Goal: Task Accomplishment & Management: Manage account settings

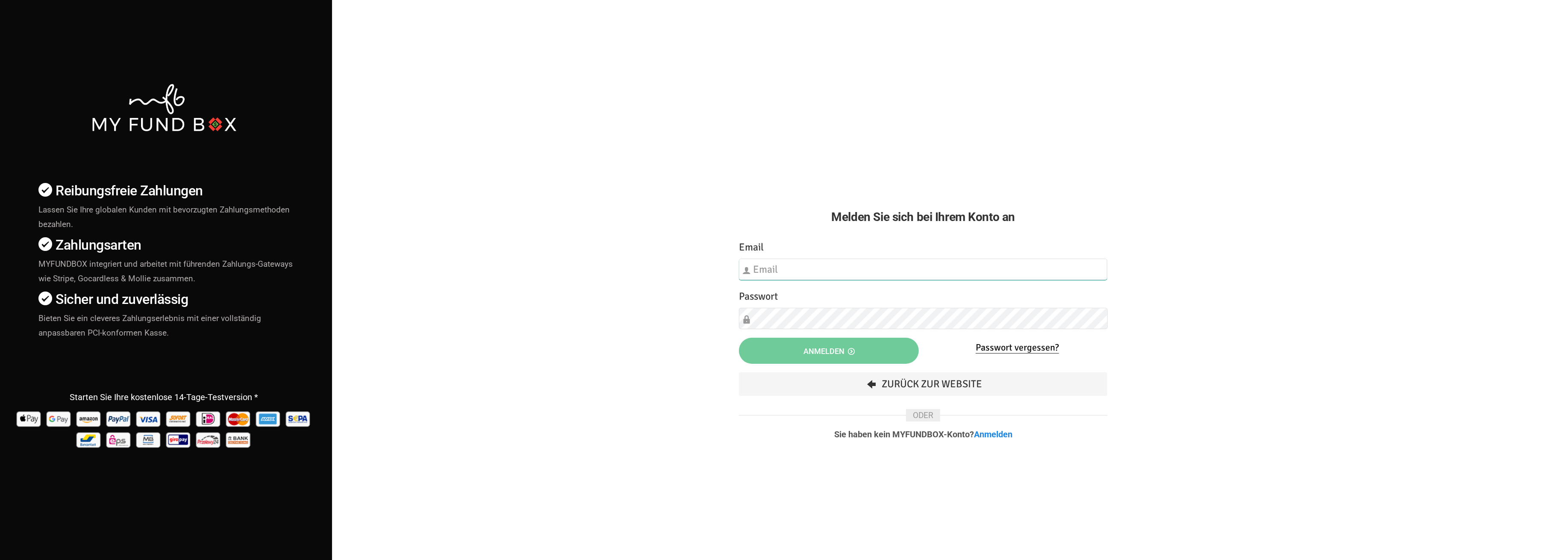
type input "[EMAIL_ADDRESS][DOMAIN_NAME]"
click at [849, 351] on icon "button" at bounding box center [851, 351] width 7 height 7
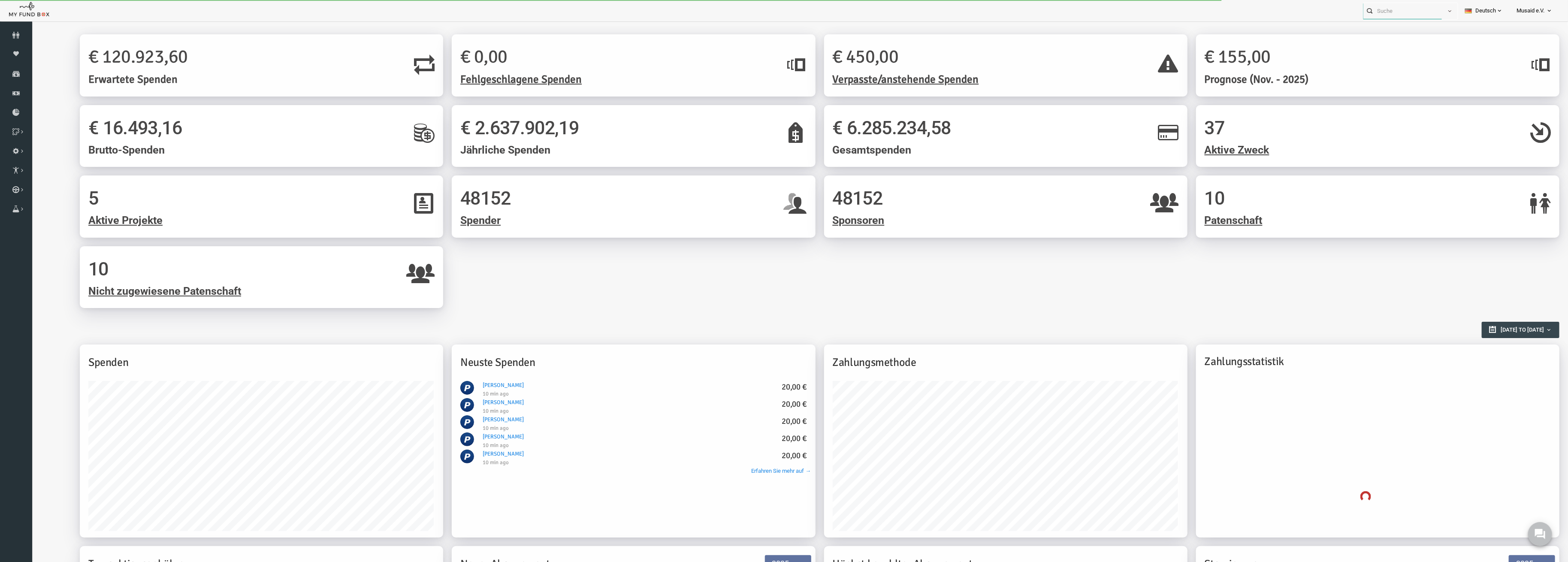
click at [1384, 15] on input "text" at bounding box center [1402, 11] width 78 height 16
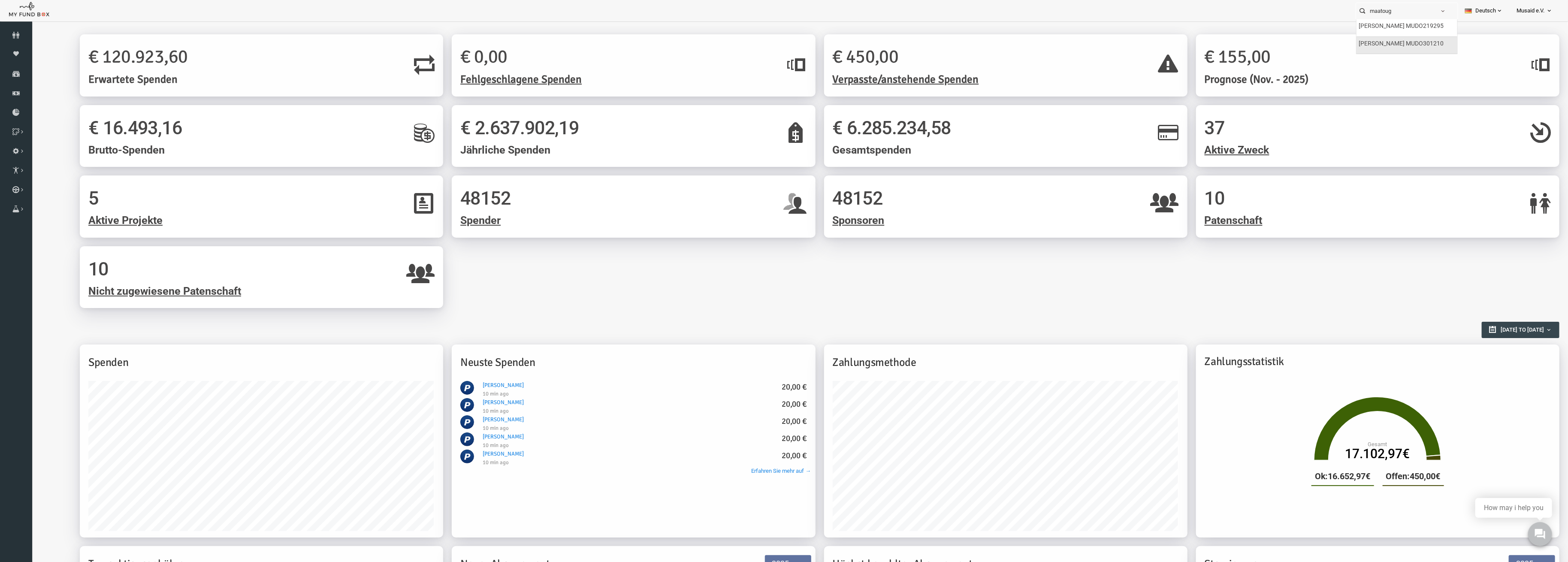
click at [1386, 46] on label "[PERSON_NAME] MUDO301210" at bounding box center [1401, 43] width 85 height 9
type input "[PERSON_NAME] MUDO301210"
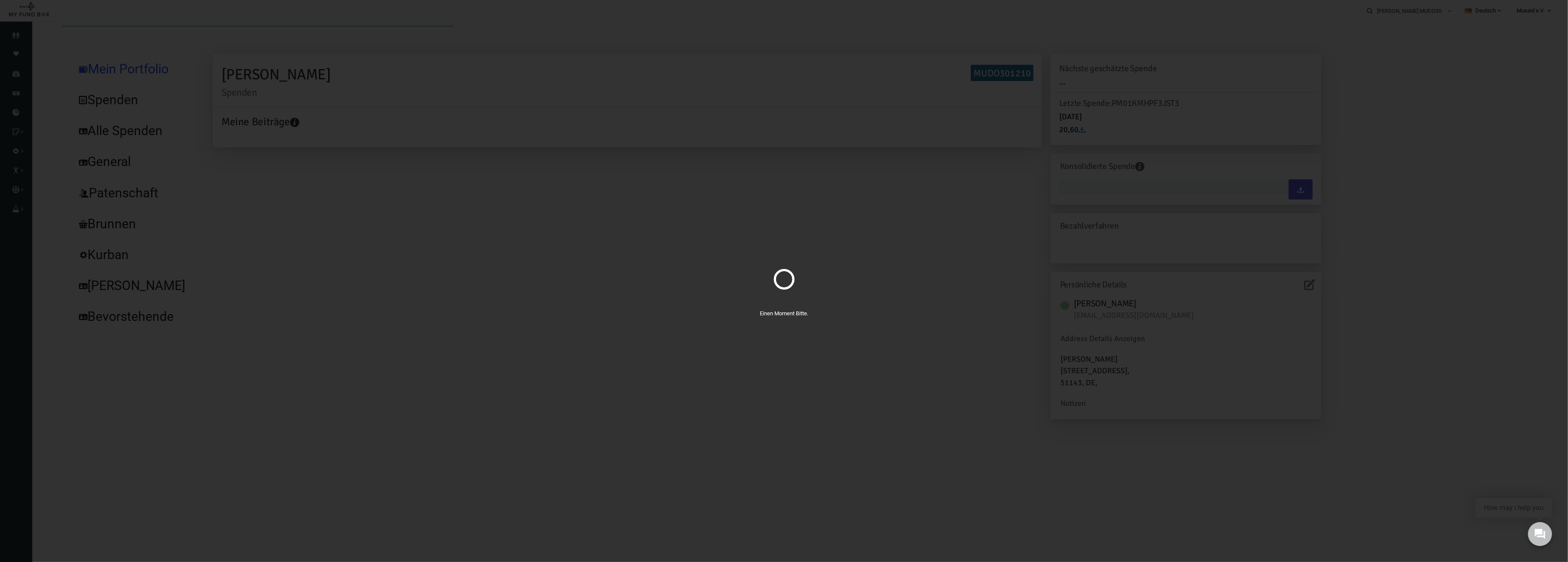
click at [147, 128] on div "Einen Moment Bitte." at bounding box center [784, 281] width 1568 height 562
type input "[DATE] - [DATE]"
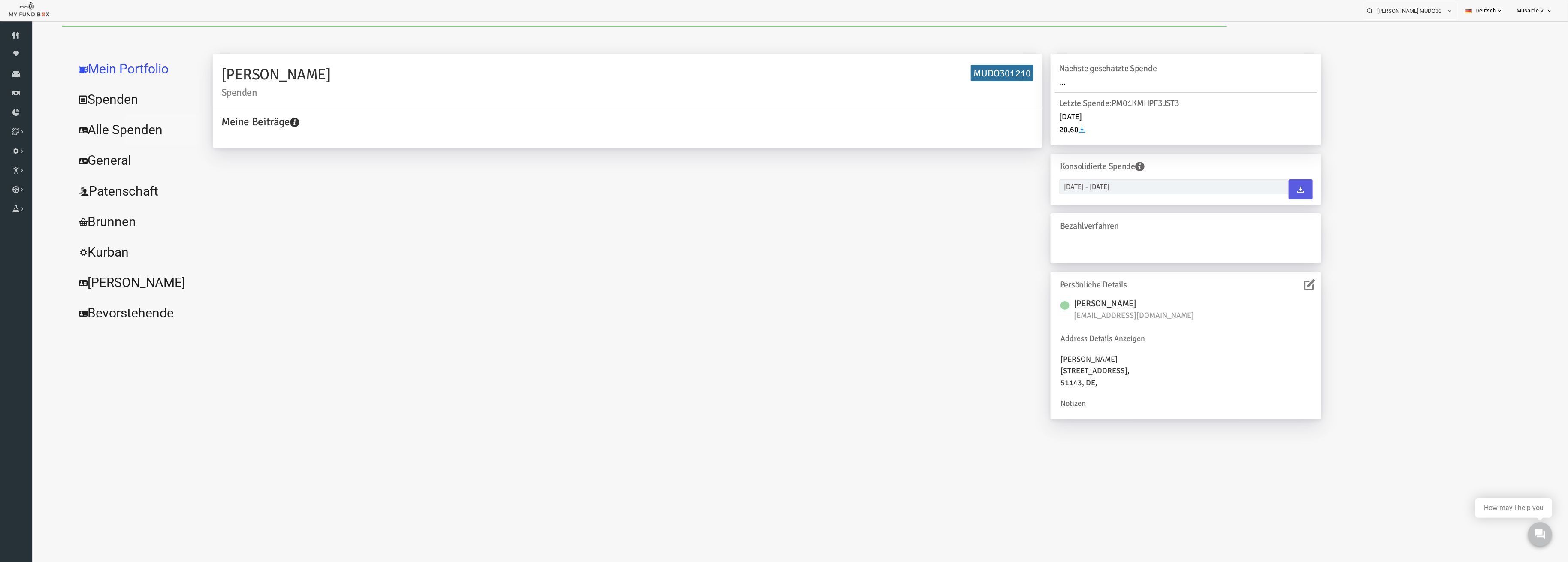
drag, startPoint x: 178, startPoint y: 153, endPoint x: 116, endPoint y: 128, distance: 66.9
click at [116, 128] on link "Alle Spenden" at bounding box center [104, 130] width 129 height 31
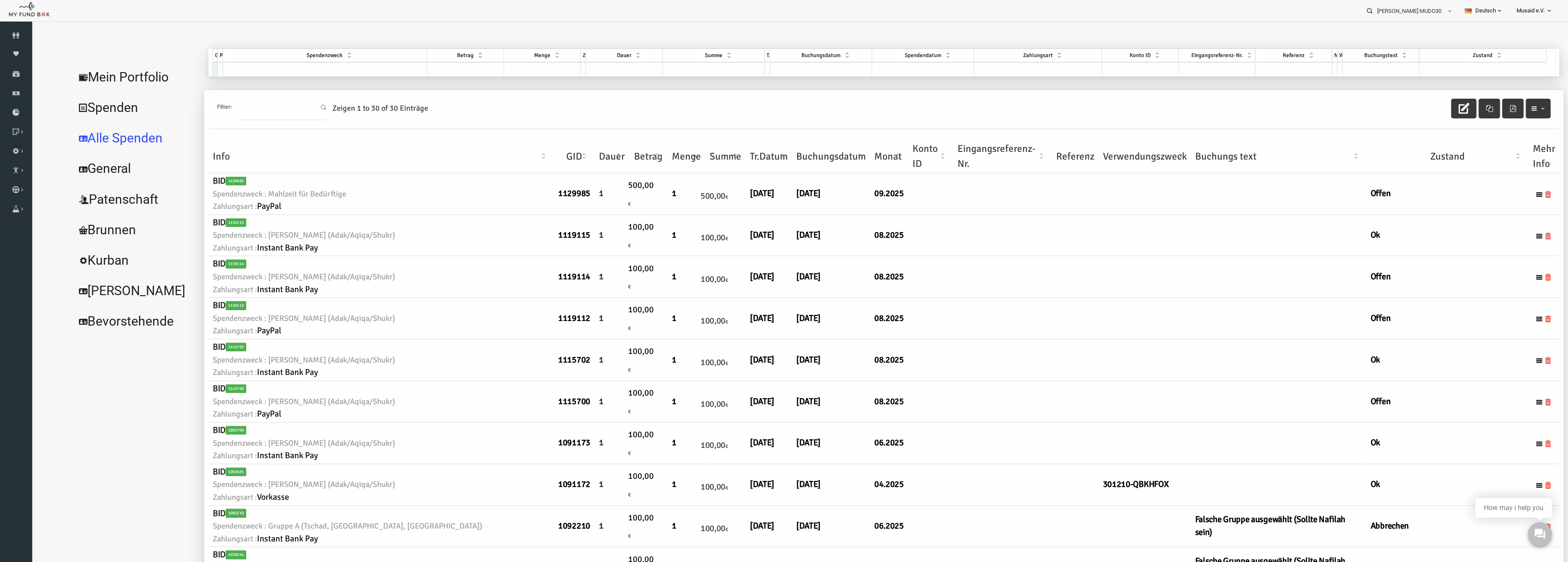
click at [1409, 149] on th "Zustand" at bounding box center [1416, 156] width 162 height 34
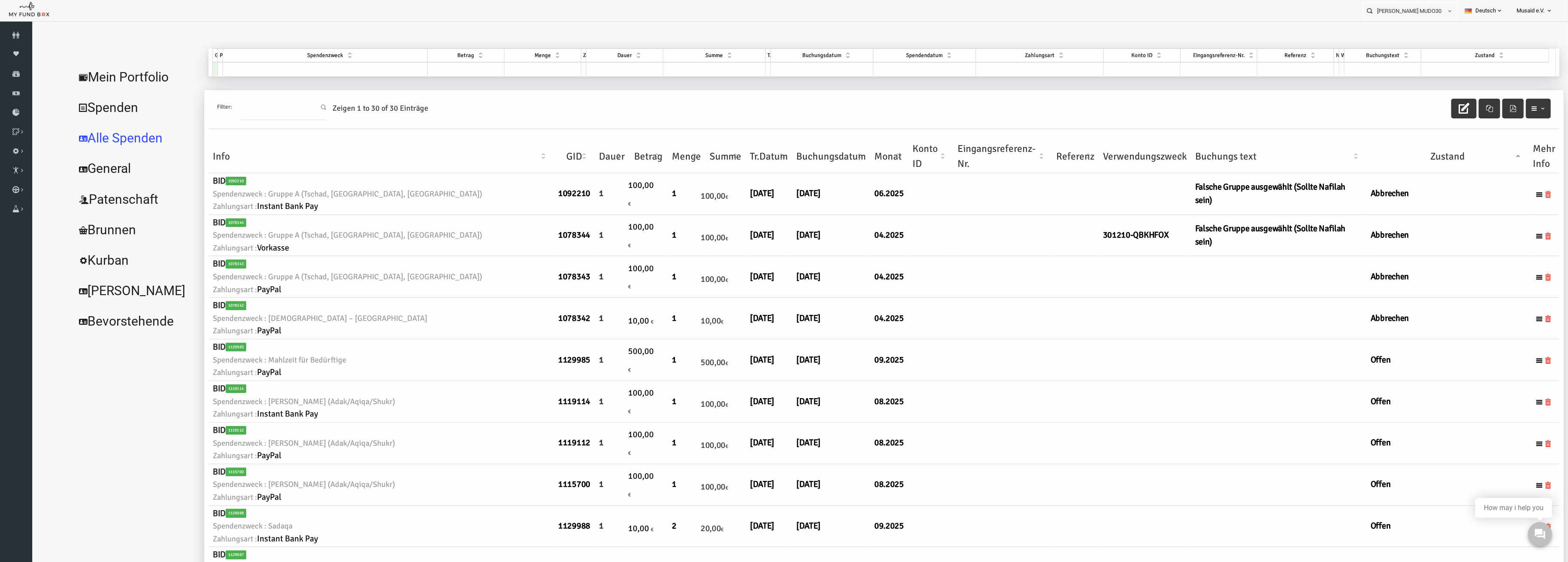
click at [1409, 149] on th "Zustand" at bounding box center [1416, 156] width 162 height 34
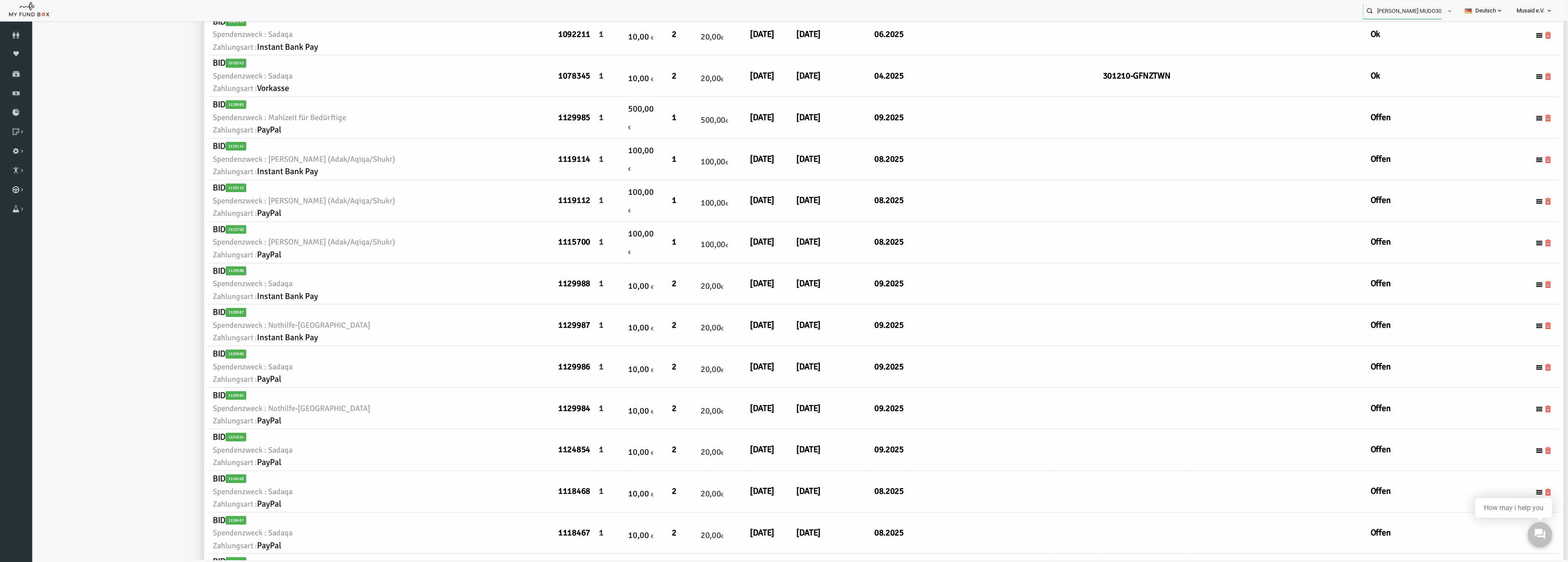
scroll to position [0, 17]
drag, startPoint x: 1421, startPoint y: 12, endPoint x: 1487, endPoint y: 10, distance: 66.0
click at [1487, 10] on ul "[PERSON_NAME] MUDO301210 Personal Contact BID Orphan GID Zahlungsstatus Partner…" at bounding box center [1462, 10] width 197 height 21
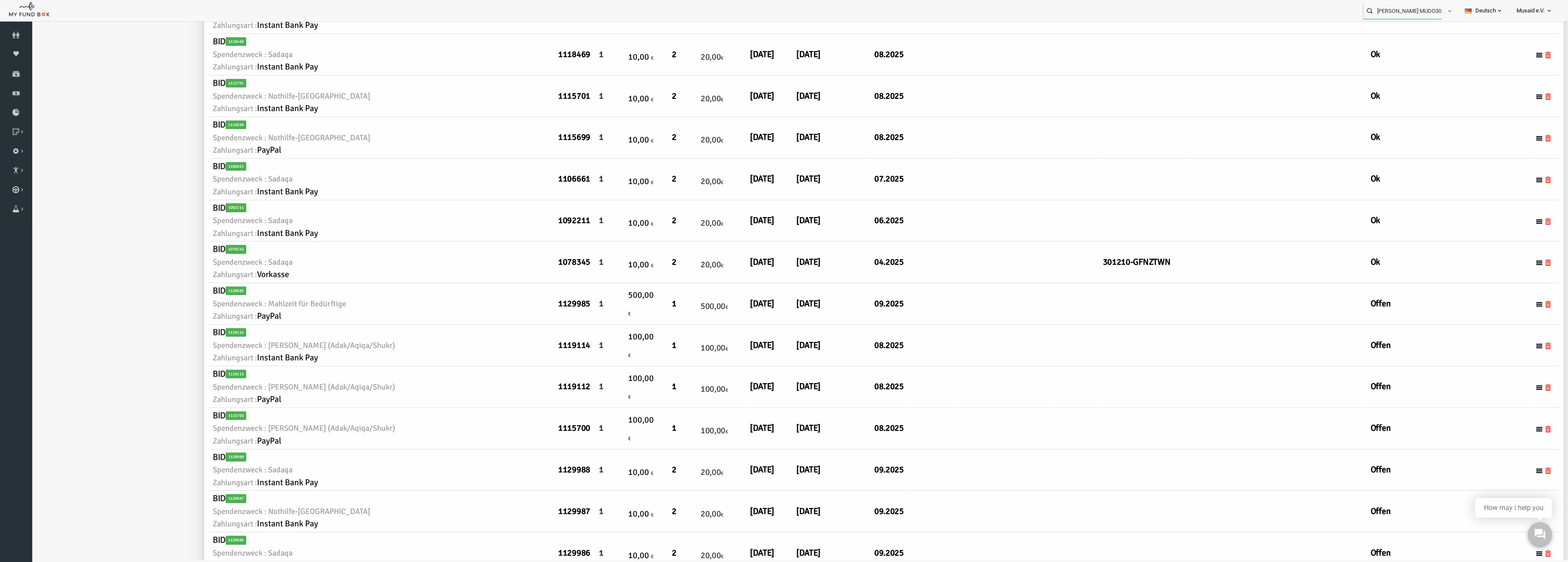
scroll to position [256, 0]
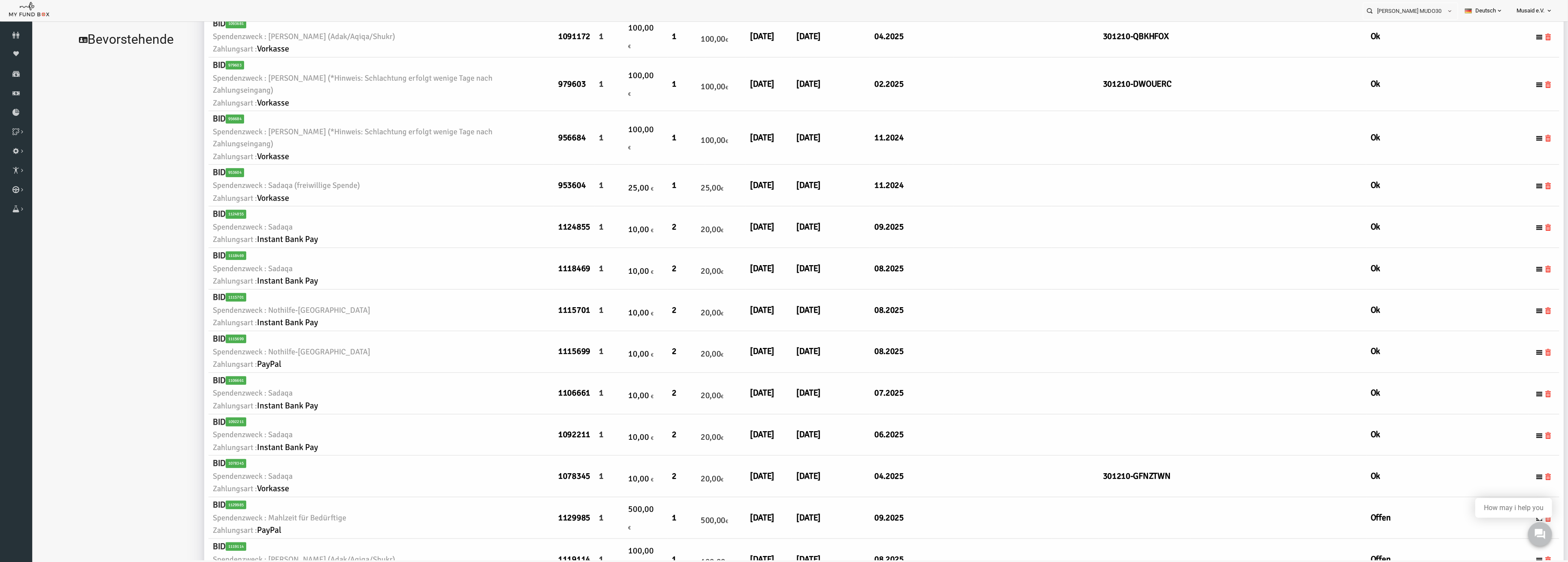
click at [1401, 2] on li "[PERSON_NAME] MUDO301210 Personal Contact BID Orphan GID Zahlungsstatus Partner…" at bounding box center [1411, 10] width 95 height 20
click at [1402, 8] on input "[PERSON_NAME] MUDO301210" at bounding box center [1402, 11] width 78 height 16
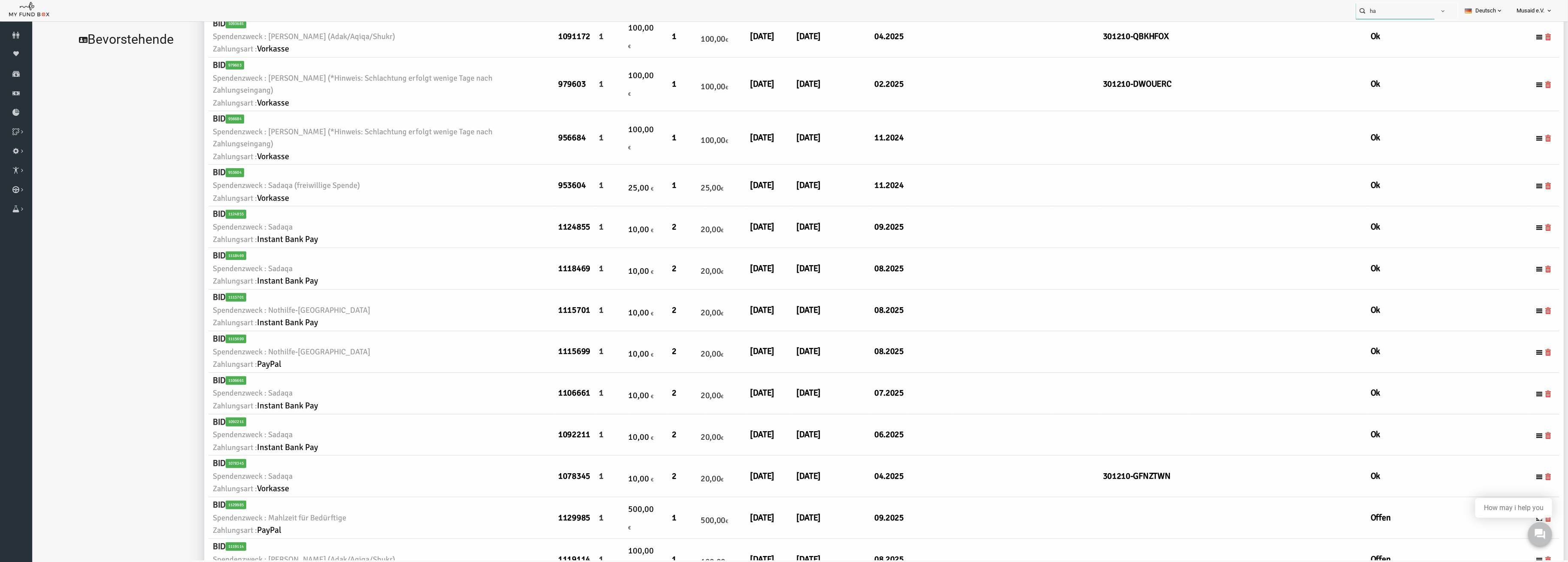
type input "h"
drag, startPoint x: 1407, startPoint y: 7, endPoint x: 1357, endPoint y: 12, distance: 50.2
click at [1357, 12] on input "289628" at bounding box center [1395, 11] width 78 height 16
click at [1413, 21] on div "Hazal Ileri MUDO342182" at bounding box center [1407, 28] width 101 height 18
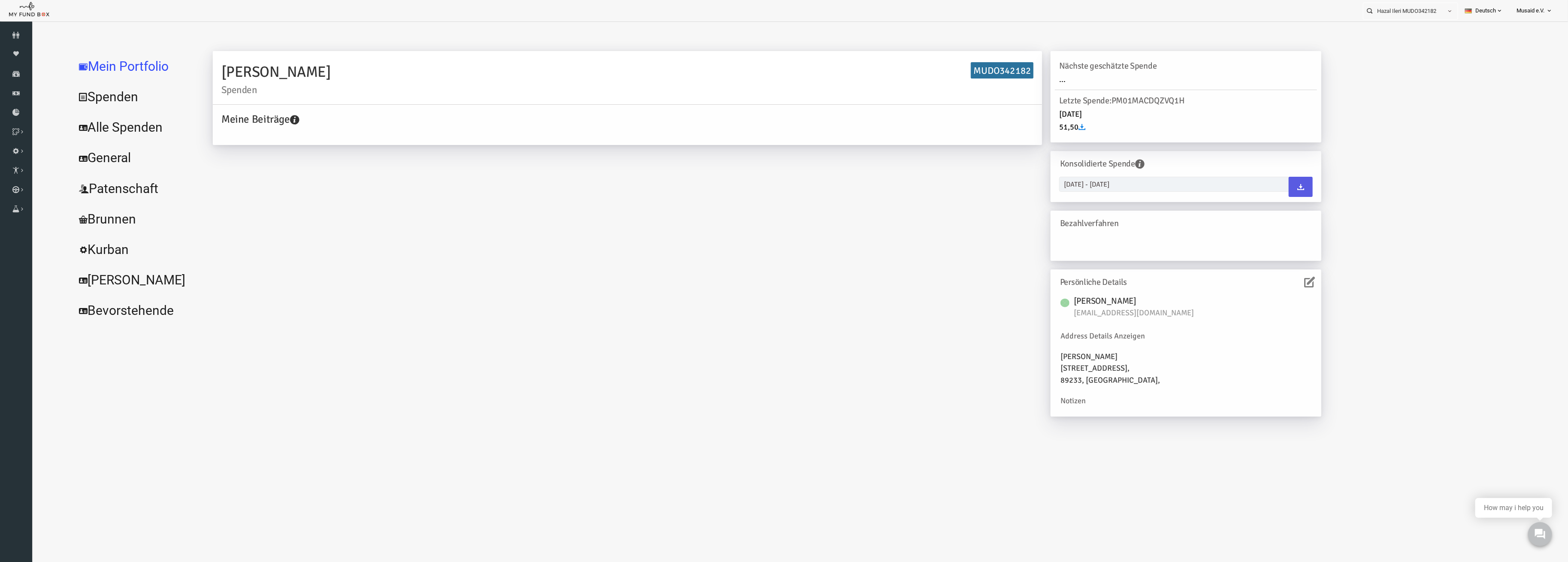
scroll to position [0, 0]
drag, startPoint x: 85, startPoint y: 123, endPoint x: 100, endPoint y: 122, distance: 15.0
click at [85, 123] on link "Alle Spenden" at bounding box center [104, 130] width 129 height 31
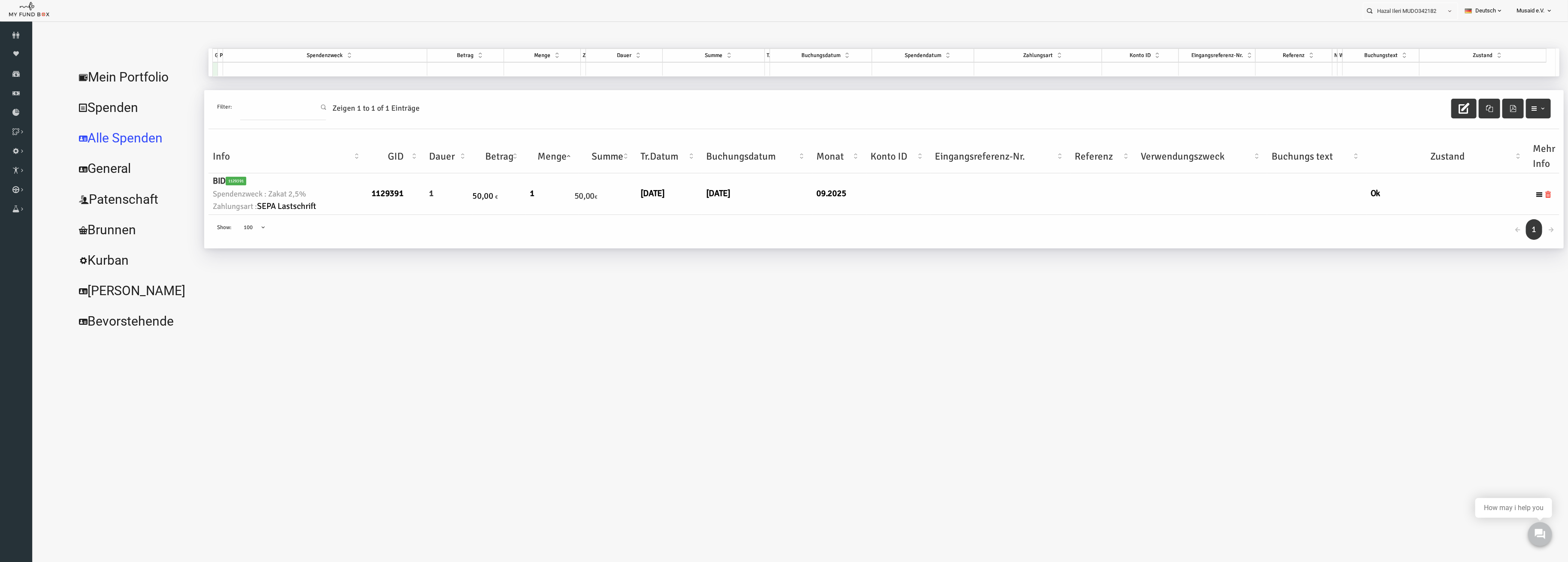
click at [557, 398] on body "Spender nicht gefunden Patenschaft nicht gefunden Partner nicht gefunden !!!! B…" at bounding box center [785, 307] width 1506 height 562
click at [1412, 8] on input "Hazal Ileri MUDO342182" at bounding box center [1402, 11] width 78 height 16
click at [1378, 40] on div at bounding box center [785, 43] width 1489 height 34
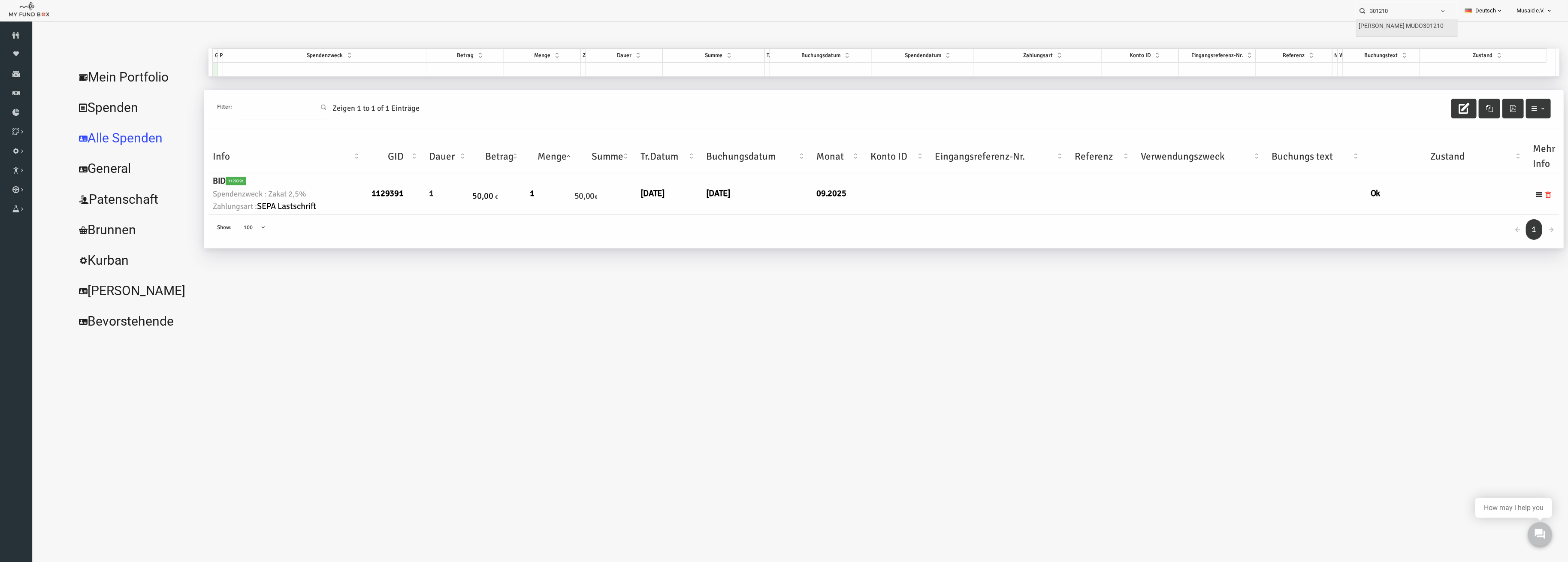
click at [1409, 30] on label "[PERSON_NAME] MUDO301210" at bounding box center [1401, 26] width 85 height 9
type input "[PERSON_NAME] MUDO301210"
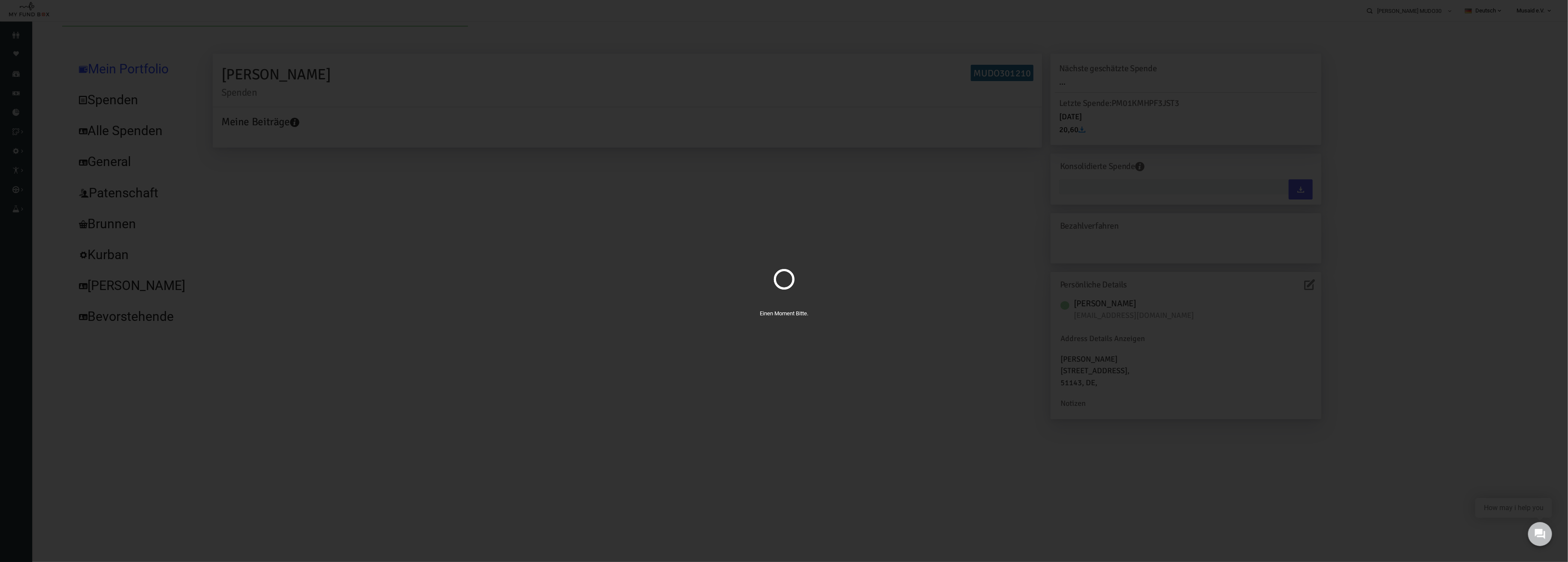
type input "[DATE] - [DATE]"
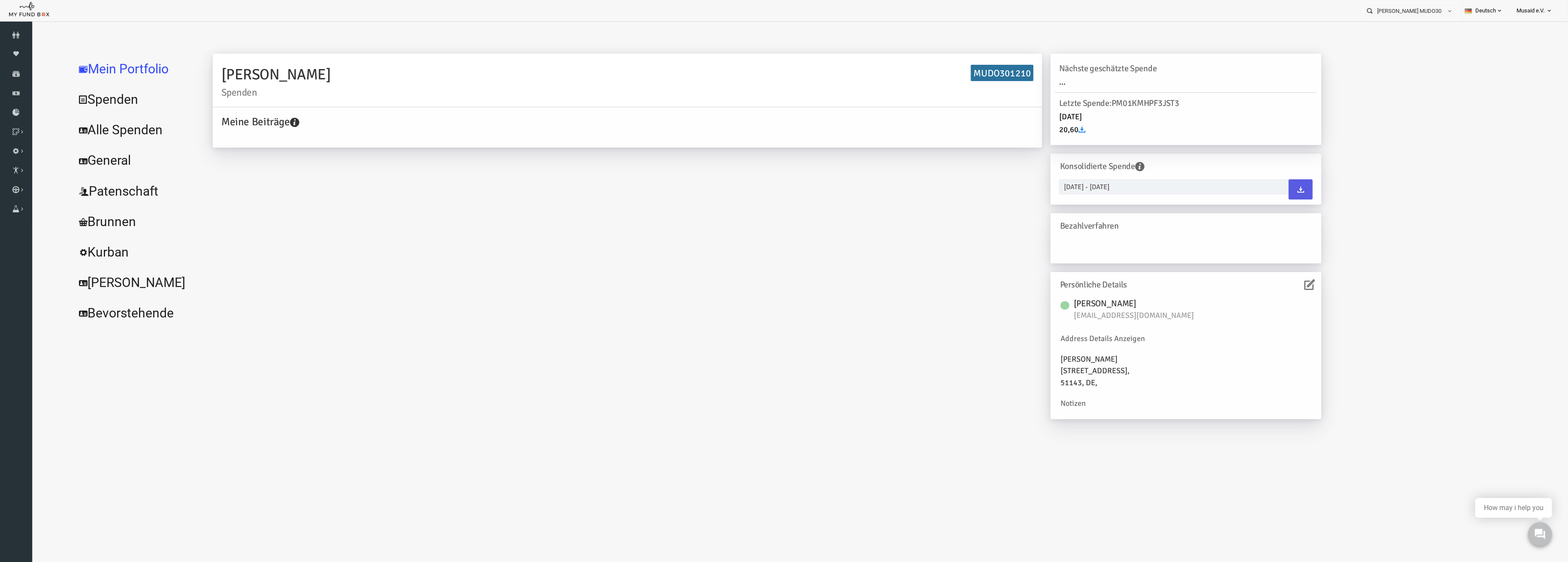
drag, startPoint x: 158, startPoint y: 164, endPoint x: 95, endPoint y: 138, distance: 68.2
click at [95, 138] on link "Alle Spenden" at bounding box center [104, 130] width 129 height 31
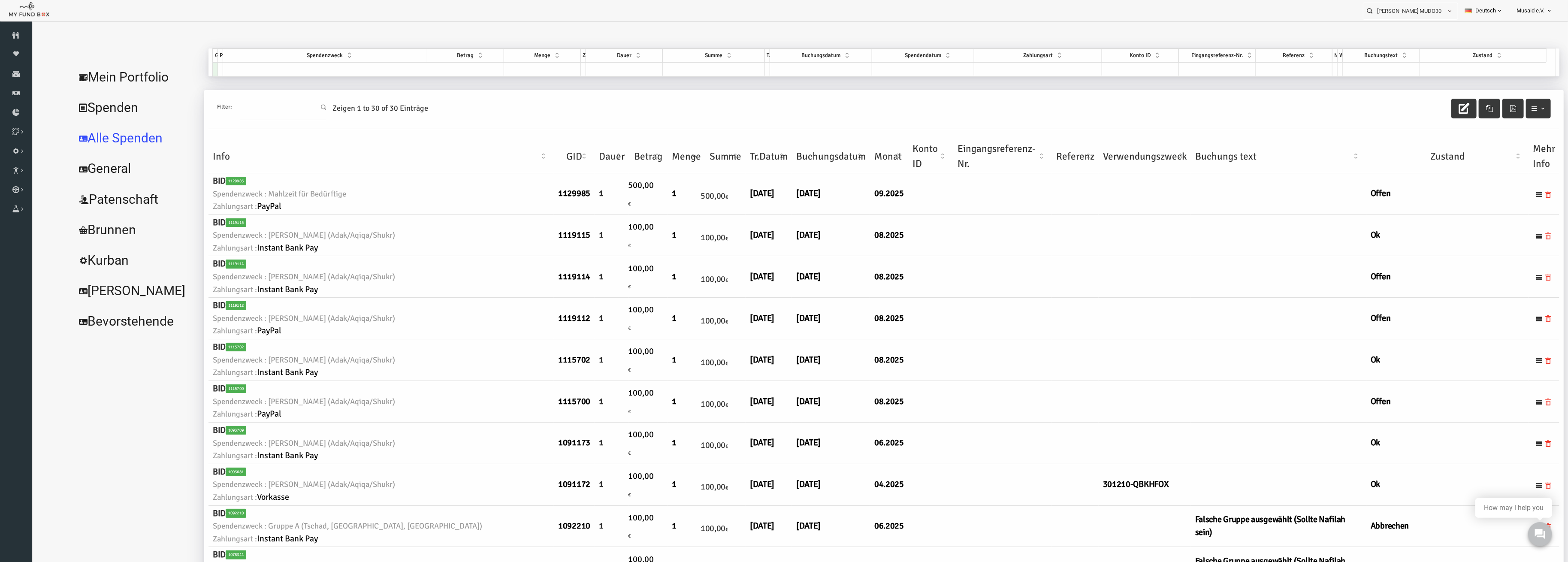
click at [418, 149] on th "Info" at bounding box center [350, 156] width 345 height 34
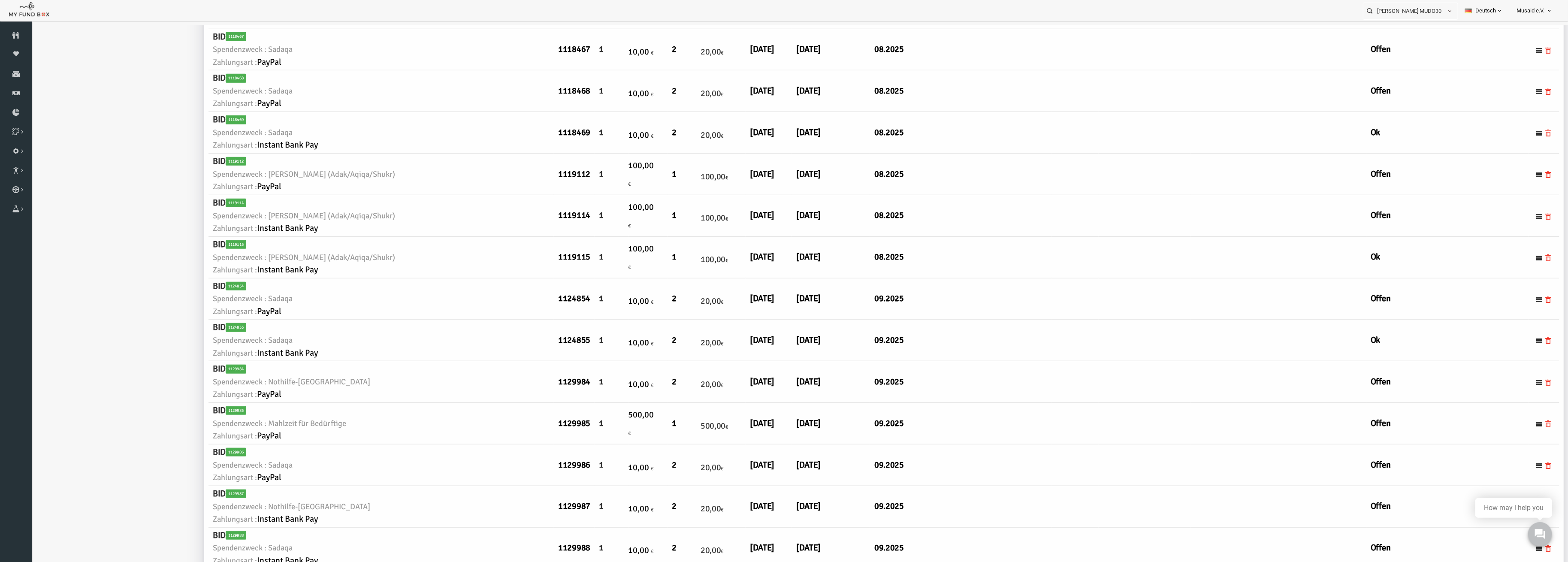
scroll to position [743, 0]
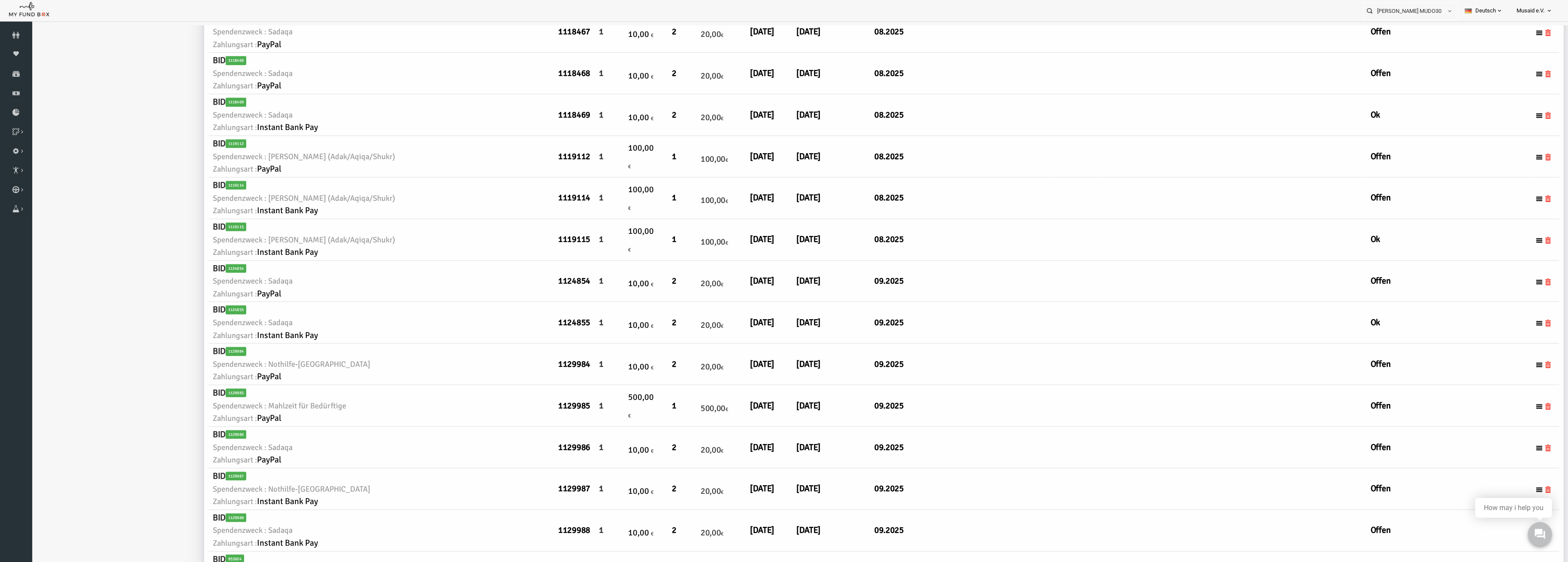
click at [307, 498] on small "Zahlungsart : Instant Bank Pay" at bounding box center [350, 502] width 337 height 13
click at [313, 537] on small "Zahlungsart : Instant Bank Pay" at bounding box center [350, 543] width 337 height 13
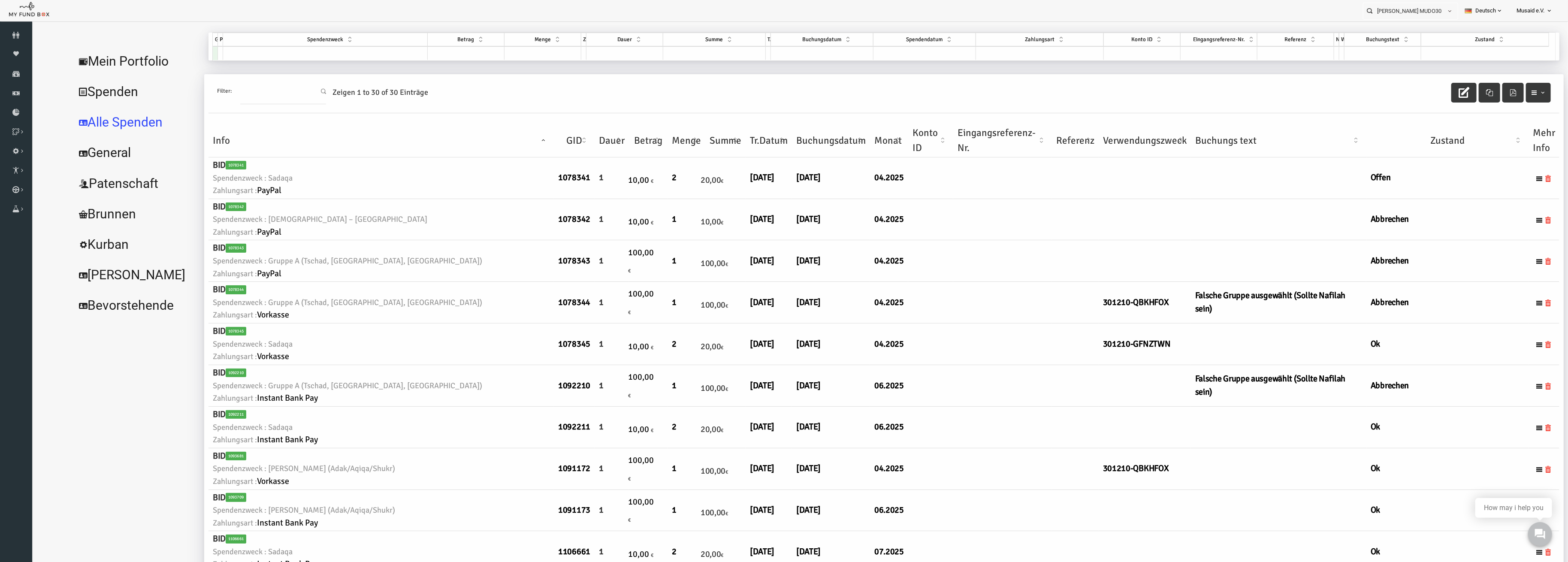
scroll to position [0, 0]
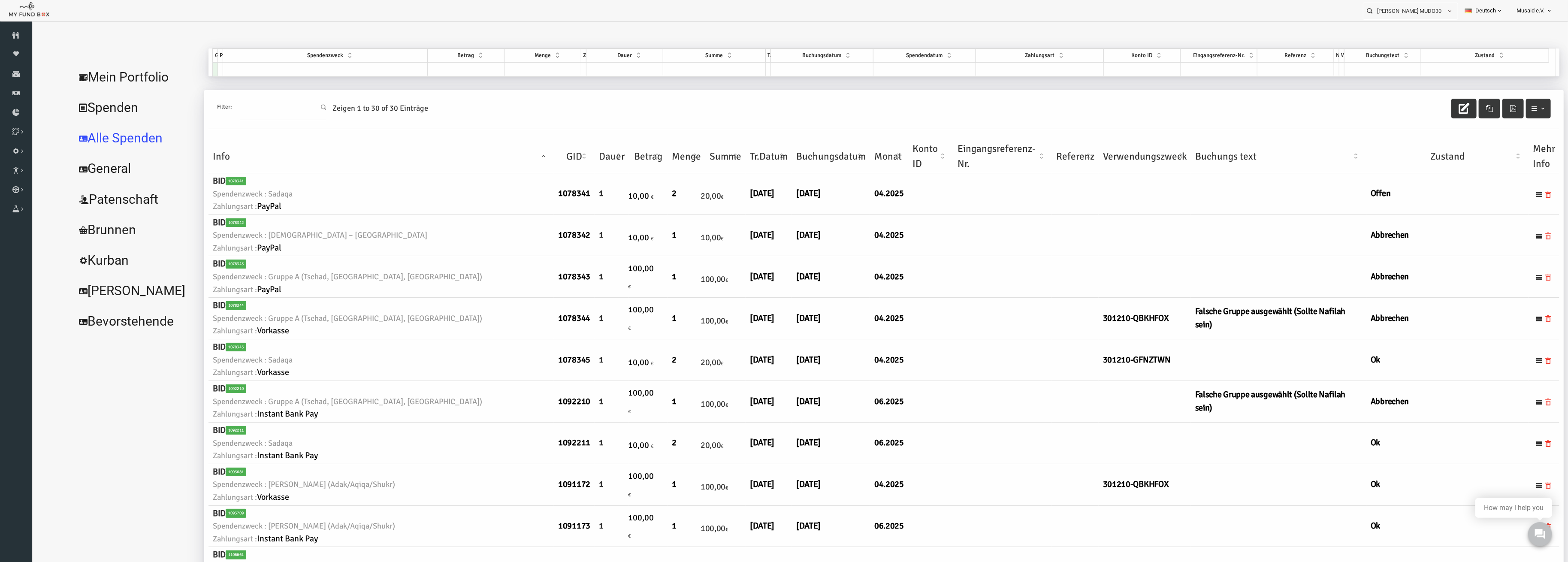
click at [1428, 104] on icon "button" at bounding box center [1434, 109] width 11 height 11
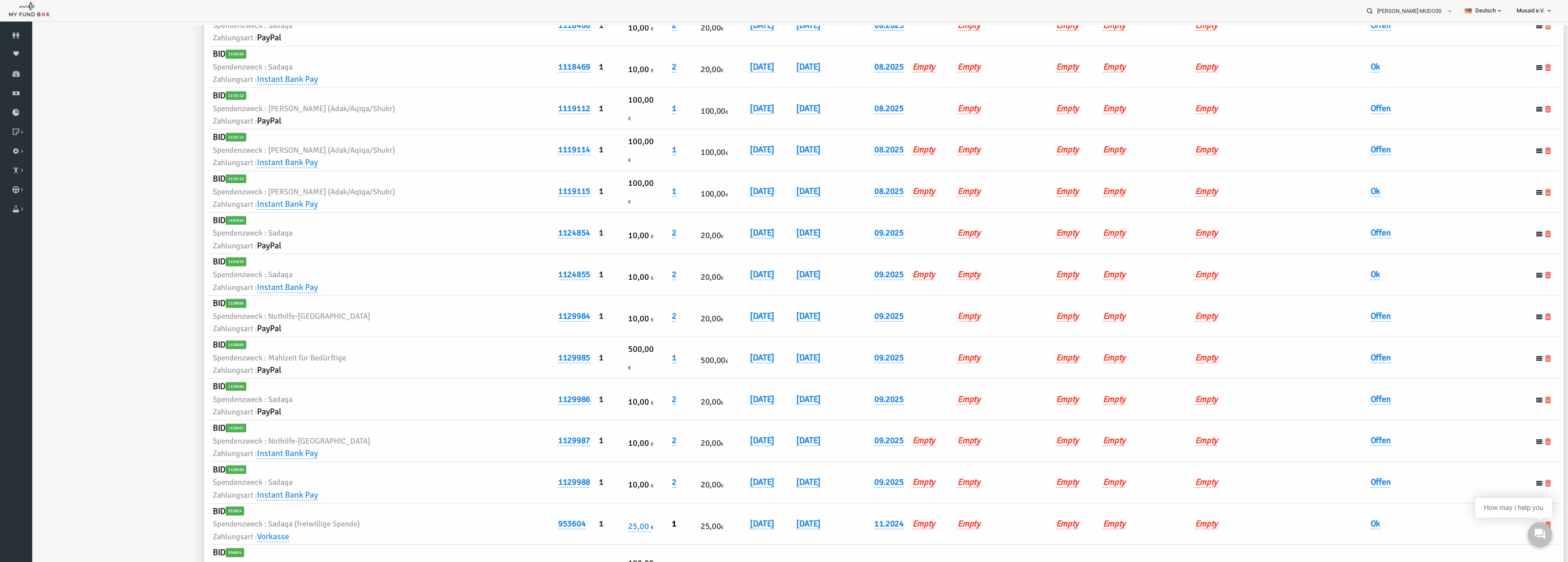
scroll to position [800, 0]
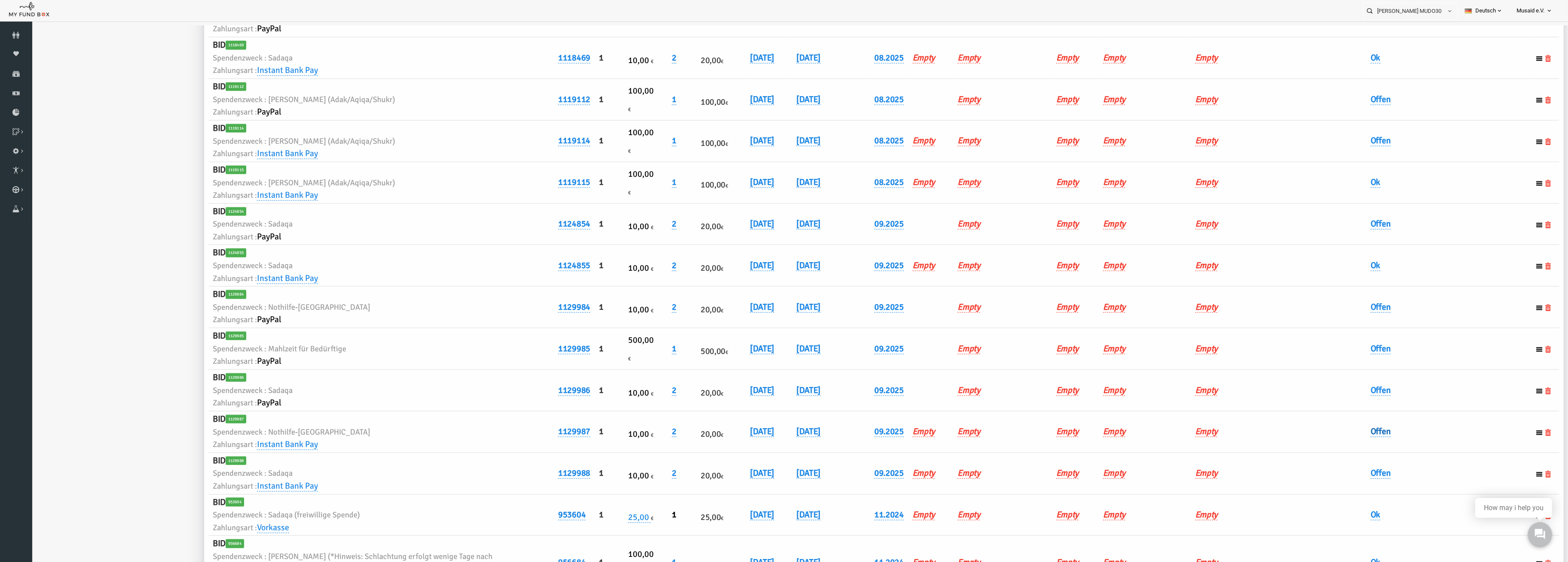
click at [1349, 432] on link "Offen" at bounding box center [1350, 431] width 20 height 11
click at [1355, 442] on span "× Offen" at bounding box center [1371, 447] width 78 height 9
click at [1425, 450] on button "submit" at bounding box center [1427, 447] width 16 height 16
click at [1352, 477] on link "Offen" at bounding box center [1350, 473] width 20 height 11
click at [1357, 494] on span "× Offen" at bounding box center [1371, 488] width 86 height 16
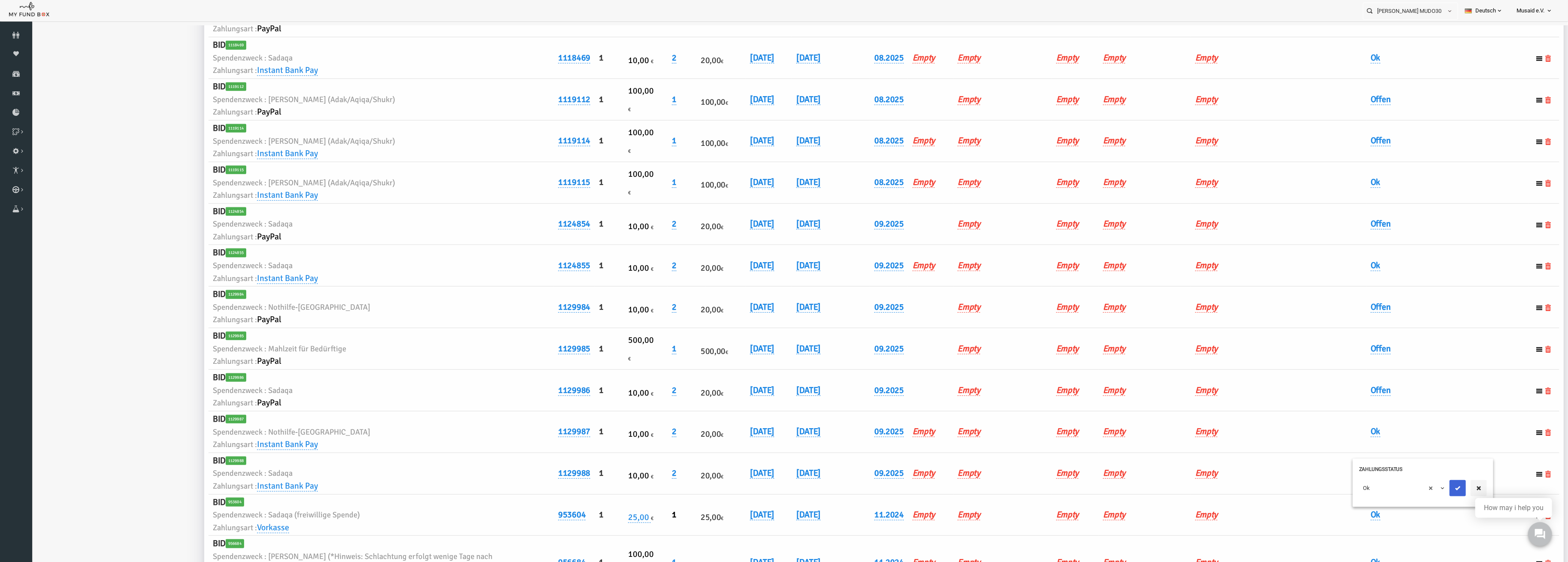
click at [1426, 486] on icon "submit" at bounding box center [1427, 487] width 7 height 7
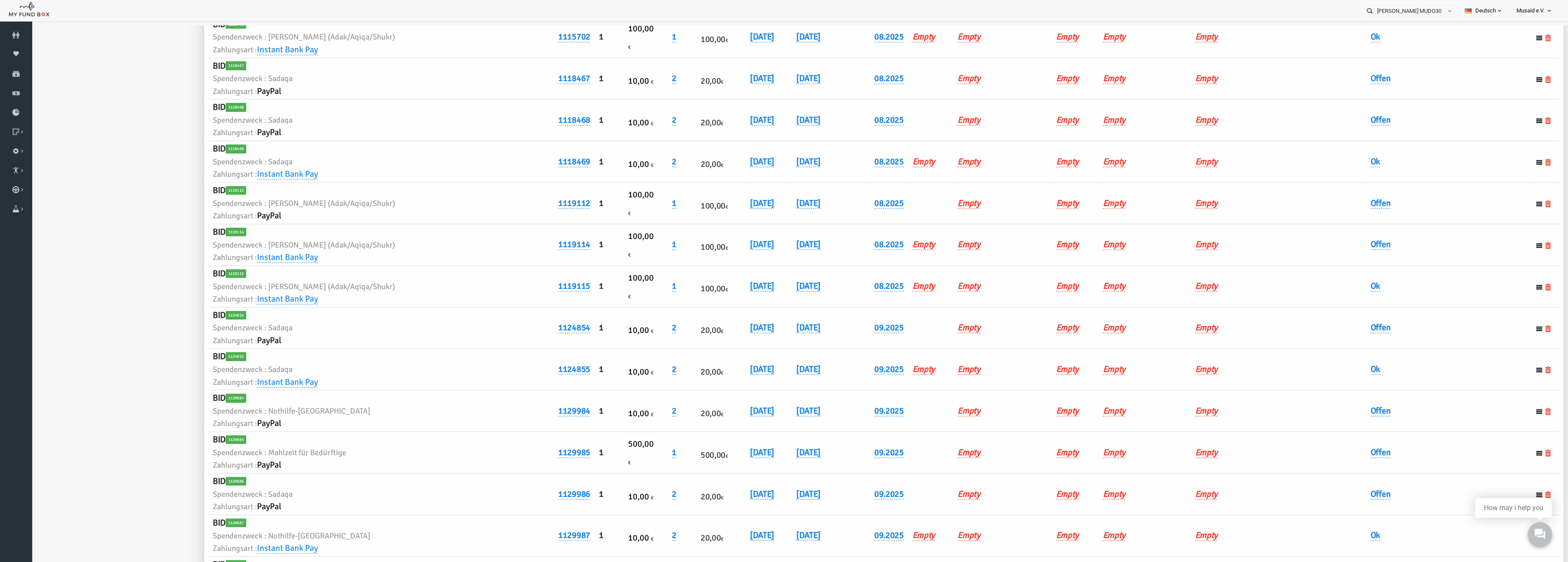
scroll to position [515, 0]
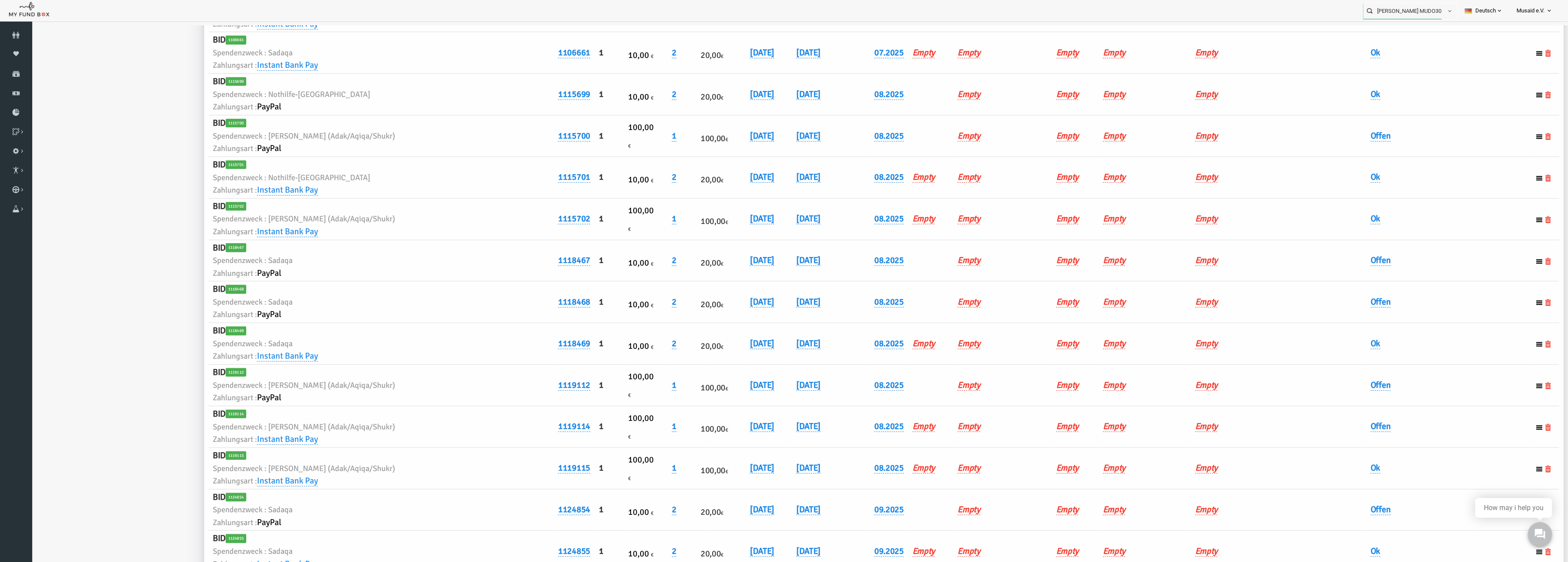
click at [1418, 8] on input "[PERSON_NAME] MUDO301210" at bounding box center [1402, 11] width 78 height 16
click at [1418, 32] on div "Ayet Iraki MUDO299902" at bounding box center [1407, 28] width 101 height 18
type input "Ayet Iraki MUDO299902"
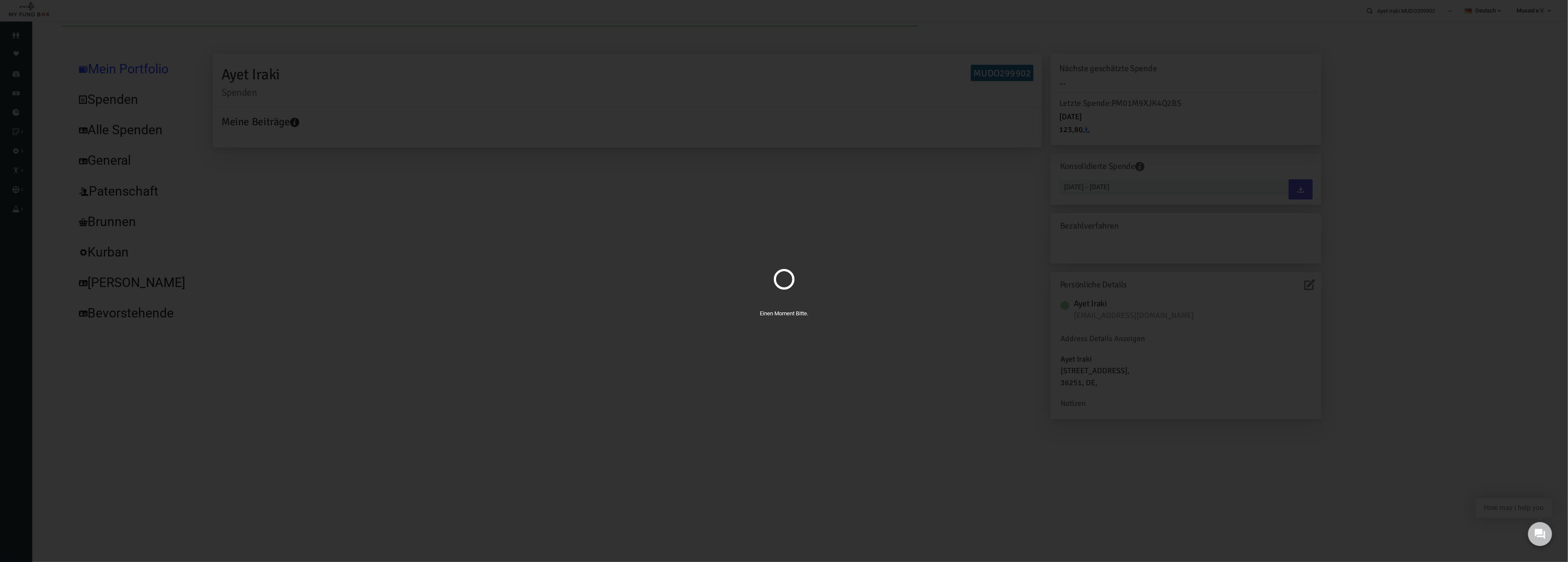
scroll to position [0, 0]
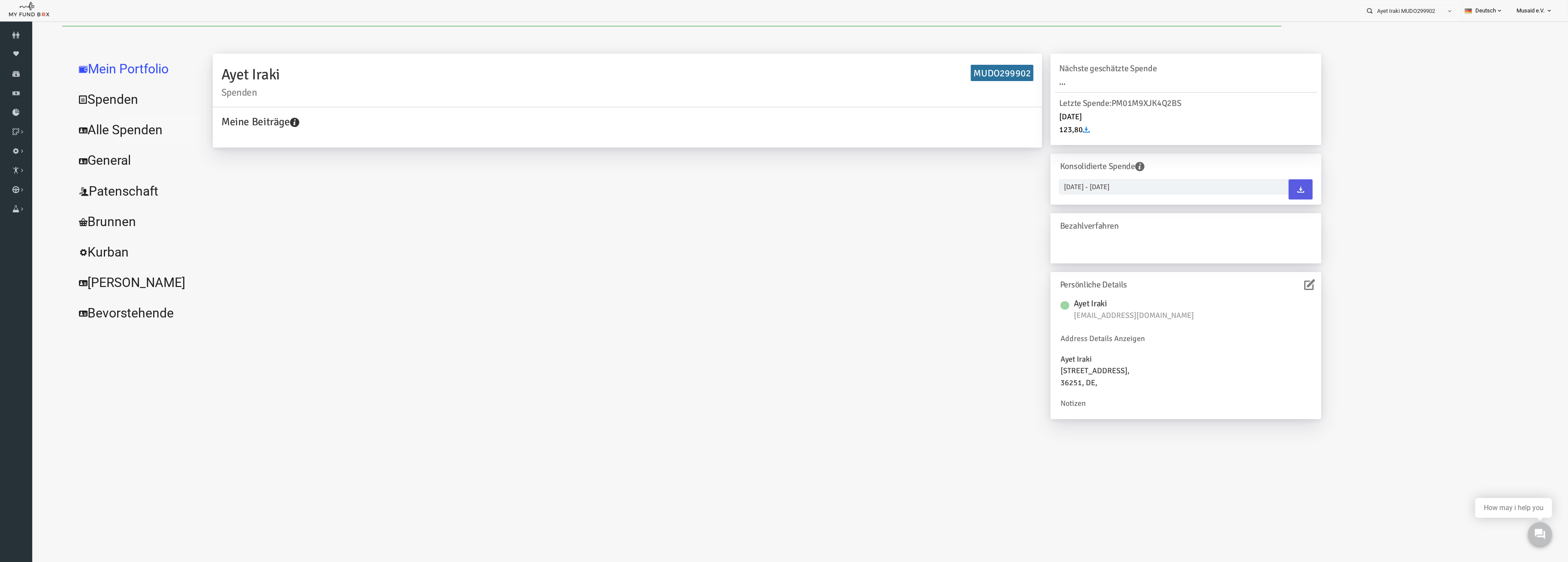
click at [108, 130] on link "Alle Spenden" at bounding box center [104, 130] width 129 height 31
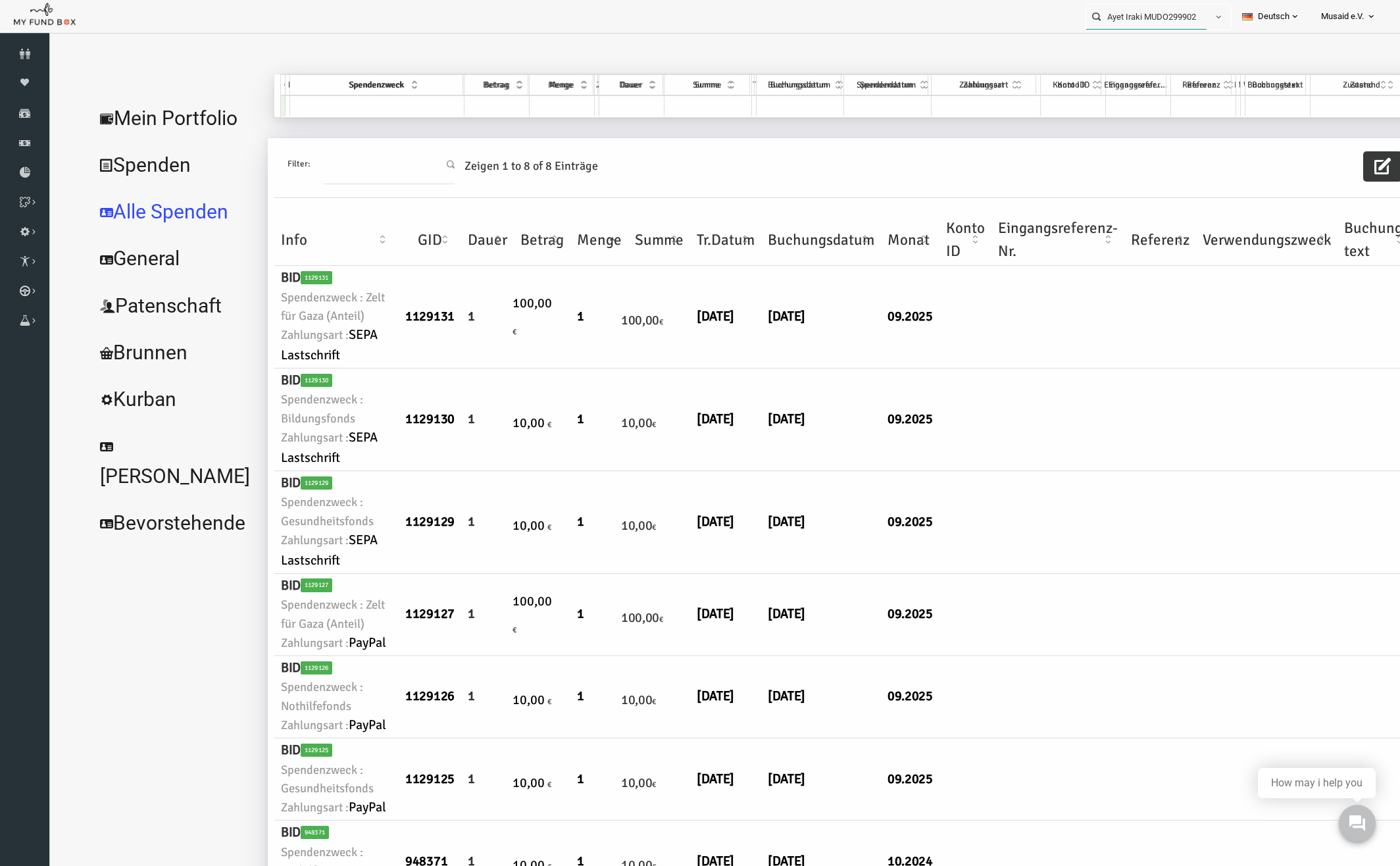
click at [1156, 15] on input "Ayet Iraki MUDO299902" at bounding box center [1146, 17] width 120 height 24
click at [28, 105] on link "Spenden" at bounding box center [24, 112] width 50 height 29
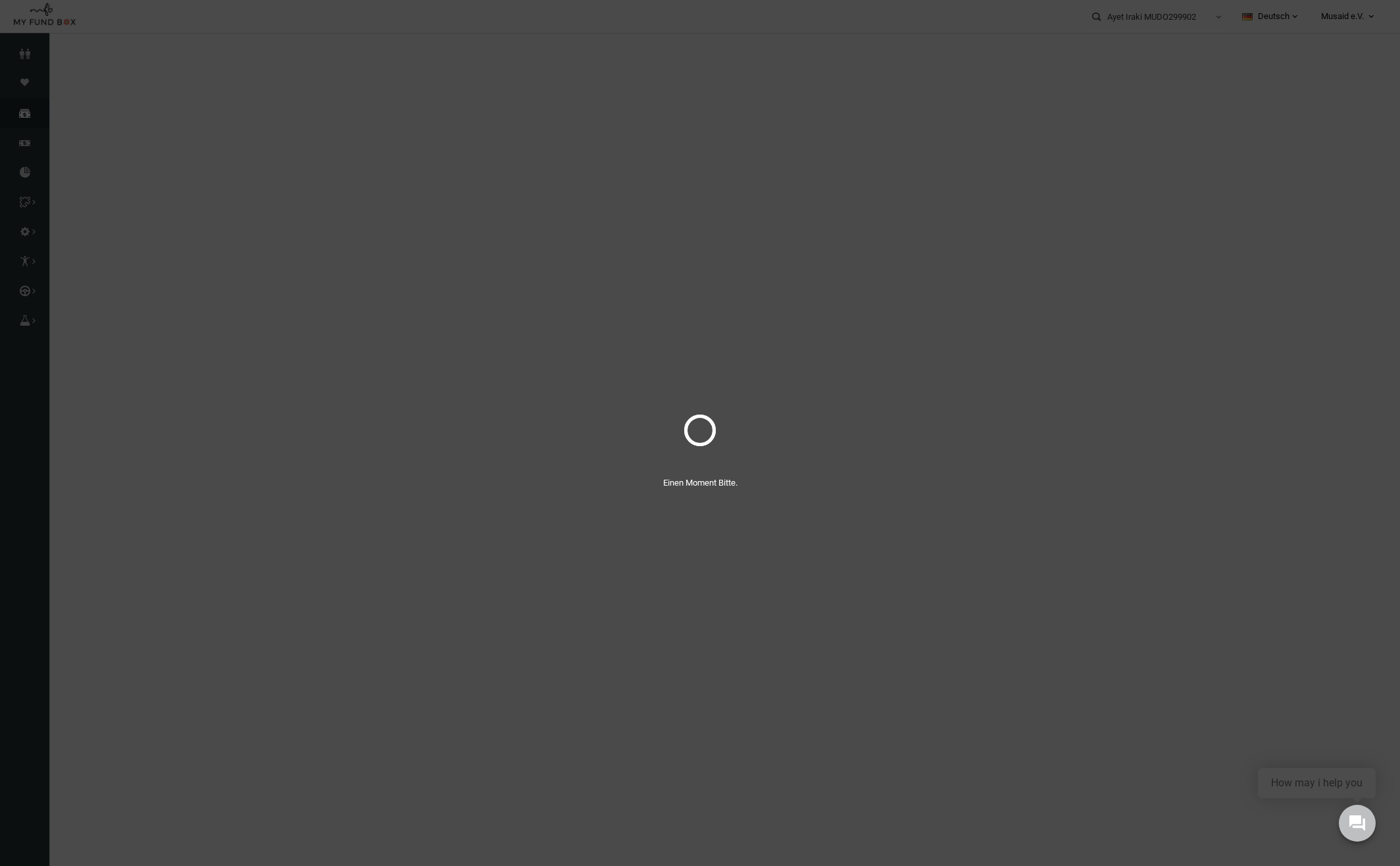
select select "100"
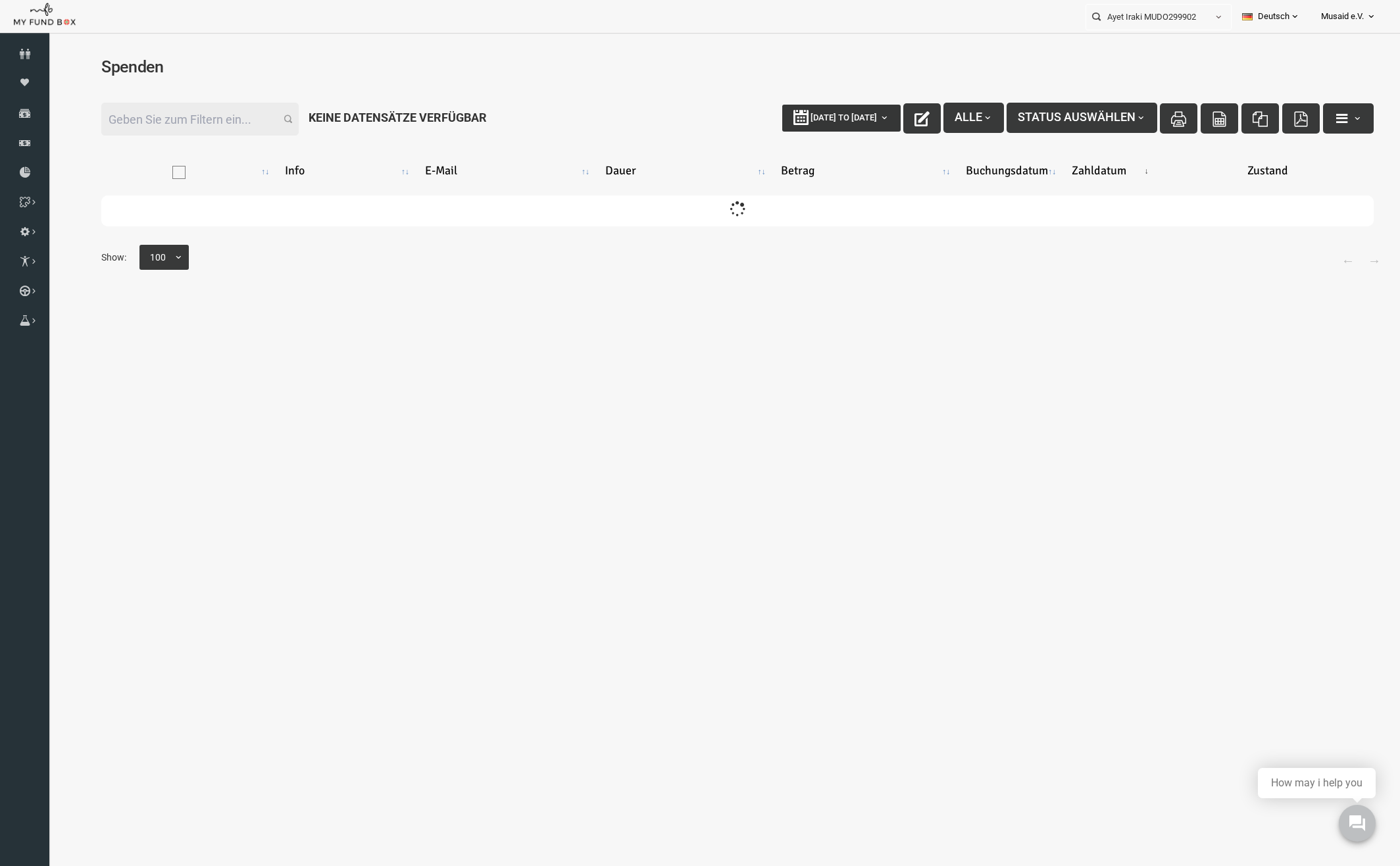
type input "[DATE]"
click at [783, 120] on span "[DATE] to [DATE]" at bounding box center [816, 117] width 67 height 10
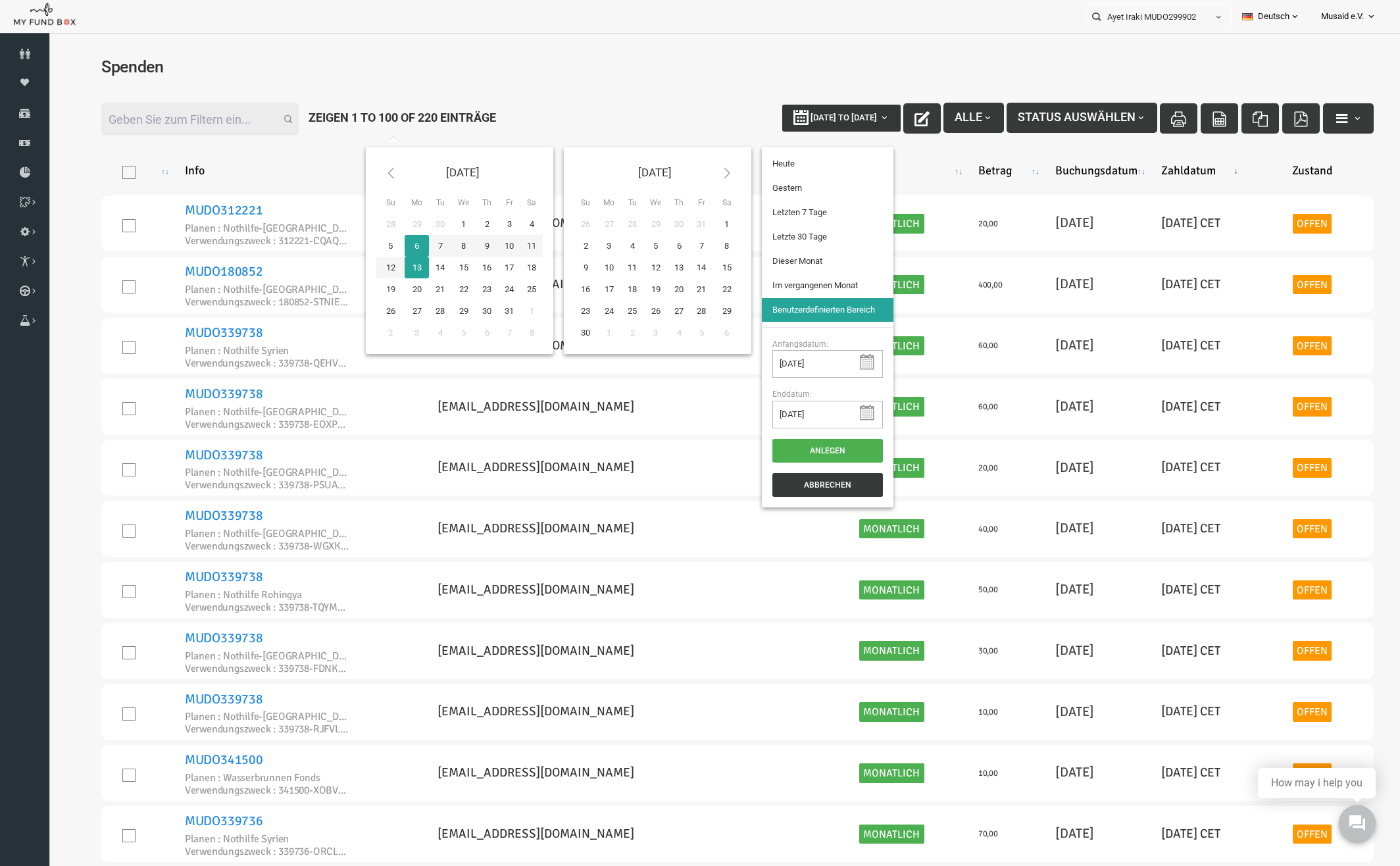
type input "[DATE]"
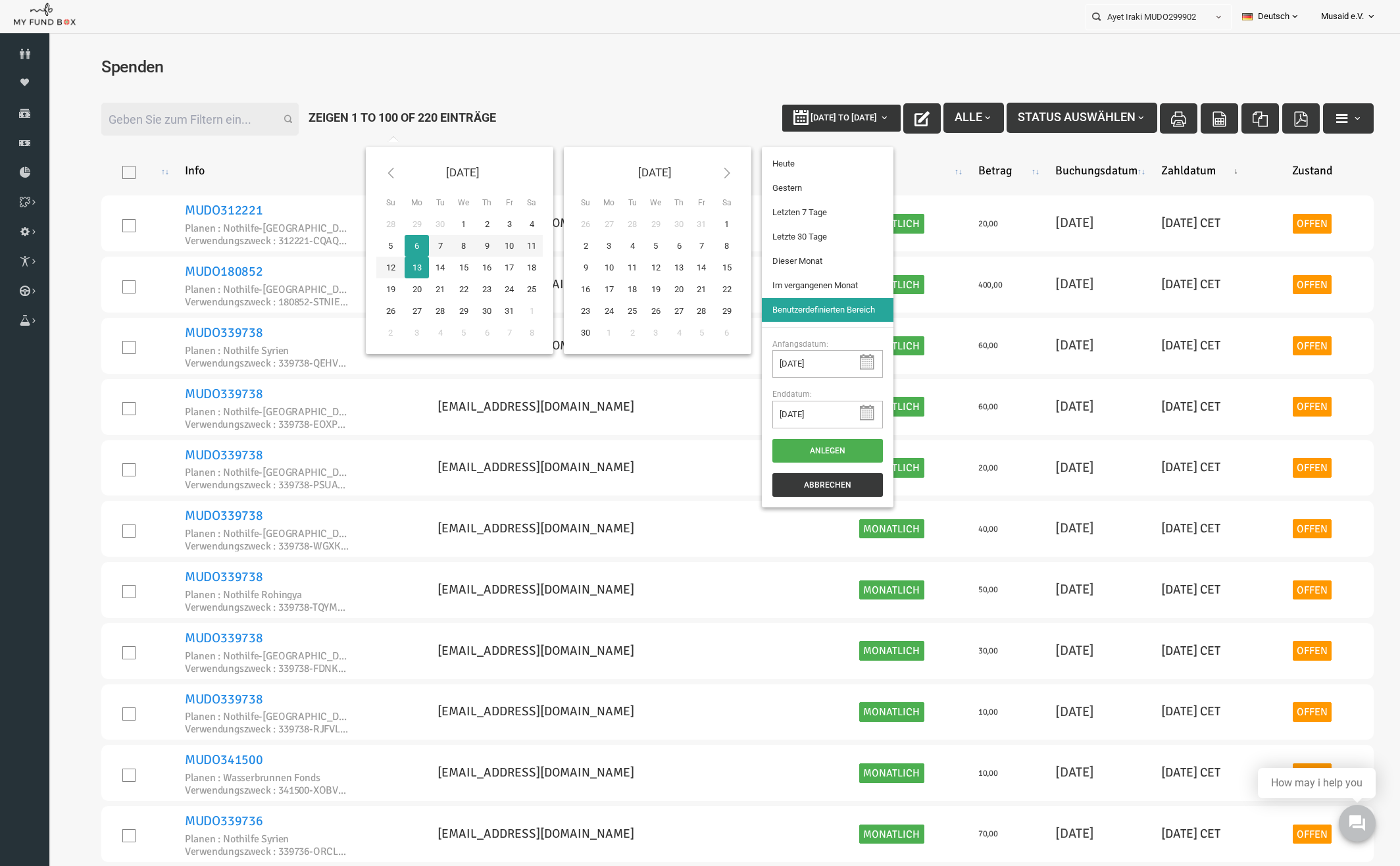
type input "[DATE]"
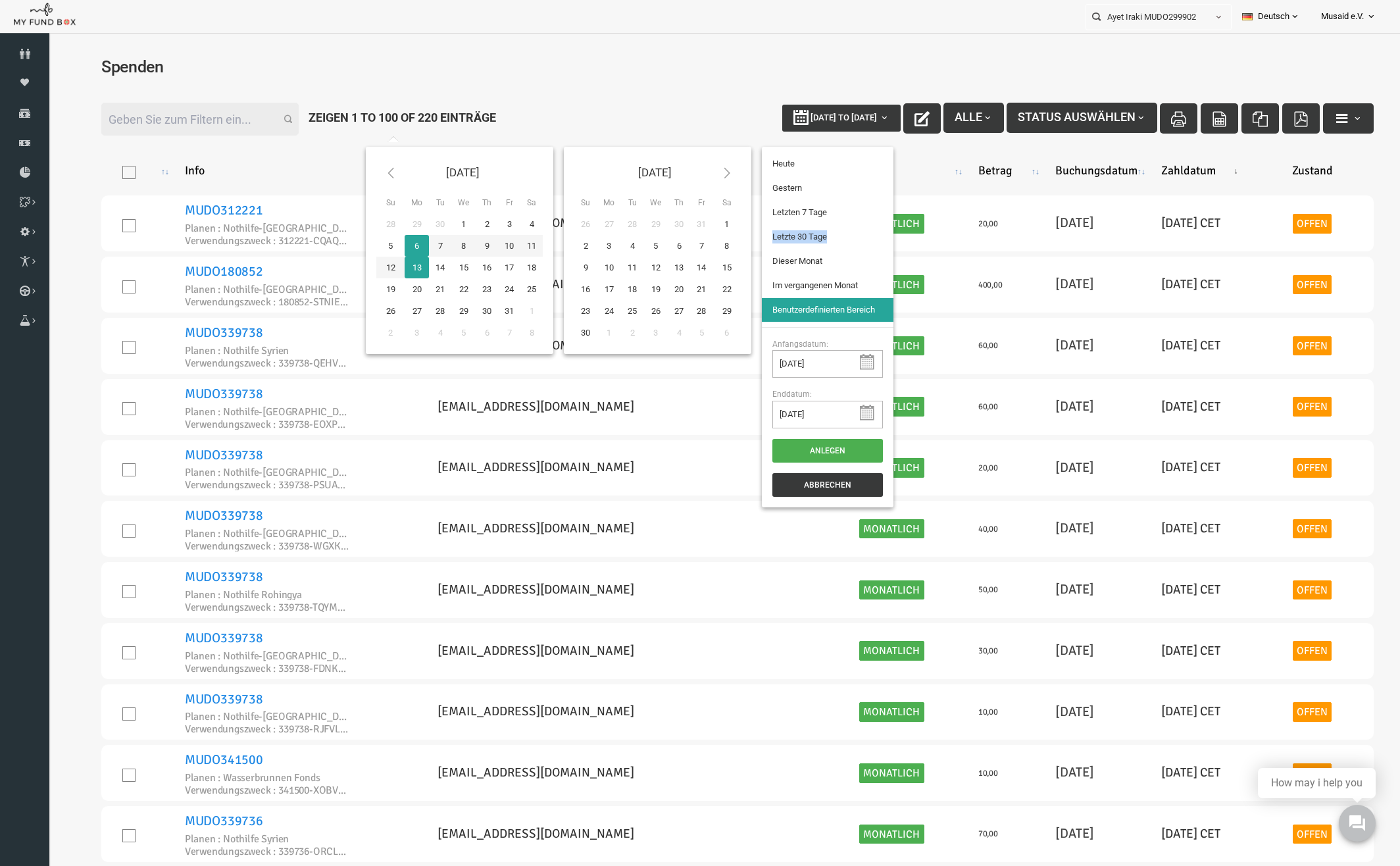
type input "[DATE]"
drag, startPoint x: 822, startPoint y: 209, endPoint x: 827, endPoint y: 236, distance: 27.5
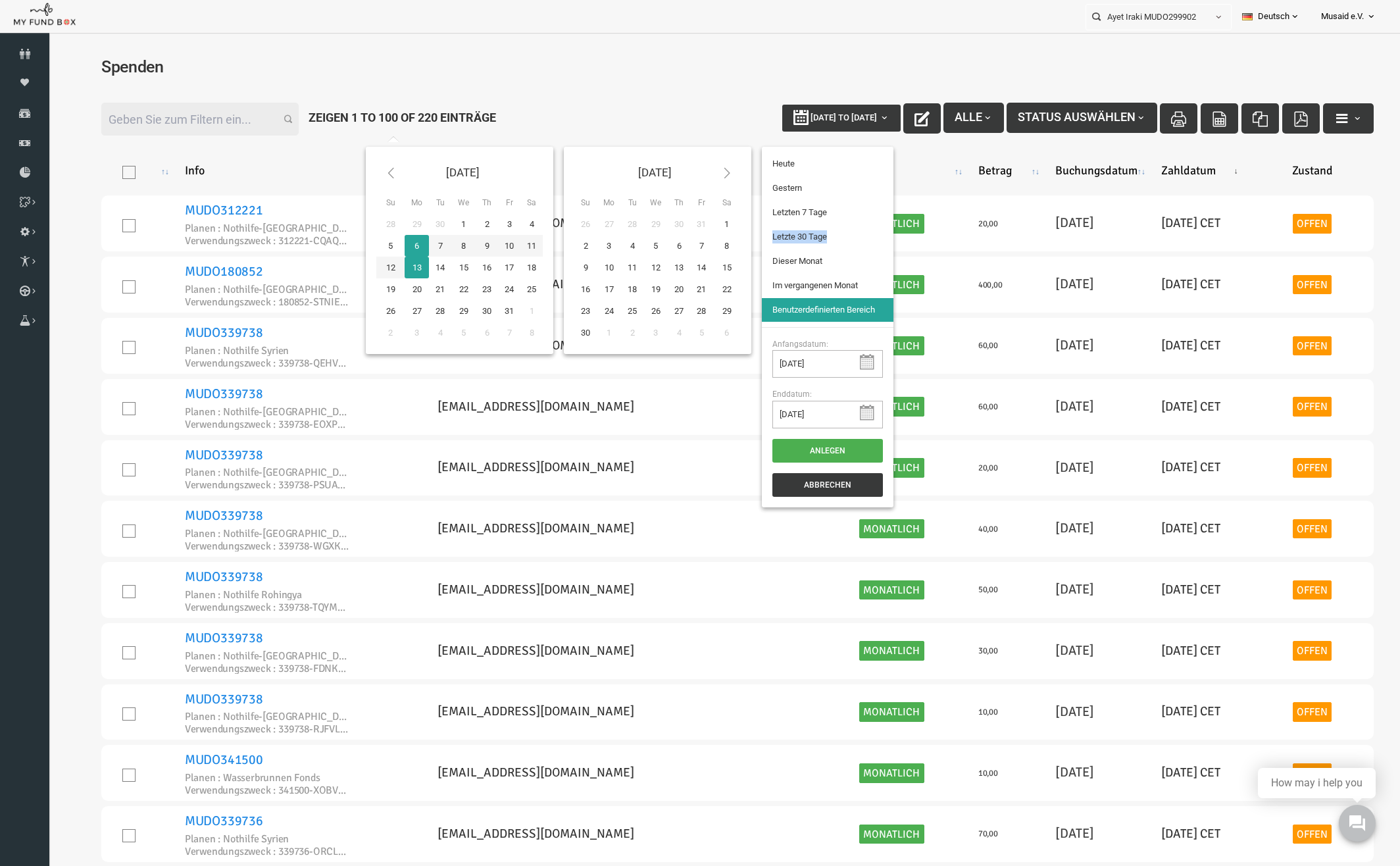
click at [827, 236] on ul "[DATE] [DATE] Letzten 7 Tage Letzte 30 Tage Dieser Monat Im vergangenen Monat B…" at bounding box center [800, 237] width 131 height 180
click at [827, 236] on li "Letzte 30 Tage" at bounding box center [800, 236] width 131 height 23
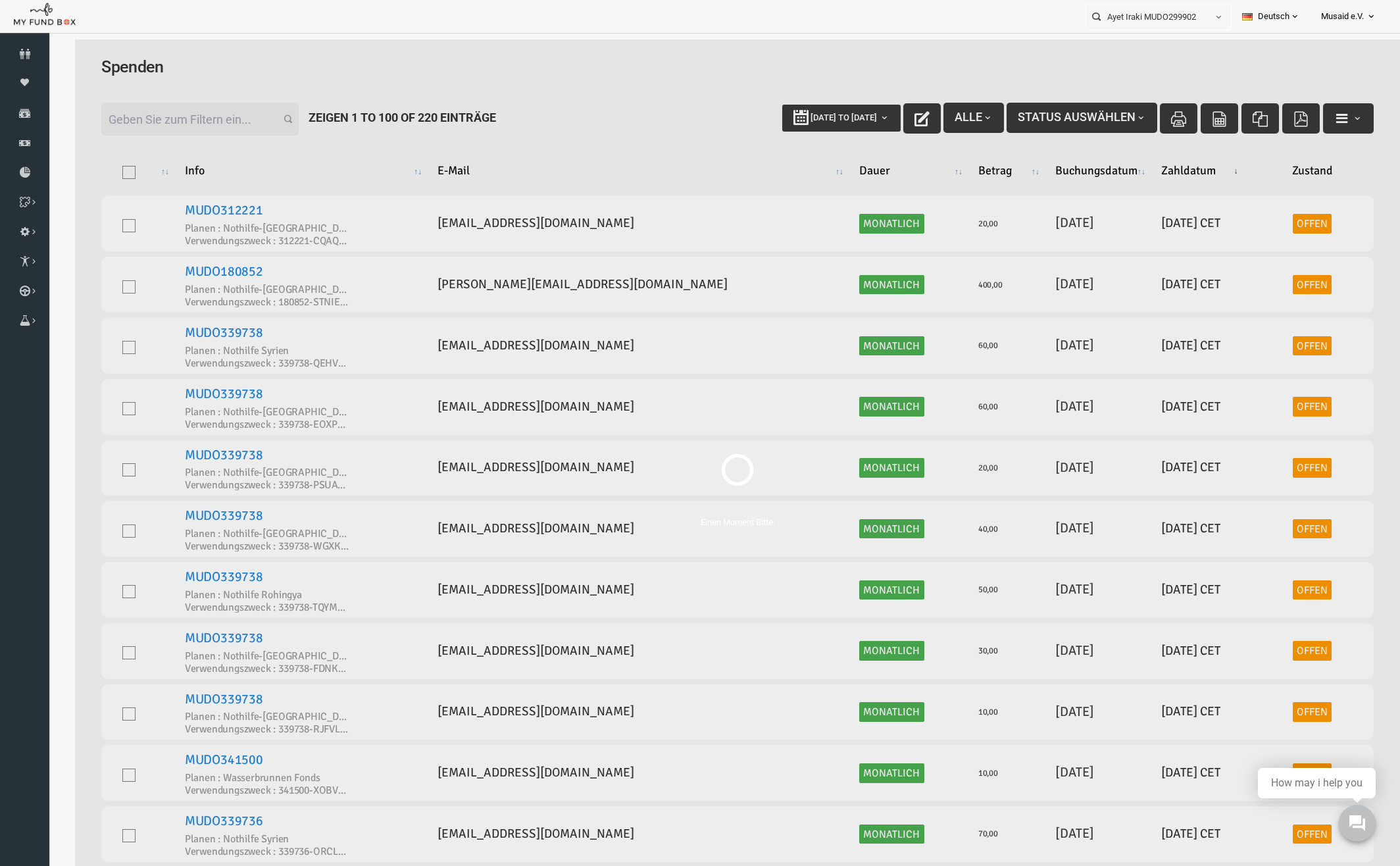
select select "100"
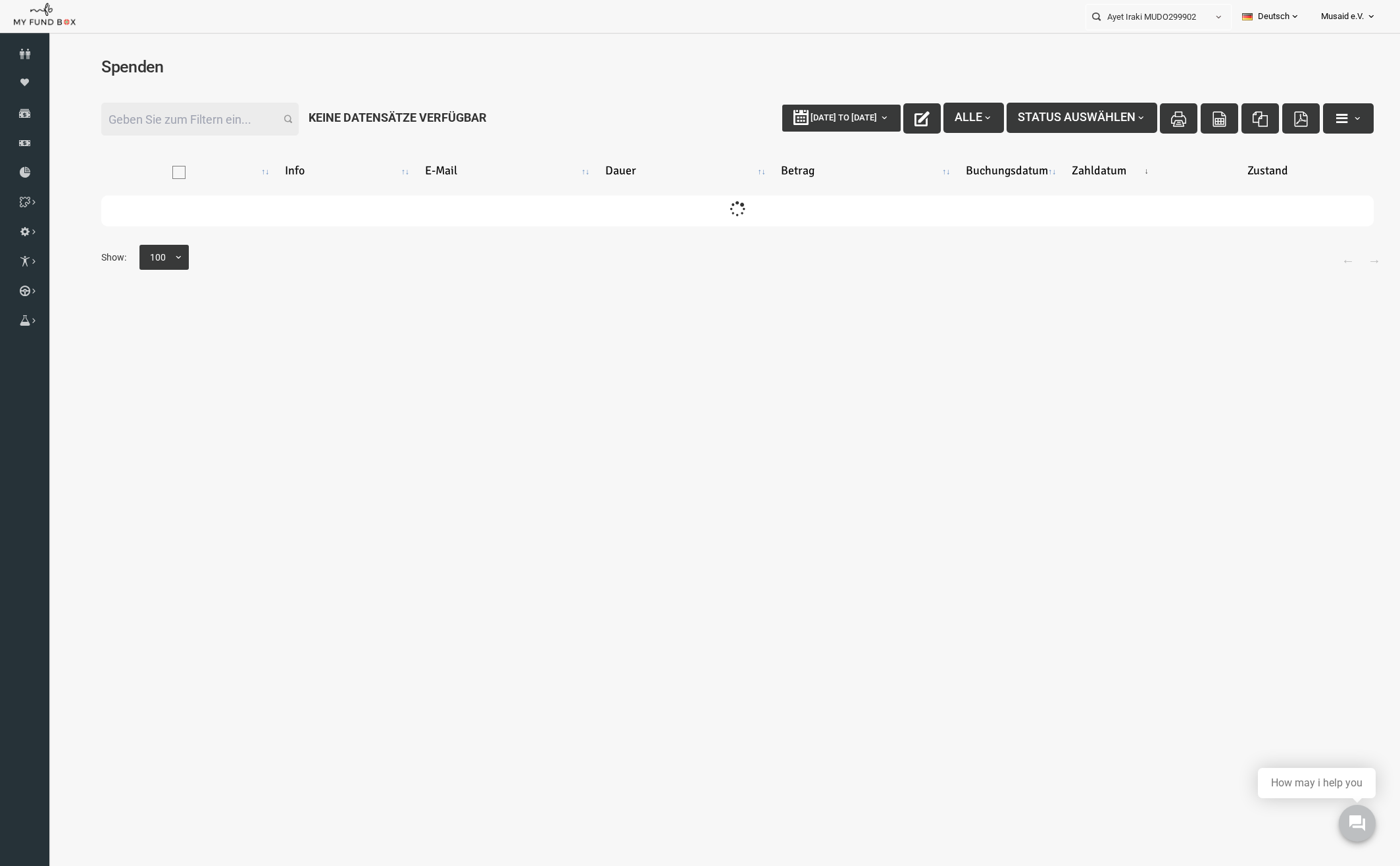
click at [213, 110] on input "Filter:" at bounding box center [172, 119] width 198 height 33
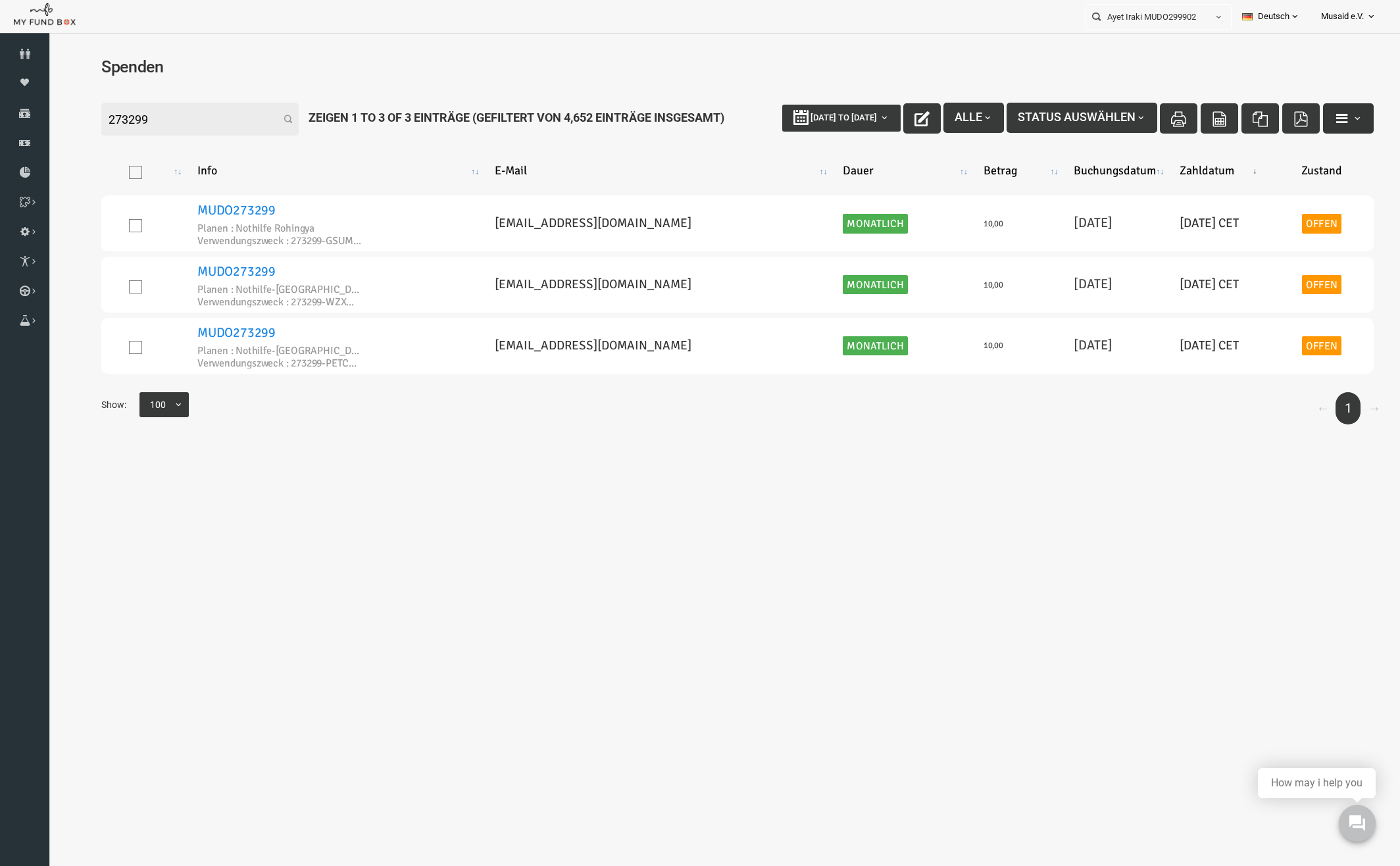
type input "273299"
click at [1307, 118] on icon "button" at bounding box center [1315, 118] width 15 height 15
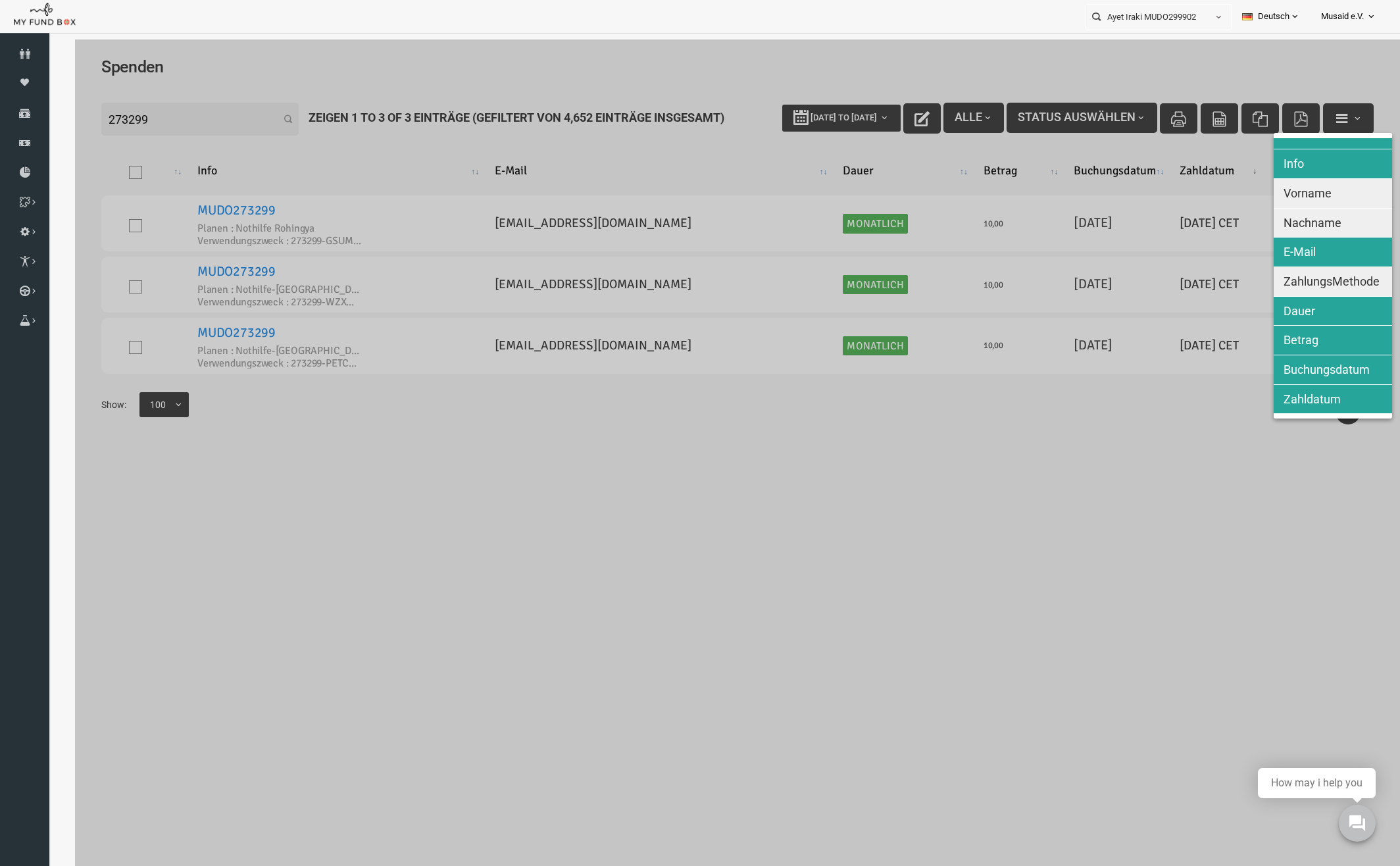
click at [1295, 217] on span "Nachname" at bounding box center [1286, 222] width 58 height 14
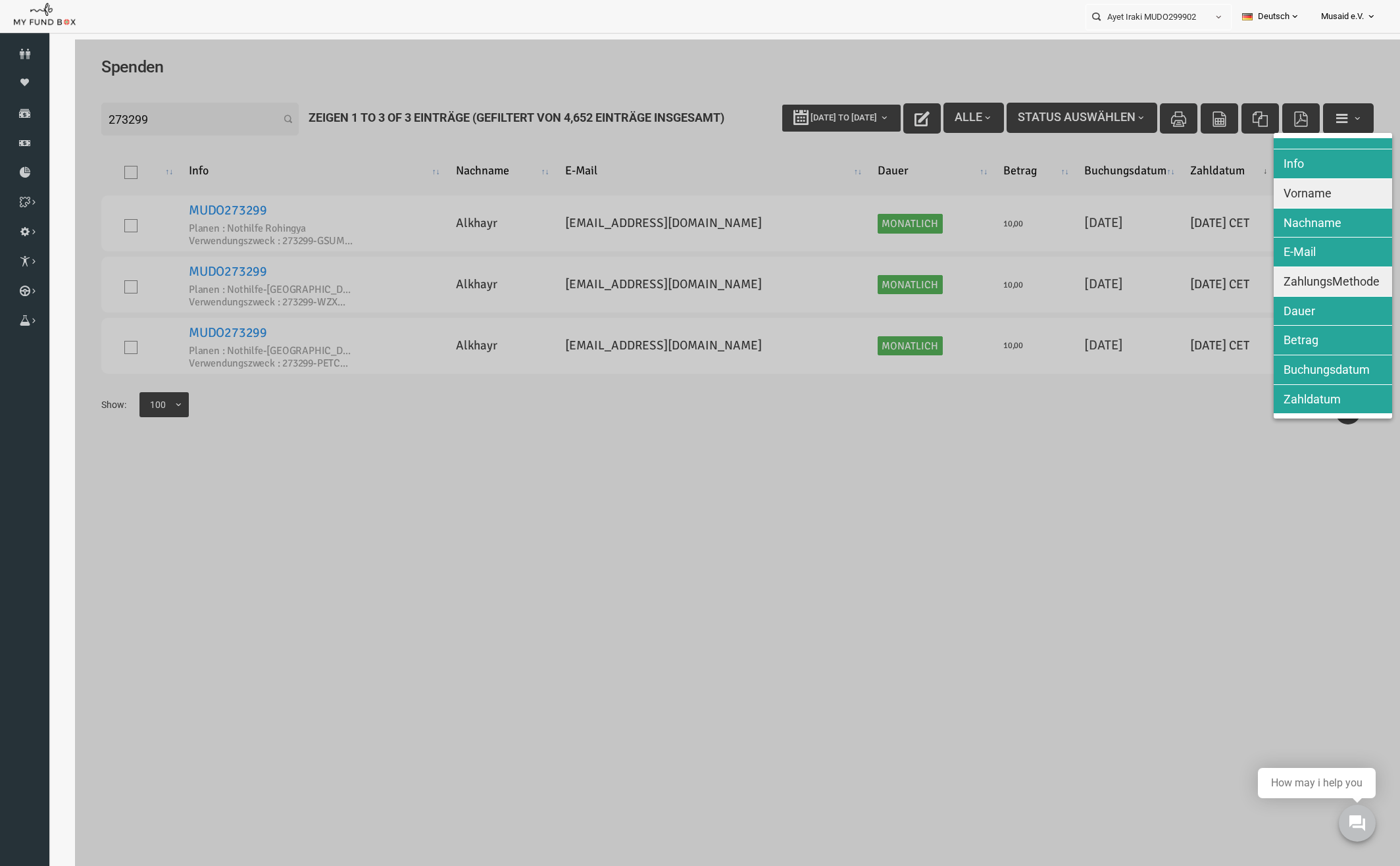
click at [1299, 193] on span "Vorname" at bounding box center [1280, 193] width 48 height 14
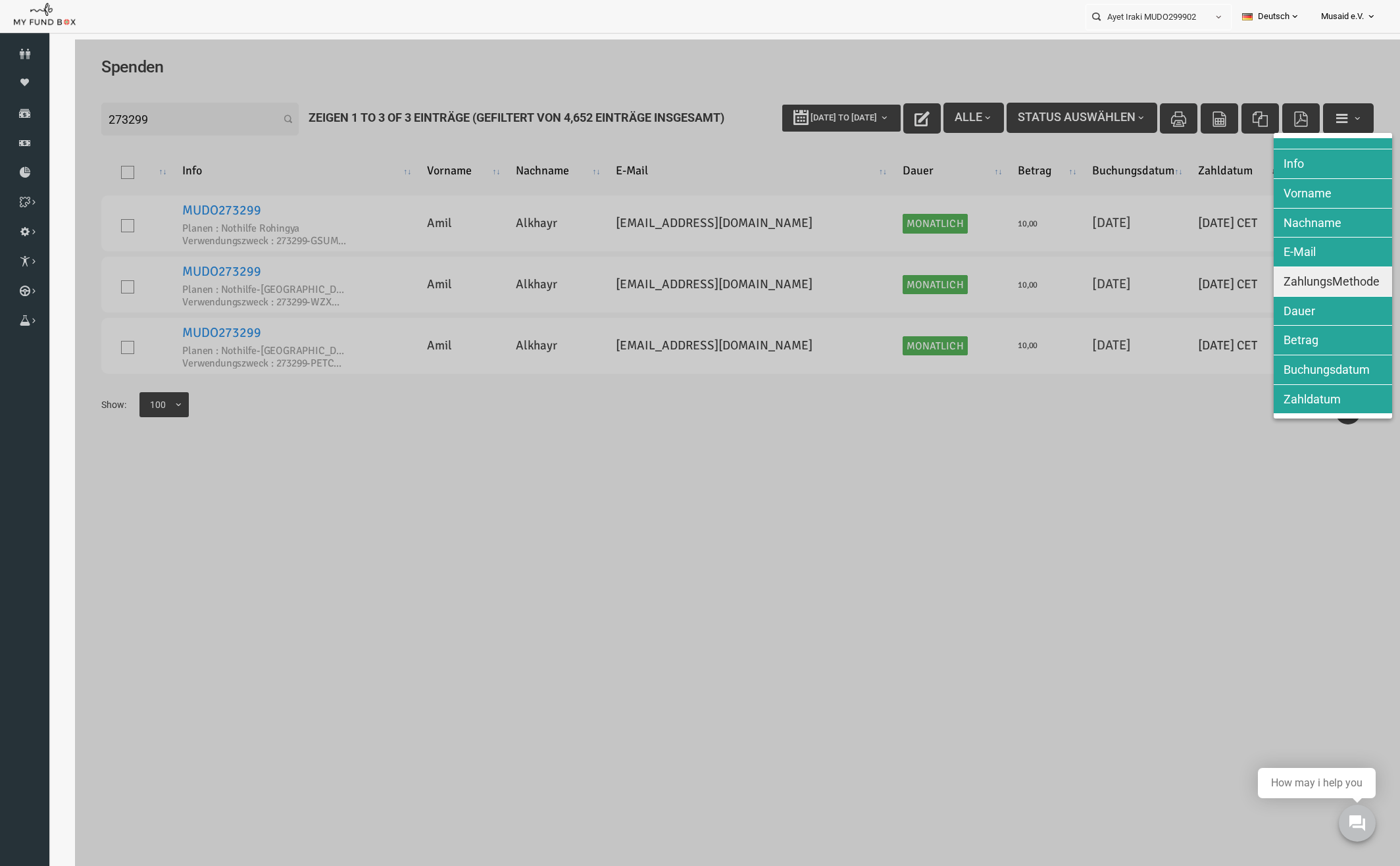
click at [1333, 282] on span "ZahlungsMethode" at bounding box center [1304, 281] width 97 height 14
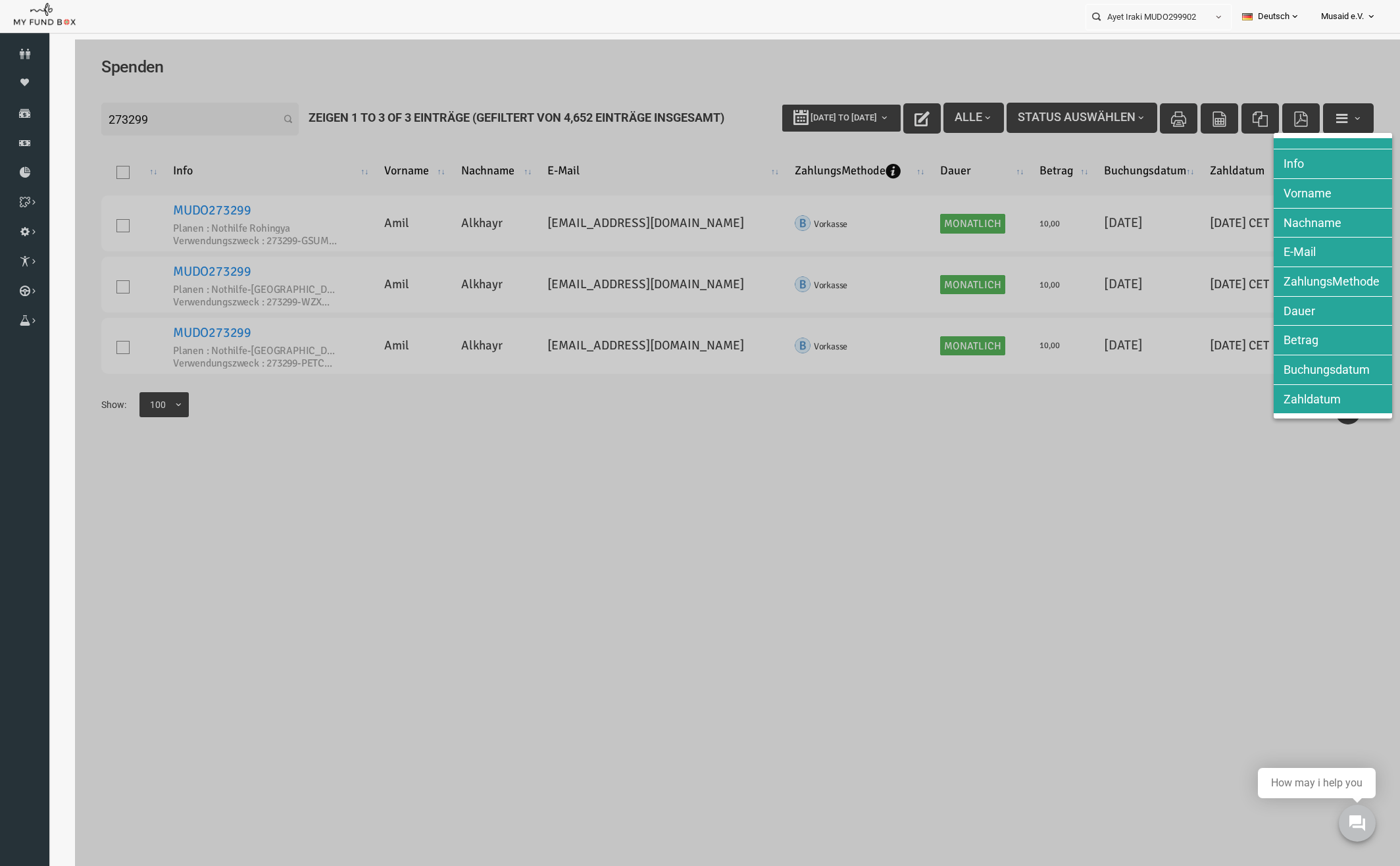
drag, startPoint x: 1222, startPoint y: 388, endPoint x: 1194, endPoint y: 429, distance: 49.6
click at [1218, 398] on div at bounding box center [710, 472] width 1325 height 866
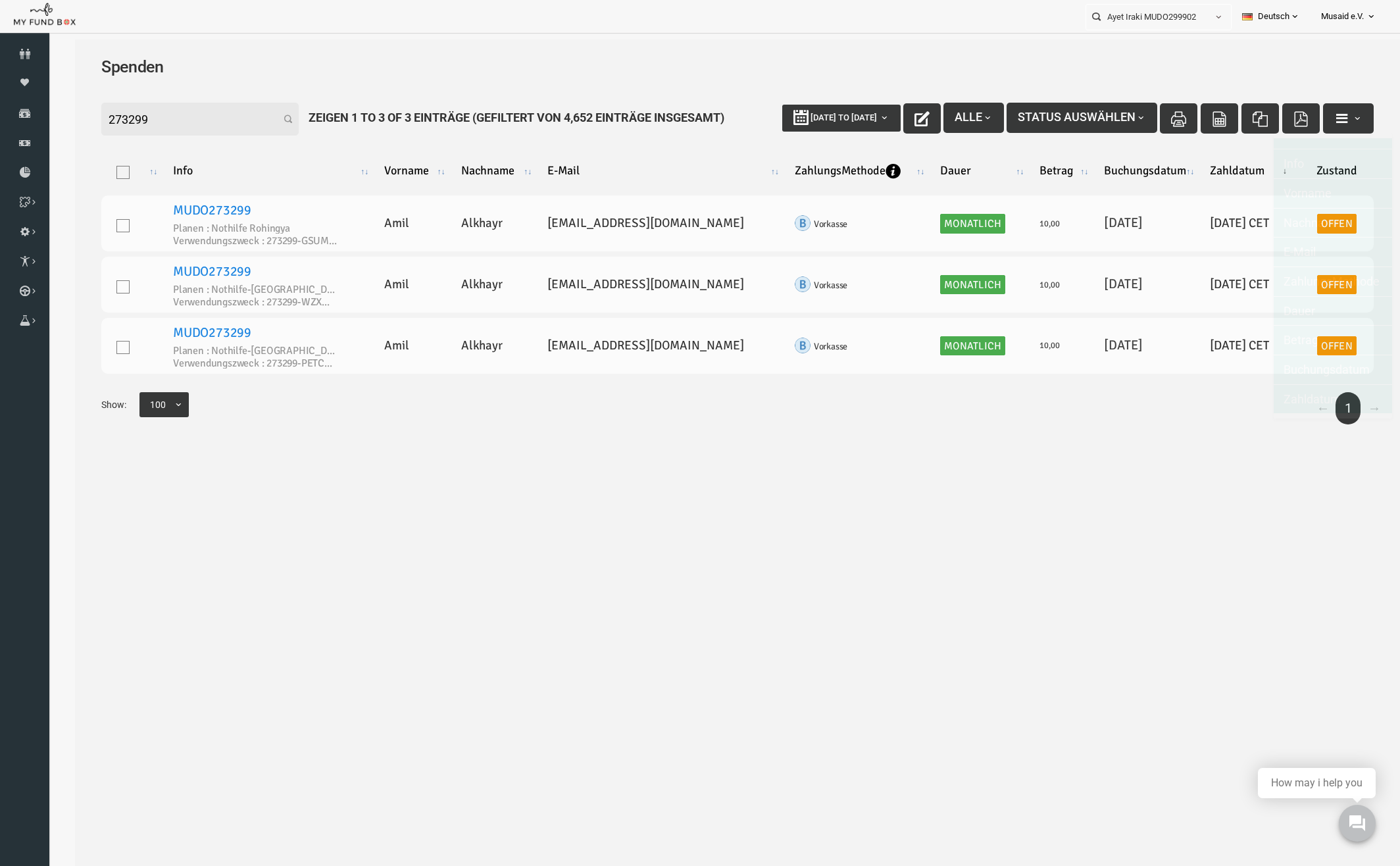
click at [1152, 481] on div at bounding box center [710, 472] width 1325 height 866
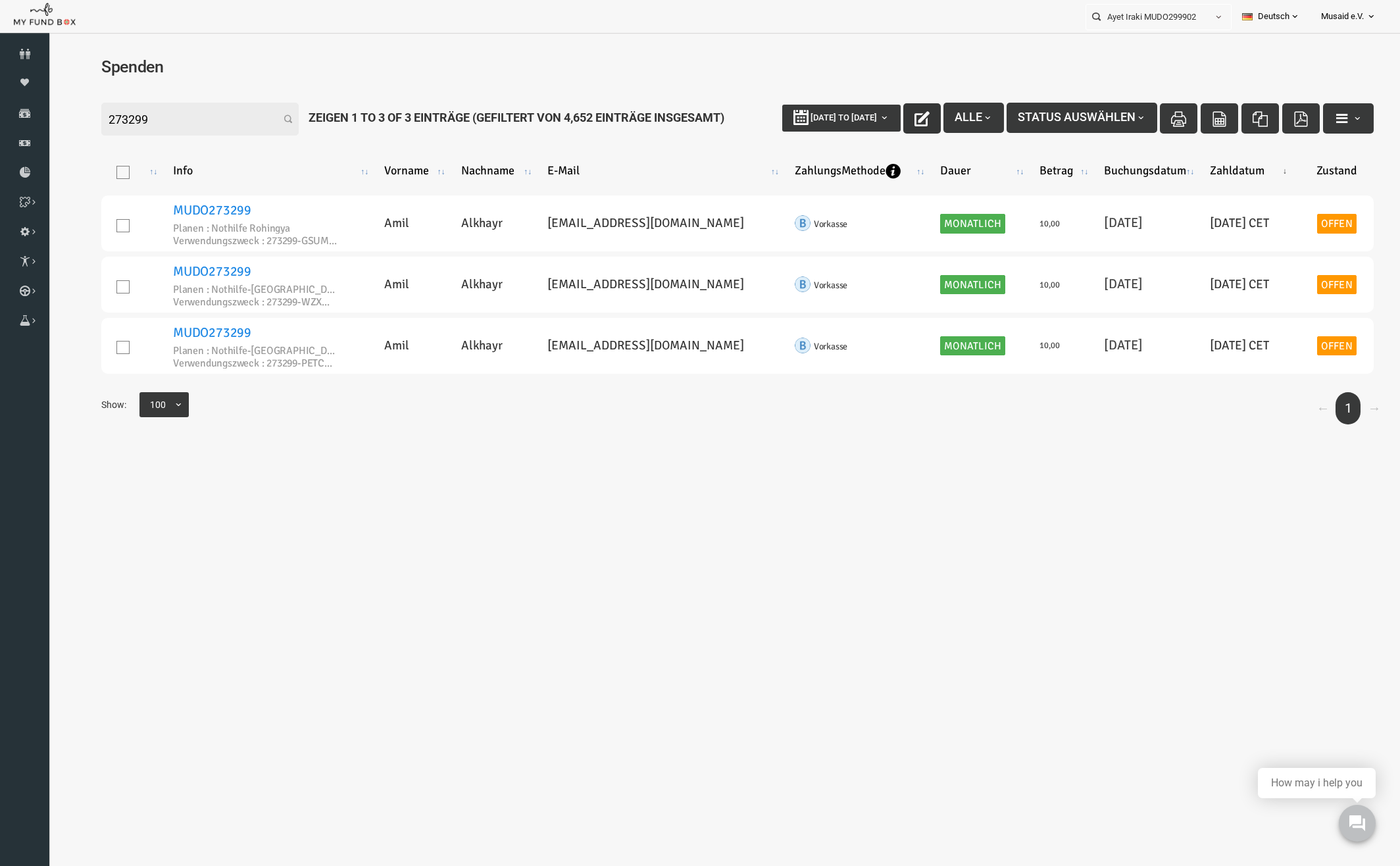
click at [881, 125] on button "button" at bounding box center [895, 118] width 37 height 30
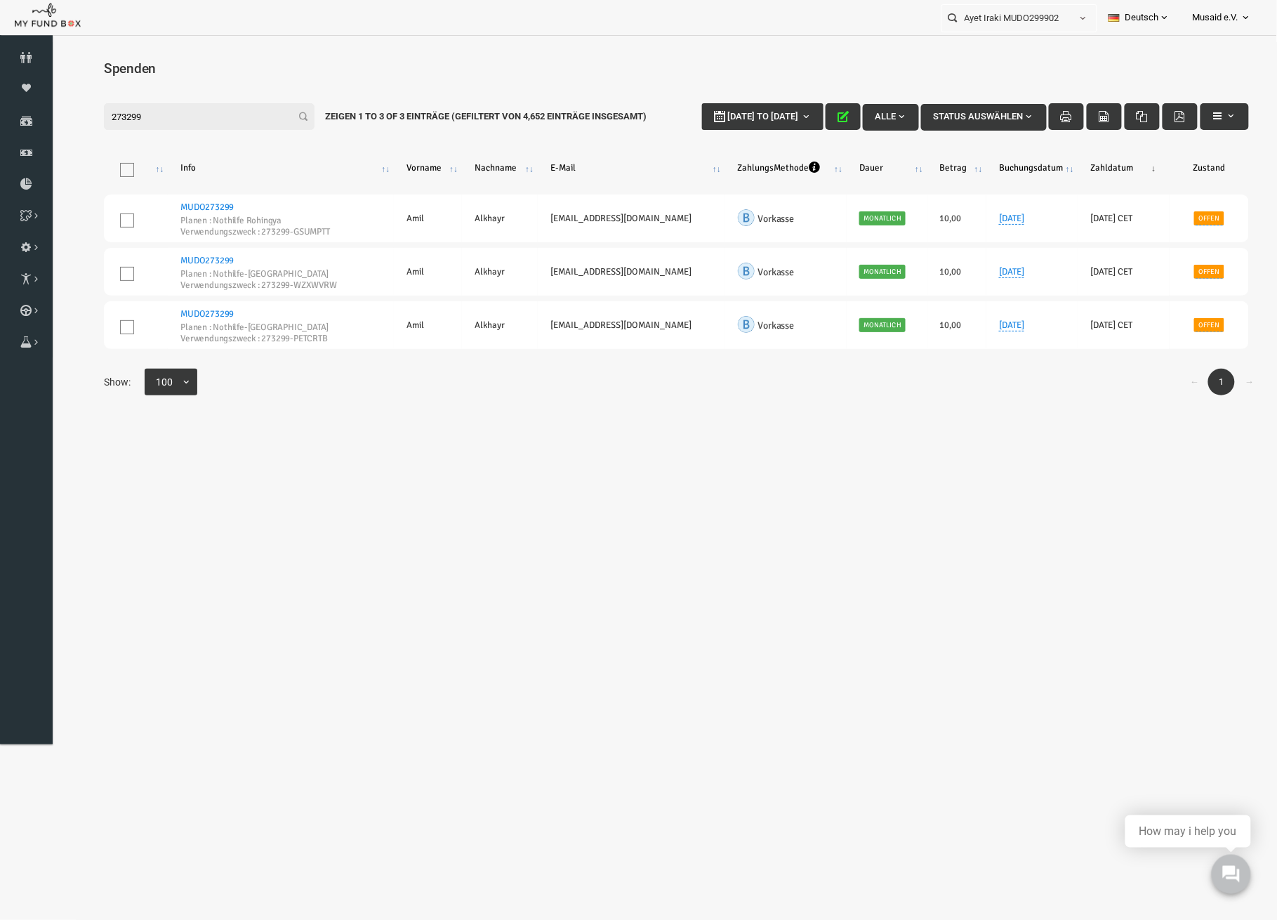
drag, startPoint x: 129, startPoint y: 112, endPoint x: 28, endPoint y: 111, distance: 101.1
click at [51, 111] on html "Spender nicht gefunden Patenschaft nicht gefunden Partner nicht gefunden !!!! B…" at bounding box center [651, 503] width 1201 height 924
click at [1039, 18] on input "Ayet Iraki MUDO299902" at bounding box center [1006, 18] width 128 height 26
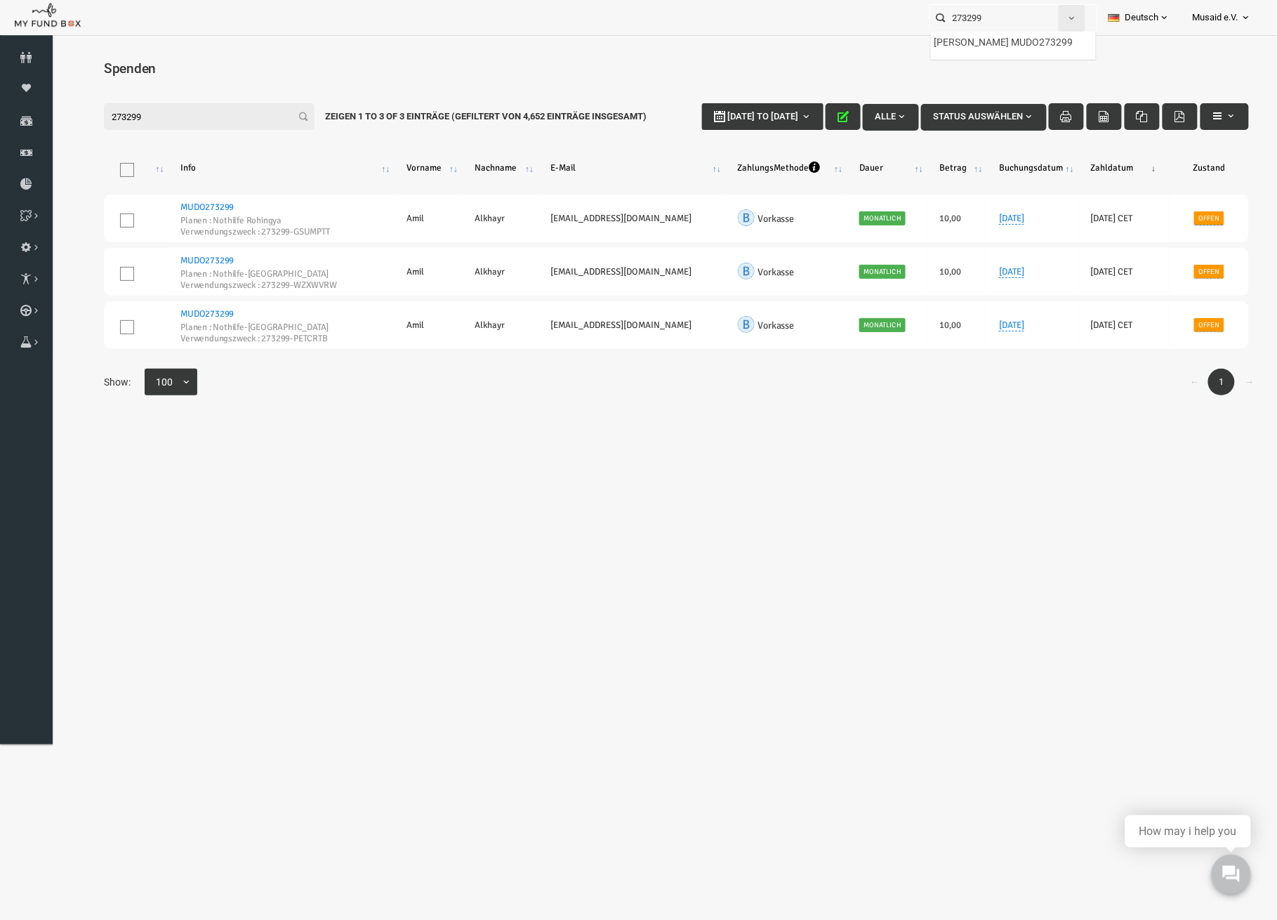
click at [1066, 20] on span "button" at bounding box center [1071, 18] width 11 height 11
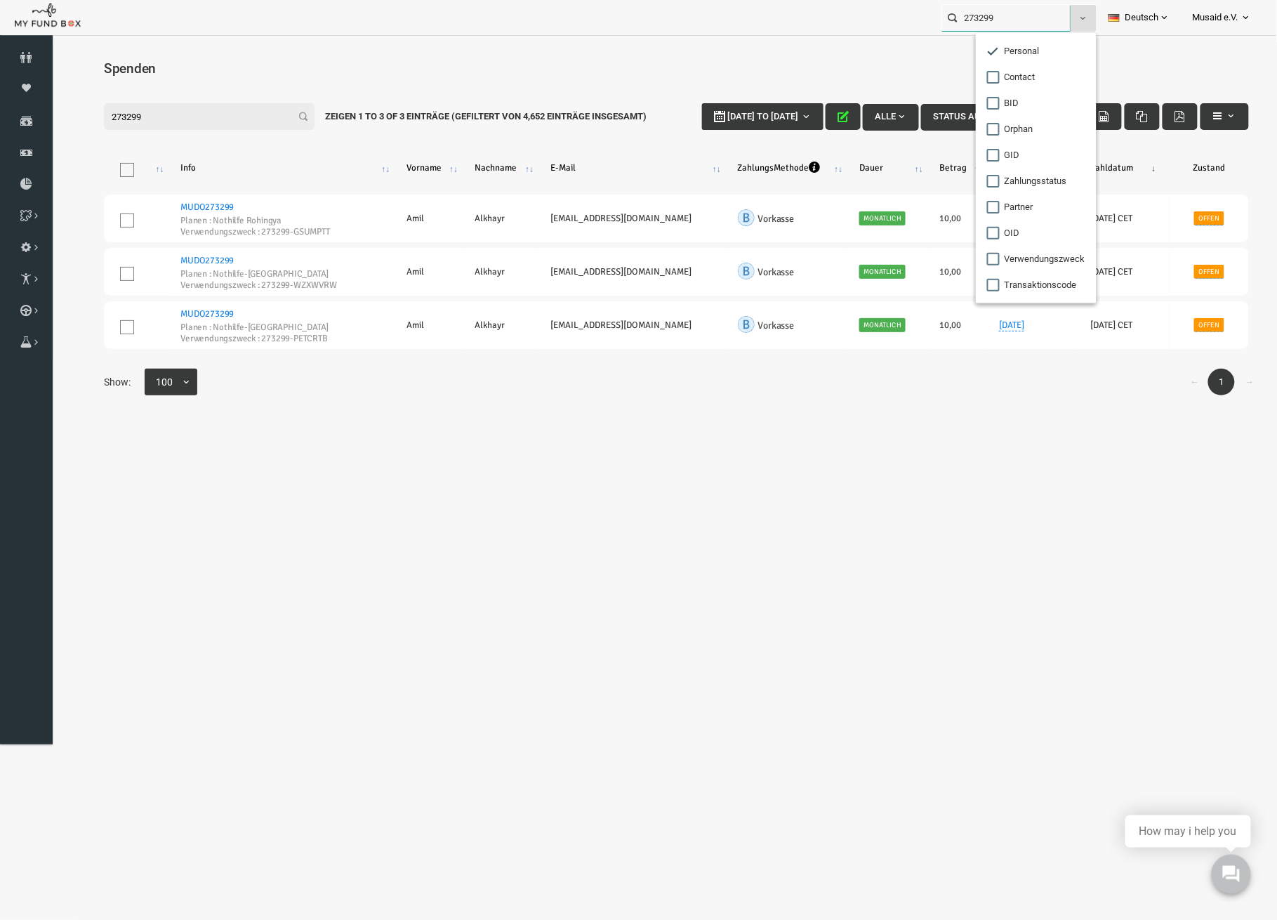
click at [1034, 6] on input "273299" at bounding box center [1006, 18] width 128 height 26
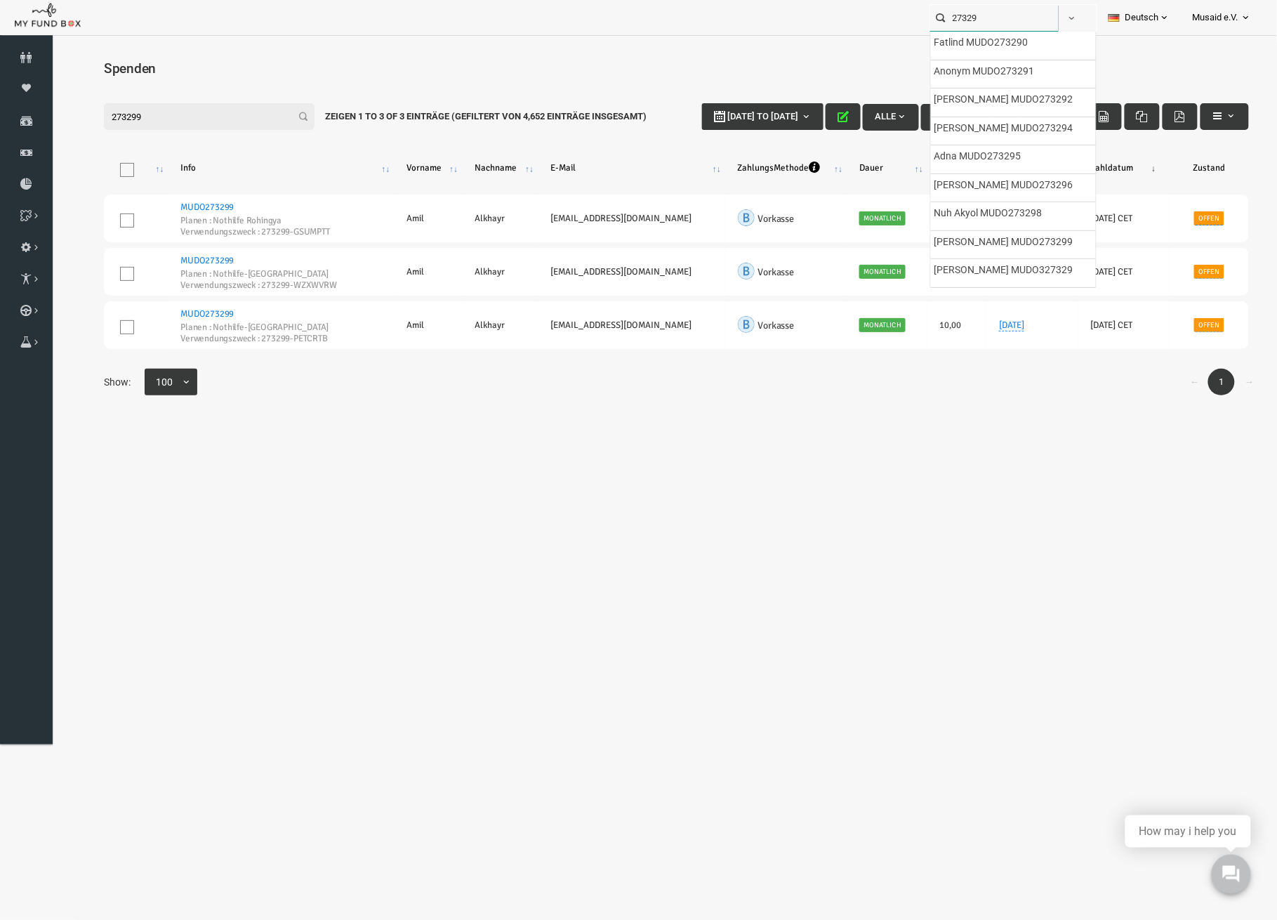
type input "273299"
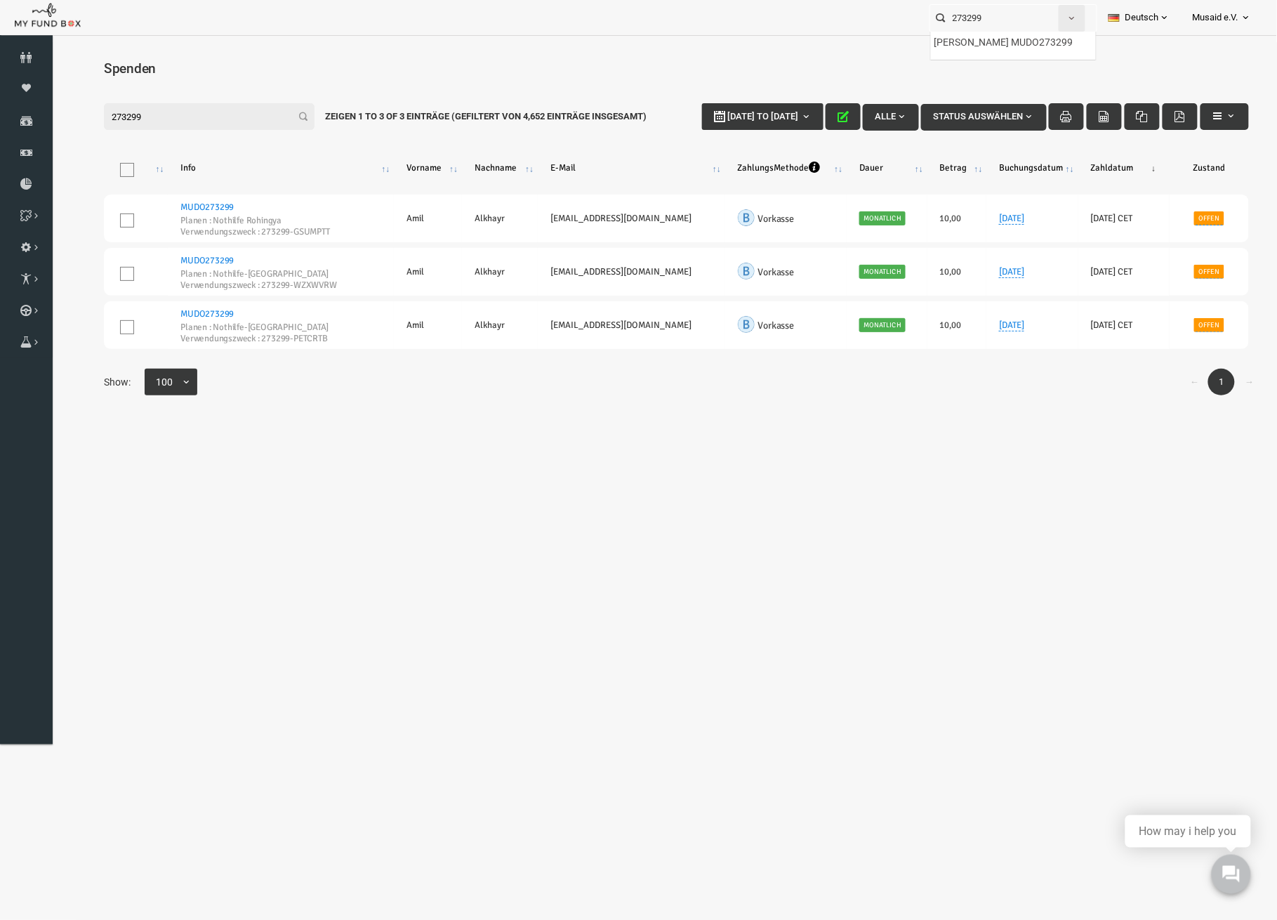
click at [1069, 18] on span "button" at bounding box center [1071, 18] width 11 height 11
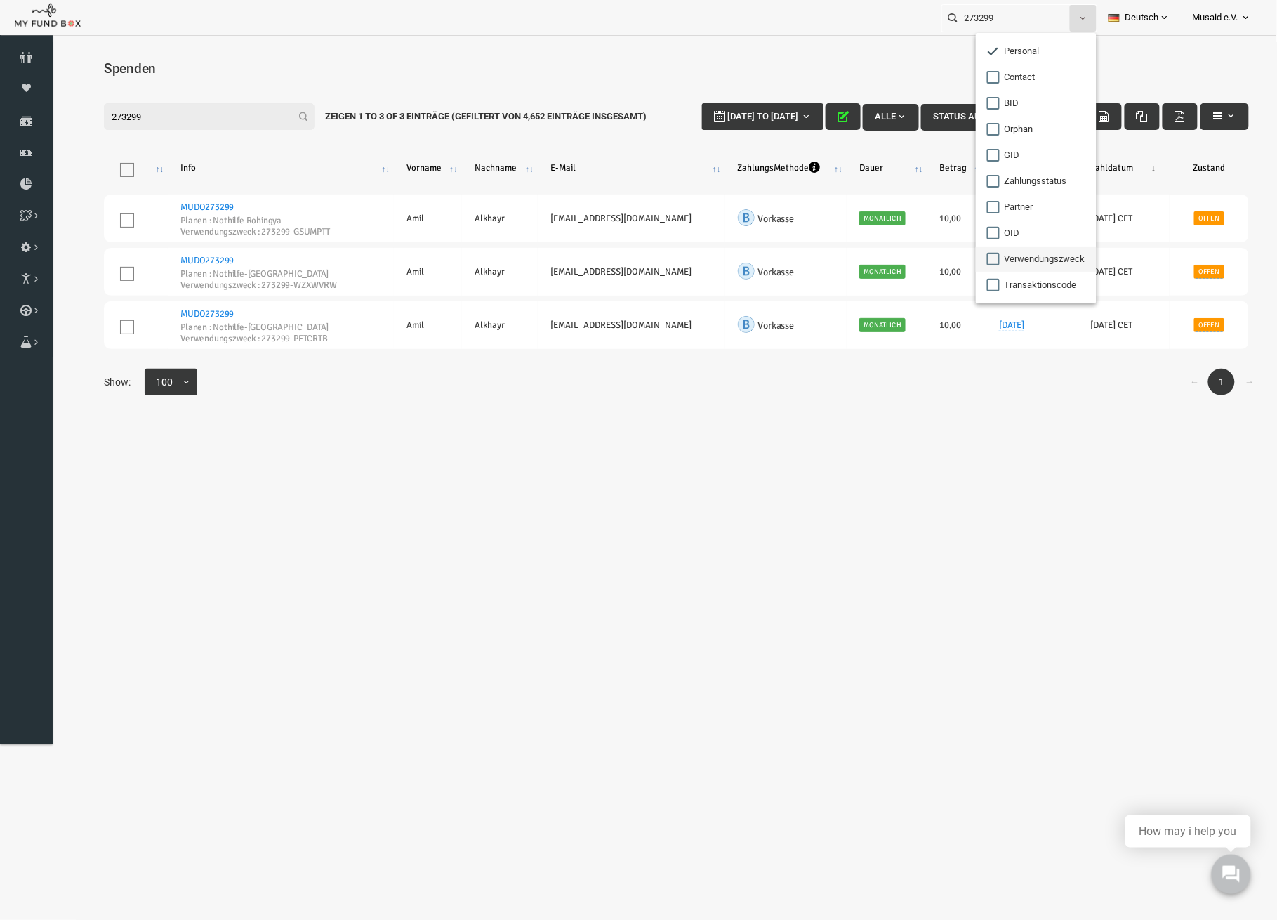
click at [989, 263] on input "Verwendungszweck" at bounding box center [993, 259] width 13 height 13
checkbox input "true"
checkbox input "false"
click at [1015, 14] on input "273299" at bounding box center [1006, 18] width 128 height 26
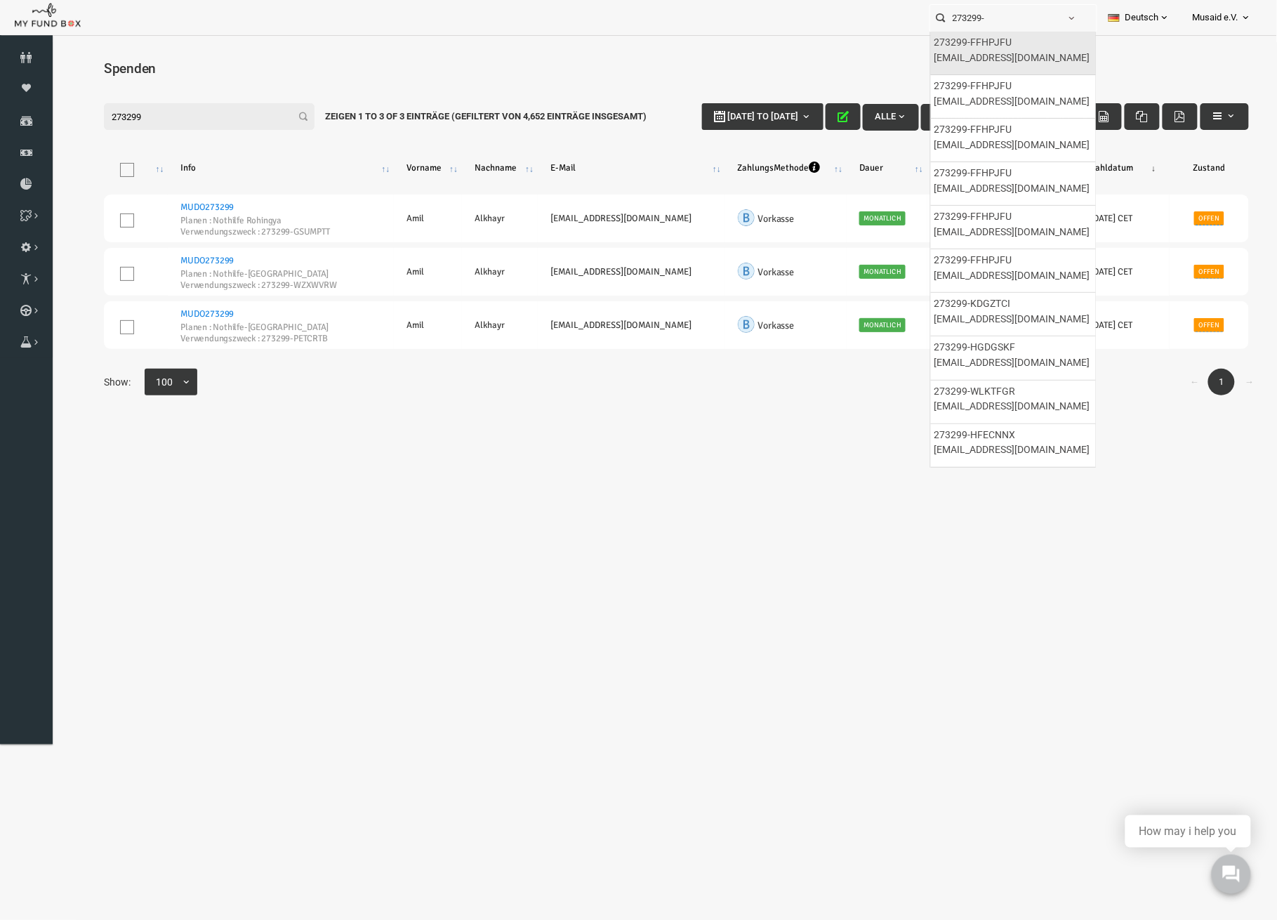
click at [1034, 48] on label "273299-FFHPJFU [EMAIL_ADDRESS][DOMAIN_NAME]" at bounding box center [1013, 50] width 158 height 30
type input "273299-FFHPJFU [EMAIL_ADDRESS][DOMAIN_NAME]"
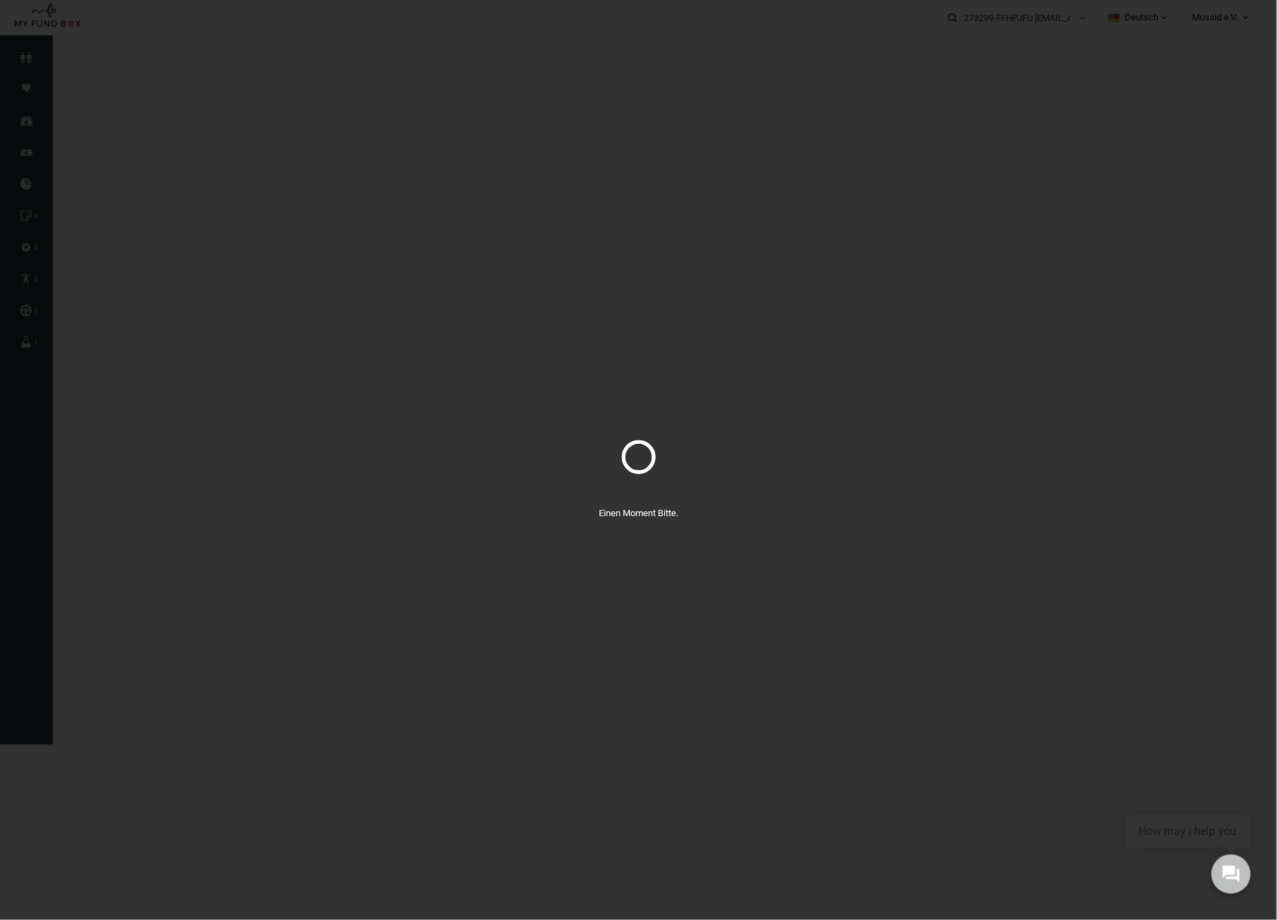
select select "100"
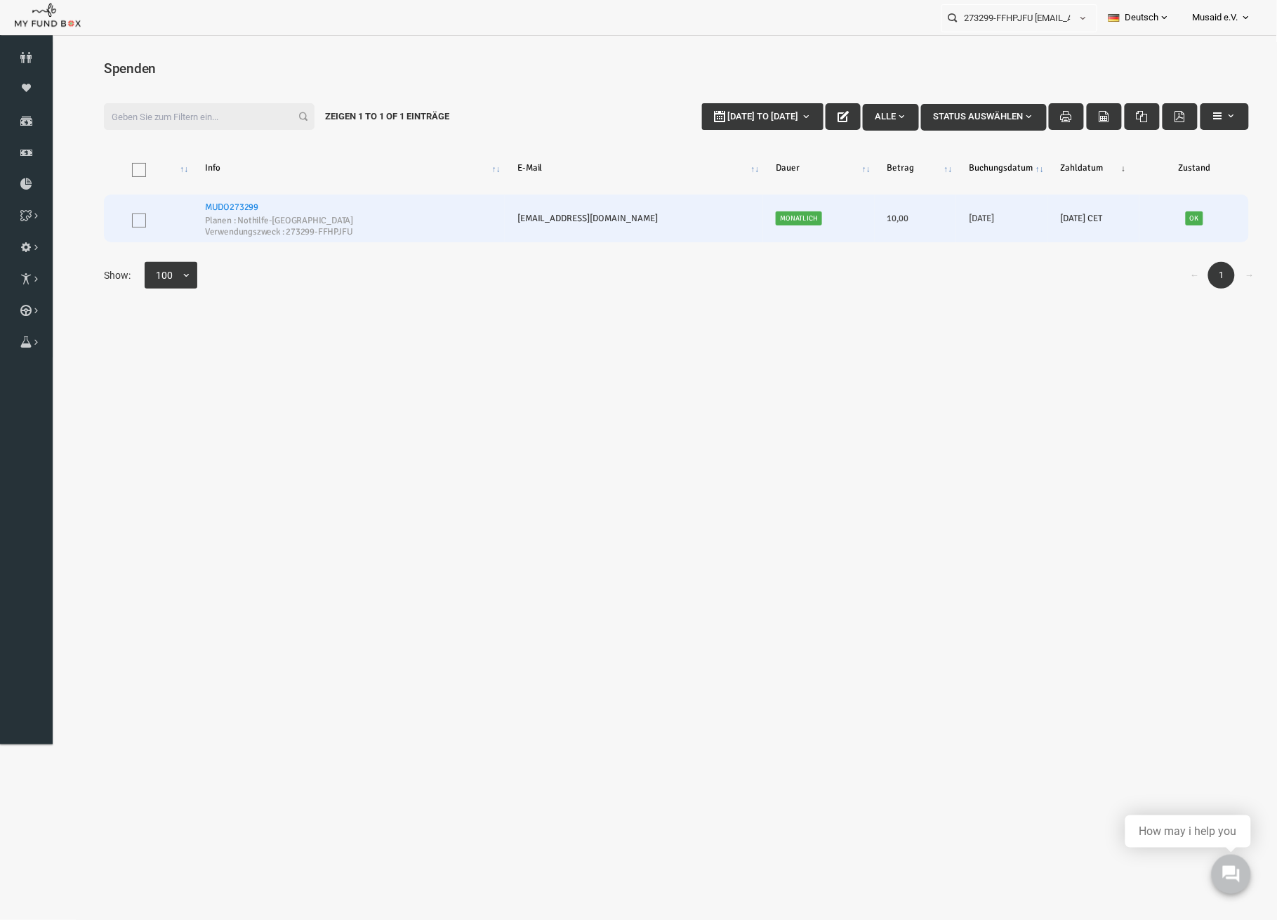
click at [230, 201] on link "MUDO273299" at bounding box center [206, 206] width 53 height 11
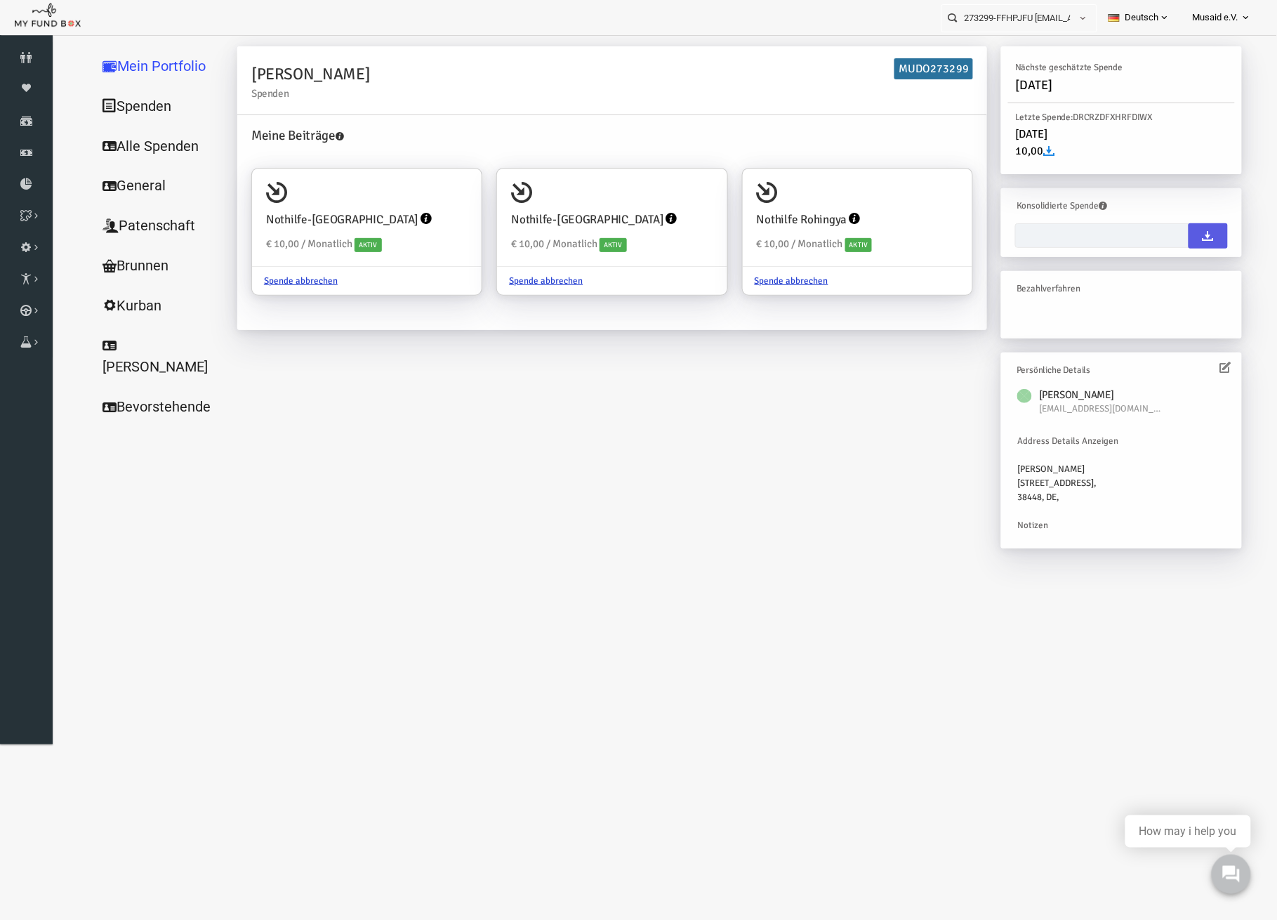
click at [149, 138] on link "Alle Spenden" at bounding box center [135, 146] width 140 height 40
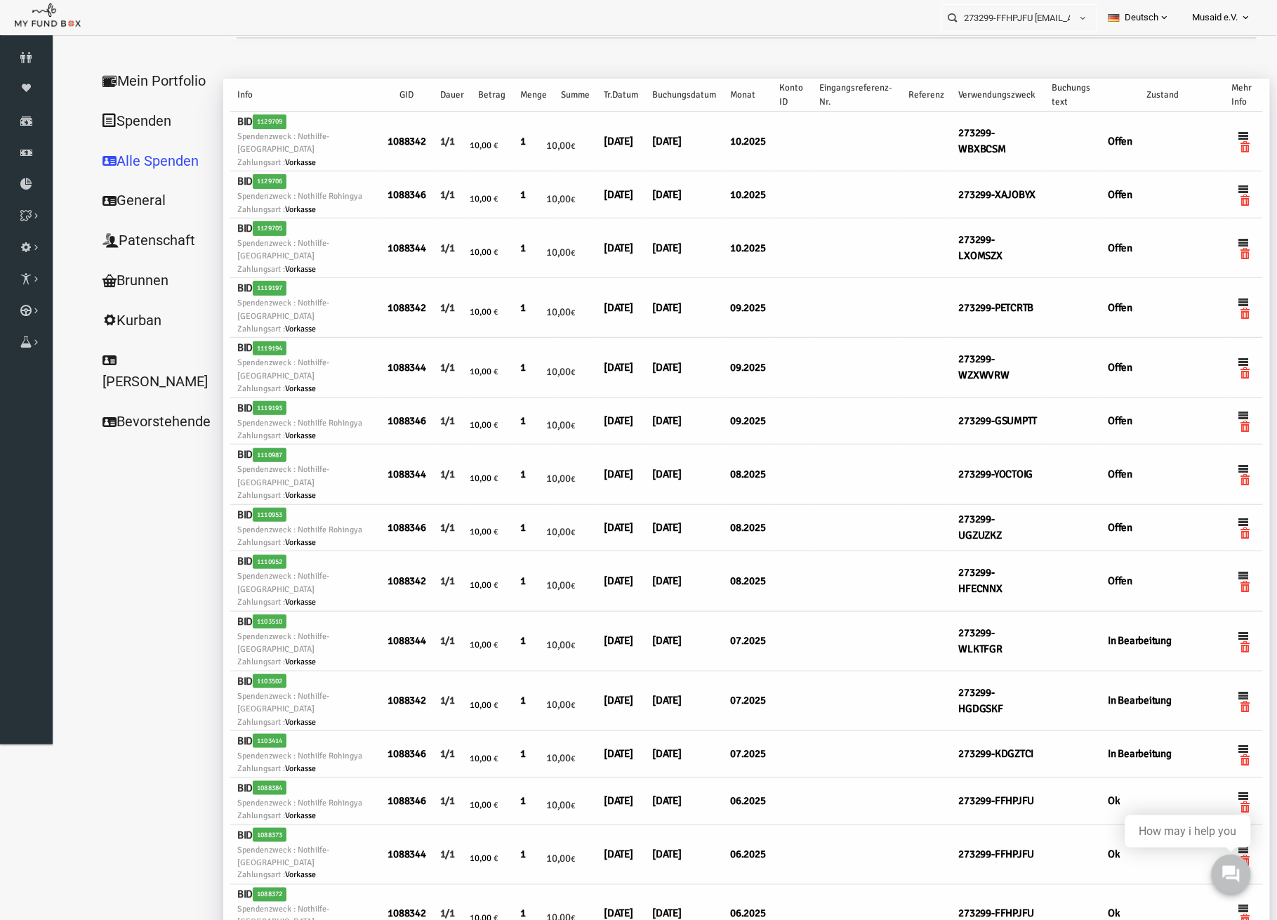
select select "100"
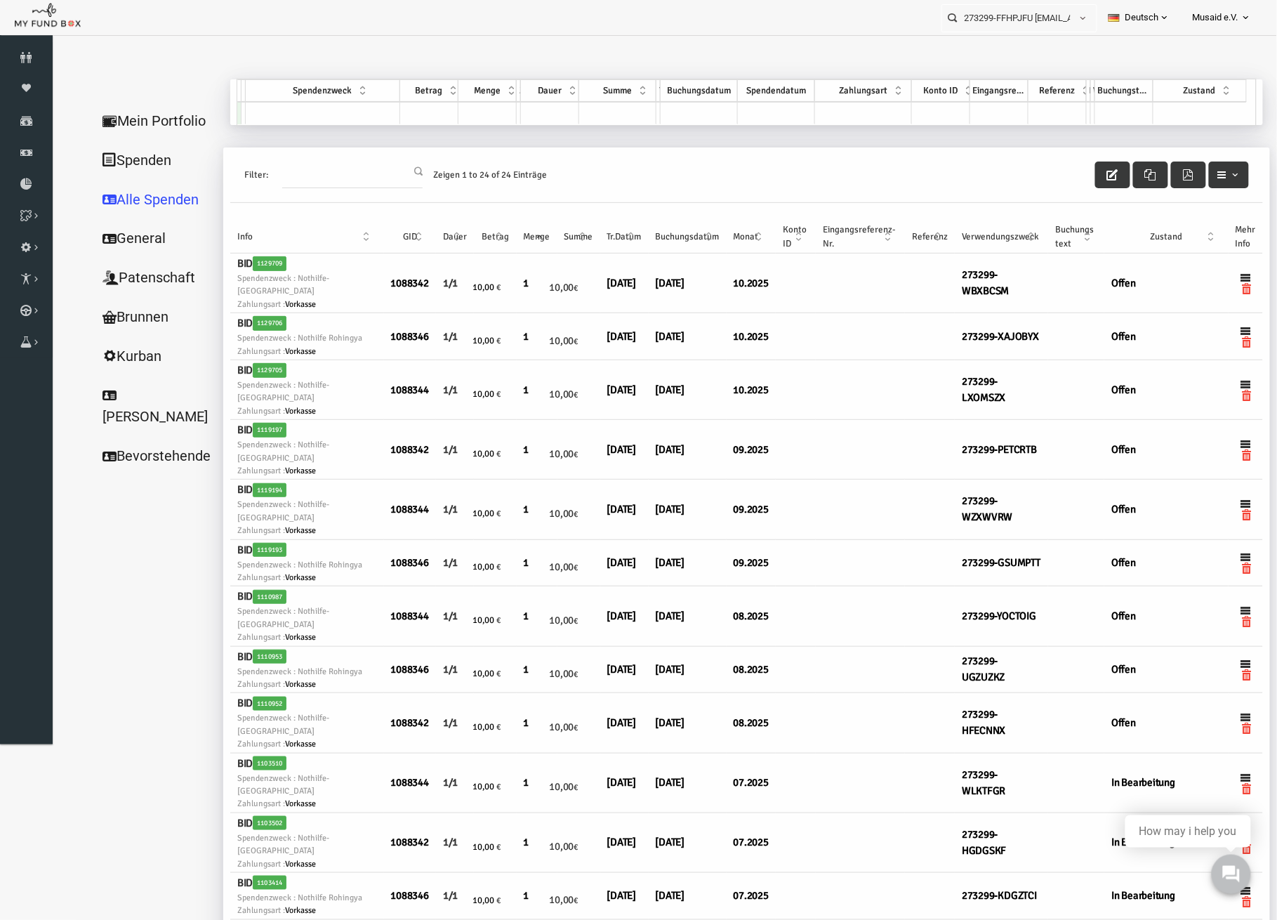
click at [294, 173] on input "Filter:" at bounding box center [327, 174] width 140 height 27
click at [295, 173] on input "Filter:" at bounding box center [327, 174] width 140 height 27
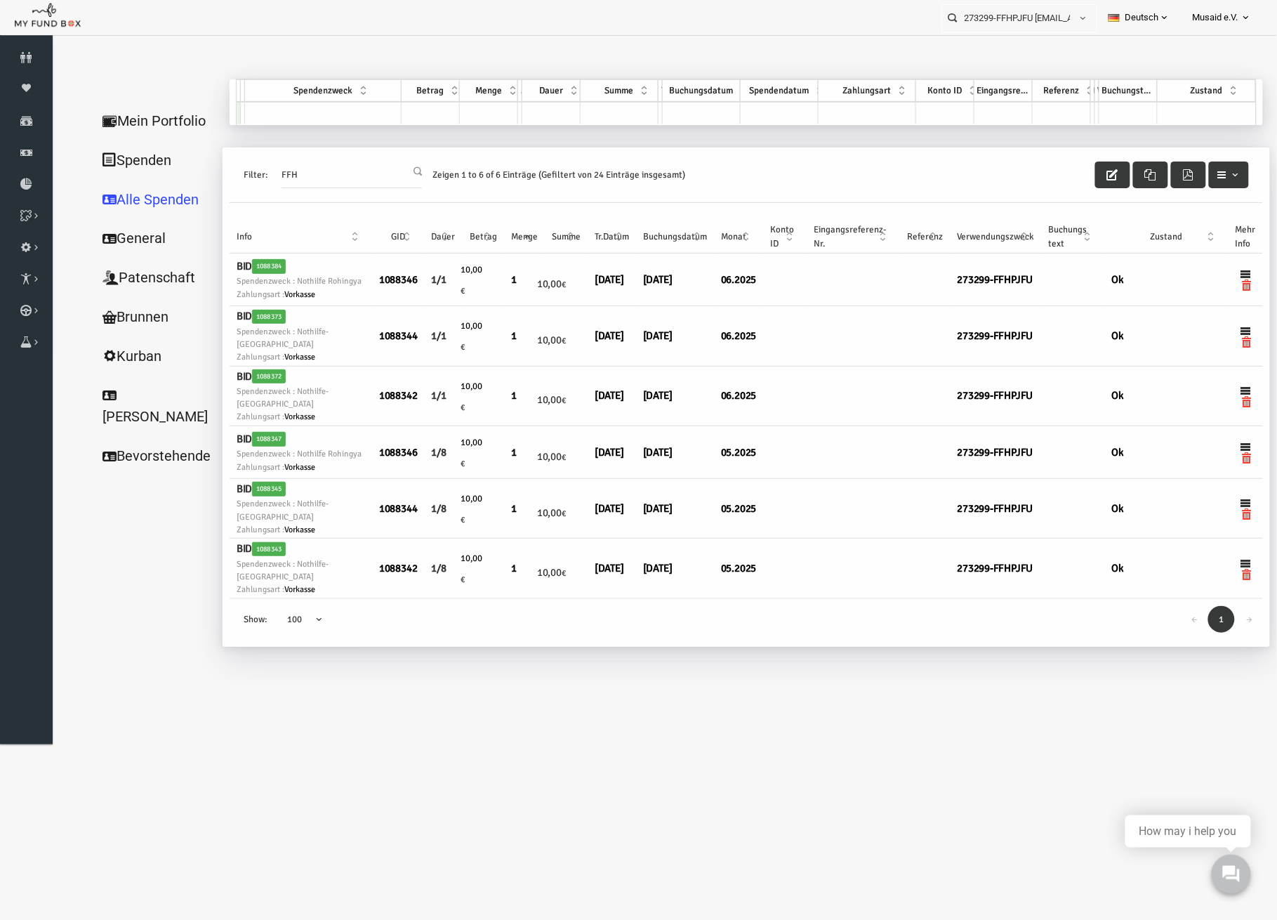
type input "FFH"
drag, startPoint x: 590, startPoint y: 581, endPoint x: 543, endPoint y: 480, distance: 111.5
click at [543, 480] on tbody "BID 1088384 Spendenzweck : Nothilfe Rohingya Zahlungsart : Vorkasse 1088346 1/1…" at bounding box center [720, 425] width 1033 height 345
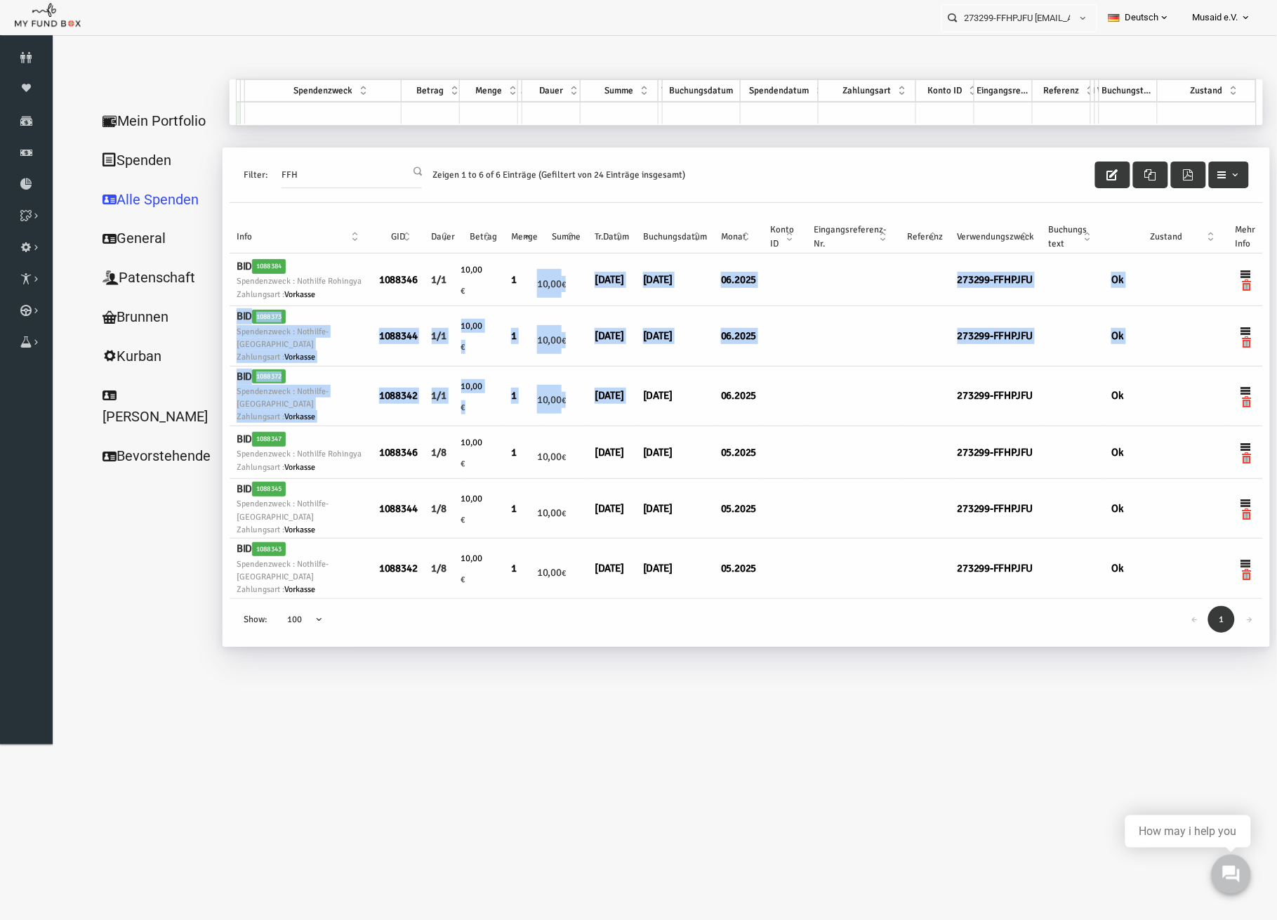
drag, startPoint x: 615, startPoint y: 405, endPoint x: 487, endPoint y: 275, distance: 182.7
click at [487, 275] on tbody "BID 1088384 Spendenzweck : Nothilfe Rohingya Zahlungsart : Vorkasse 1088346 1/1…" at bounding box center [720, 425] width 1033 height 345
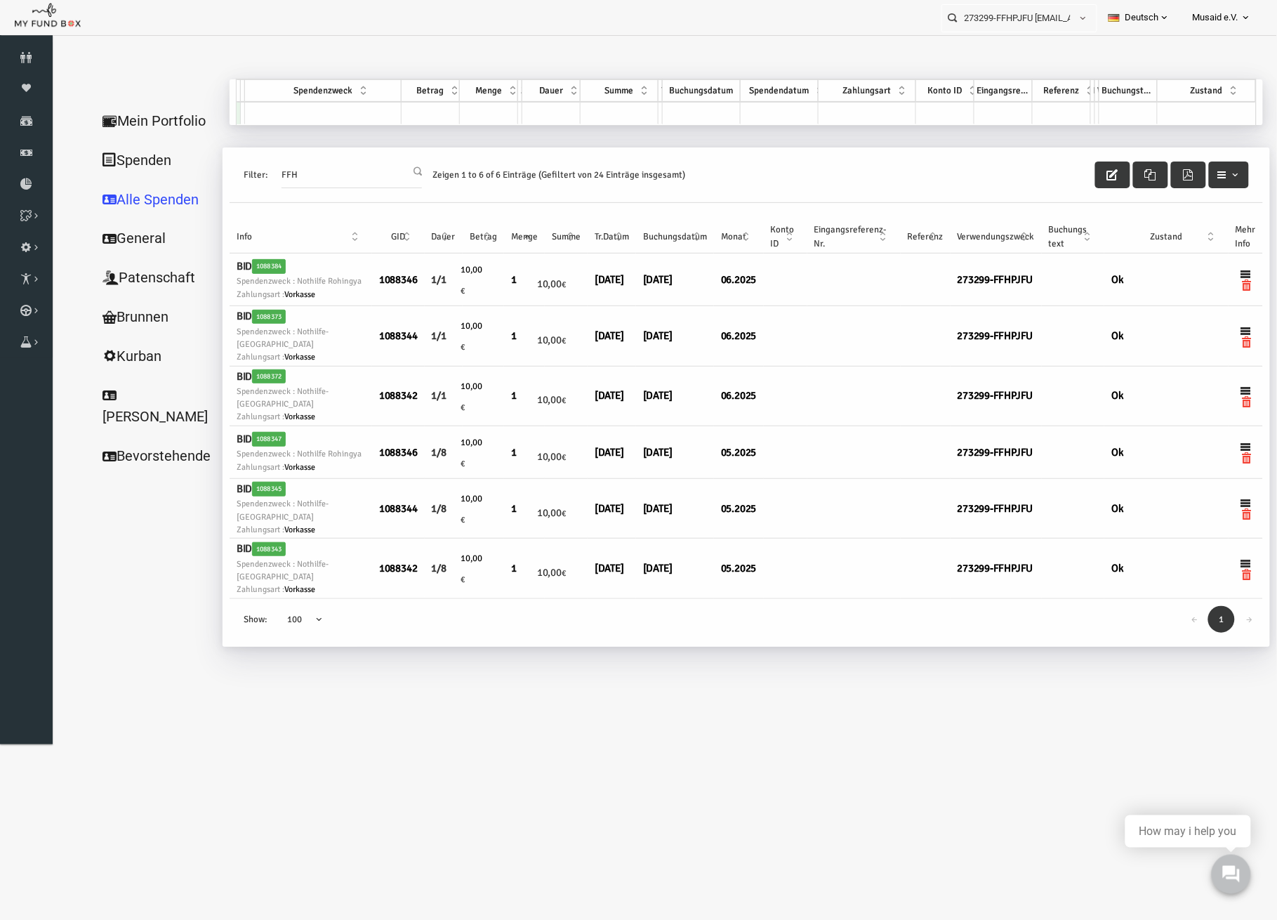
drag, startPoint x: 324, startPoint y: 175, endPoint x: 182, endPoint y: 186, distance: 142.3
click at [182, 186] on div "Mein Portfolio Spenden Alle Spenden General Patenschaft Brunnen [PERSON_NAME] B…" at bounding box center [651, 369] width 1173 height 581
drag, startPoint x: 1027, startPoint y: 277, endPoint x: 929, endPoint y: 279, distance: 98.3
click at [929, 279] on tr "BID 1088384 Spendenzweck : Nothilfe Rohingya Zahlungsart : Vorkasse 1088346 1/1…" at bounding box center [720, 279] width 1033 height 53
copy tr "273299-FFHPJFU"
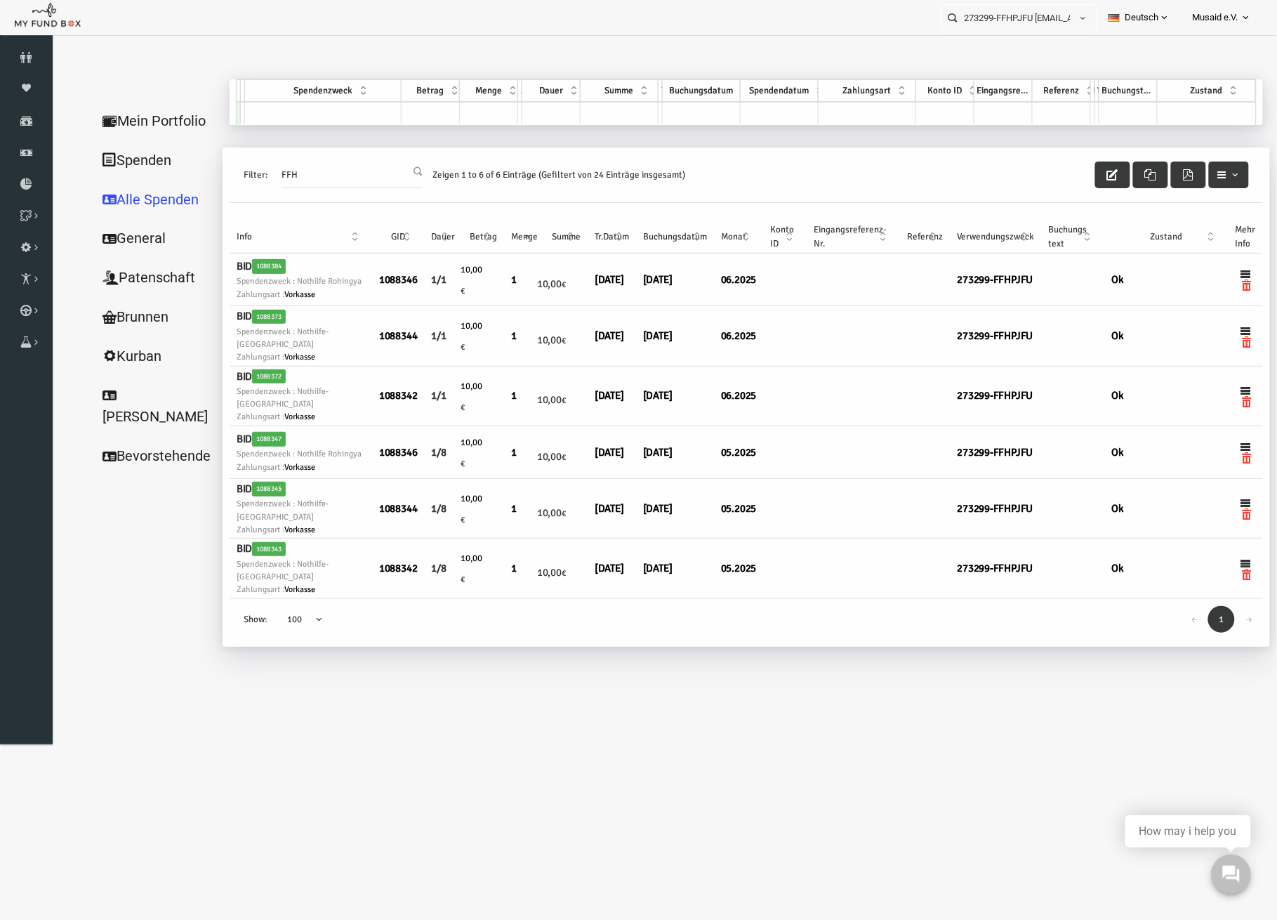
drag, startPoint x: 330, startPoint y: 173, endPoint x: 225, endPoint y: 171, distance: 105.3
click at [225, 172] on label "Filter: FFH" at bounding box center [307, 171] width 178 height 34
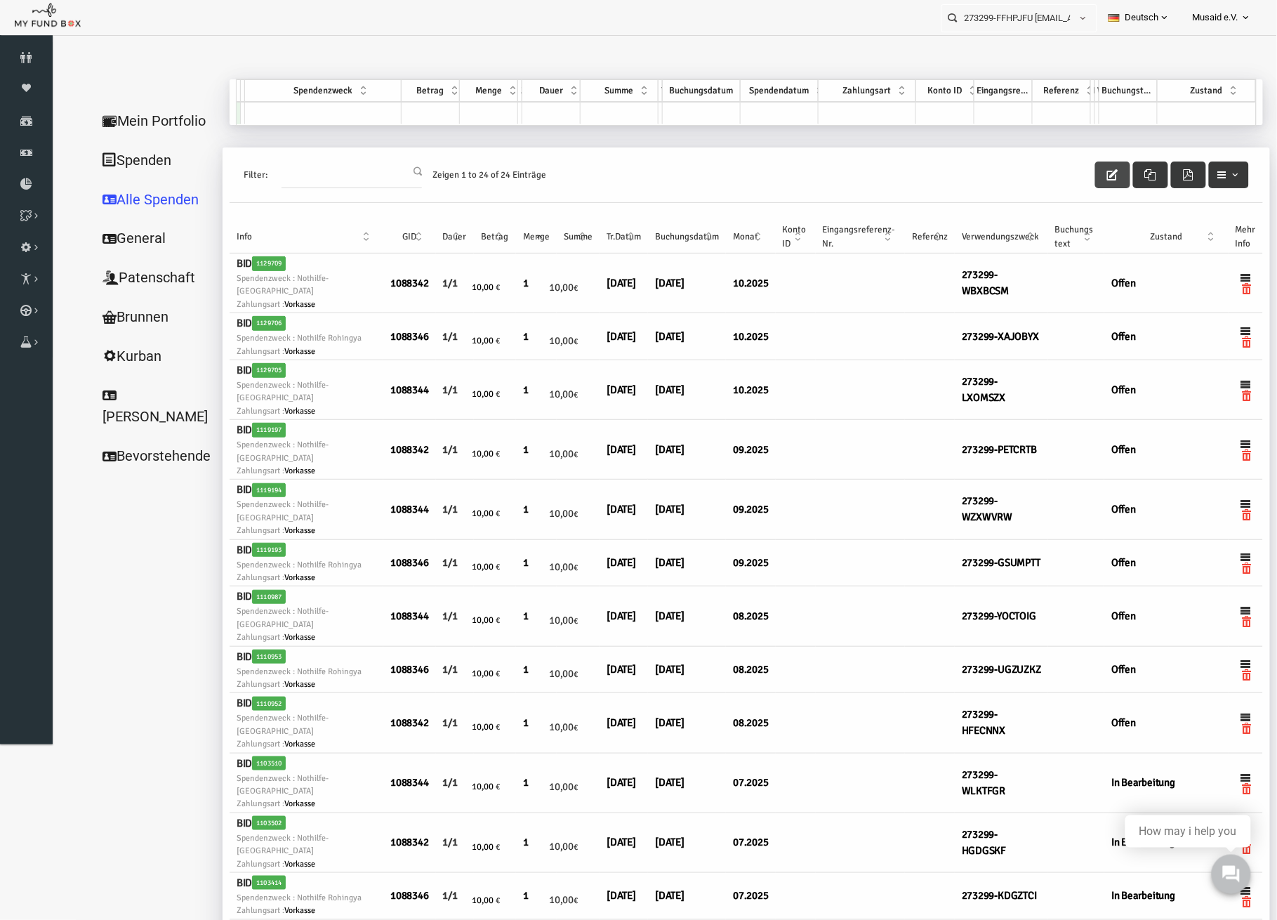
click at [1082, 175] on icon "button" at bounding box center [1087, 174] width 11 height 11
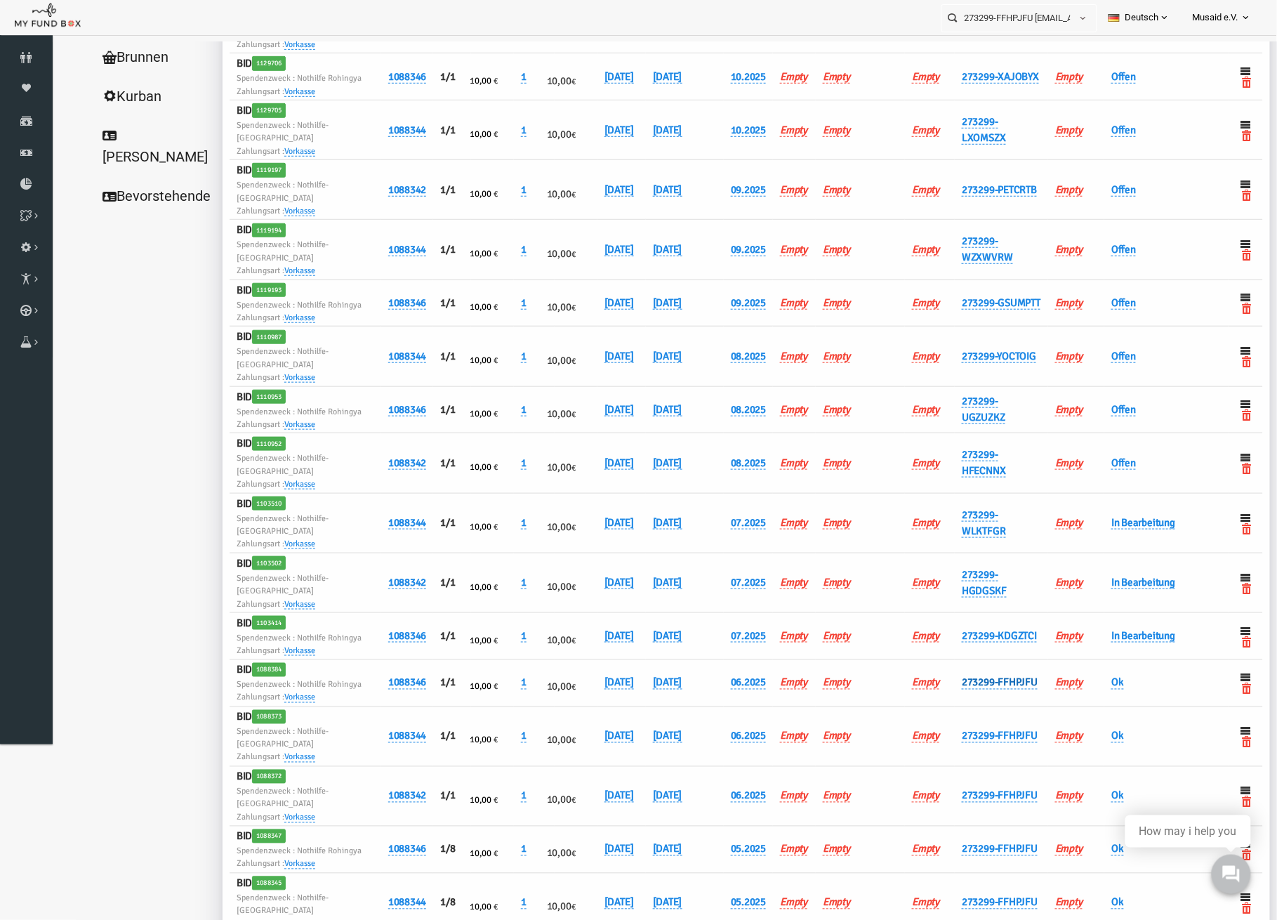
scroll to position [468, 0]
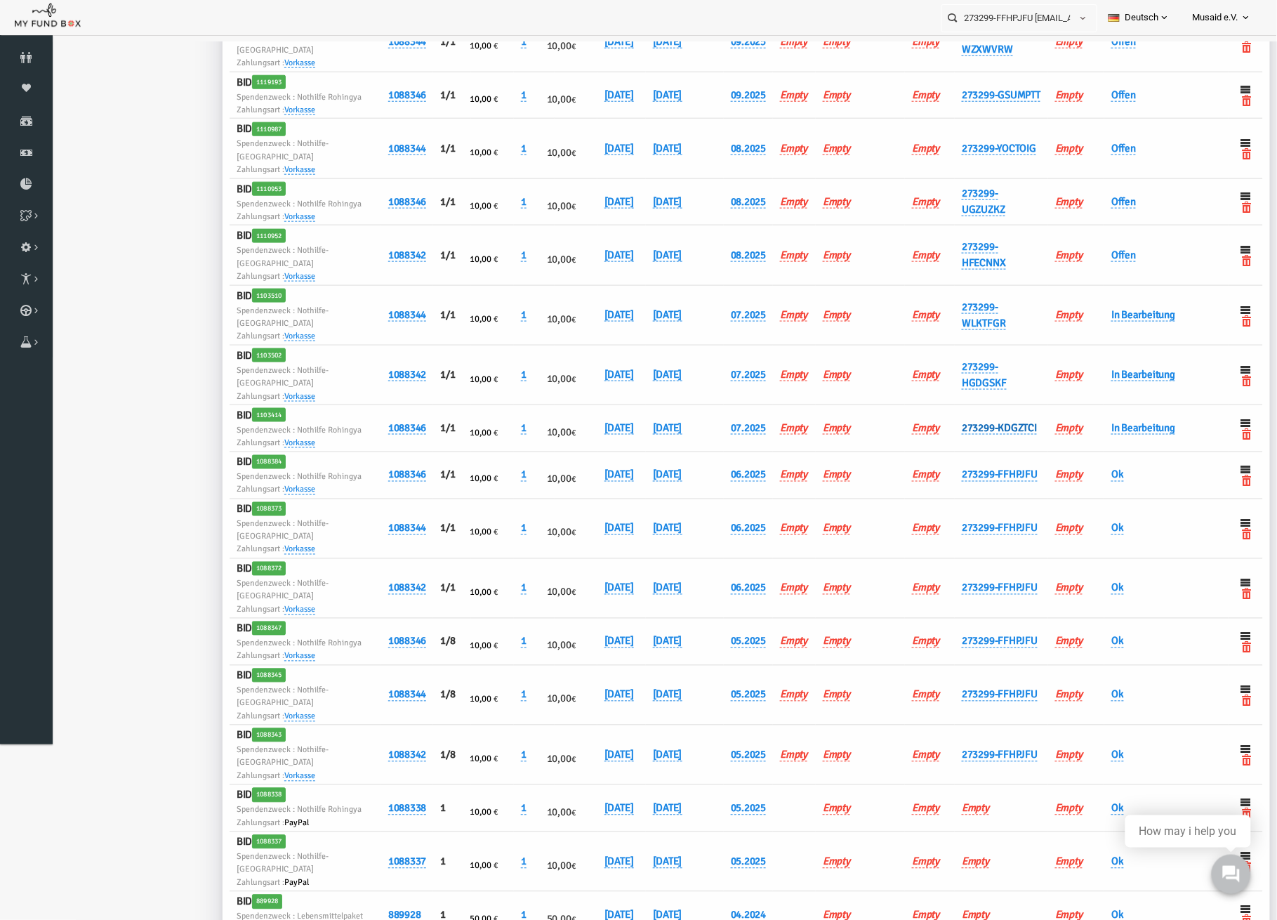
click at [972, 421] on link "273299-KDGZTCI" at bounding box center [974, 427] width 75 height 13
drag, startPoint x: 1044, startPoint y: 418, endPoint x: 934, endPoint y: 415, distance: 109.6
click at [938, 415] on div "273299-KDGZTCI" at bounding box center [1067, 419] width 259 height 55
type input "273299-FFHPJFU"
click at [1086, 421] on div "273299-FFHPJFU" at bounding box center [1068, 416] width 238 height 27
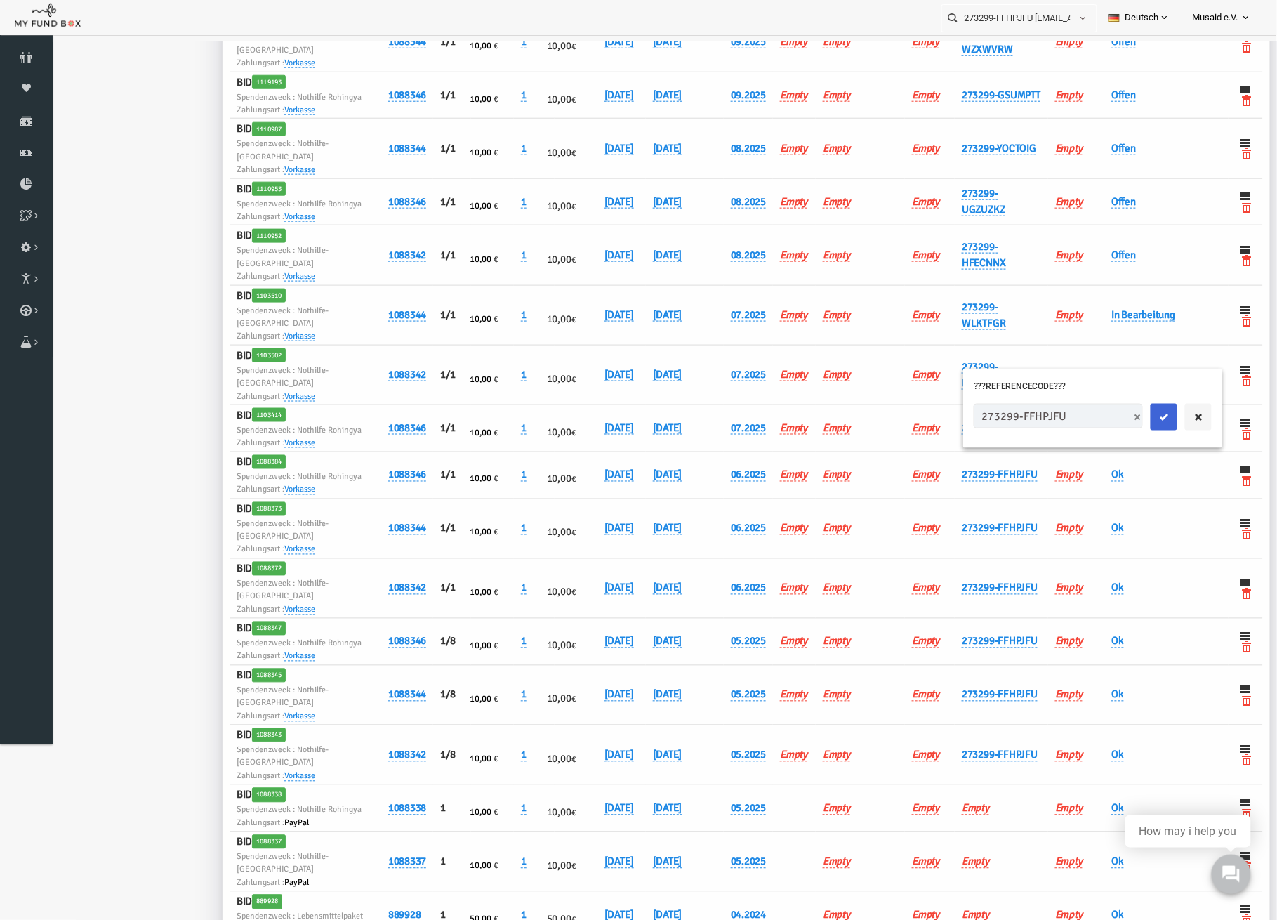
click at [1133, 420] on icon "submit" at bounding box center [1138, 416] width 11 height 11
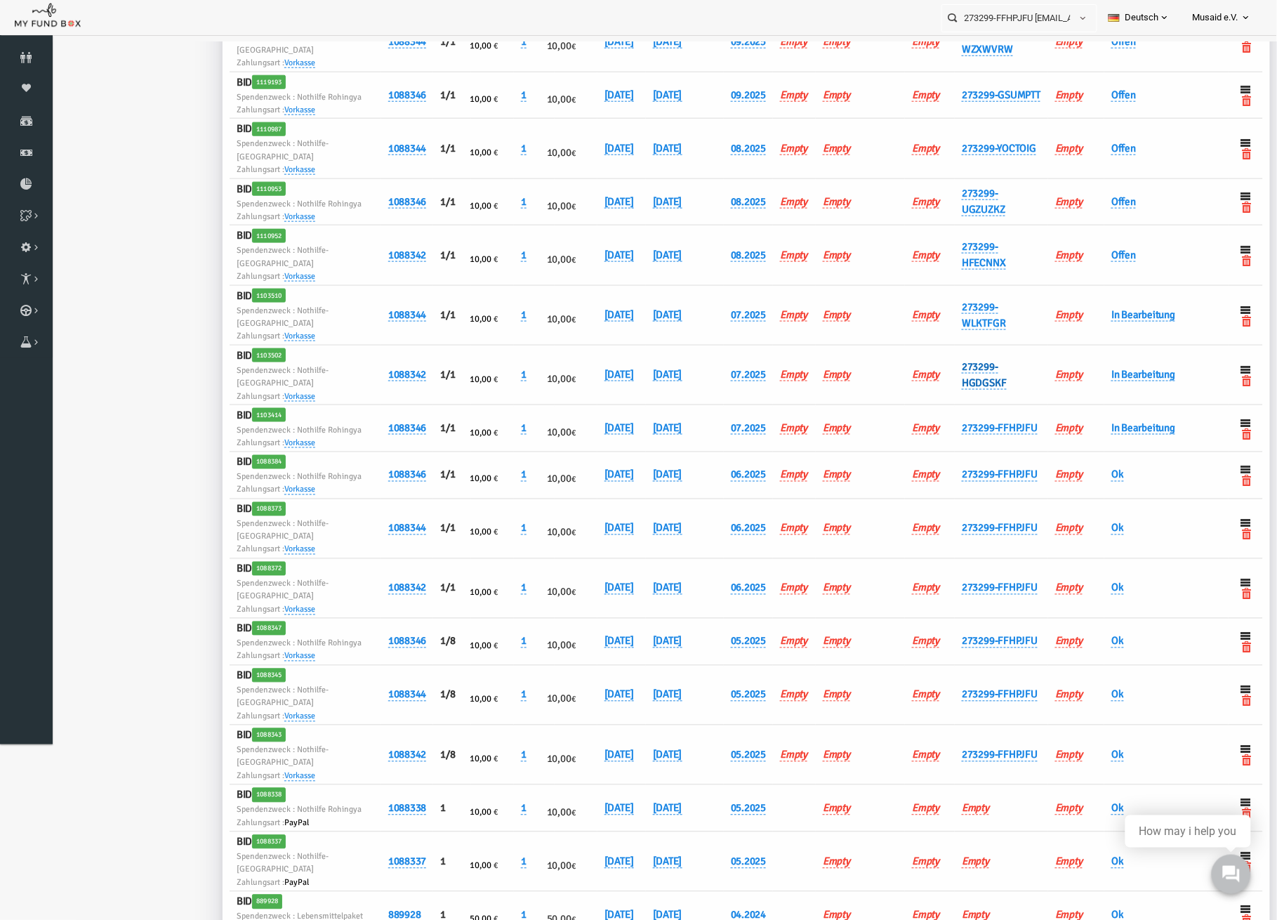
click at [956, 359] on link "273299-HGDGSKF" at bounding box center [959, 373] width 44 height 29
drag, startPoint x: 1026, startPoint y: 355, endPoint x: 929, endPoint y: 368, distance: 98.4
click at [933, 368] on div "273299-HGDGSKF" at bounding box center [1052, 356] width 238 height 27
type input "273299-FFHPJFU"
click at [1110, 357] on button "submit" at bounding box center [1123, 356] width 27 height 27
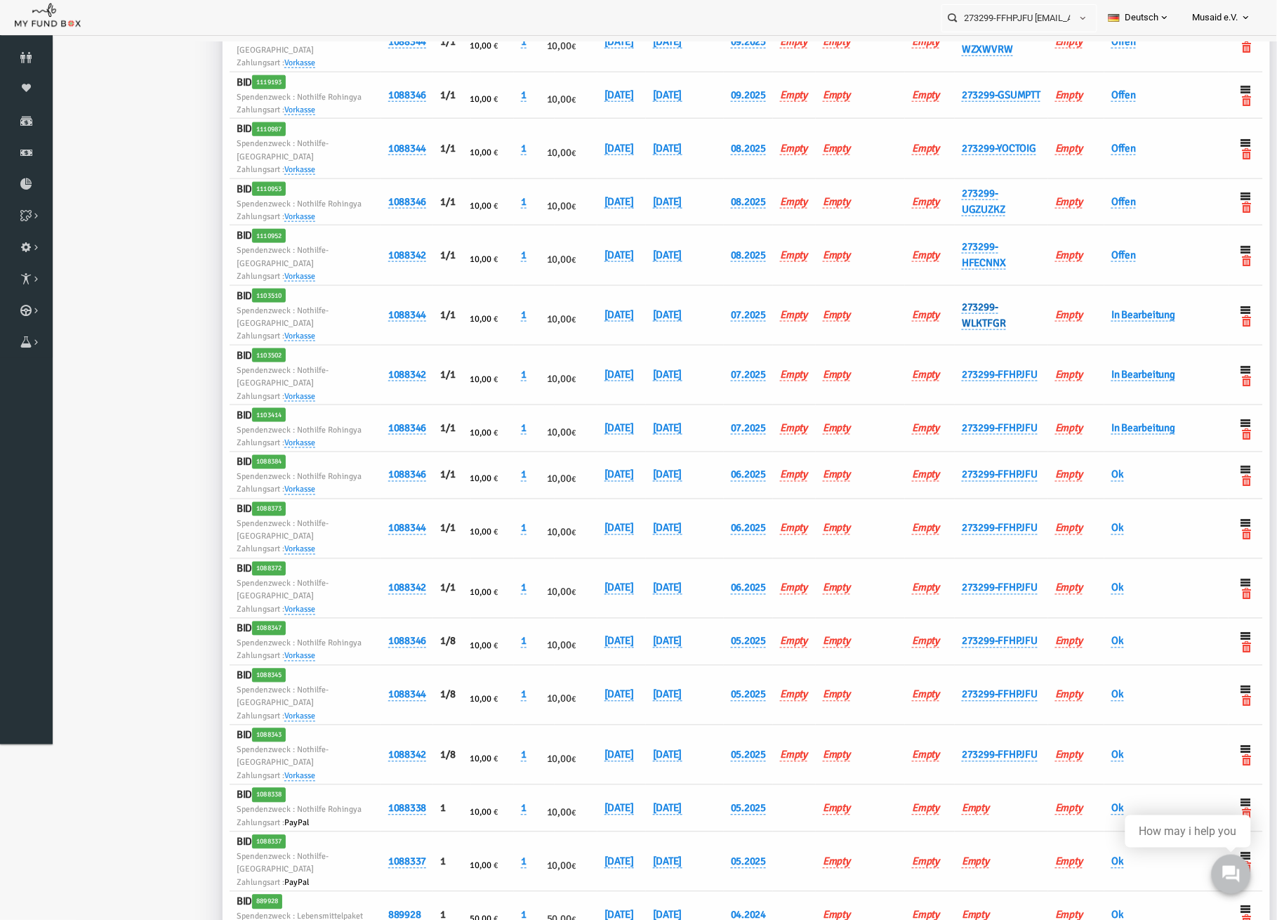
click at [949, 300] on link "273299-WLKTFGR" at bounding box center [959, 314] width 44 height 29
drag, startPoint x: 1028, startPoint y: 298, endPoint x: 933, endPoint y: 308, distance: 95.4
click at [933, 308] on input "273299-WLKTFGR" at bounding box center [1016, 302] width 169 height 25
type input "273299-FFHPJFU"
click at [1109, 308] on button "submit" at bounding box center [1122, 303] width 27 height 27
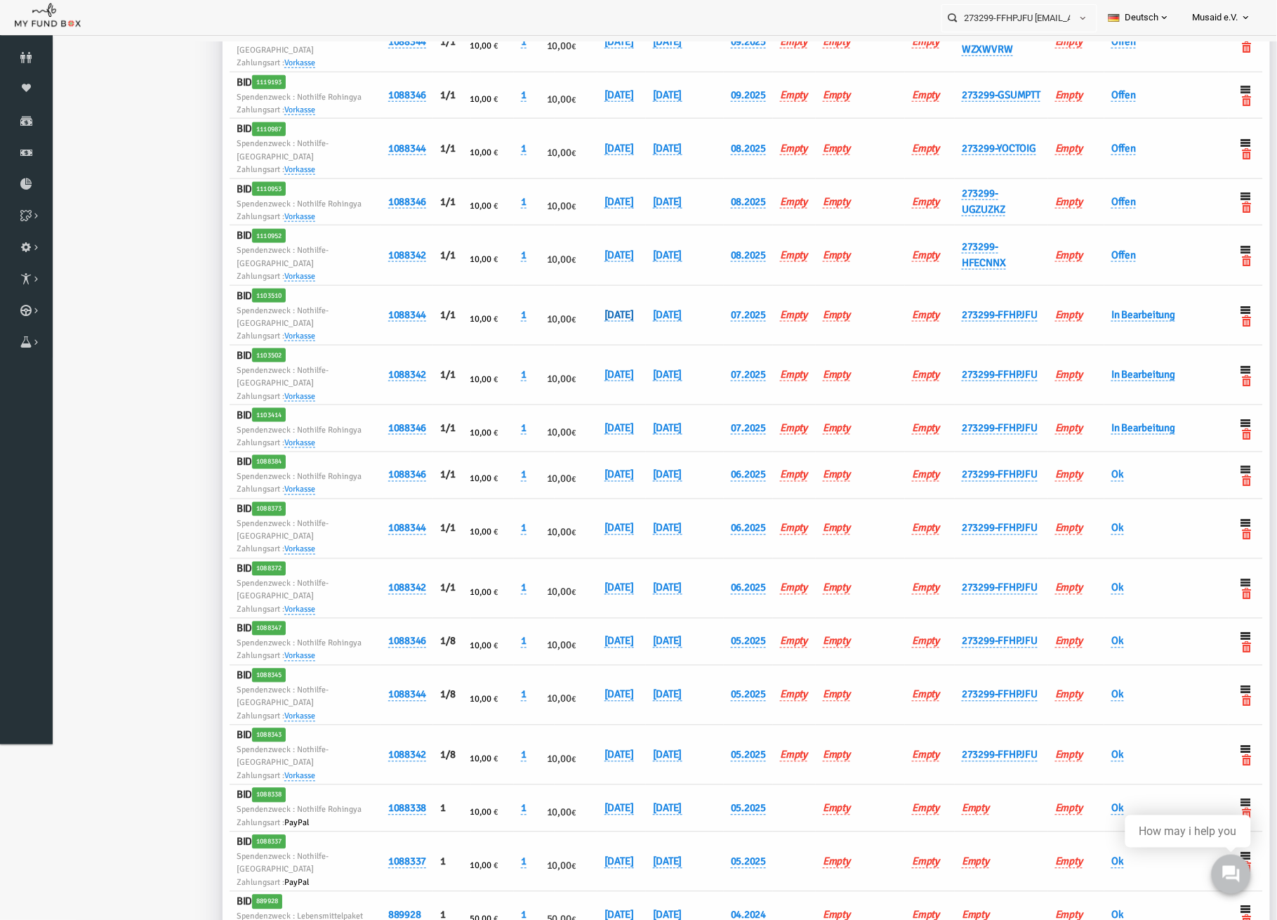
click at [604, 308] on link "[DATE]" at bounding box center [593, 314] width 29 height 13
click at [594, 302] on input "[DATE]" at bounding box center [651, 298] width 169 height 25
type input "30.00.1202"
drag, startPoint x: 630, startPoint y: 298, endPoint x: 543, endPoint y: 295, distance: 87.1
click at [543, 295] on tr "BID 1103510 Spendenzweck : Nothilfe-Jemen Zahlungsart : Vorkasse 1088344 1/1 10…" at bounding box center [720, 315] width 1033 height 60
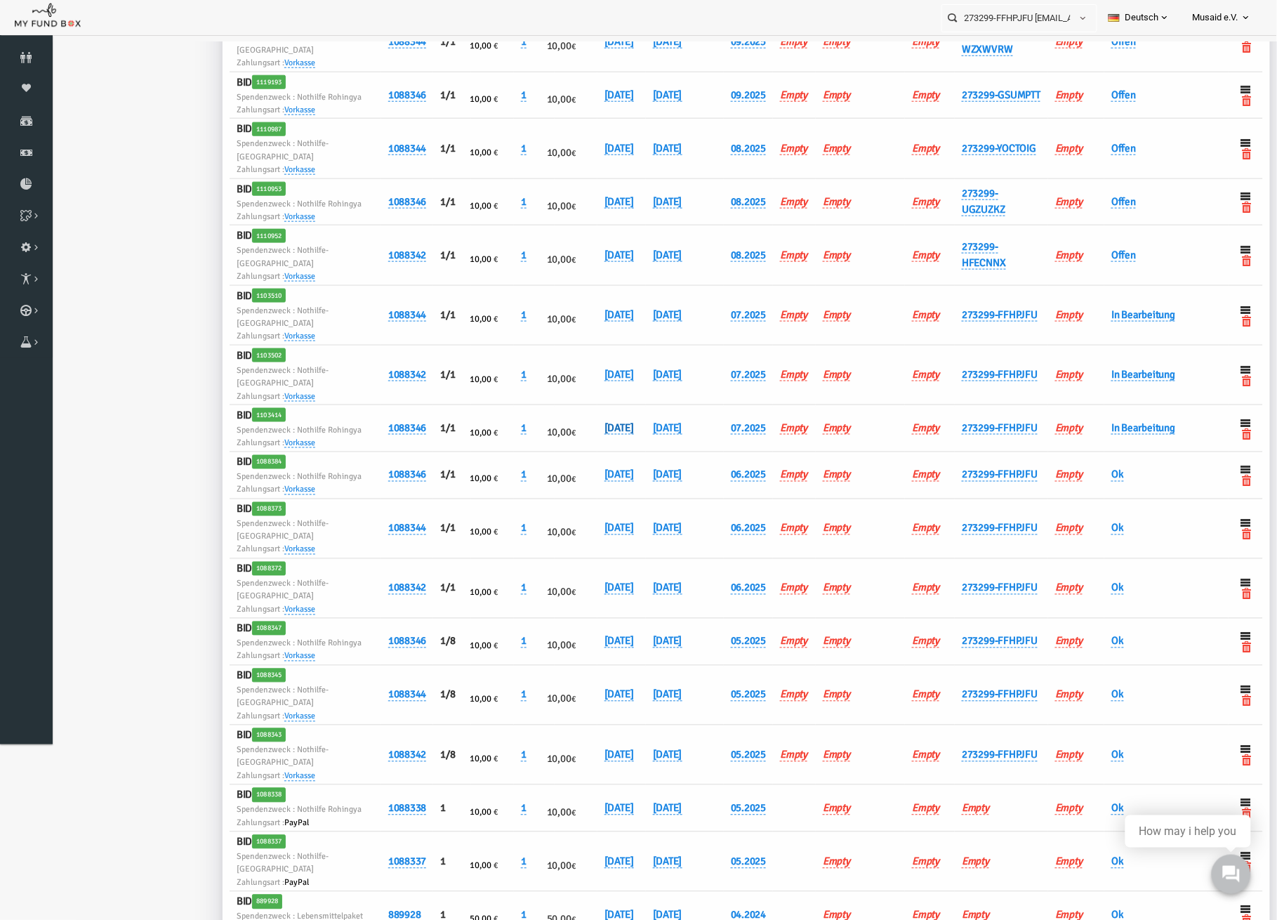
click at [593, 421] on link "[DATE]" at bounding box center [593, 427] width 29 height 13
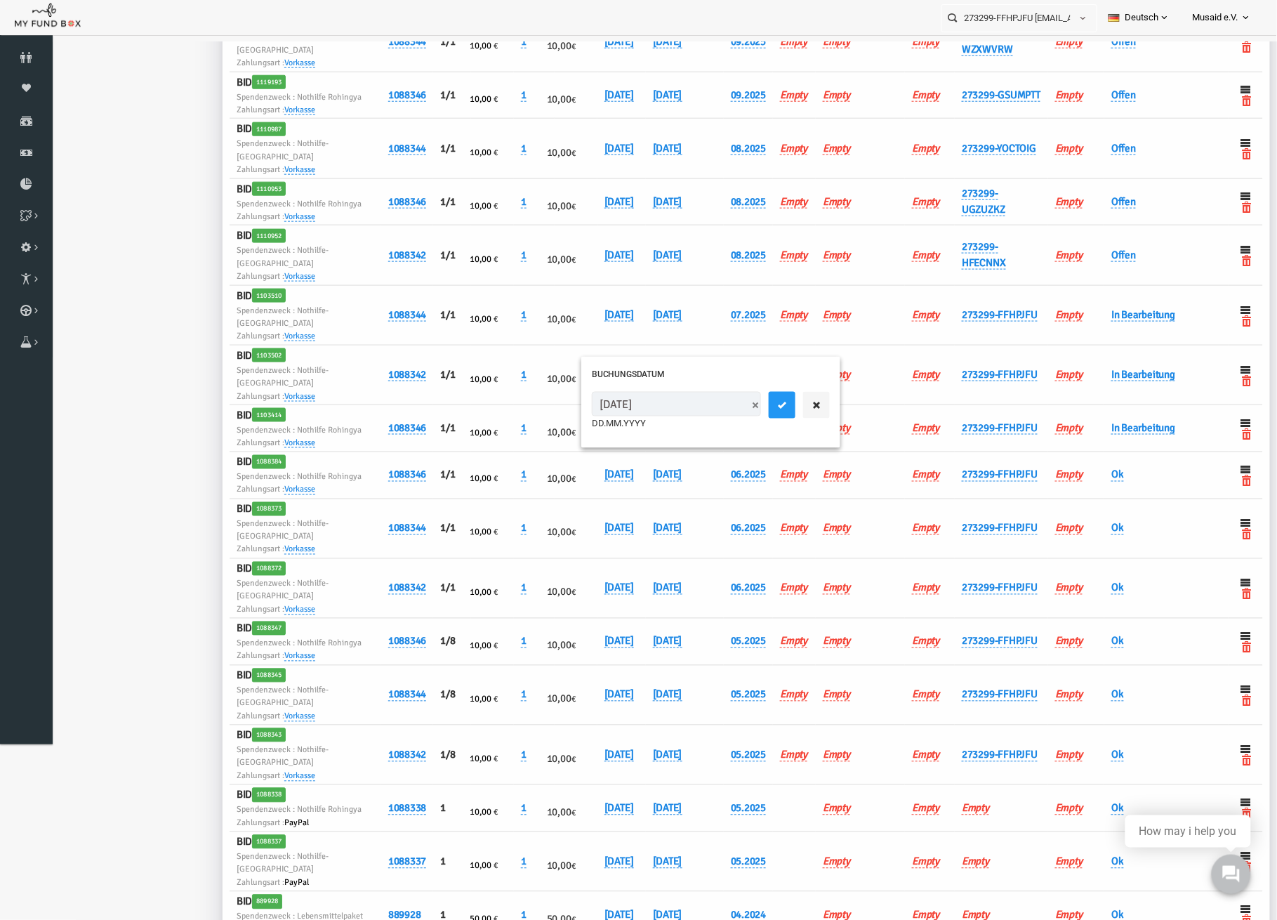
click at [699, 412] on div "[DATE] DD.MM.YYYY" at bounding box center [686, 410] width 238 height 39
click at [725, 409] on span at bounding box center [730, 404] width 11 height 11
type input "[DATE]"
click at [623, 415] on div "[DATE] DD.MM.YYYY" at bounding box center [651, 410] width 169 height 39
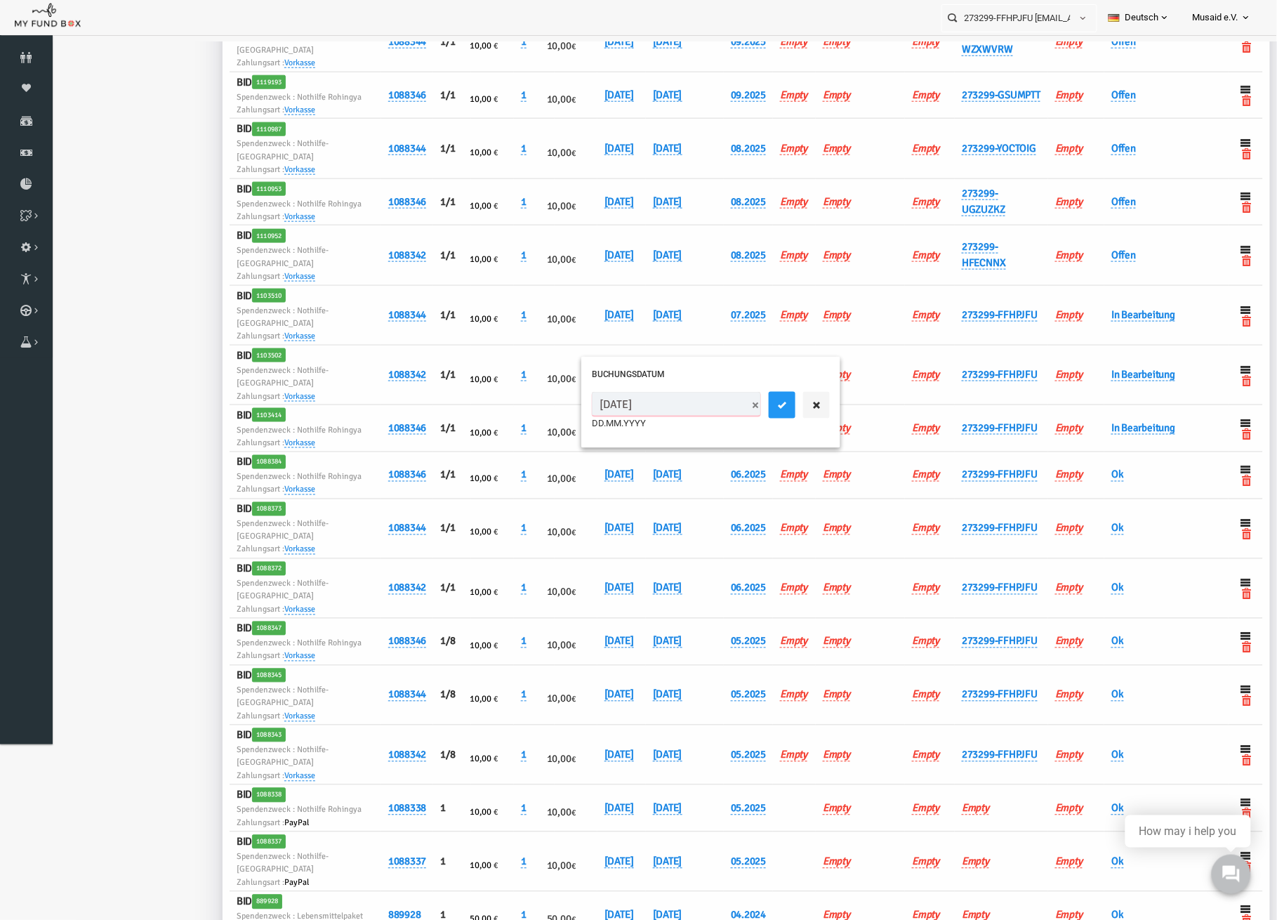
click at [614, 394] on input "[DATE]" at bounding box center [651, 403] width 169 height 25
click at [751, 405] on icon "submit" at bounding box center [756, 404] width 11 height 11
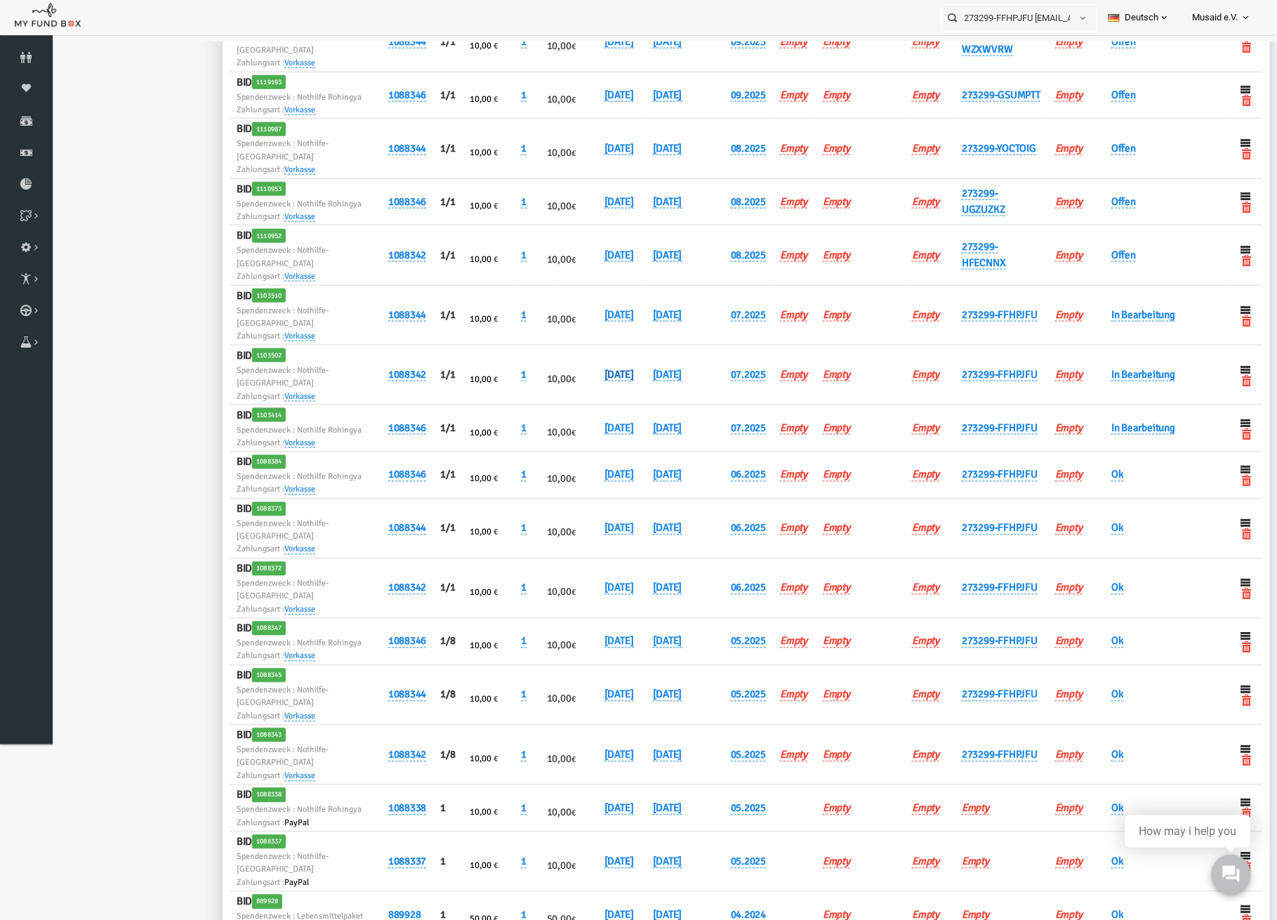
click at [584, 367] on link "[DATE]" at bounding box center [593, 373] width 29 height 13
drag, startPoint x: 623, startPoint y: 345, endPoint x: 544, endPoint y: 353, distance: 79.7
click at [546, 353] on tr "BID 1103502 Spendenzweck : Nothilfe-Gaza Zahlungsart : Vorkasse 1088342 1/1 10,…" at bounding box center [720, 375] width 1033 height 60
paste textarea "[DATE]"
type textarea "[DATE]"
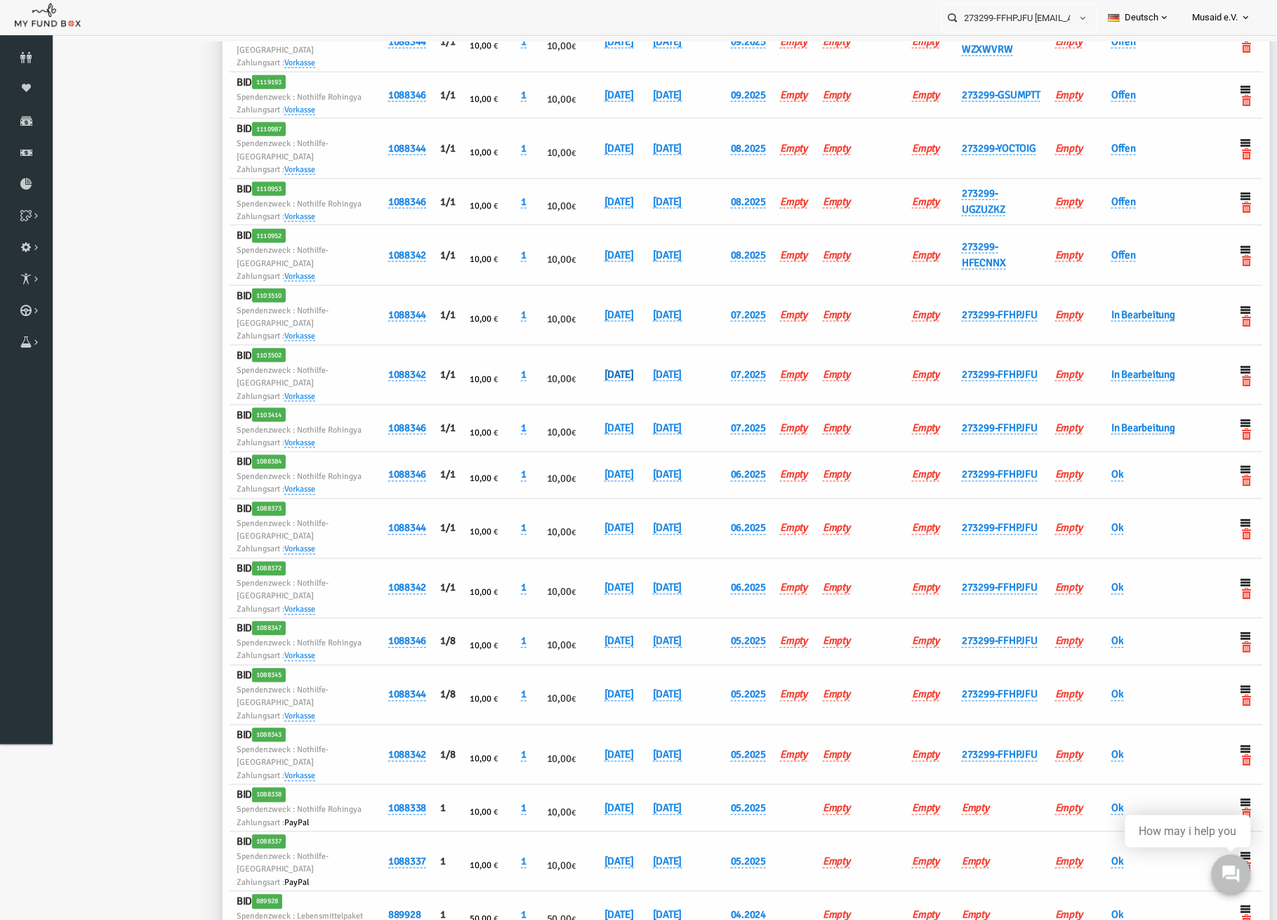
click at [586, 367] on link "[DATE]" at bounding box center [593, 373] width 29 height 13
click at [592, 343] on input "[DATE]" at bounding box center [651, 350] width 169 height 25
type input "[DATE]"
click at [751, 348] on icon "submit" at bounding box center [756, 351] width 11 height 11
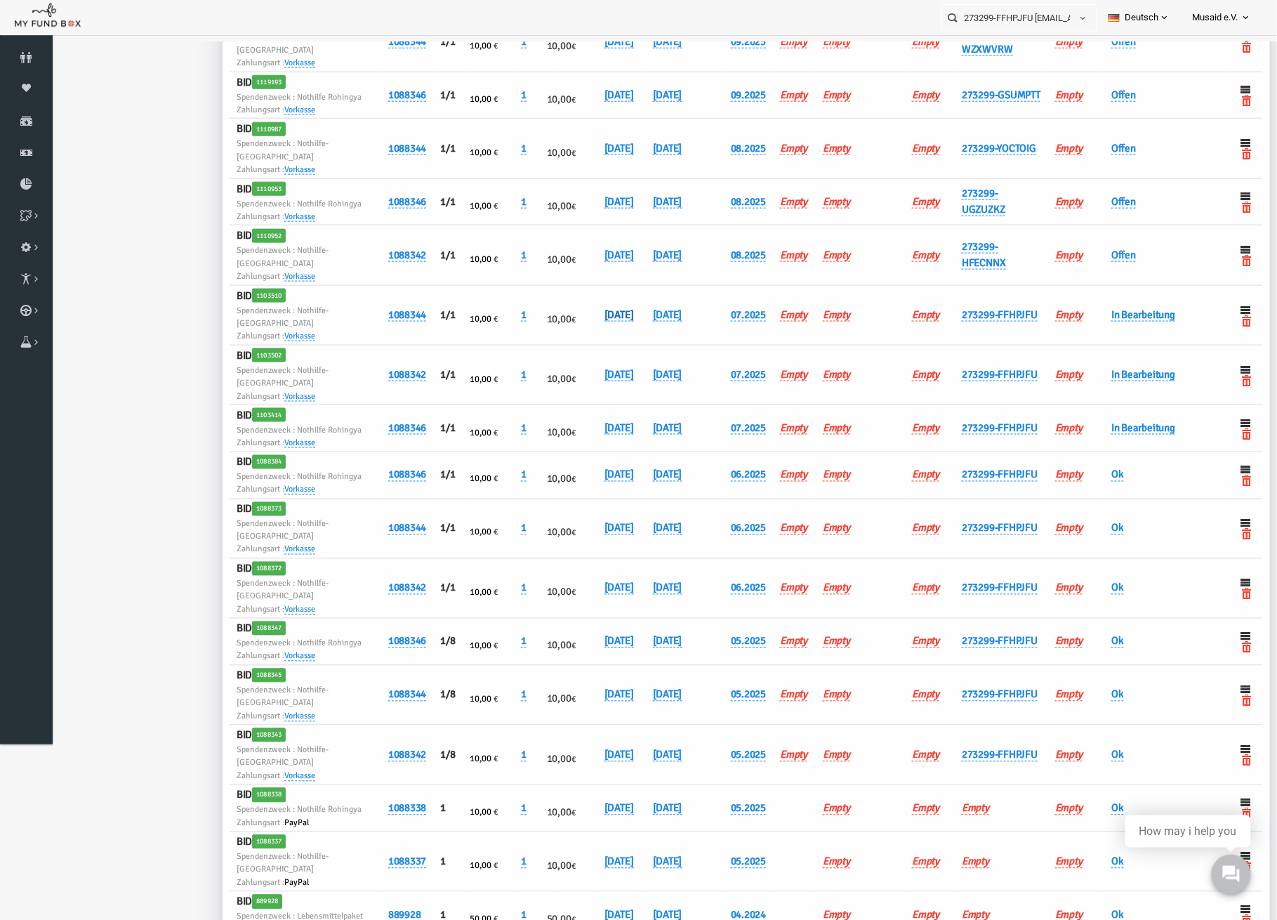
click at [587, 308] on link "[DATE]" at bounding box center [593, 314] width 29 height 13
click at [587, 301] on input "[DATE]" at bounding box center [651, 298] width 169 height 25
type input "[DATE]"
click at [744, 299] on button "submit" at bounding box center [757, 299] width 27 height 27
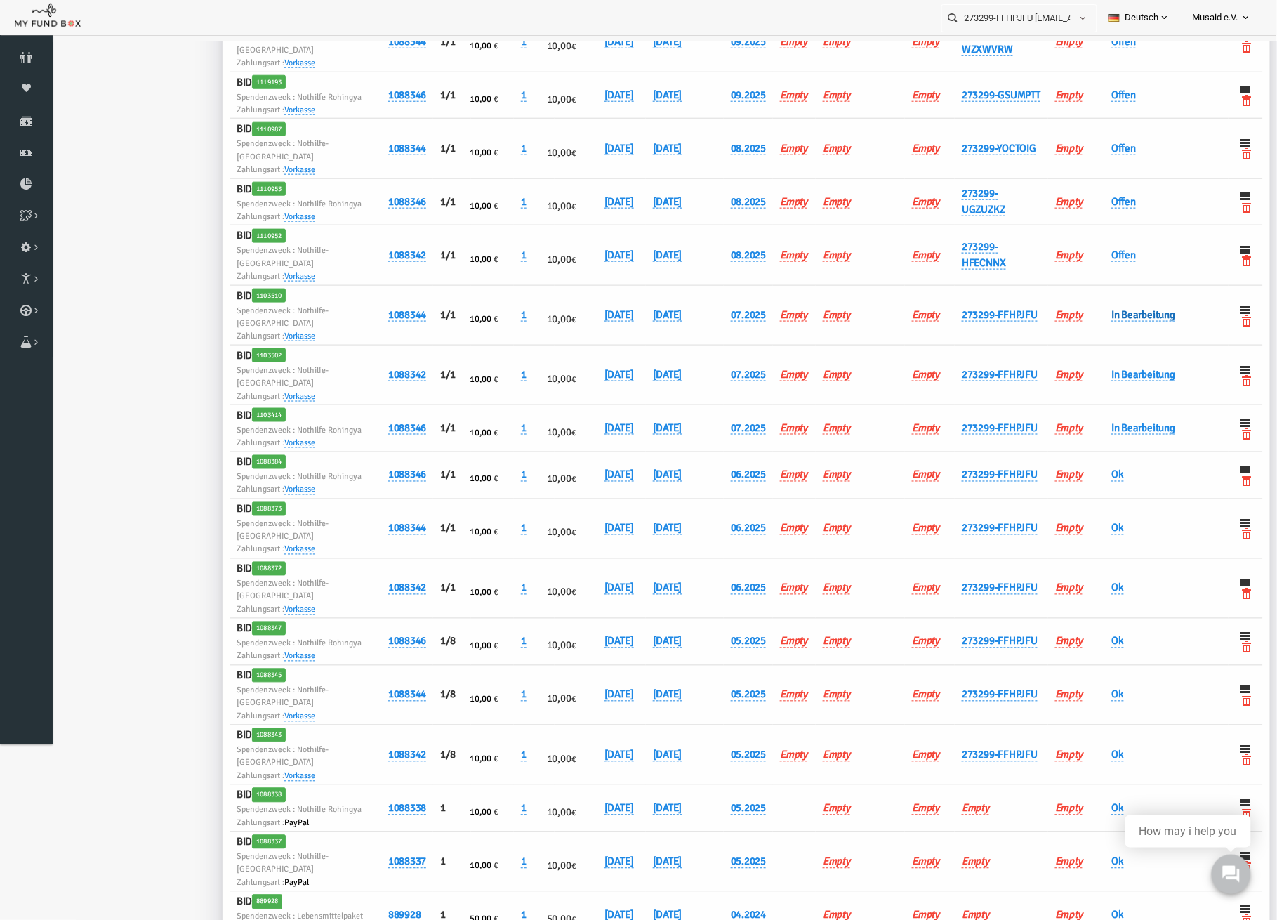
click at [1111, 308] on link "In Bearbeitung" at bounding box center [1118, 314] width 64 height 13
click at [1114, 293] on span "× In Bearbeitung" at bounding box center [1171, 284] width 140 height 27
click at [1116, 310] on button "submit" at bounding box center [1120, 311] width 27 height 27
click at [1107, 367] on link "In Bearbeitung" at bounding box center [1118, 373] width 64 height 13
click at [1107, 341] on span "× In Bearbeitung" at bounding box center [1171, 337] width 128 height 14
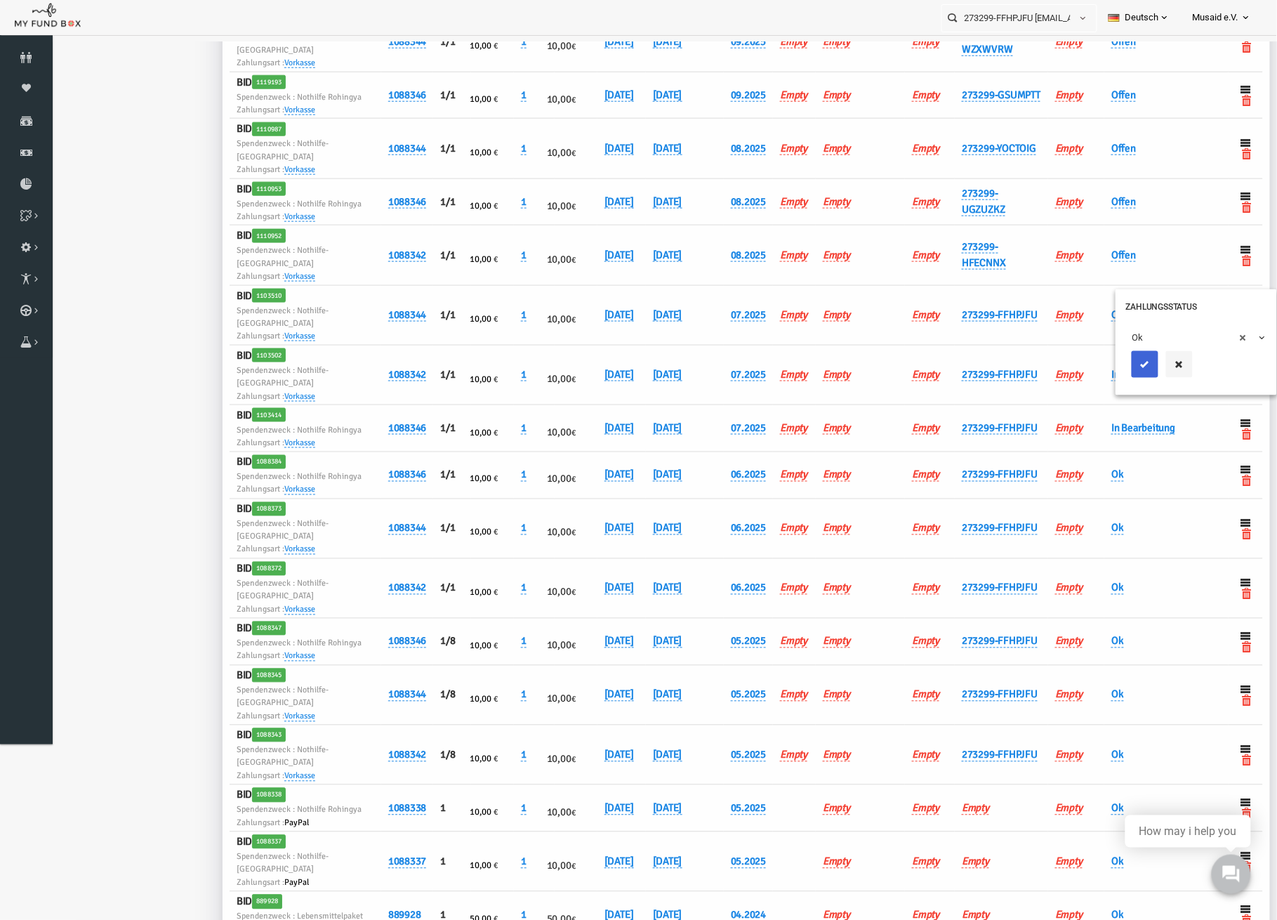
click at [1111, 369] on button "submit" at bounding box center [1120, 363] width 27 height 27
click at [1102, 421] on link "In Bearbeitung" at bounding box center [1118, 427] width 64 height 13
click at [1107, 396] on span "× In Bearbeitung" at bounding box center [1171, 390] width 128 height 14
click at [1107, 407] on button "submit" at bounding box center [1120, 416] width 27 height 27
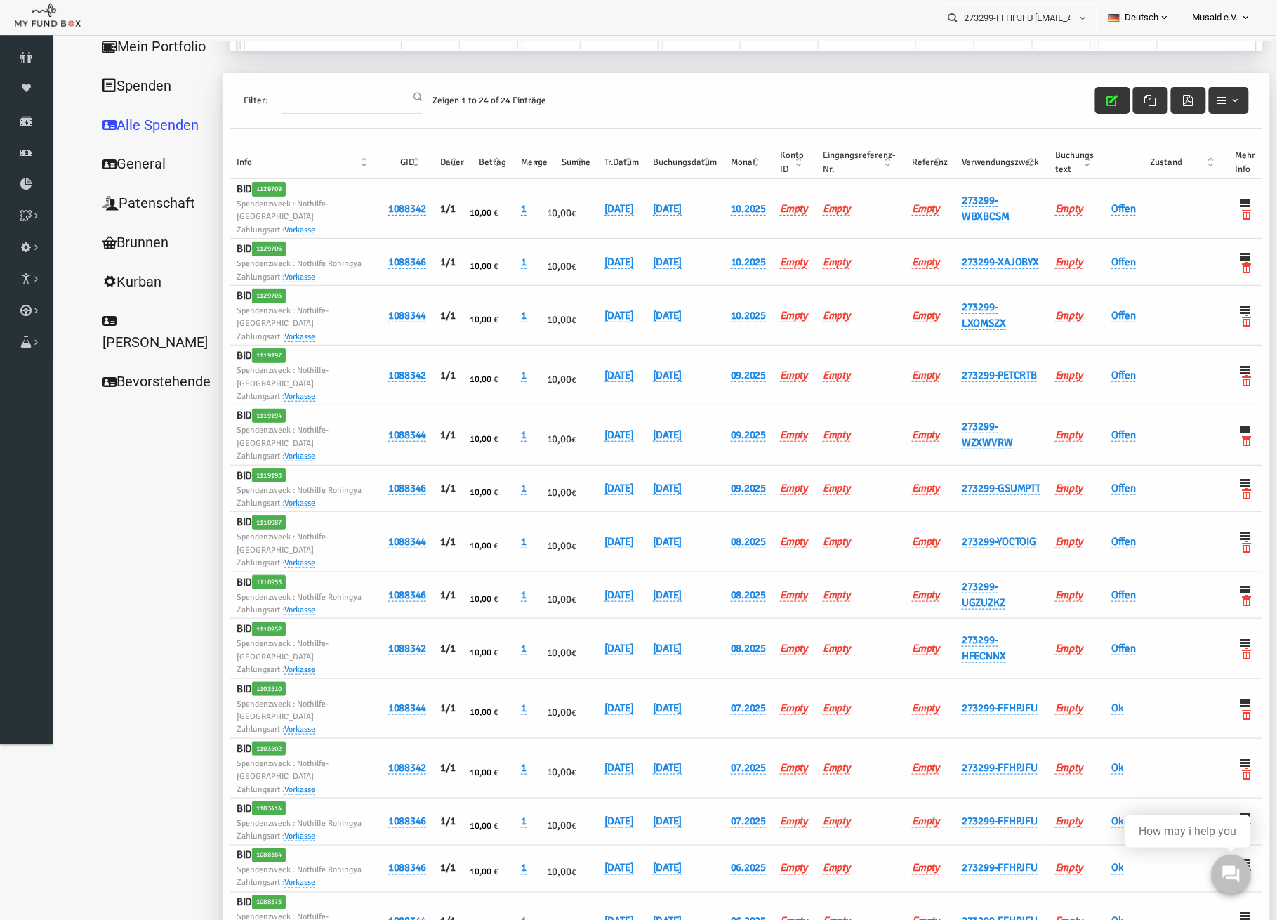
scroll to position [0, 0]
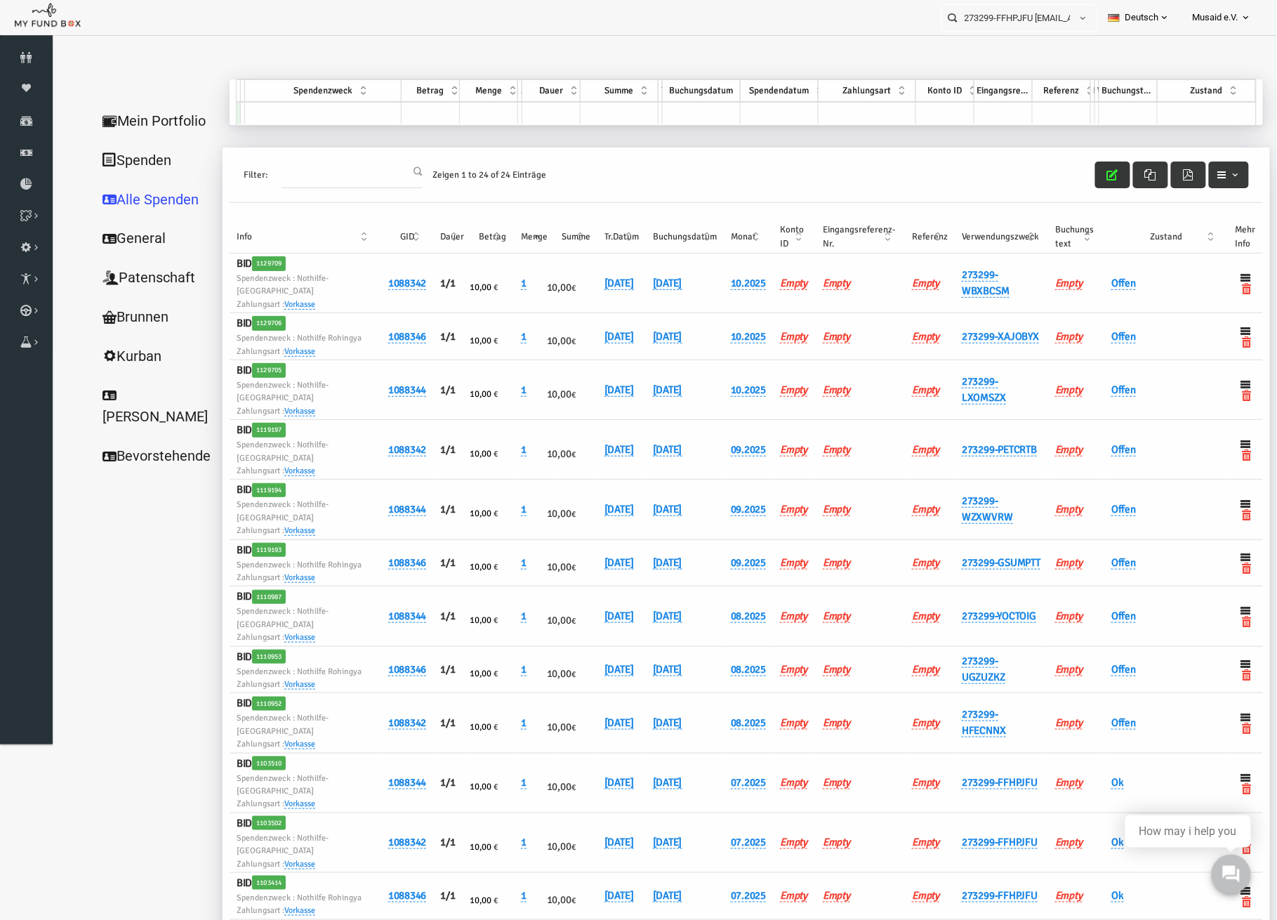
click at [1075, 159] on div "Filter: Zeigen 1 to 24 of 24 Einträge" at bounding box center [720, 174] width 1033 height 55
click at [1071, 158] on div "Filter: Zeigen 1 to 24 of 24 Einträge" at bounding box center [720, 174] width 1033 height 55
click at [1082, 178] on icon "button" at bounding box center [1087, 174] width 11 height 11
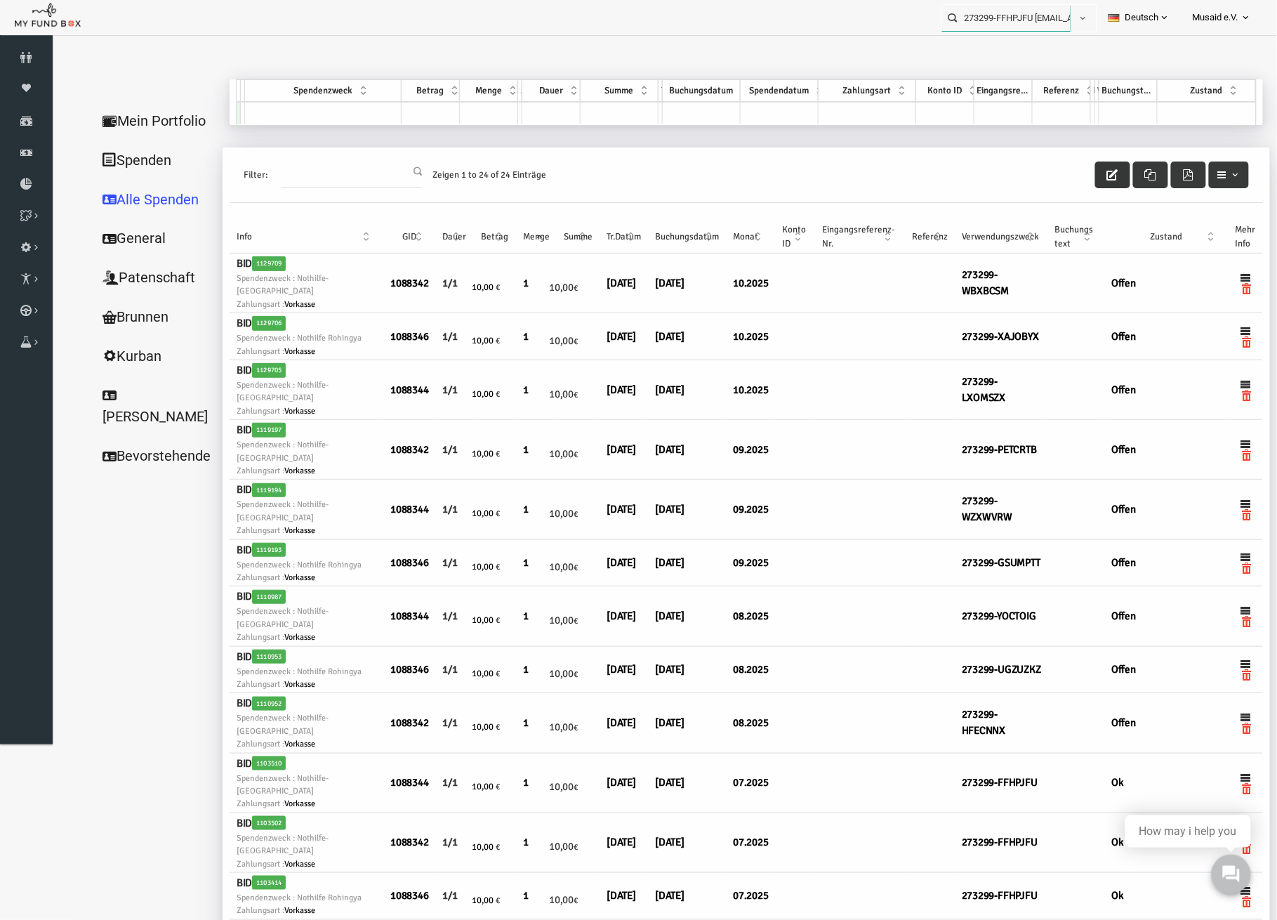
click at [1036, 14] on input "273299-FFHPJFU [EMAIL_ADDRESS][DOMAIN_NAME]" at bounding box center [1006, 18] width 128 height 26
type input "302985"
click at [1066, 21] on span "button" at bounding box center [1071, 18] width 11 height 11
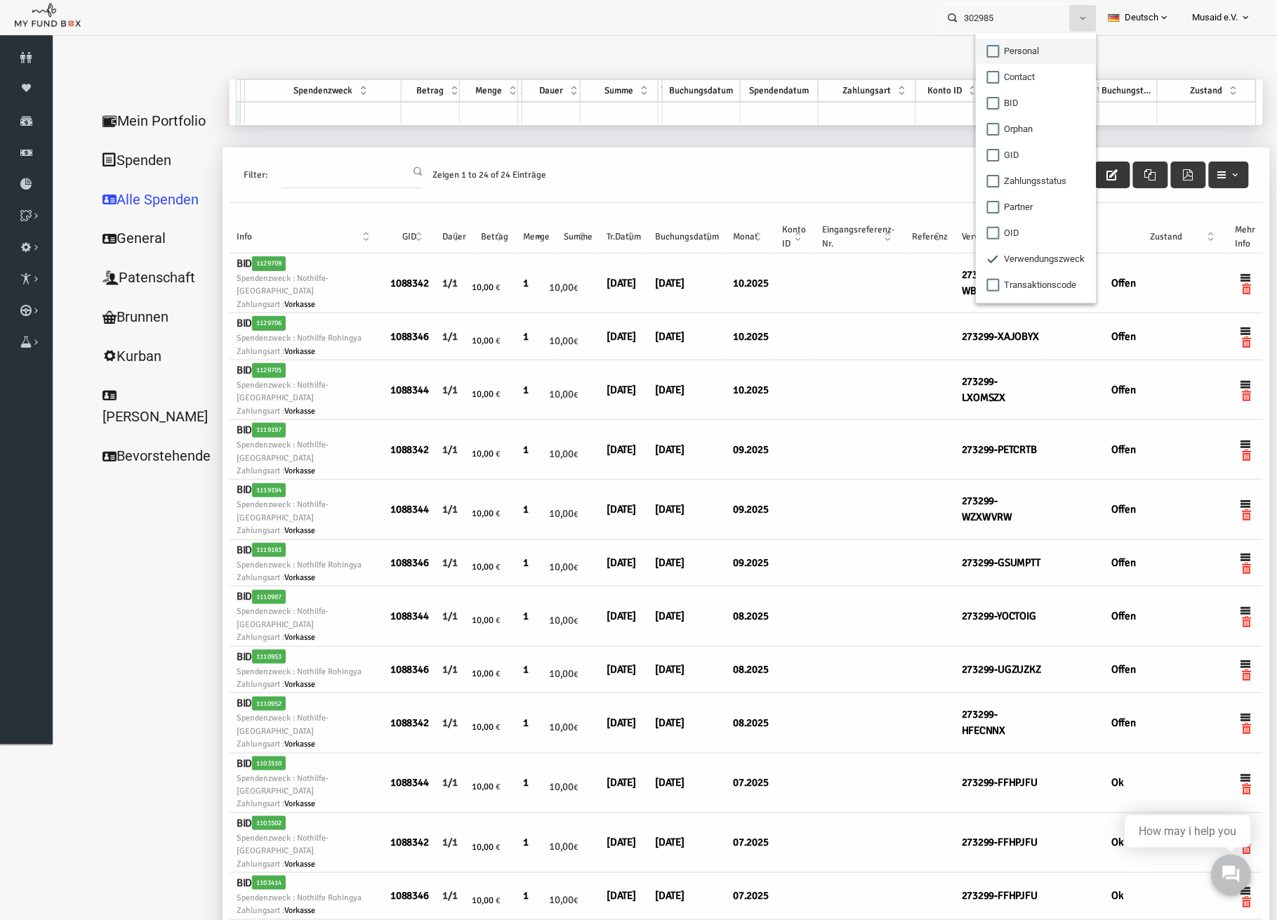
click at [987, 57] on span at bounding box center [993, 51] width 13 height 13
click at [987, 57] on input "Personal" at bounding box center [993, 51] width 13 height 13
click at [1071, 15] on button "button" at bounding box center [1083, 18] width 27 height 27
click at [1008, 22] on input "302985" at bounding box center [1006, 18] width 128 height 26
click at [1082, 17] on span "button" at bounding box center [1083, 18] width 11 height 11
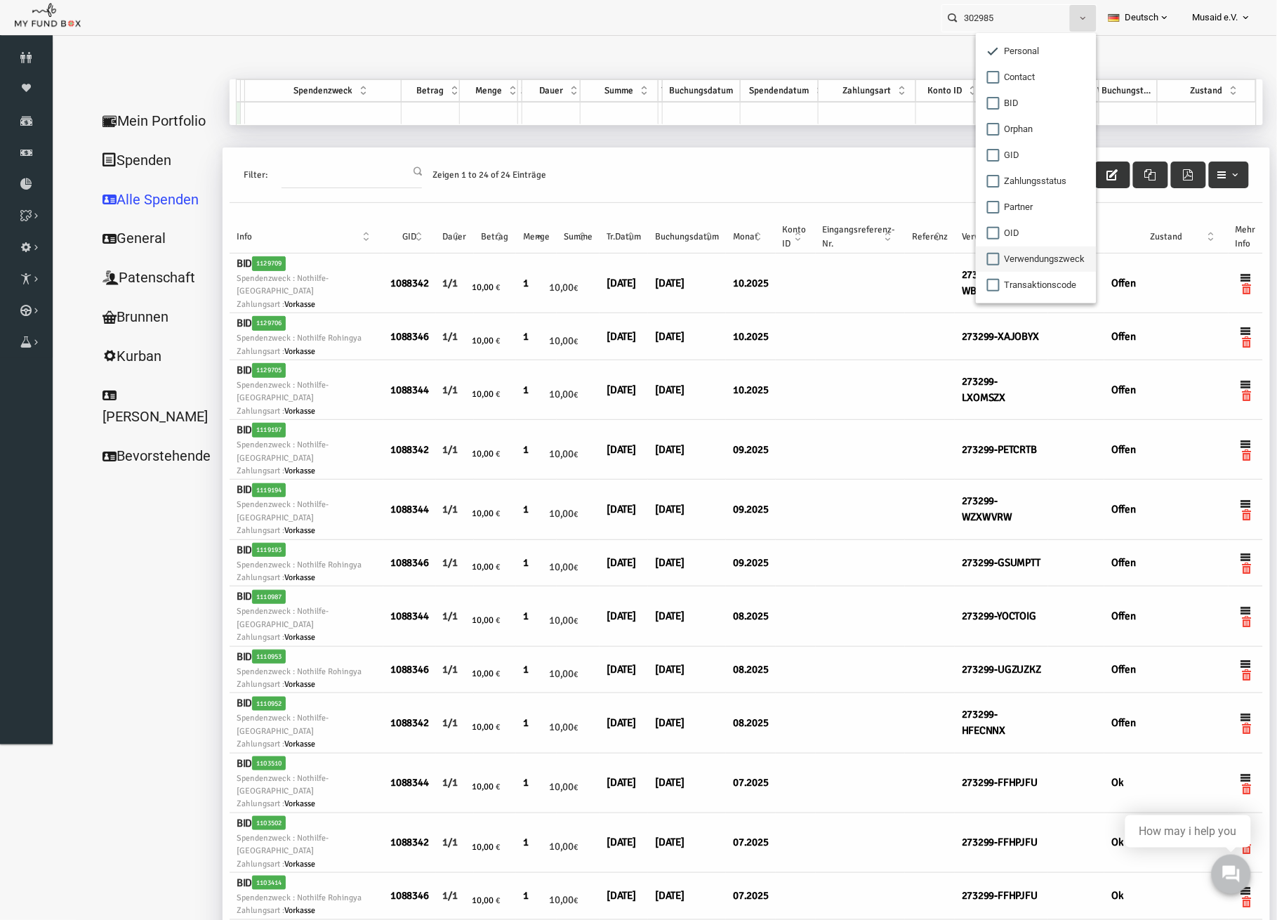
click at [991, 260] on input "Verwendungszweck" at bounding box center [993, 259] width 13 height 13
checkbox input "true"
checkbox input "false"
click at [1022, 19] on input "302985" at bounding box center [1006, 18] width 128 height 26
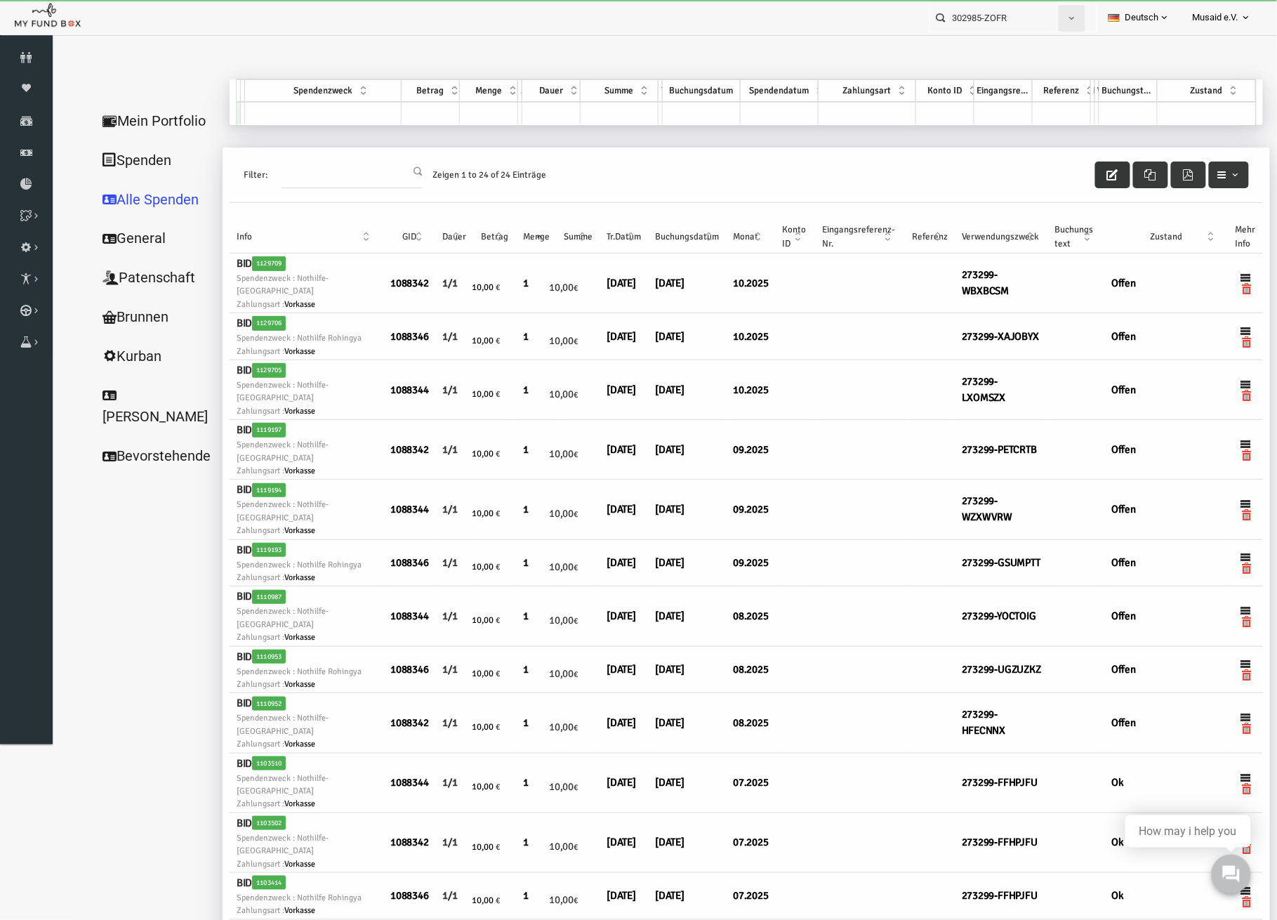
click at [1066, 22] on span "button" at bounding box center [1071, 18] width 11 height 11
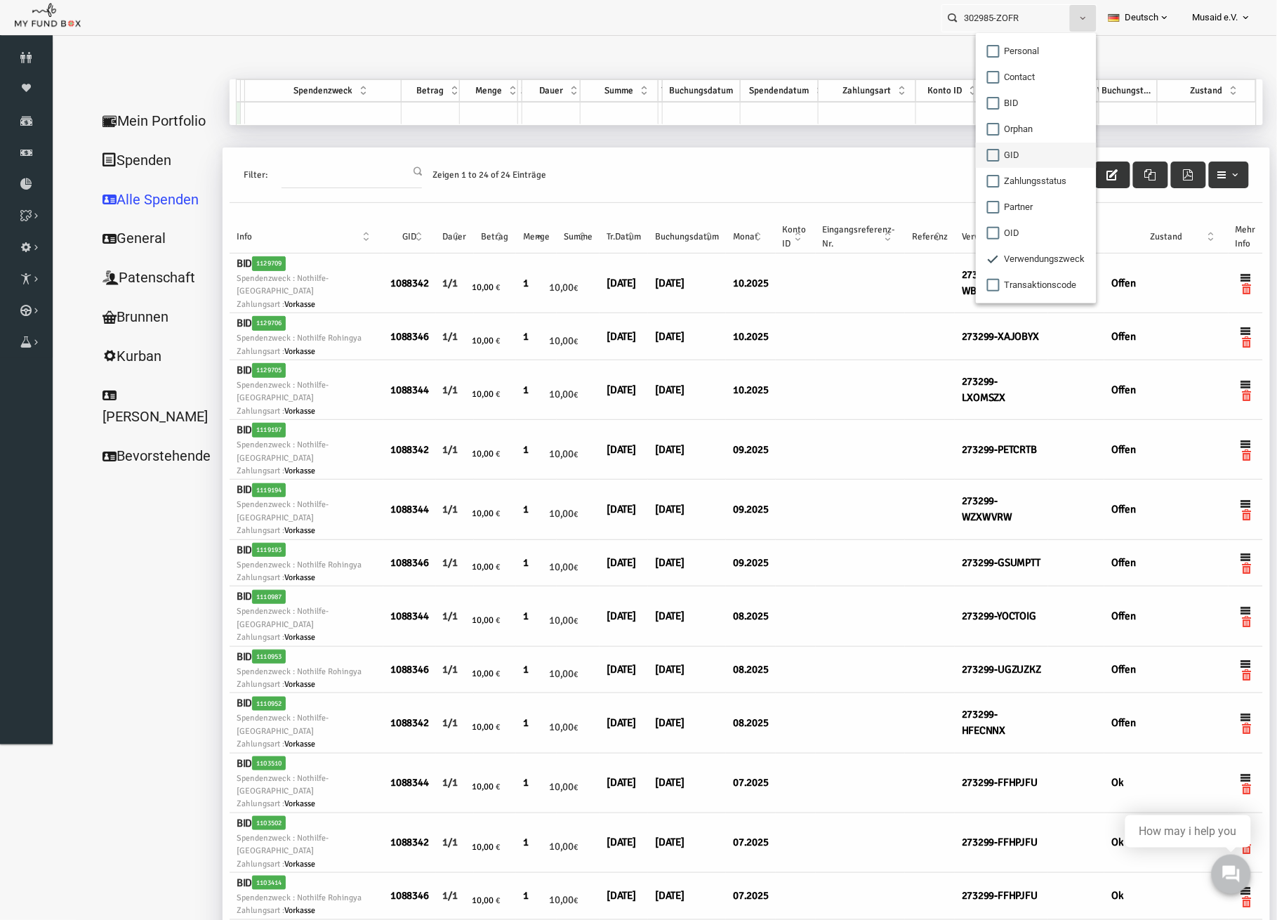
drag, startPoint x: 980, startPoint y: 269, endPoint x: 1090, endPoint y: 146, distance: 164.6
click at [1090, 146] on ul "Personal Contact BID Orphan GID Zahlungsstatus Partner OID Verwendungszweck Tra…" at bounding box center [1036, 168] width 121 height 270
click at [1036, 22] on input "302985-ZOFR" at bounding box center [1006, 18] width 128 height 26
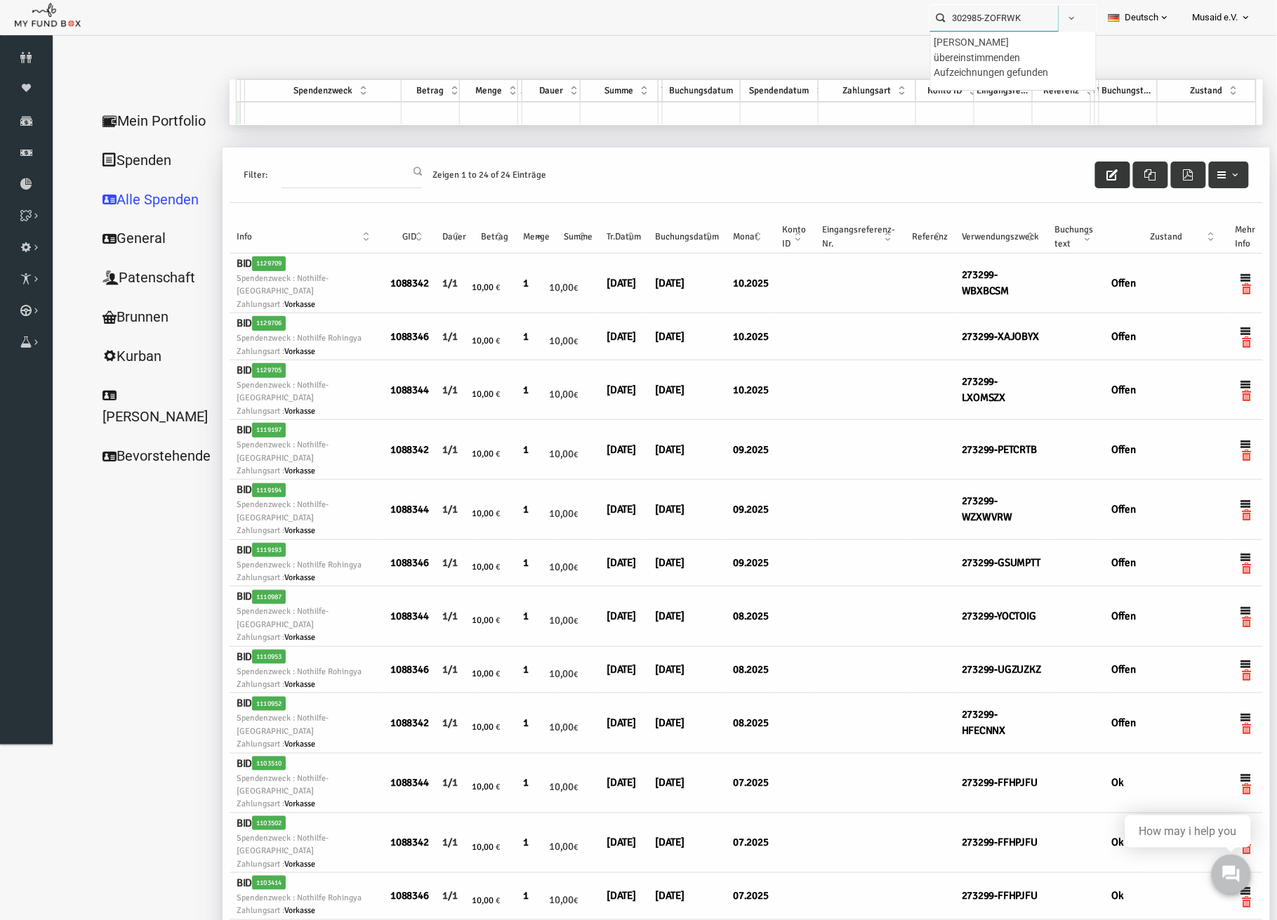
click at [1011, 20] on input "302985-ZOFRWK" at bounding box center [994, 18] width 128 height 26
click at [1020, 67] on div "302985-ZOFRFWK [EMAIL_ADDRESS][DOMAIN_NAME]" at bounding box center [1013, 54] width 165 height 44
type input "302985-ZOFRFWK [EMAIL_ADDRESS][DOMAIN_NAME]"
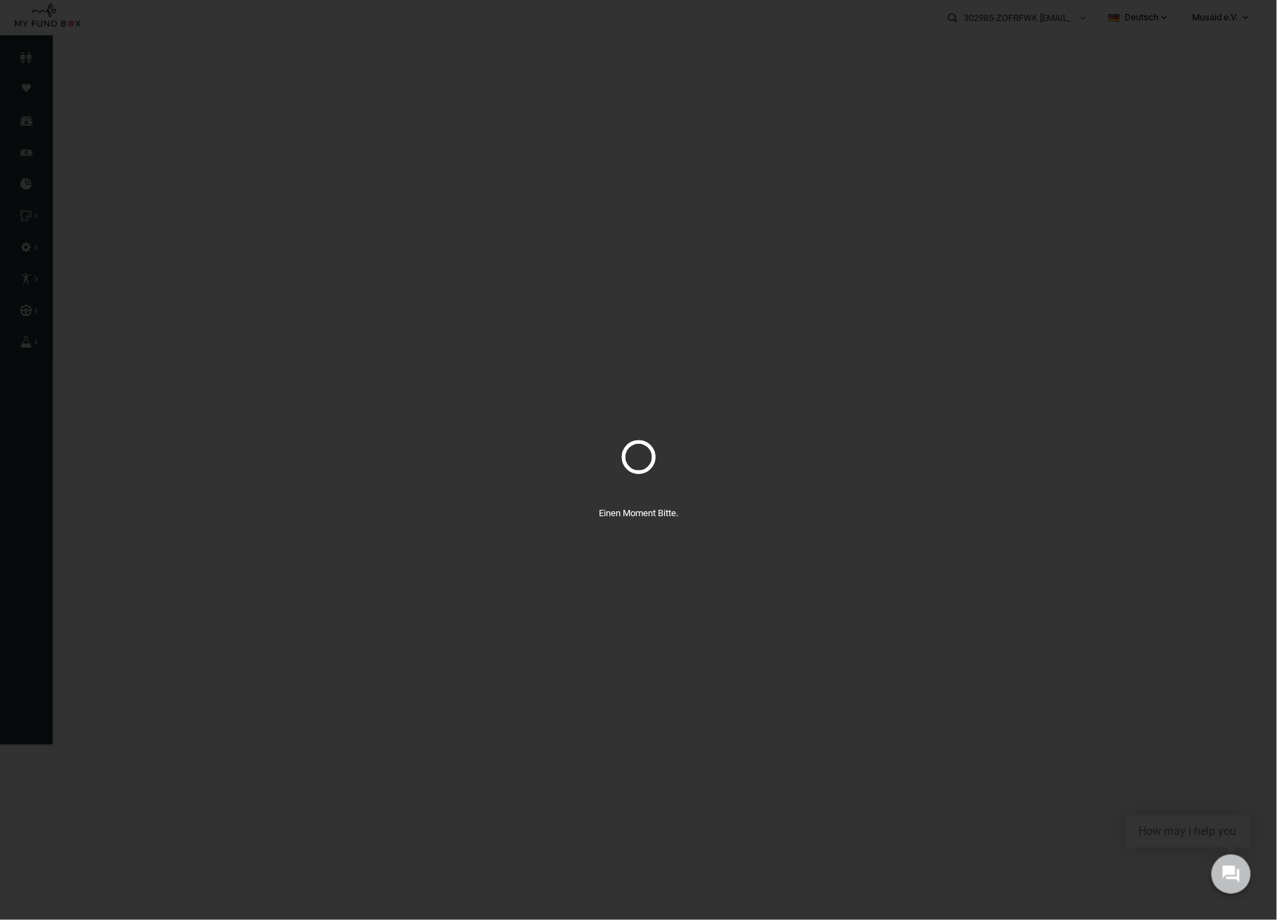
select select "100"
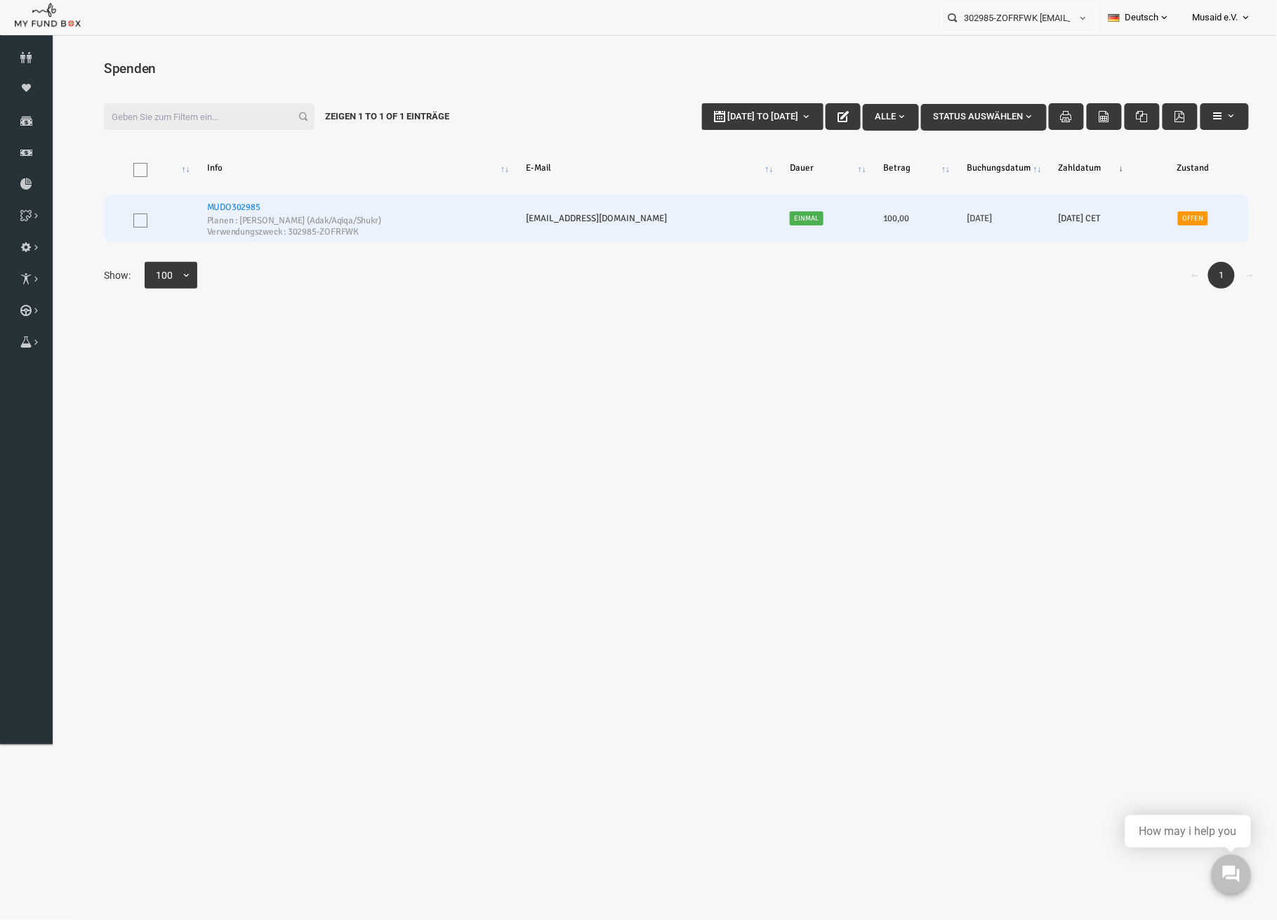
click at [224, 202] on link "MUDO302985" at bounding box center [208, 206] width 53 height 11
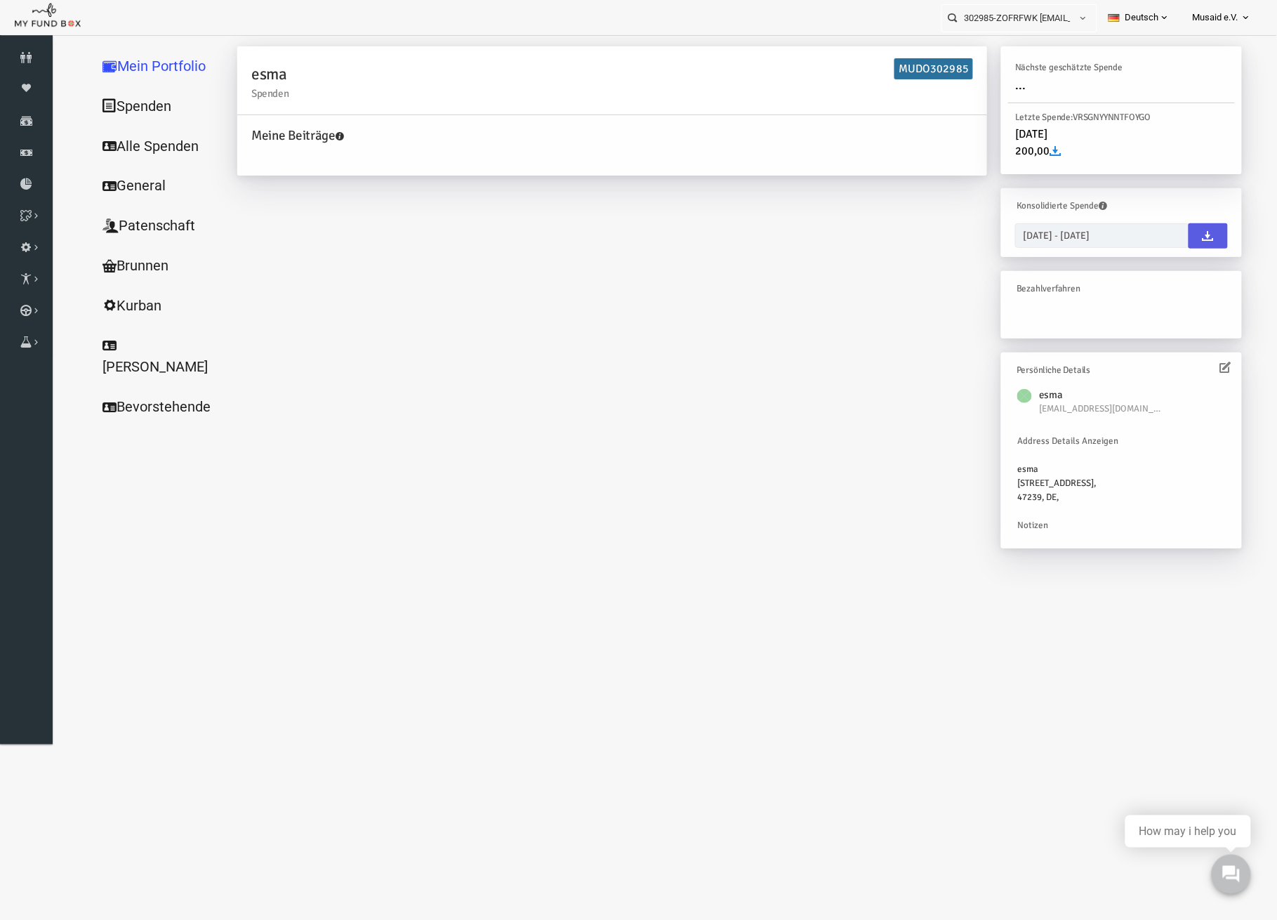
click at [143, 157] on link "Alle Spenden" at bounding box center [135, 146] width 140 height 40
select select "100"
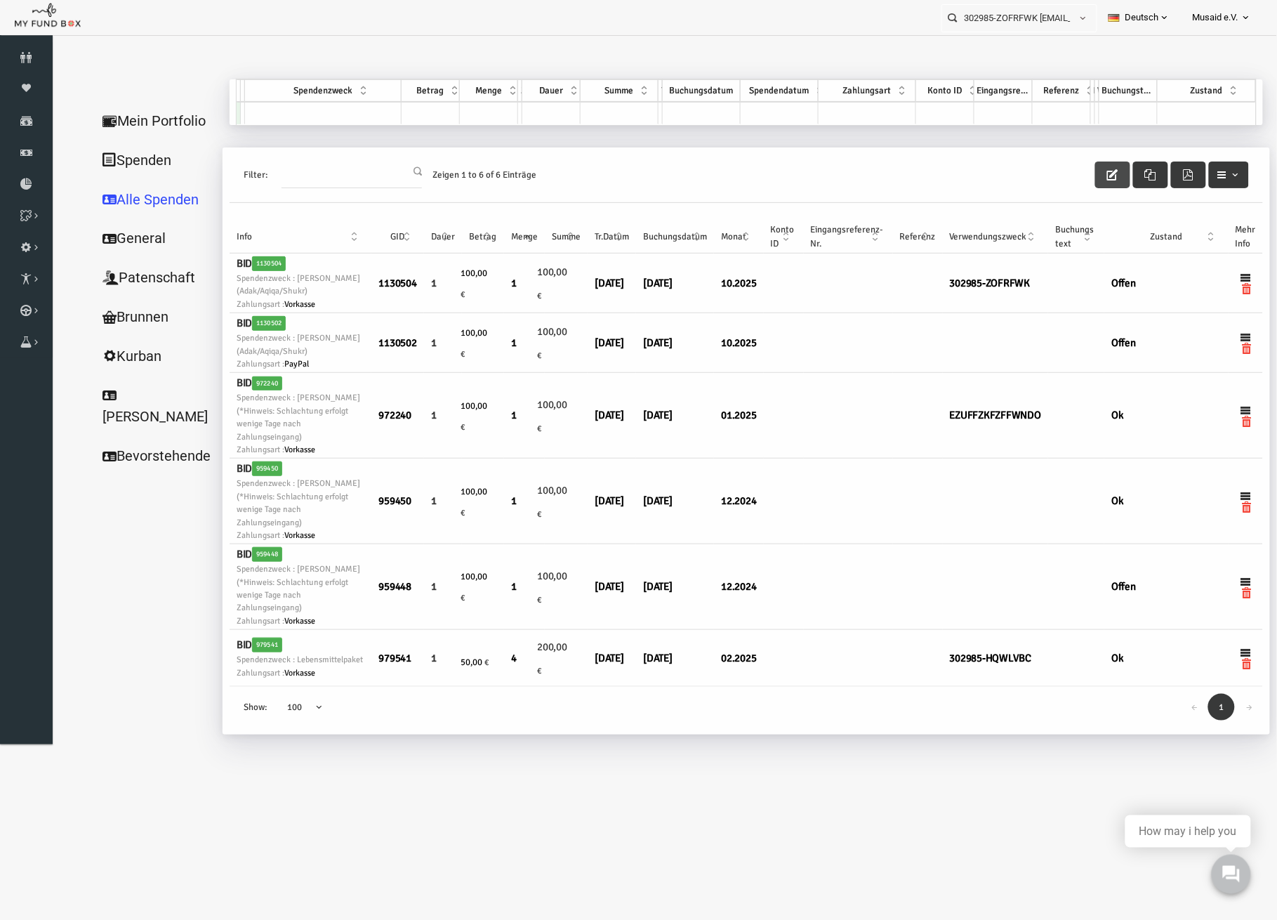
click at [1080, 169] on button "button" at bounding box center [1087, 174] width 35 height 27
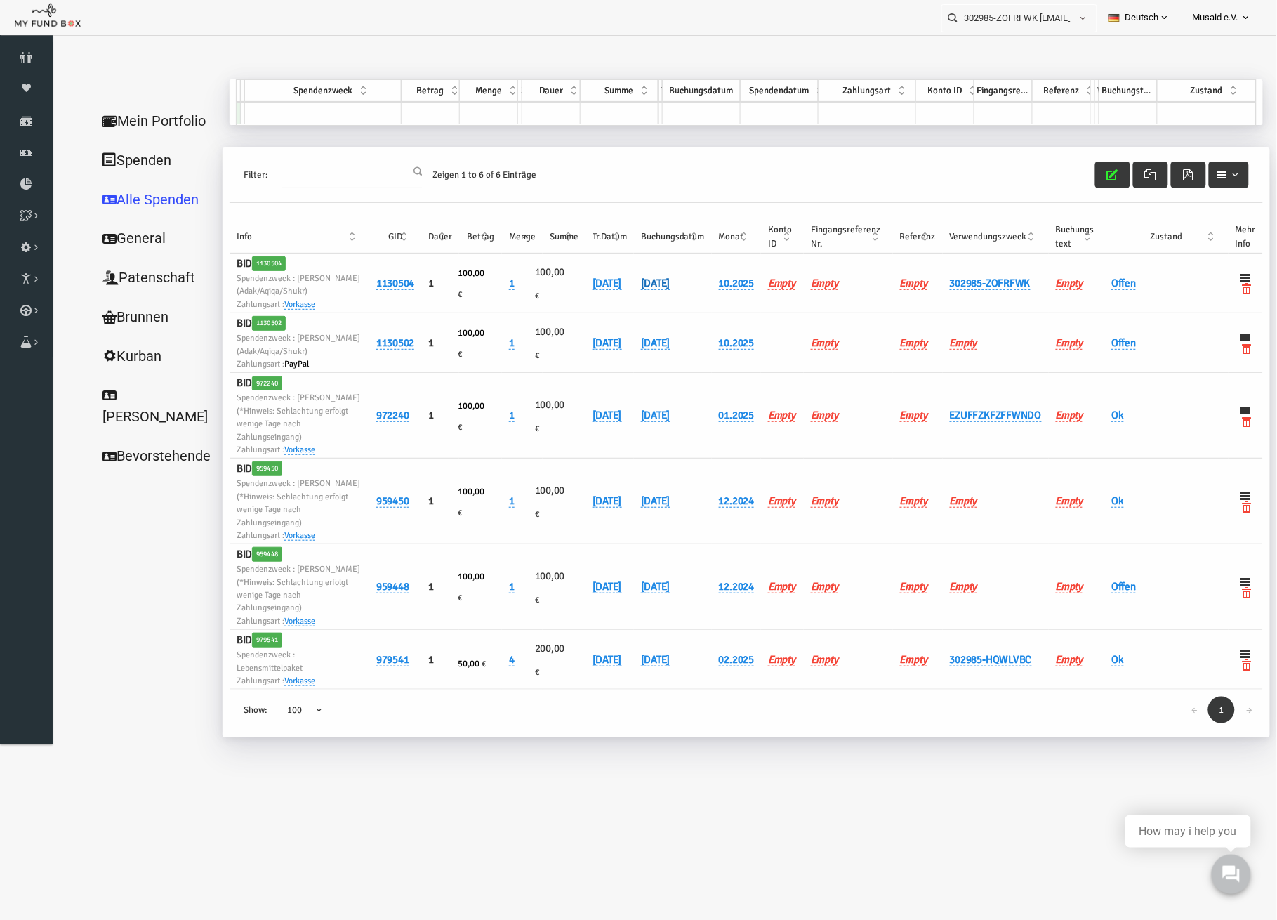
click at [633, 289] on link "[DATE]" at bounding box center [630, 282] width 29 height 13
click at [637, 302] on input "[DATE]" at bounding box center [702, 295] width 169 height 25
type input "[DATE]"
click at [795, 298] on button "submit" at bounding box center [808, 296] width 27 height 27
click at [1095, 284] on link "Offen" at bounding box center [1098, 282] width 25 height 13
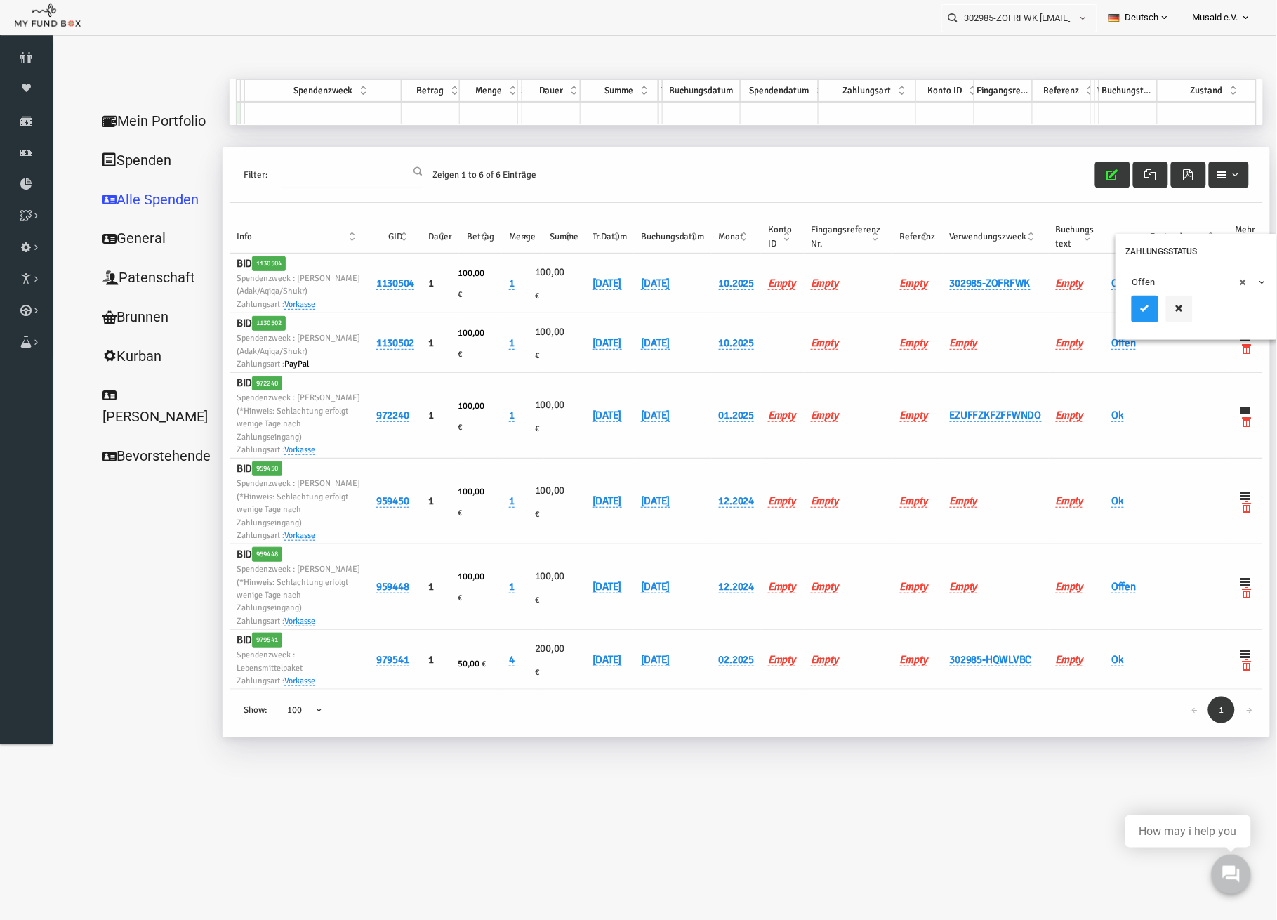
click at [1120, 284] on span "× Offen" at bounding box center [1171, 282] width 128 height 14
click at [1124, 312] on icon "submit" at bounding box center [1119, 307] width 11 height 11
click at [1089, 173] on icon "button" at bounding box center [1087, 174] width 11 height 11
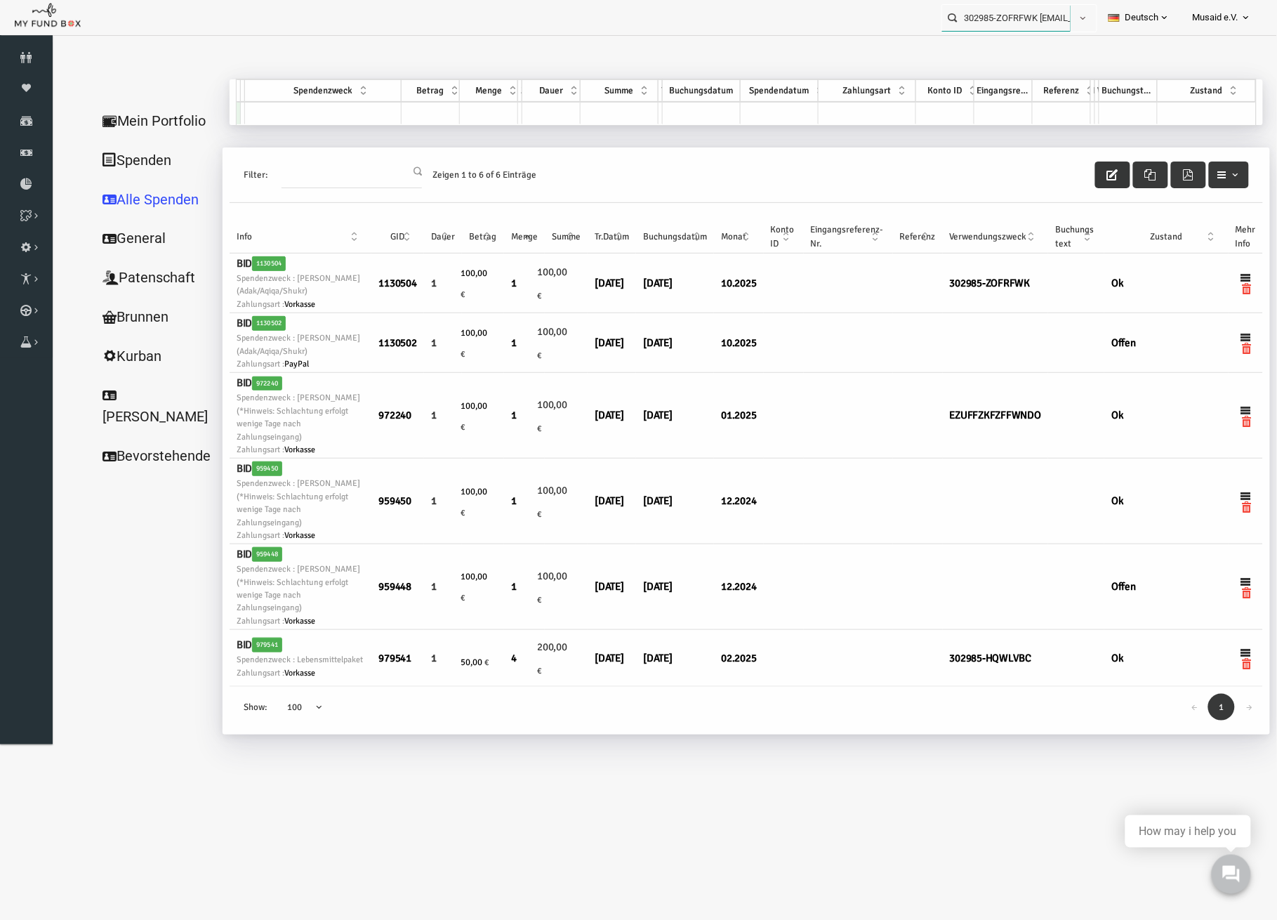
click at [1029, 6] on input "302985-ZOFRFWK [EMAIL_ADDRESS][DOMAIN_NAME]" at bounding box center [1006, 18] width 128 height 26
click at [1056, 62] on label "328409-NTNGPJU [EMAIL_ADDRESS][DOMAIN_NAME]" at bounding box center [1013, 50] width 158 height 30
type input "328409-NTNGPJU [EMAIL_ADDRESS][DOMAIN_NAME]"
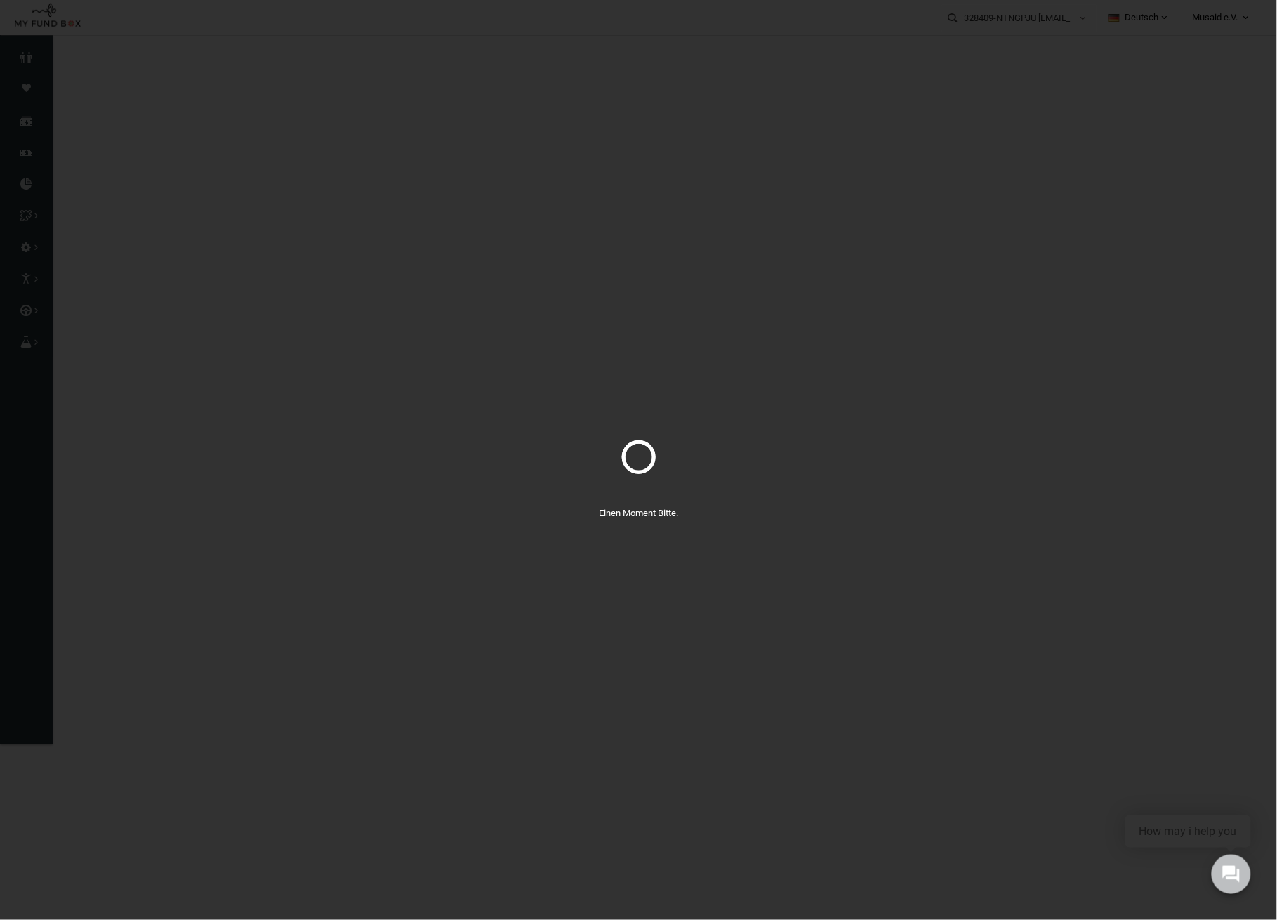
select select "100"
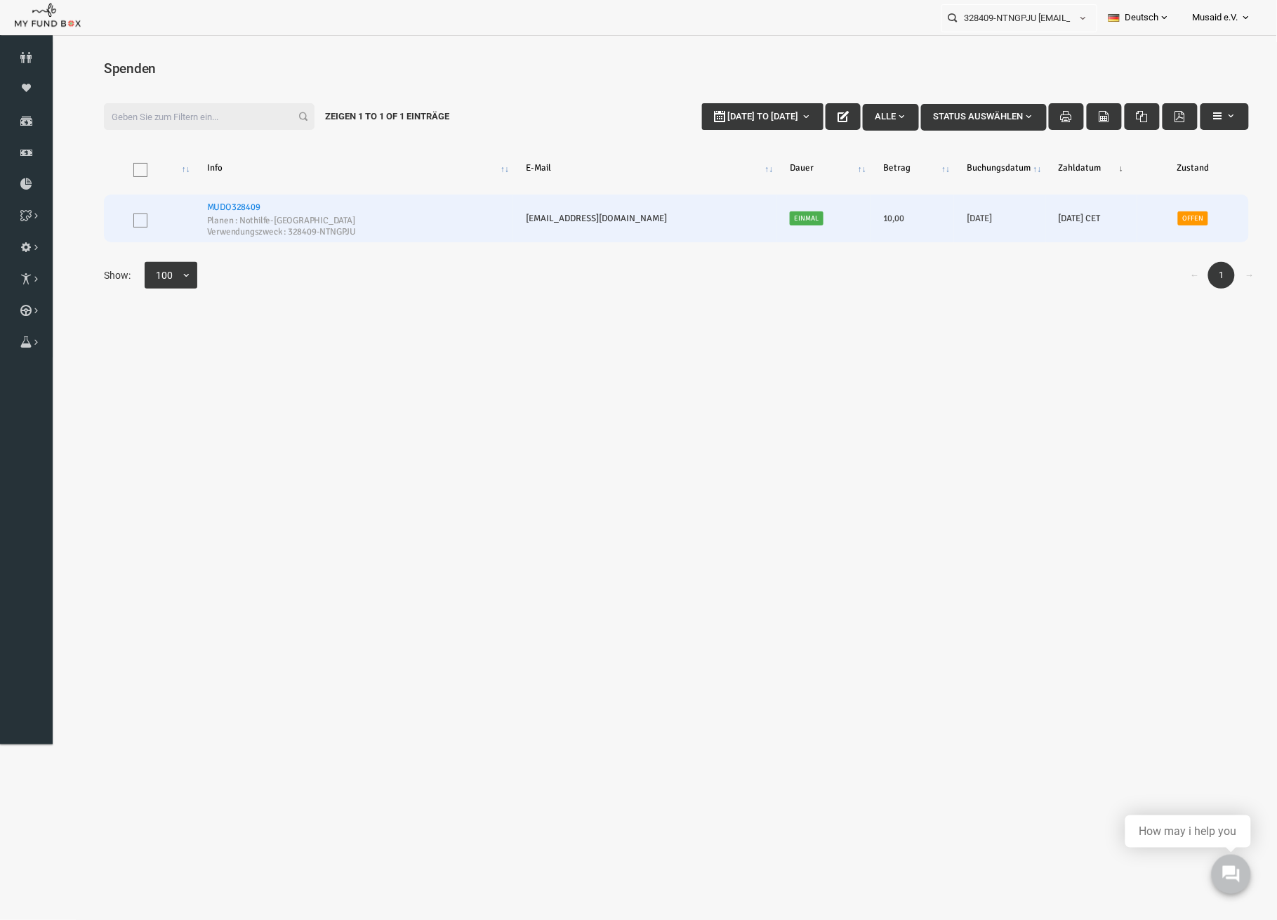
click at [206, 201] on link "MUDO328409" at bounding box center [208, 206] width 53 height 11
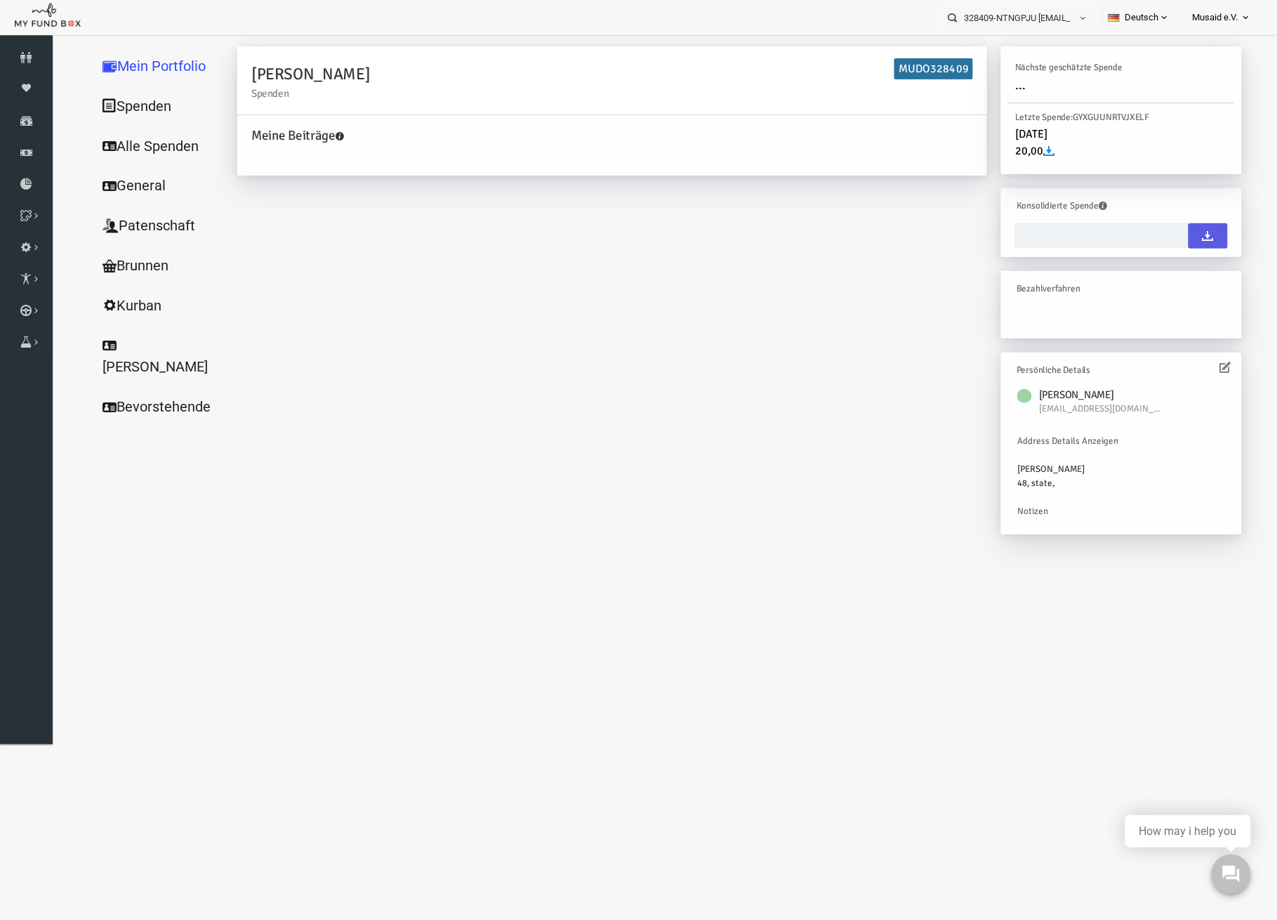
click at [147, 147] on link "Alle Spenden" at bounding box center [135, 146] width 140 height 40
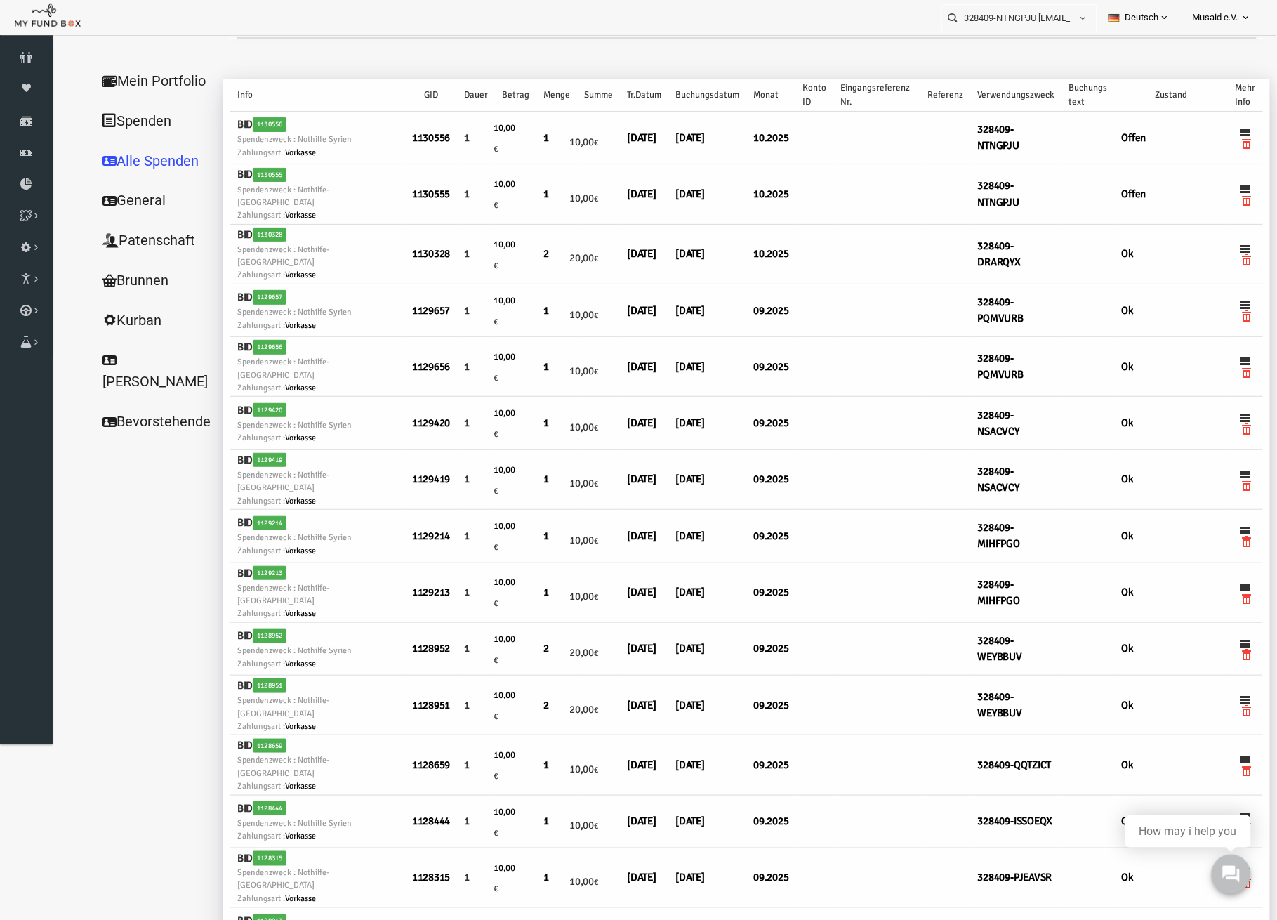
select select "100"
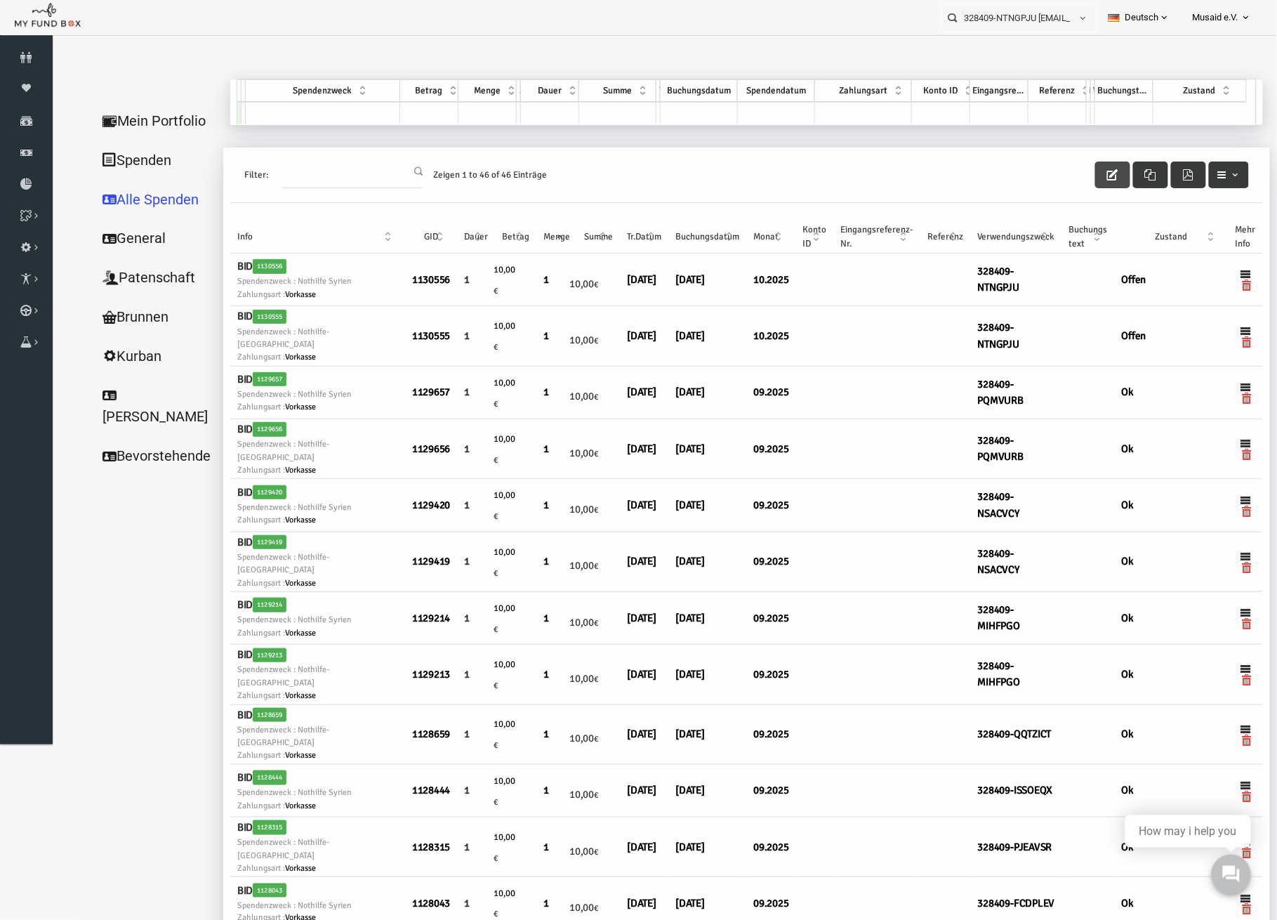
click at [1071, 174] on button "button" at bounding box center [1087, 174] width 35 height 27
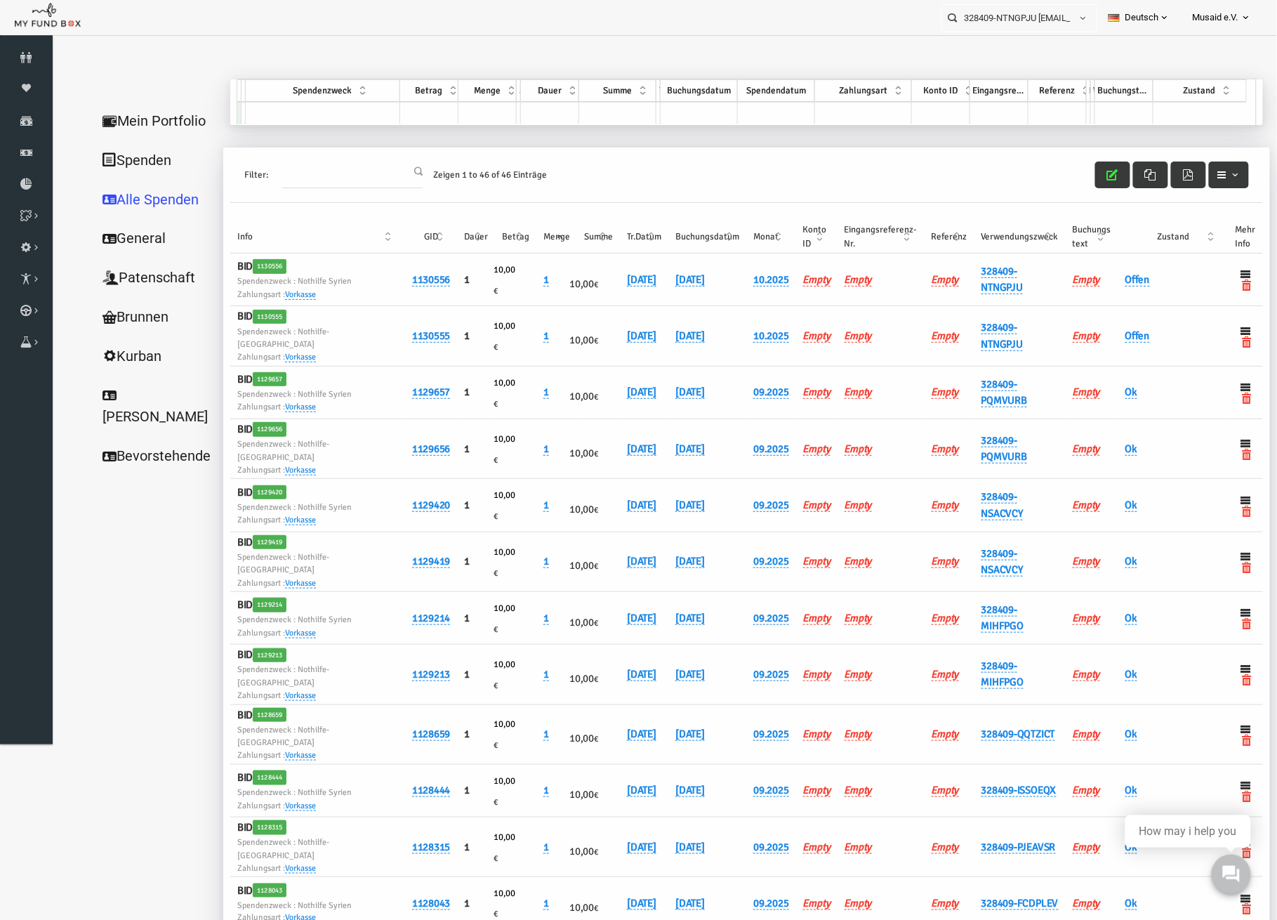
click at [1100, 271] on h6 "Offen" at bounding box center [1148, 279] width 96 height 16
click at [1100, 276] on link "Offen" at bounding box center [1112, 278] width 25 height 13
click at [1102, 282] on span "× Offen" at bounding box center [1162, 275] width 140 height 27
drag, startPoint x: 1143, startPoint y: 364, endPoint x: 1138, endPoint y: 347, distance: 18.2
click at [1138, 366] on td "Ok" at bounding box center [1148, 392] width 110 height 53
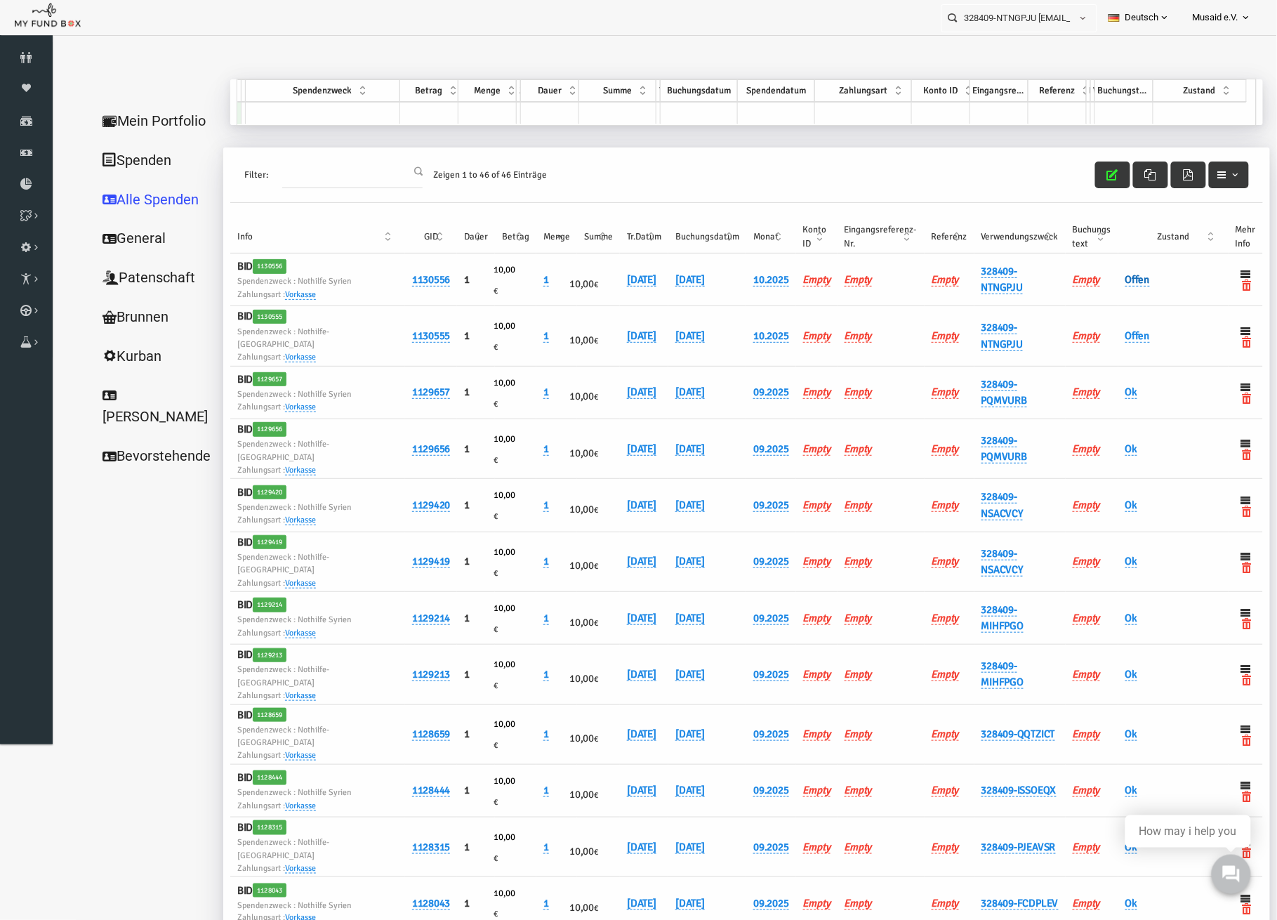
click at [1100, 280] on link "Offen" at bounding box center [1112, 278] width 25 height 13
click at [1100, 285] on span "× Offen" at bounding box center [1162, 275] width 140 height 27
click at [1115, 302] on icon "submit" at bounding box center [1110, 301] width 11 height 11
click at [1100, 329] on link "Offen" at bounding box center [1112, 335] width 25 height 13
drag, startPoint x: 1104, startPoint y: 329, endPoint x: 1107, endPoint y: 338, distance: 9.1
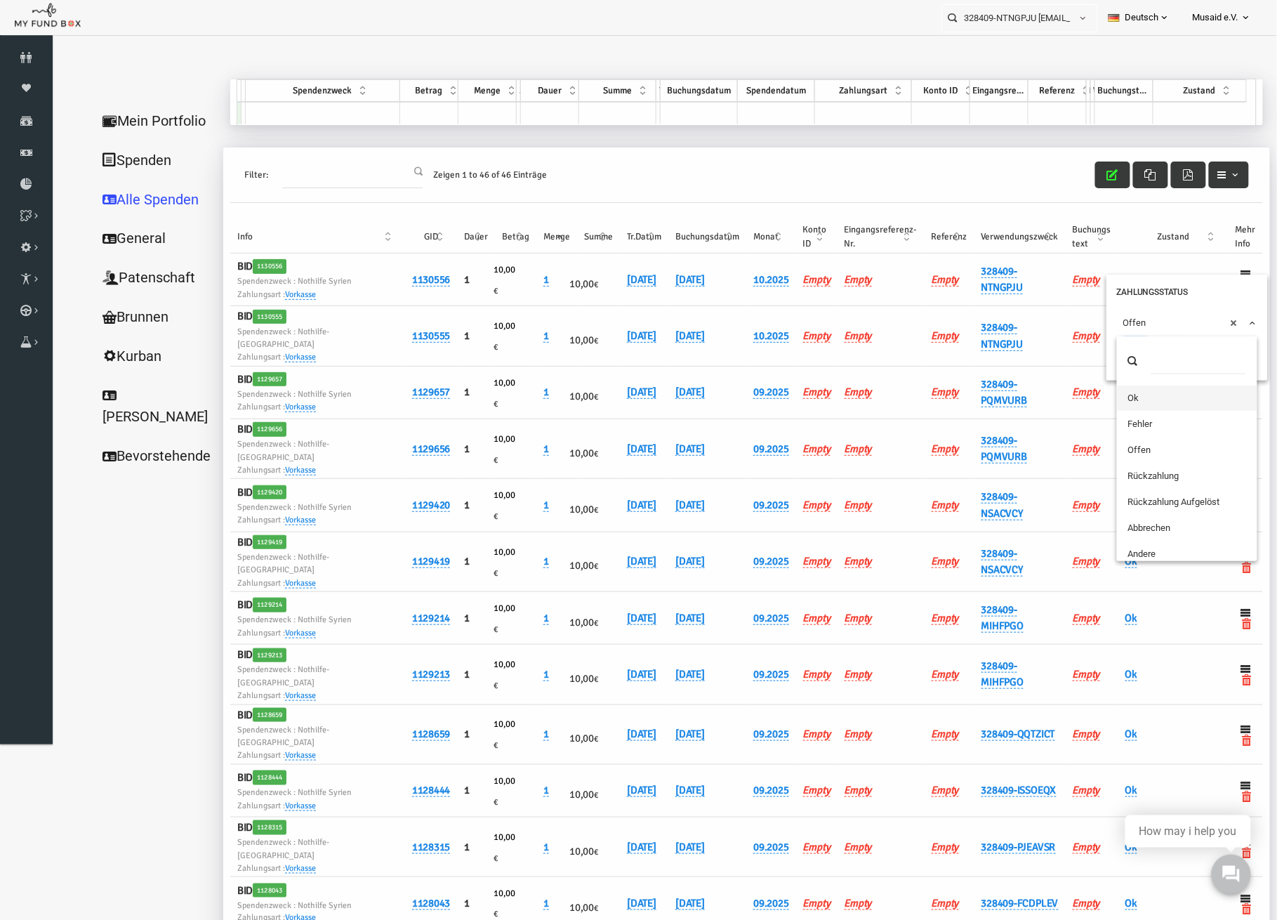
click at [1104, 331] on span "× Offen" at bounding box center [1162, 322] width 140 height 27
click at [1118, 348] on button "submit" at bounding box center [1110, 349] width 27 height 27
click at [1070, 176] on button "button" at bounding box center [1087, 174] width 35 height 27
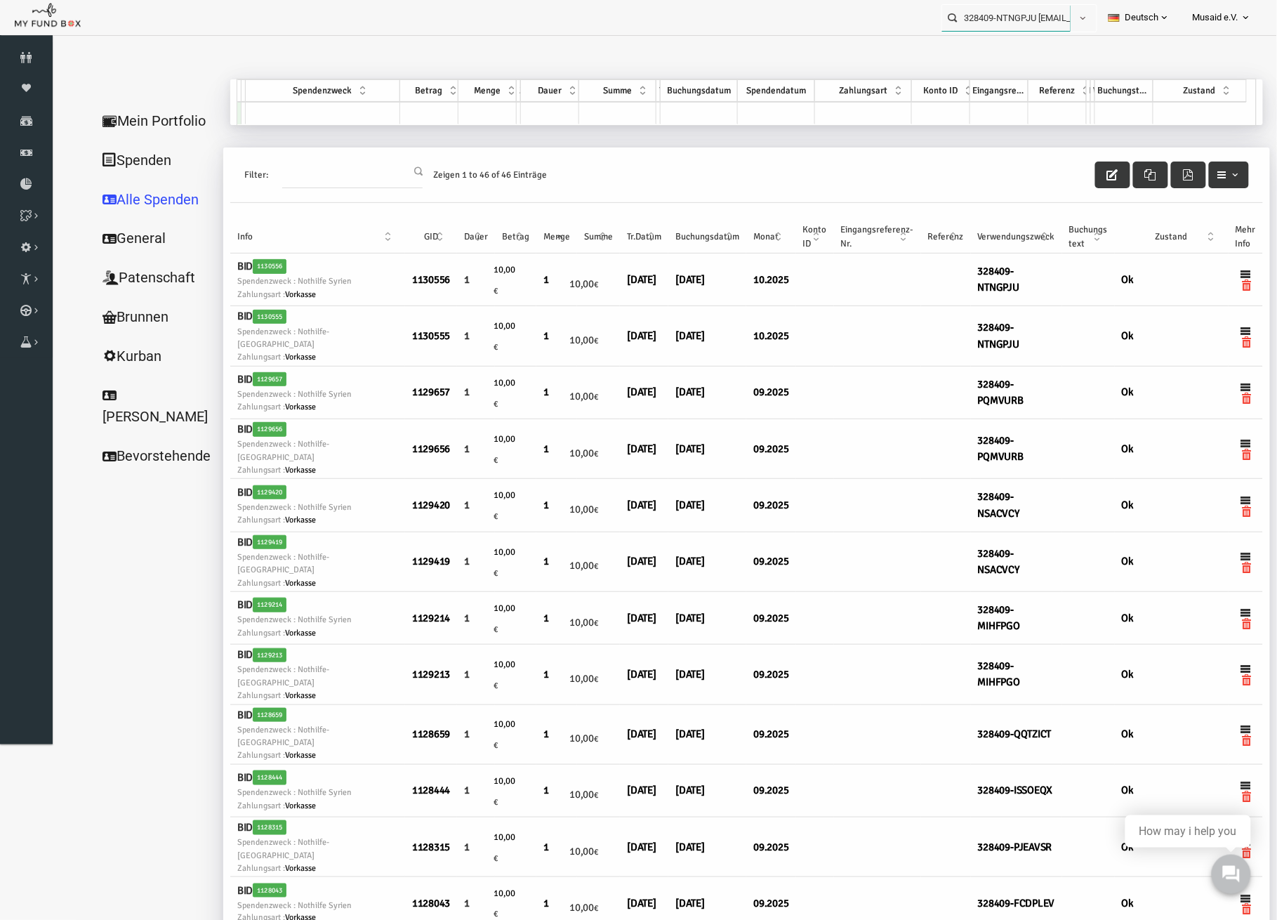
click at [1028, 8] on input "328409-NTNGPJU [EMAIL_ADDRESS][DOMAIN_NAME]" at bounding box center [1006, 18] width 128 height 26
type input "302987-NOZHCSZ"
click at [1071, 9] on button "button" at bounding box center [1072, 18] width 27 height 27
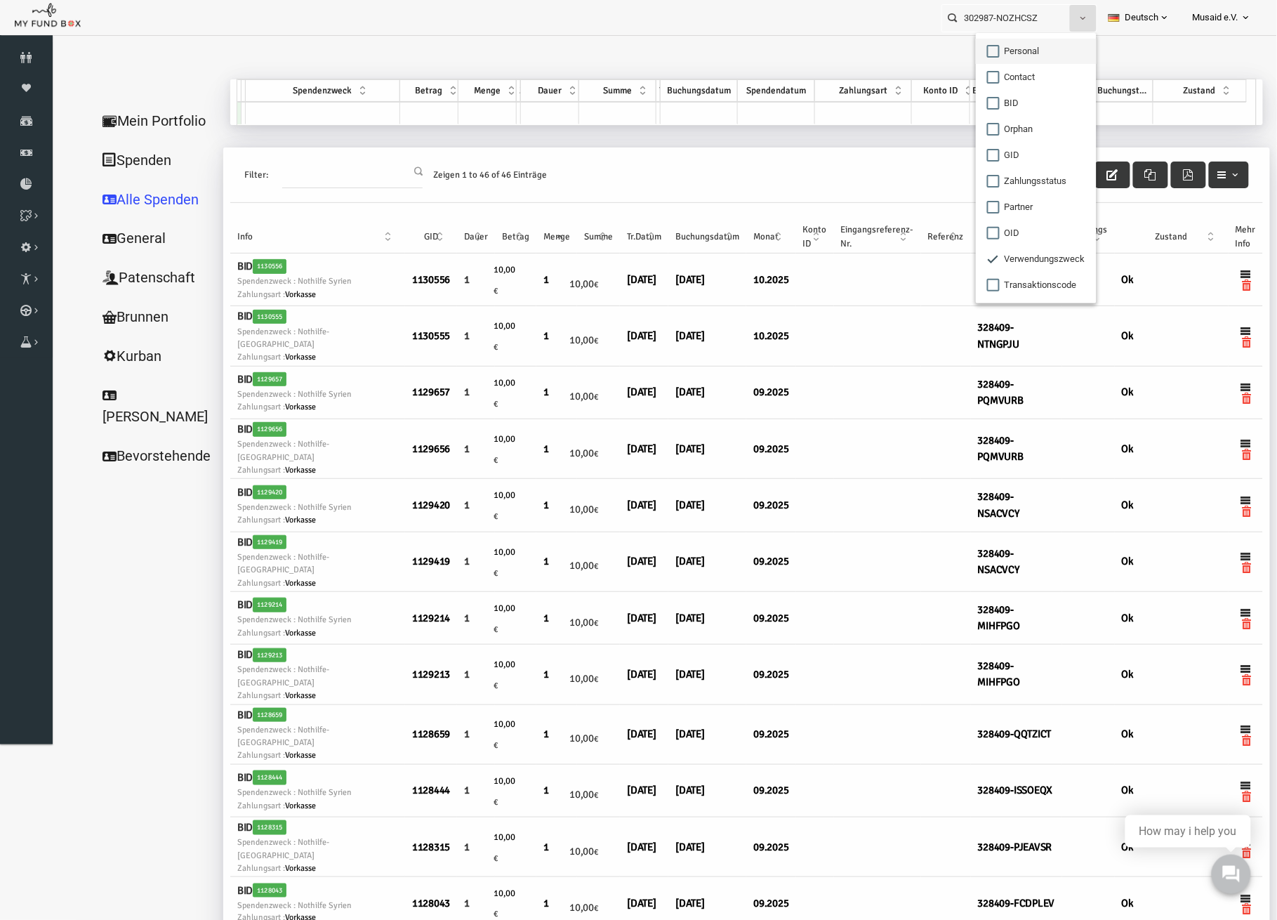
drag, startPoint x: 912, startPoint y: 13, endPoint x: 992, endPoint y: 62, distance: 93.9
click at [992, 62] on label "Personal" at bounding box center [1036, 51] width 121 height 25
click at [992, 58] on input "Personal" at bounding box center [993, 51] width 13 height 13
checkbox input "true"
checkbox input "false"
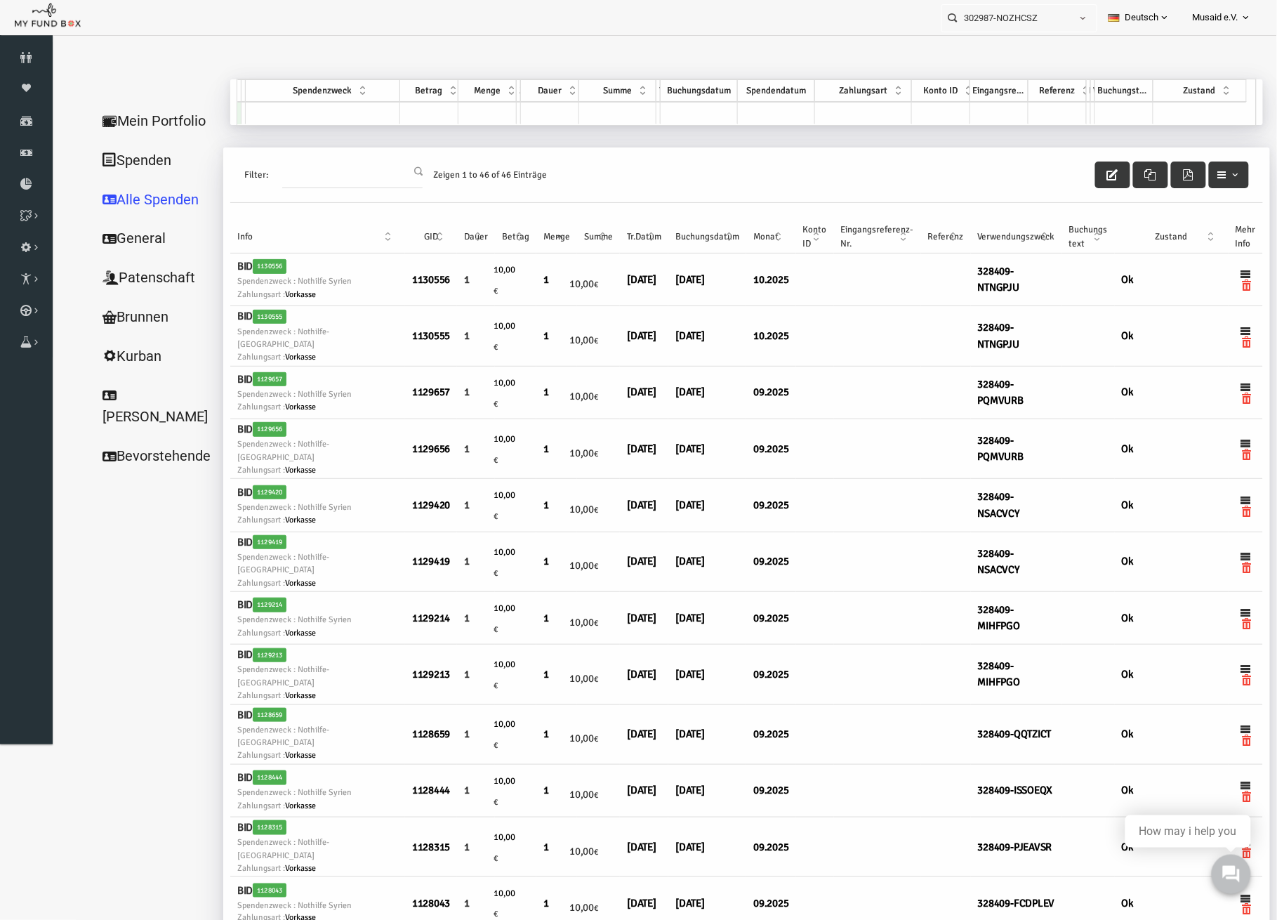
click at [963, 55] on div at bounding box center [651, 69] width 1173 height 56
click at [1059, 19] on input "302987-NOZHCSZ" at bounding box center [1006, 18] width 128 height 26
click at [1070, 18] on button "button" at bounding box center [1083, 18] width 27 height 27
click at [1047, 20] on input "302987-NOZHCSZ" at bounding box center [1006, 18] width 128 height 26
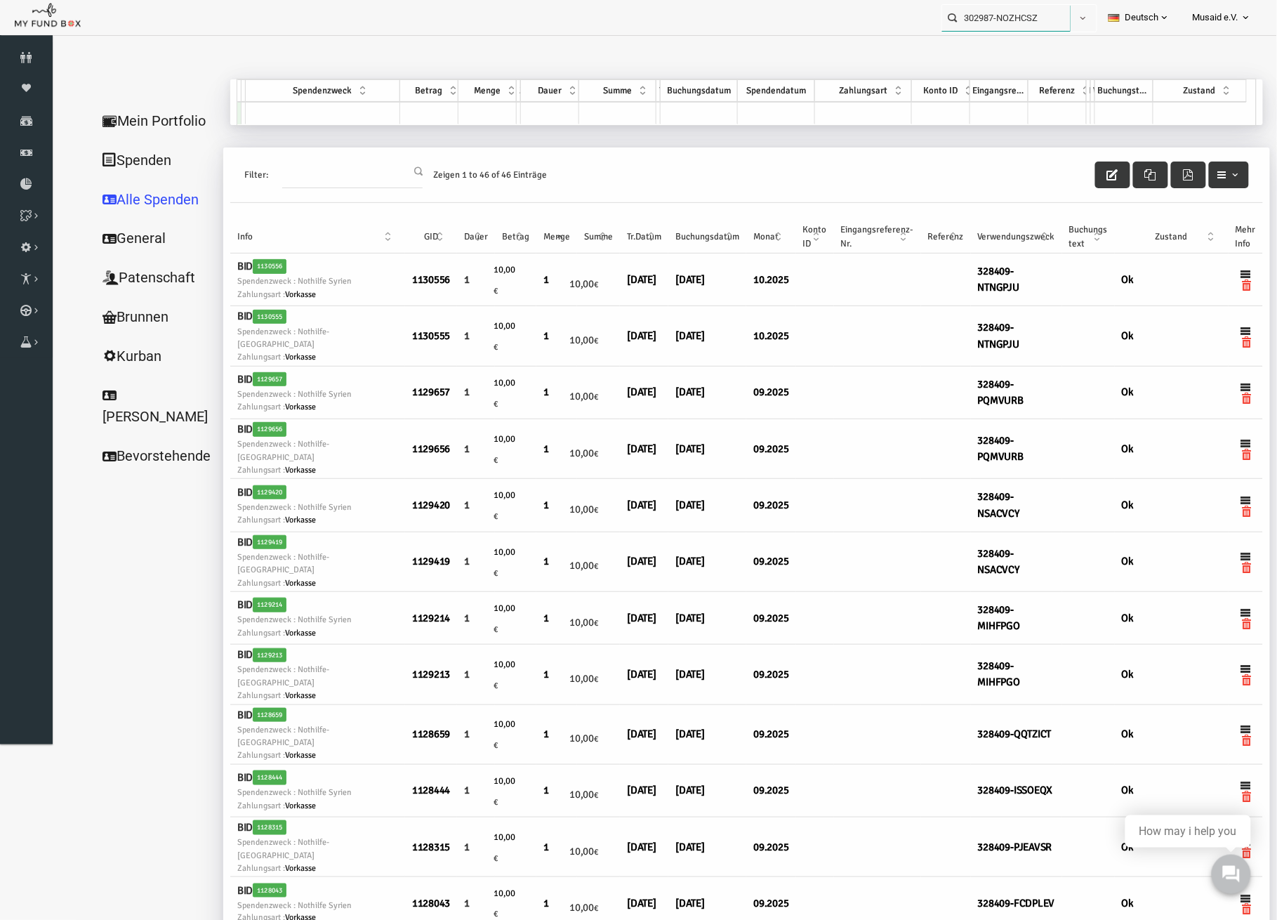
drag, startPoint x: 1048, startPoint y: 23, endPoint x: 996, endPoint y: 22, distance: 51.3
click at [996, 22] on input "302987-NOZHCSZ" at bounding box center [1006, 18] width 128 height 26
click at [996, 41] on label "Kubilay Siner MUDO302987" at bounding box center [994, 42] width 120 height 15
type input "Kubilay Siner MUDO302987"
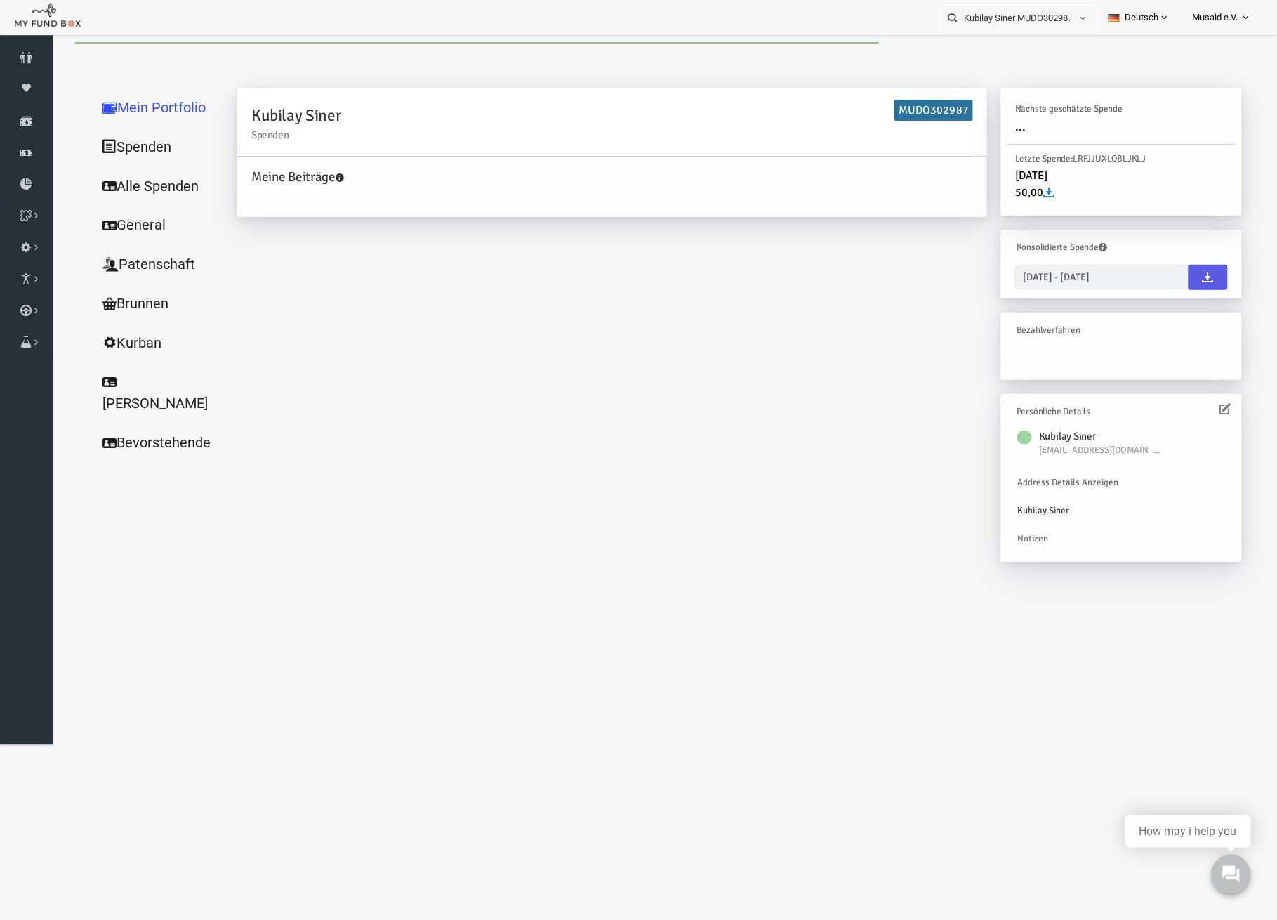
drag, startPoint x: 221, startPoint y: 233, endPoint x: 145, endPoint y: 191, distance: 86.7
click at [145, 191] on link "Alle Spenden" at bounding box center [135, 186] width 140 height 40
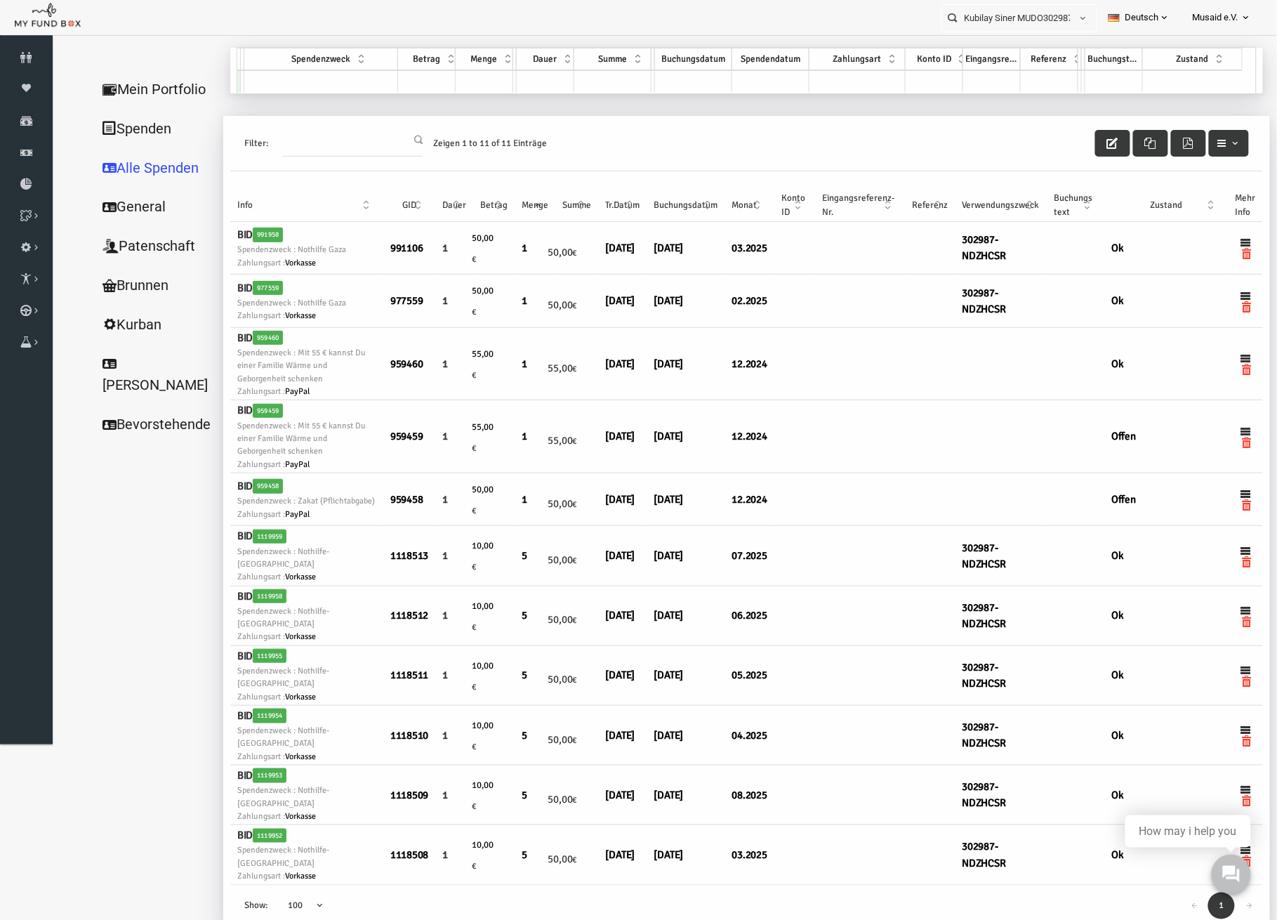
scroll to position [46, 0]
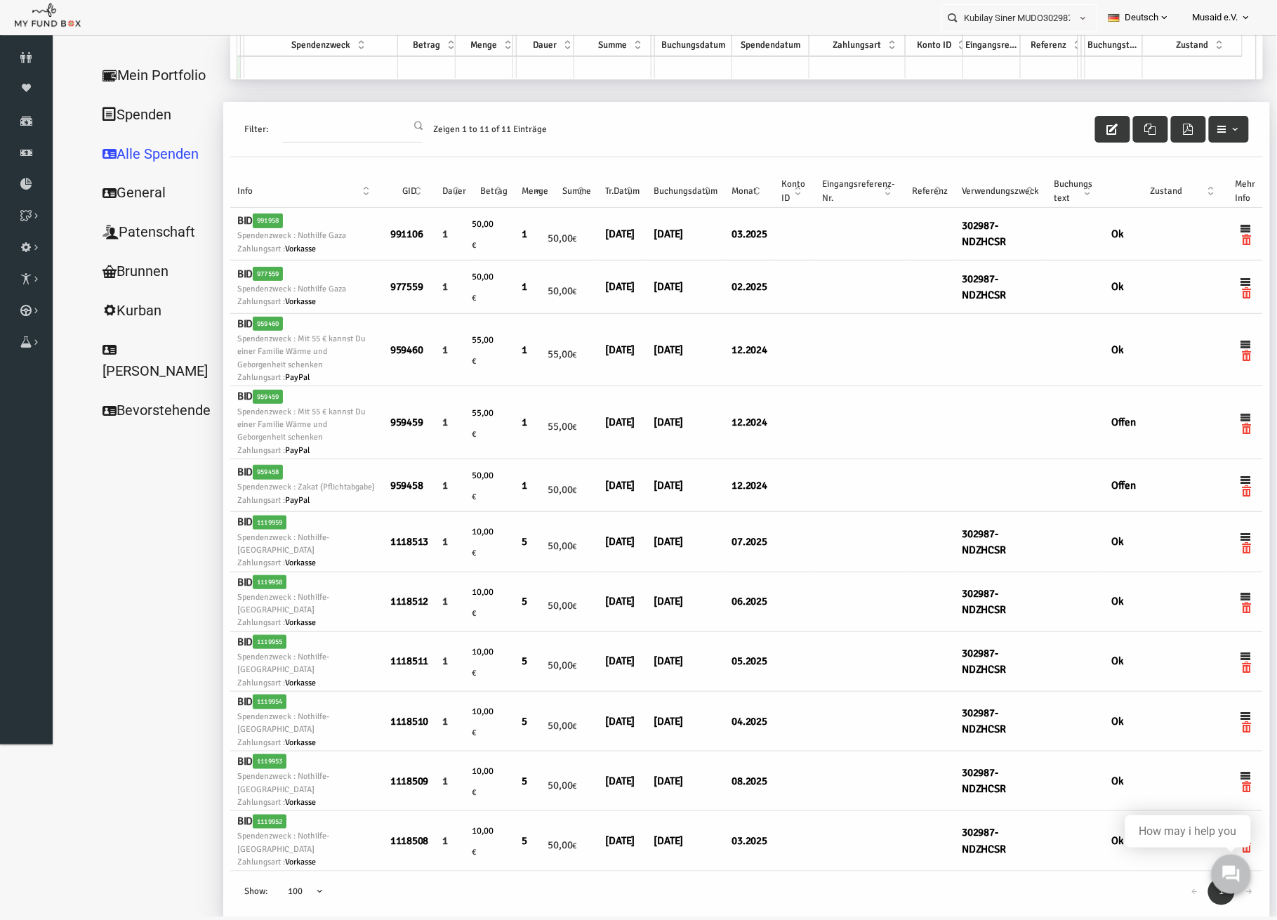
click at [294, 83] on div "Kubilay Siner Spenden MUDO302987 Meine Beiträge Holen Sie sich kostenloses Kont…" at bounding box center [721, 483] width 1033 height 899
click at [291, 71] on td at bounding box center [296, 67] width 154 height 22
type input "GGAZA"
click at [454, 116] on div "Zeigen 1 to 11 of 11 Einträge" at bounding box center [464, 129] width 135 height 27
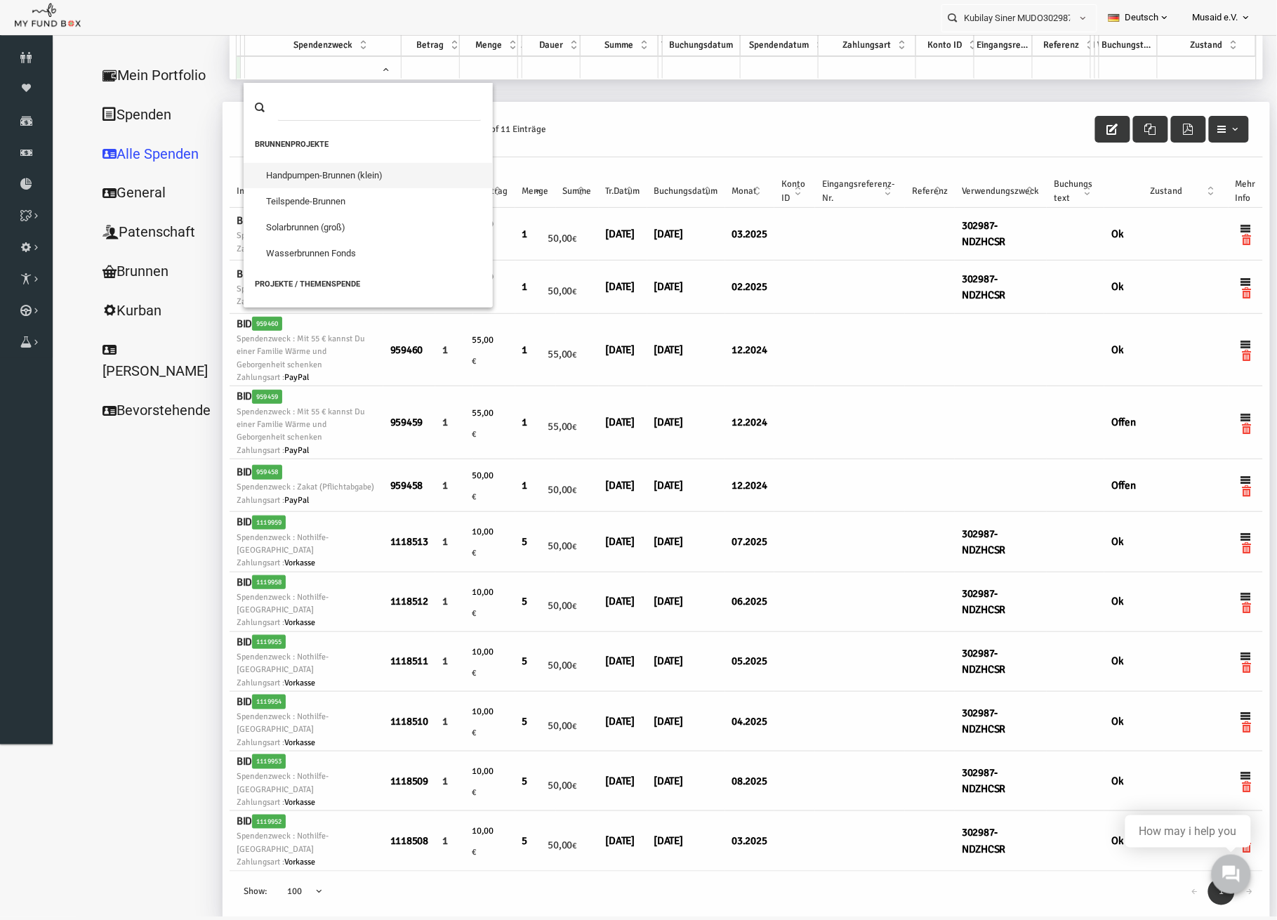
click at [336, 71] on span at bounding box center [291, 69] width 147 height 27
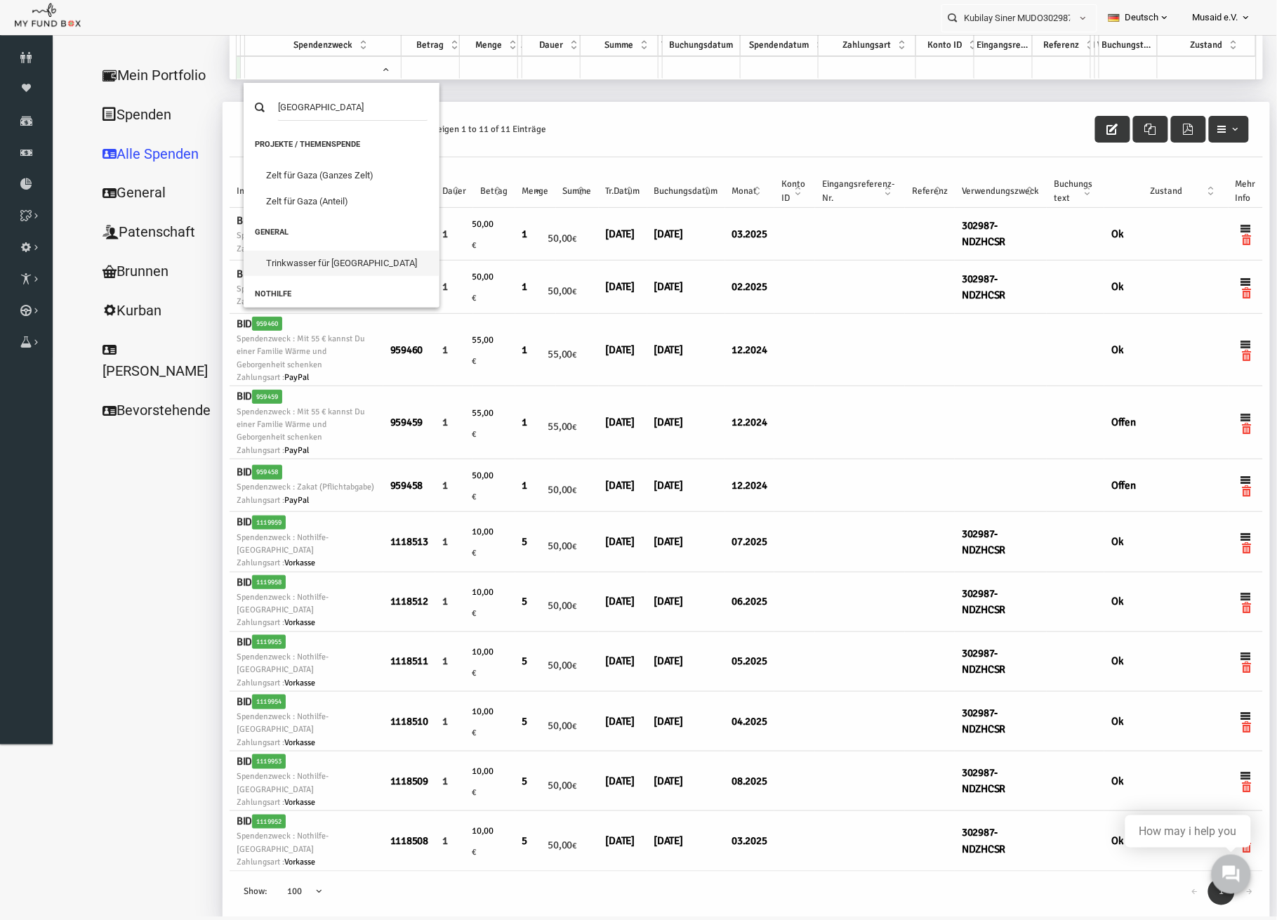
scroll to position [36, 0]
type input "[GEOGRAPHIC_DATA]"
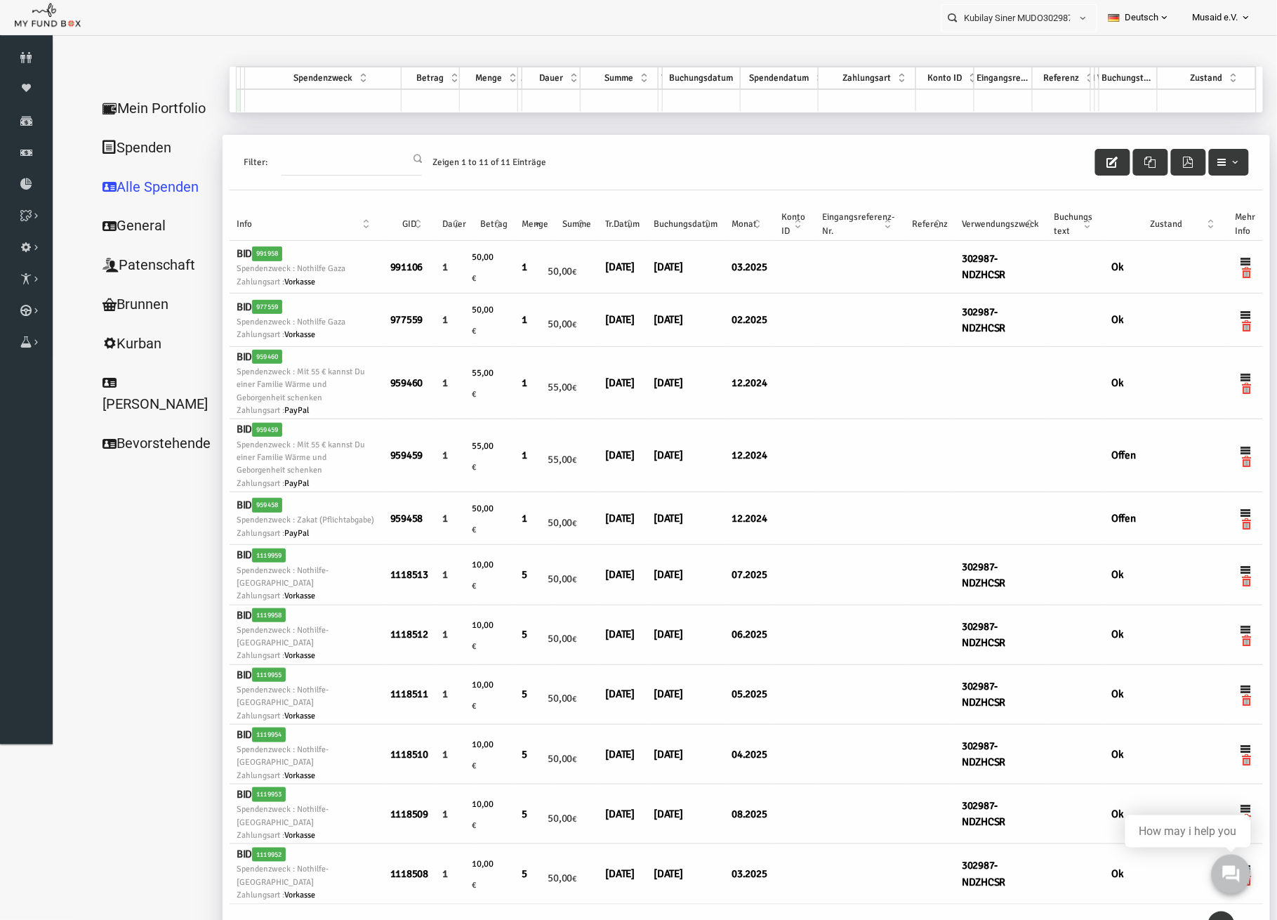
scroll to position [0, 0]
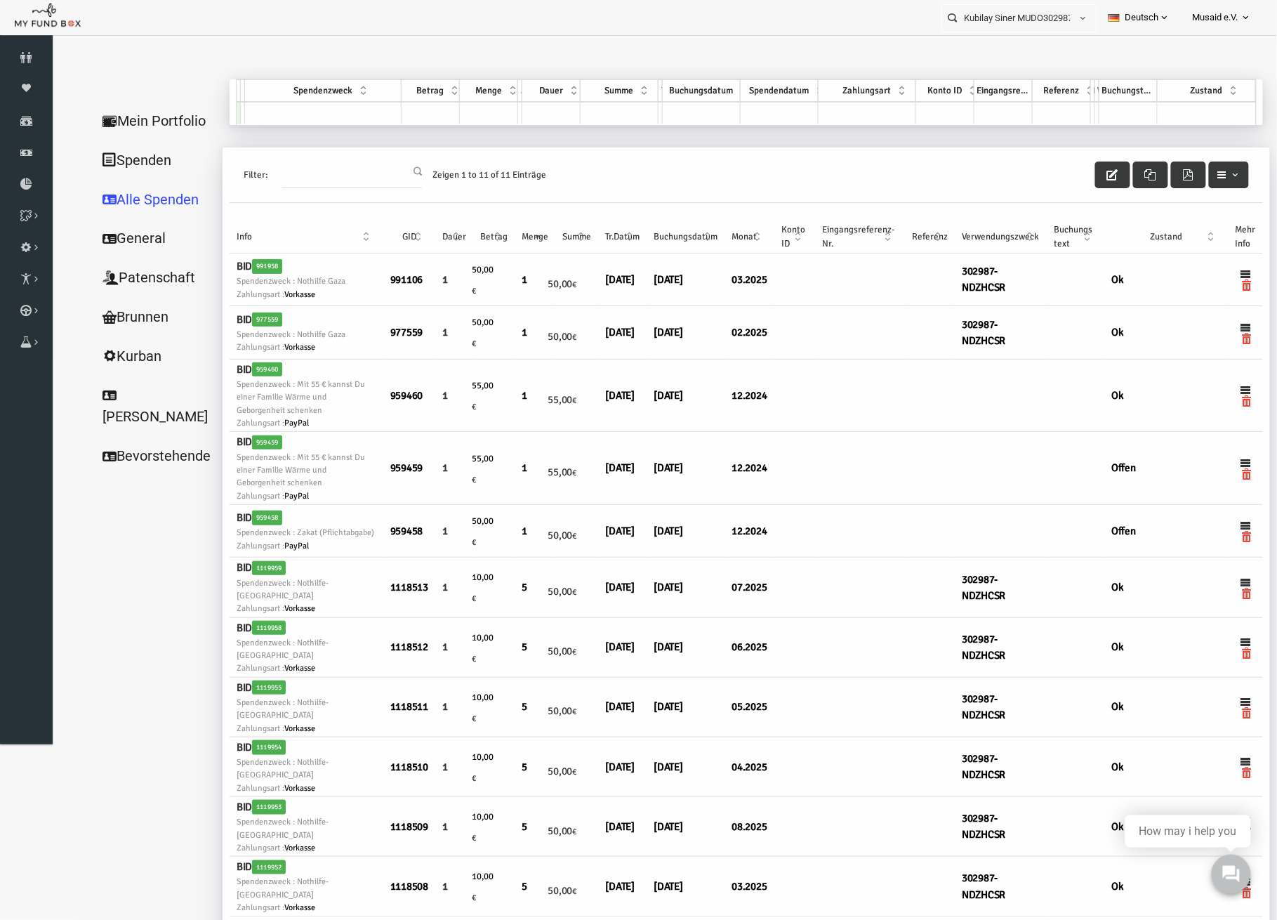
click at [331, 117] on td at bounding box center [298, 112] width 157 height 22
click at [341, 113] on td at bounding box center [298, 112] width 157 height 22
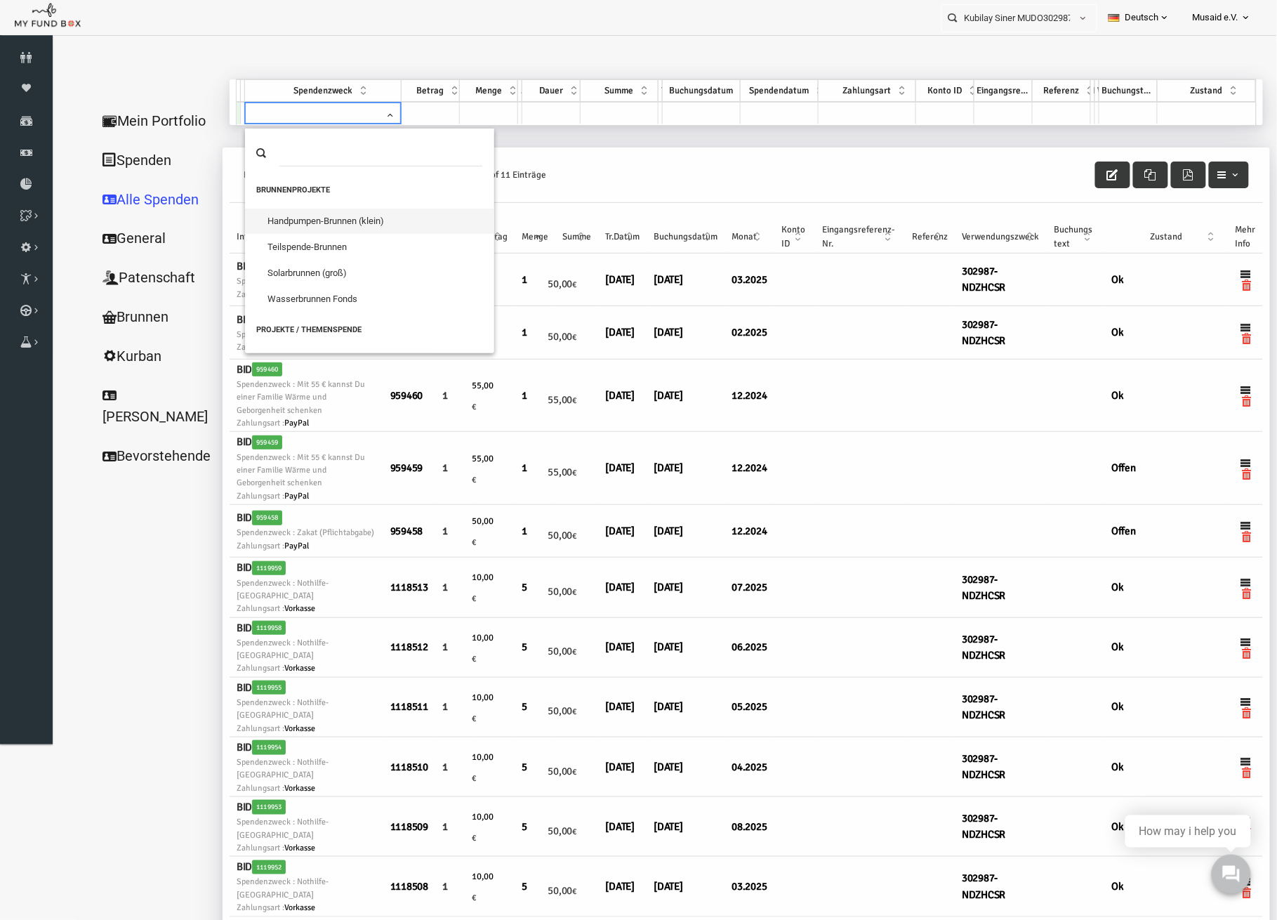
click at [341, 113] on span at bounding box center [294, 114] width 150 height 27
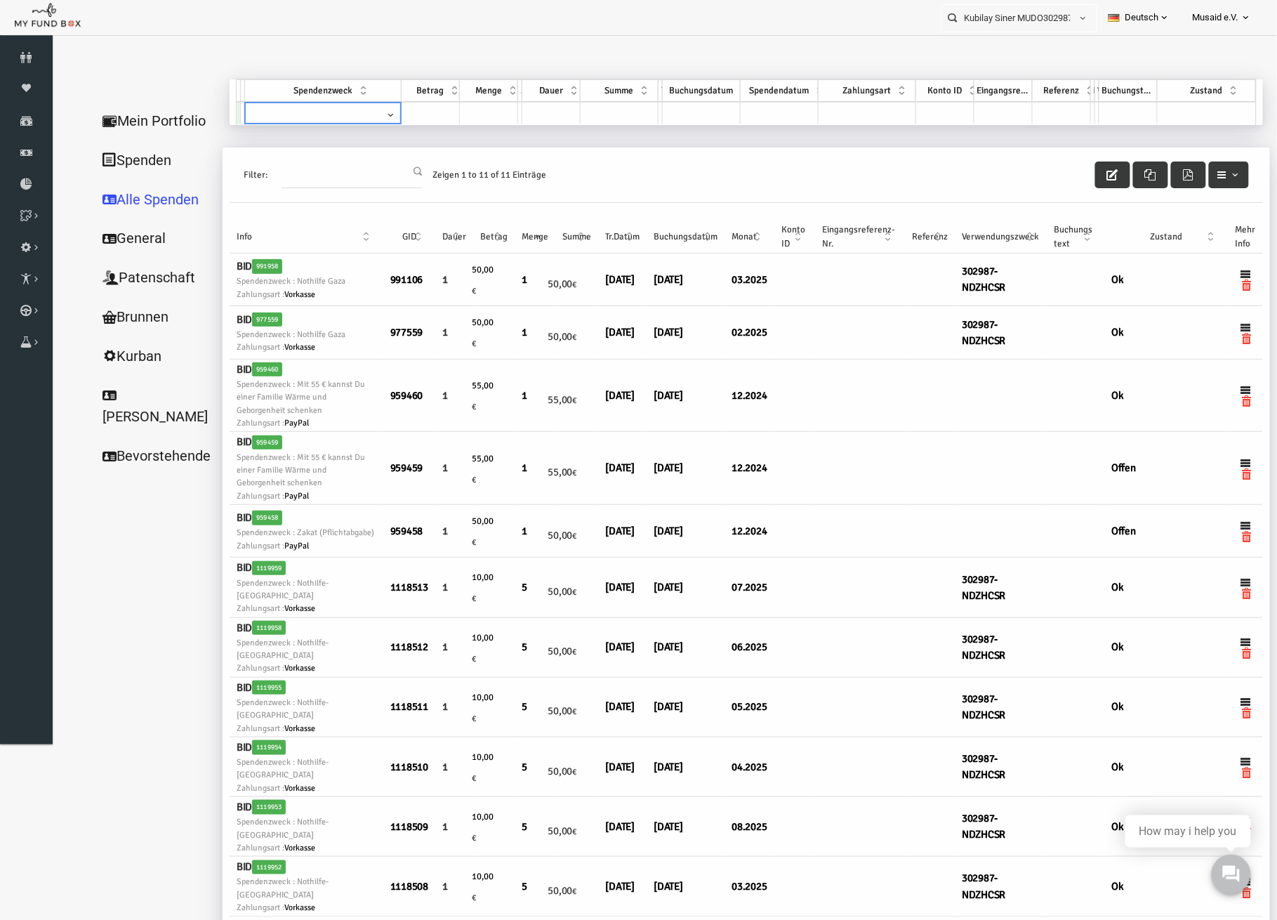
click at [329, 115] on span at bounding box center [294, 114] width 150 height 27
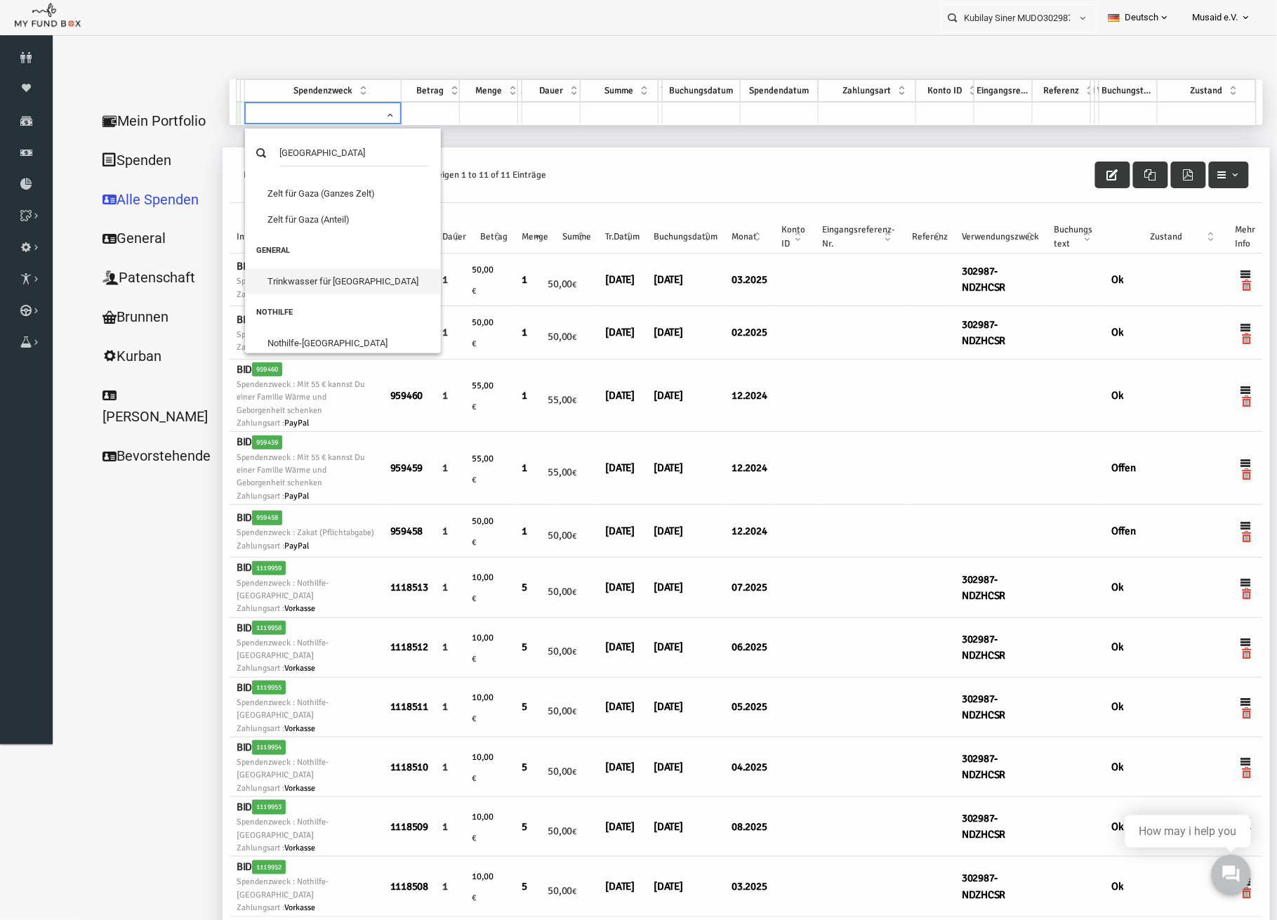
scroll to position [36, 0]
type input "[GEOGRAPHIC_DATA]"
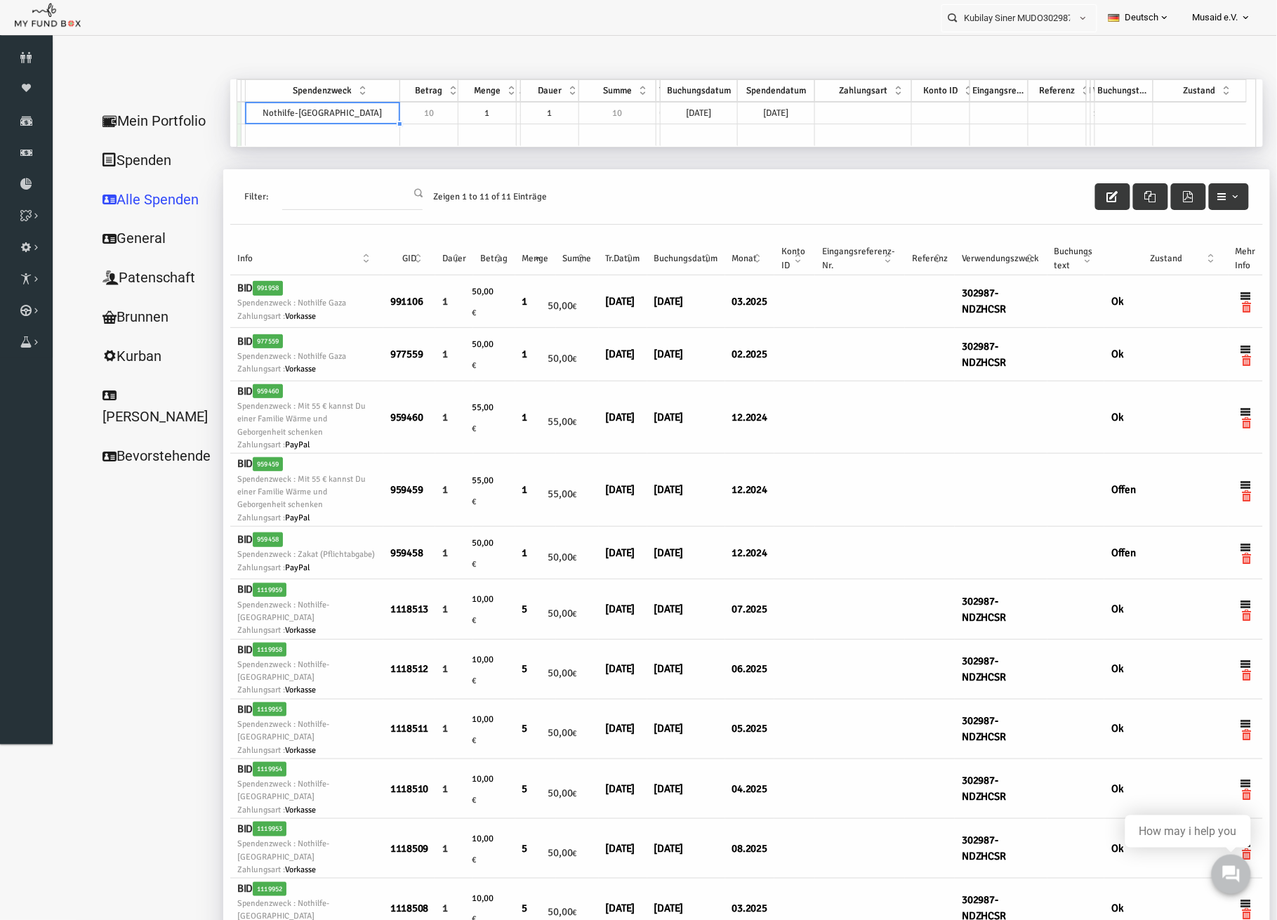
click at [455, 107] on td "1" at bounding box center [462, 112] width 58 height 22
type textarea "1"
type textarea "5"
click at [676, 109] on td "[DATE]" at bounding box center [664, 112] width 77 height 22
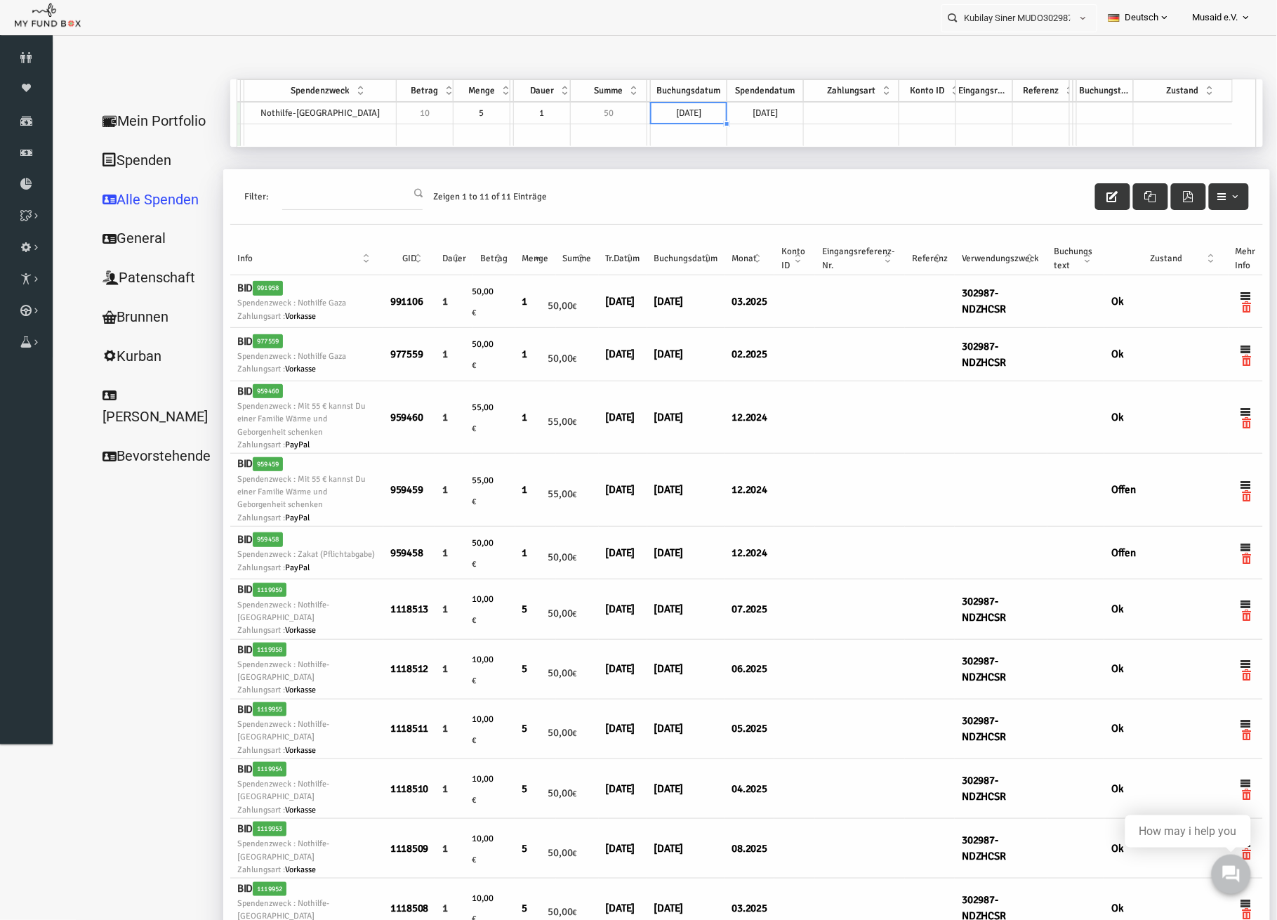
click at [676, 109] on td "[DATE]" at bounding box center [664, 112] width 77 height 22
click at [768, 114] on td "[DATE]" at bounding box center [751, 112] width 77 height 22
type textarea "[DATE]"
click at [768, 114] on td "[DATE]" at bounding box center [751, 112] width 77 height 22
click at [836, 100] on th "Zahlungsart" at bounding box center [838, 90] width 97 height 22
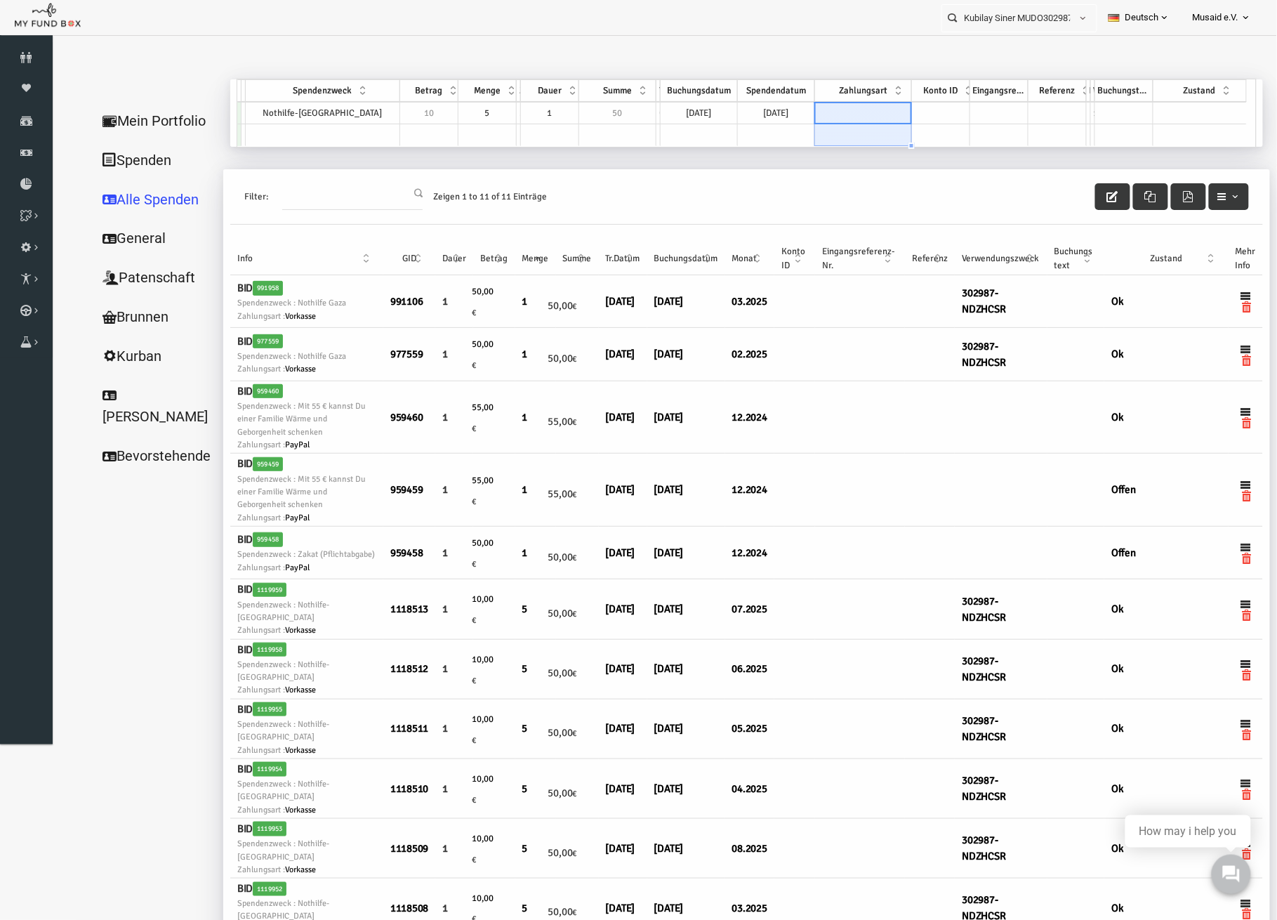
click at [844, 103] on div "GID Partner Spendenzweck Betrag Menge Zyklus Dauer Summe Typ Buchungsdatum Spen…" at bounding box center [717, 92] width 1010 height 26
click at [855, 111] on td at bounding box center [838, 112] width 97 height 22
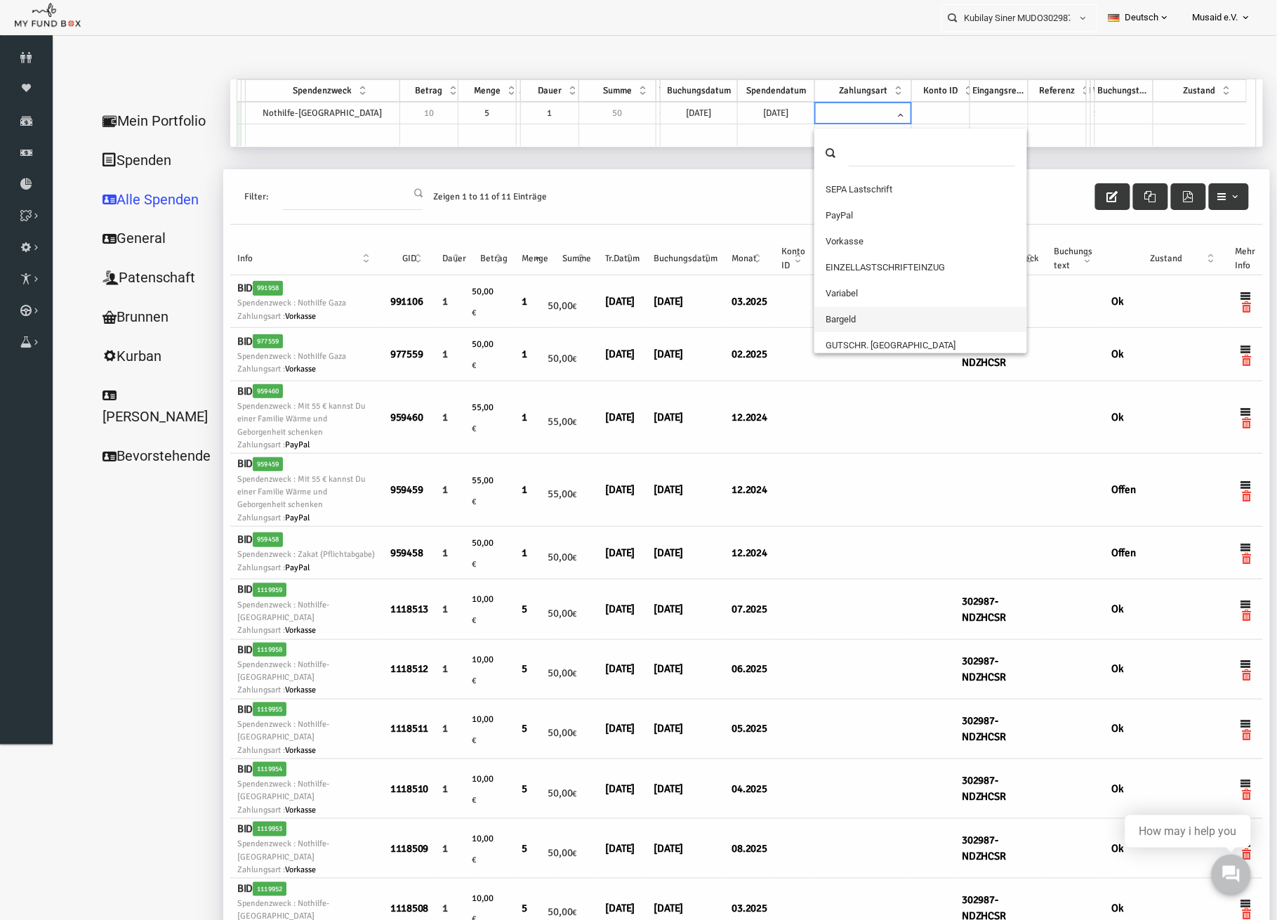
scroll to position [0, 0]
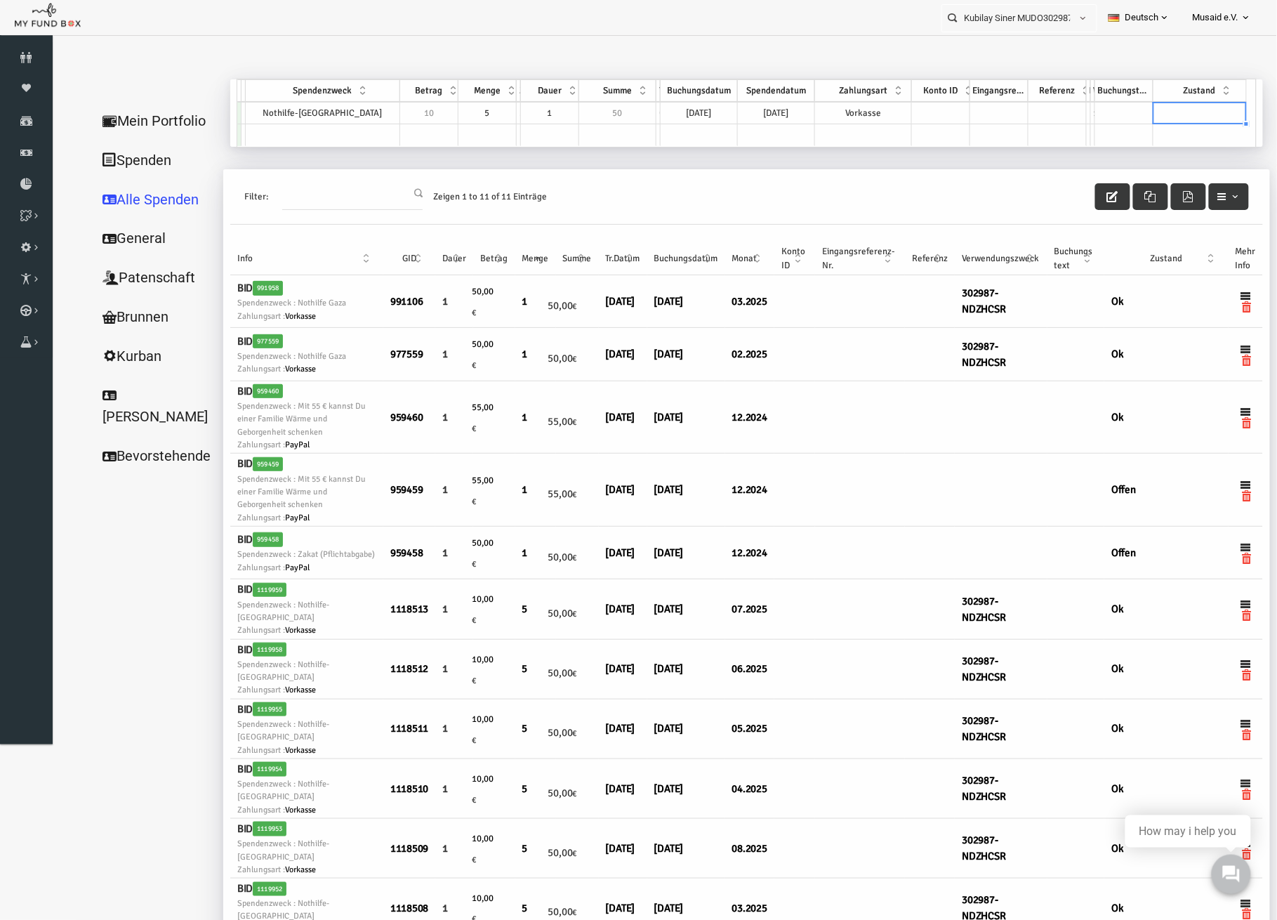
click at [1139, 109] on td at bounding box center [1174, 112] width 93 height 22
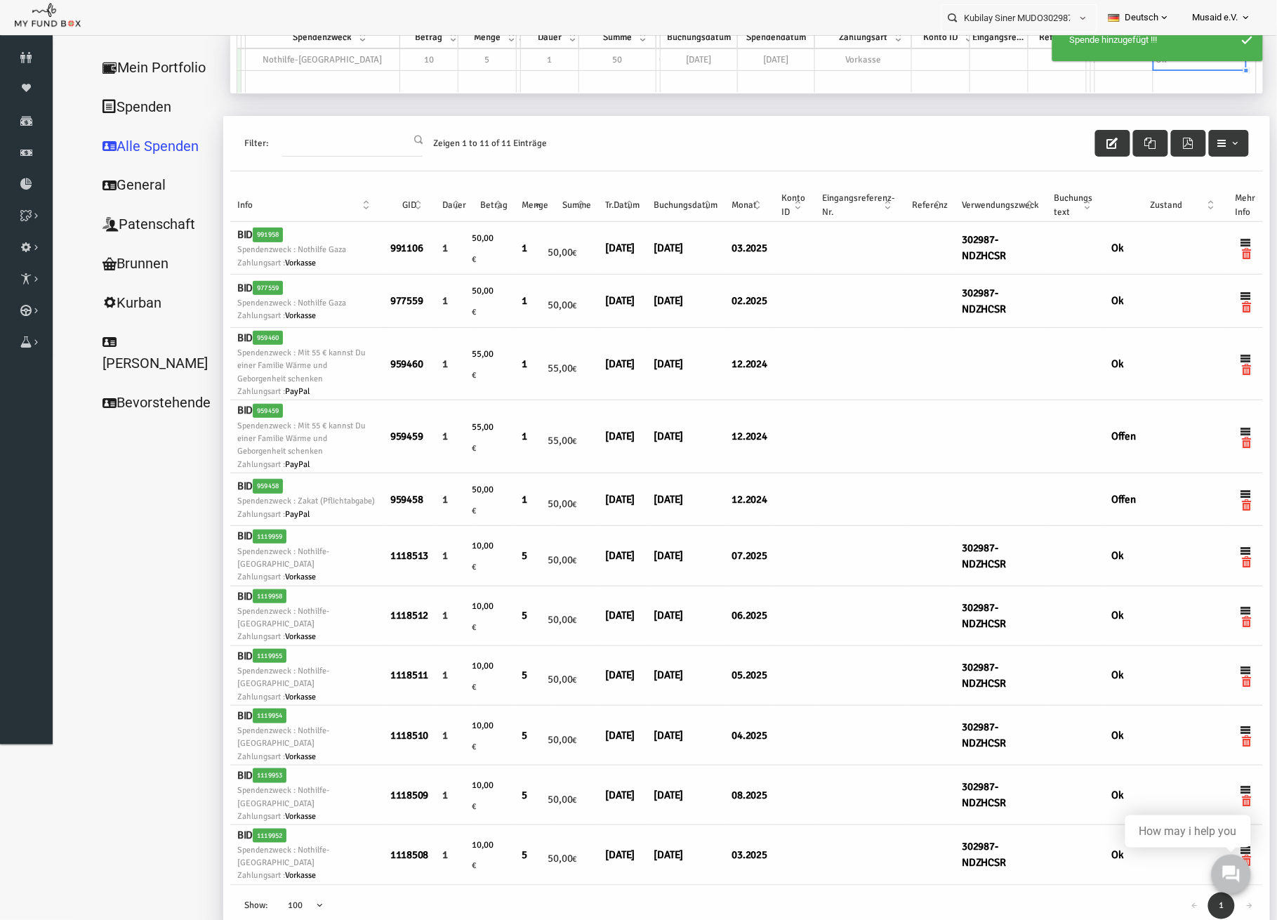
scroll to position [46, 0]
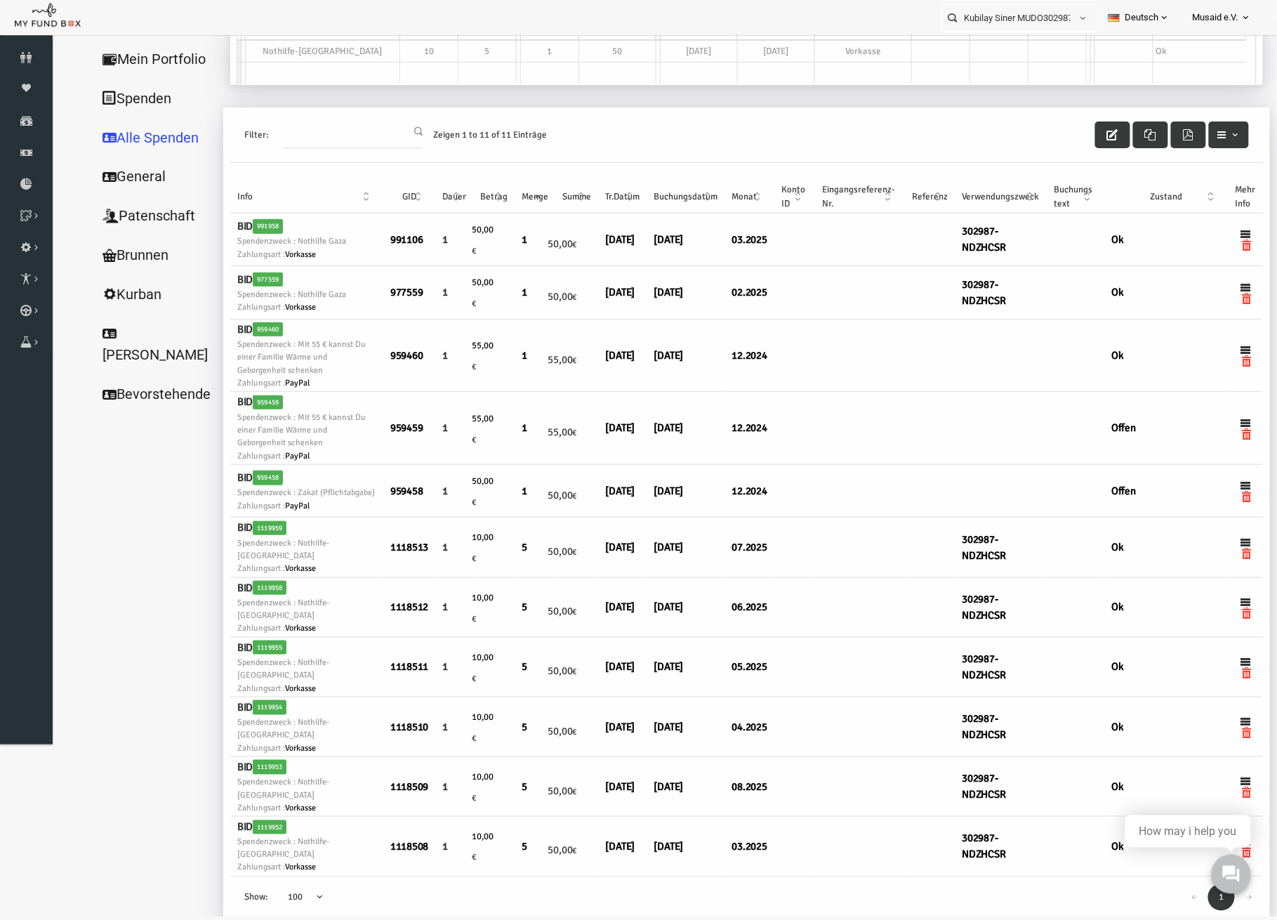
click at [1078, 118] on div "Filter: Zeigen 1 to 11 of 11 Einträge" at bounding box center [721, 134] width 1033 height 55
click at [1071, 133] on button "button" at bounding box center [1087, 134] width 35 height 27
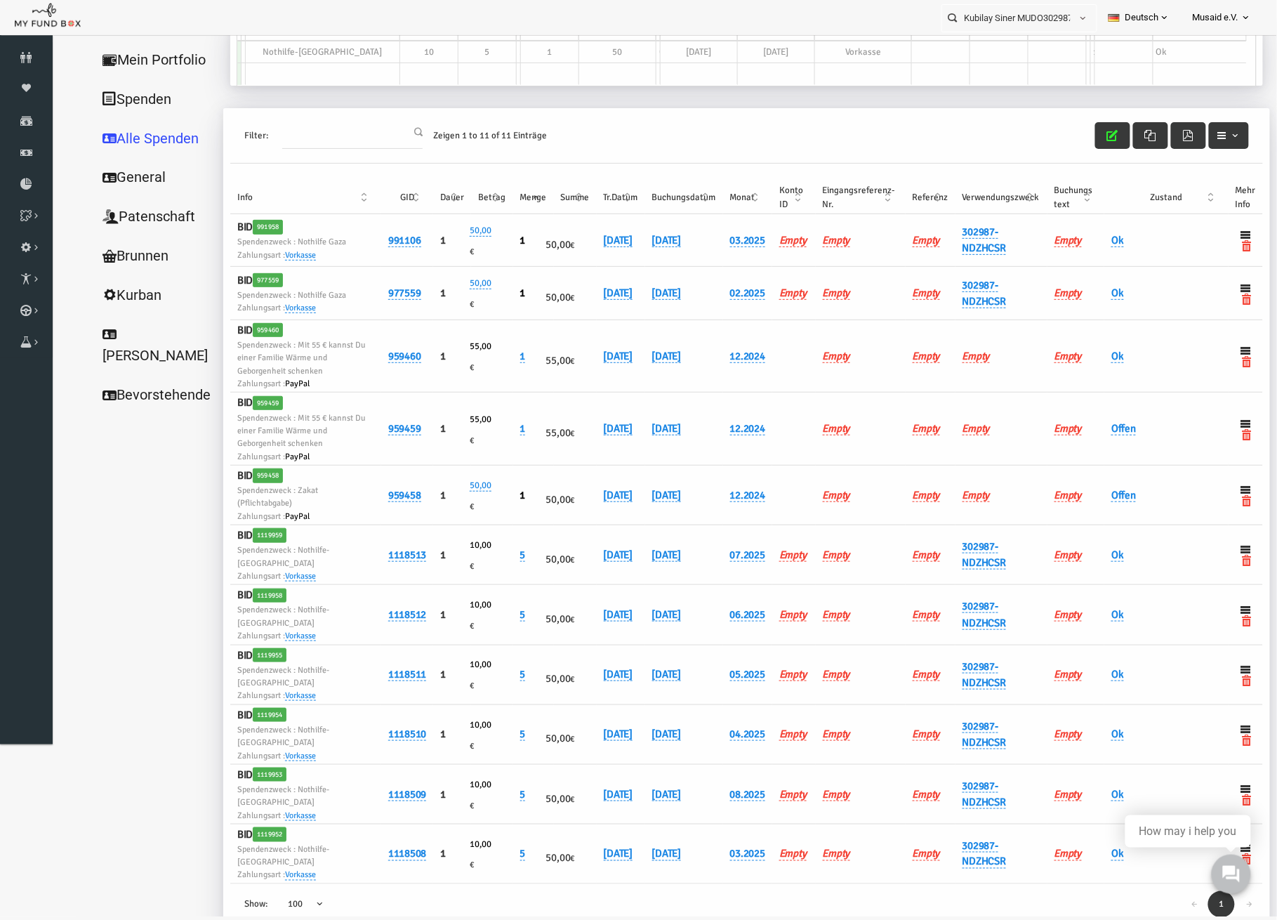
scroll to position [43, 0]
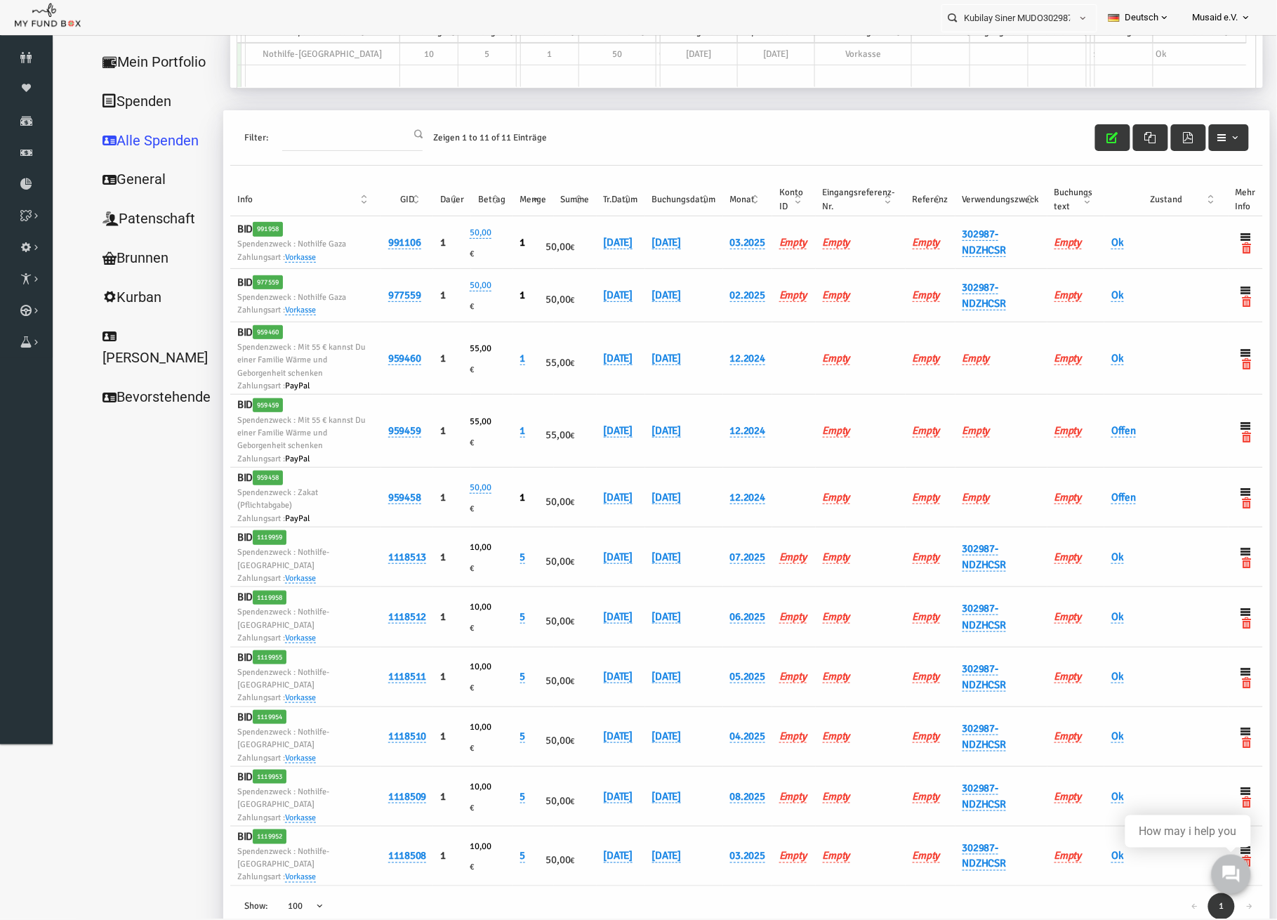
select select "100"
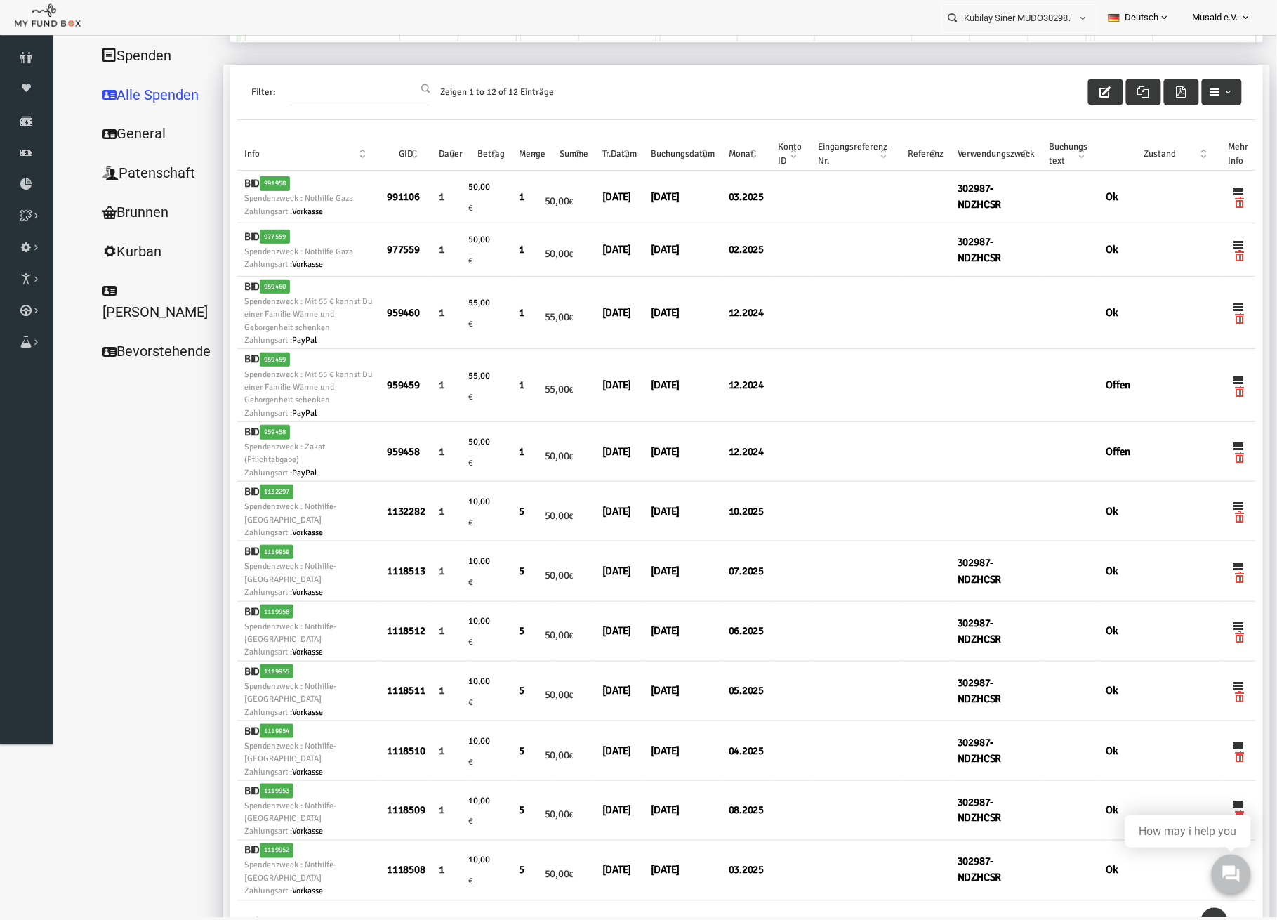
scroll to position [72, 0]
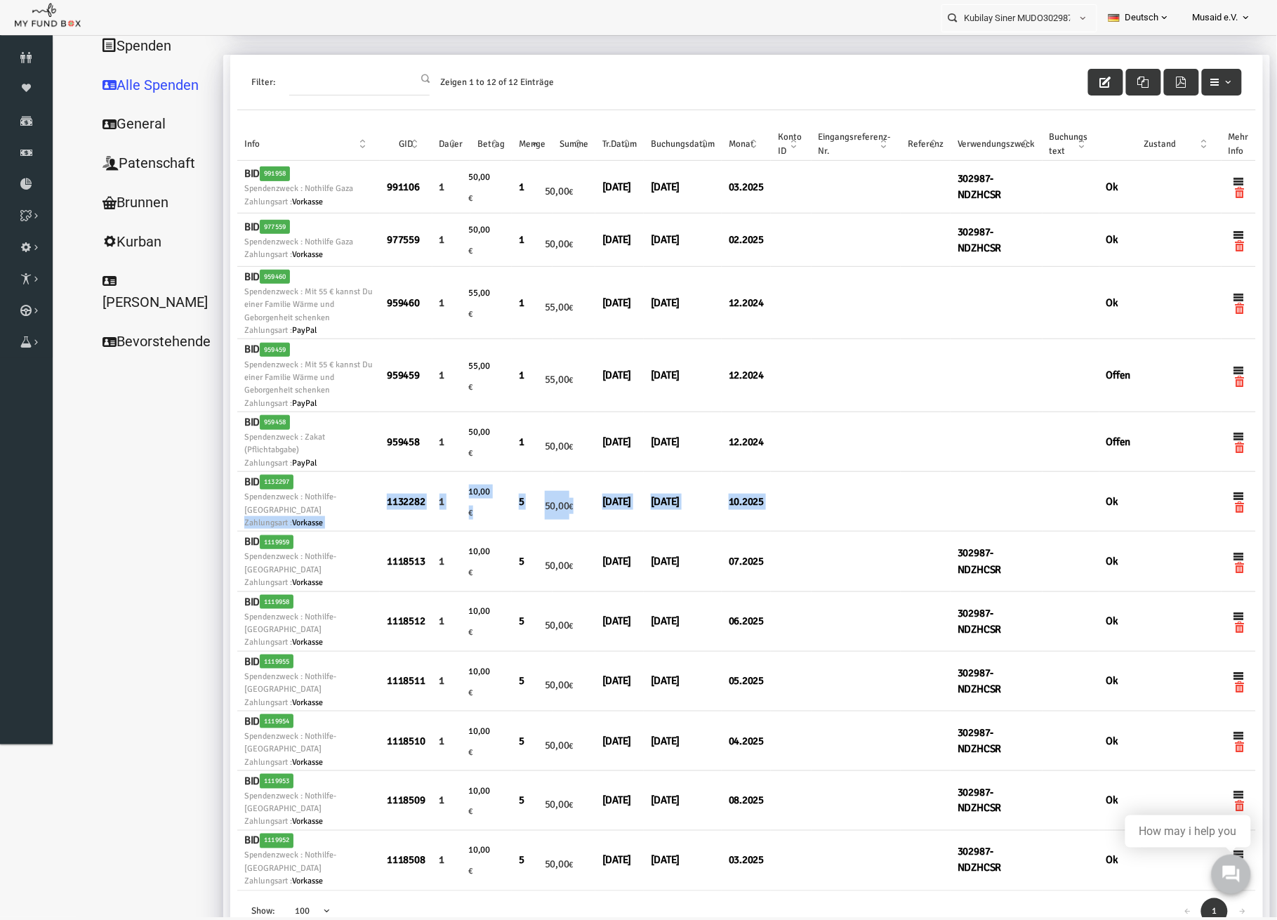
drag, startPoint x: 770, startPoint y: 492, endPoint x: 213, endPoint y: 512, distance: 557.1
click at [213, 512] on tr "BID 1132297 Spendenzweck : Nothilfe-Gaza Zahlungsart : Vorkasse 1132282 1 10,00…" at bounding box center [721, 502] width 1019 height 60
click at [1075, 79] on icon "button" at bounding box center [1080, 82] width 11 height 11
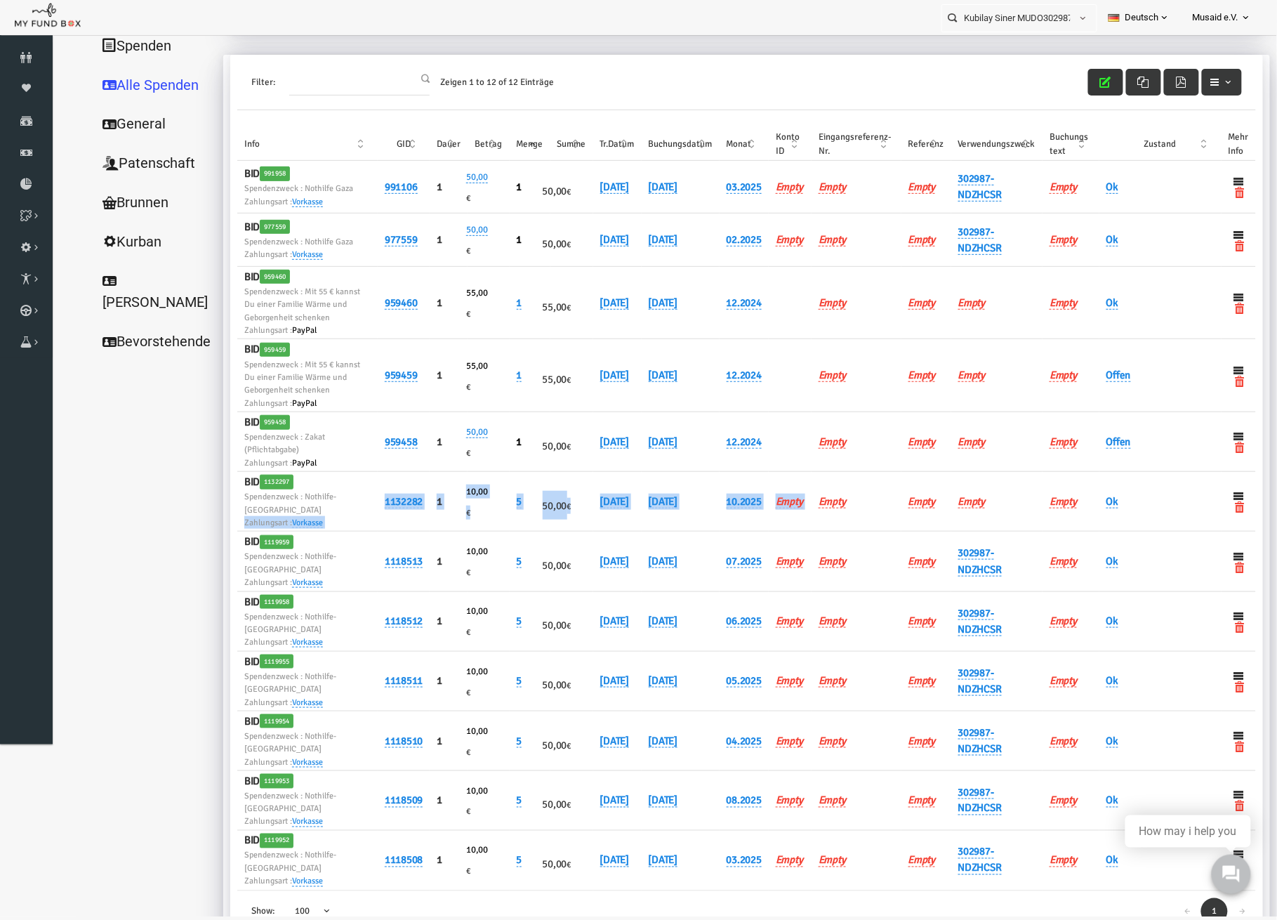
scroll to position [42, 0]
click at [936, 572] on link "302987-NDZHCSR" at bounding box center [955, 561] width 44 height 29
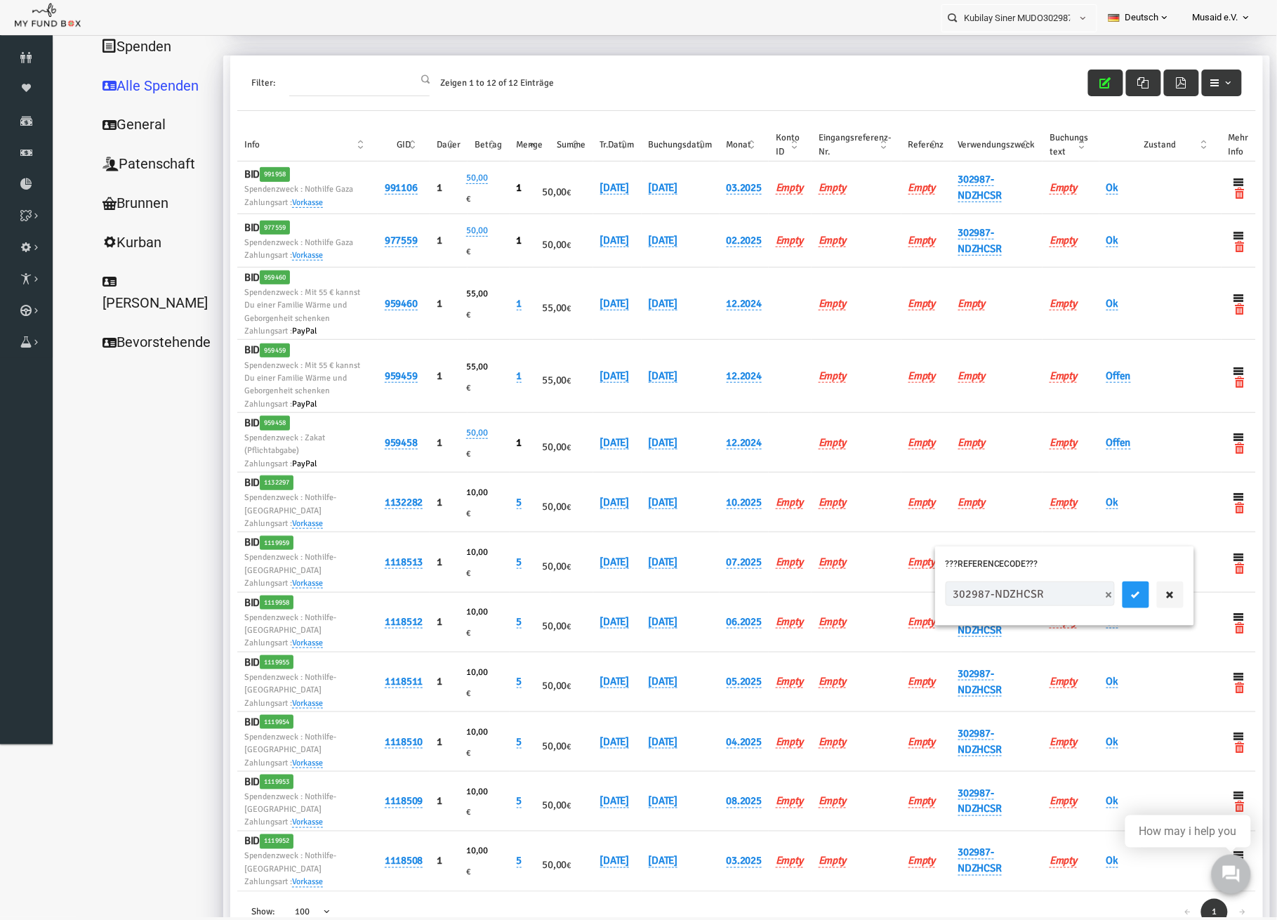
drag, startPoint x: 1030, startPoint y: 587, endPoint x: 882, endPoint y: 590, distance: 148.2
click at [881, 592] on tr "BID 1119959 Spendenzweck : Nothilfe-Gaza Zahlungsart : Vorkasse 1118513 1 10,00…" at bounding box center [721, 562] width 1019 height 60
click at [933, 576] on link "302987-NDZHCSR" at bounding box center [955, 561] width 44 height 29
click at [955, 597] on input "302987-NDZHCSR" at bounding box center [1004, 593] width 169 height 25
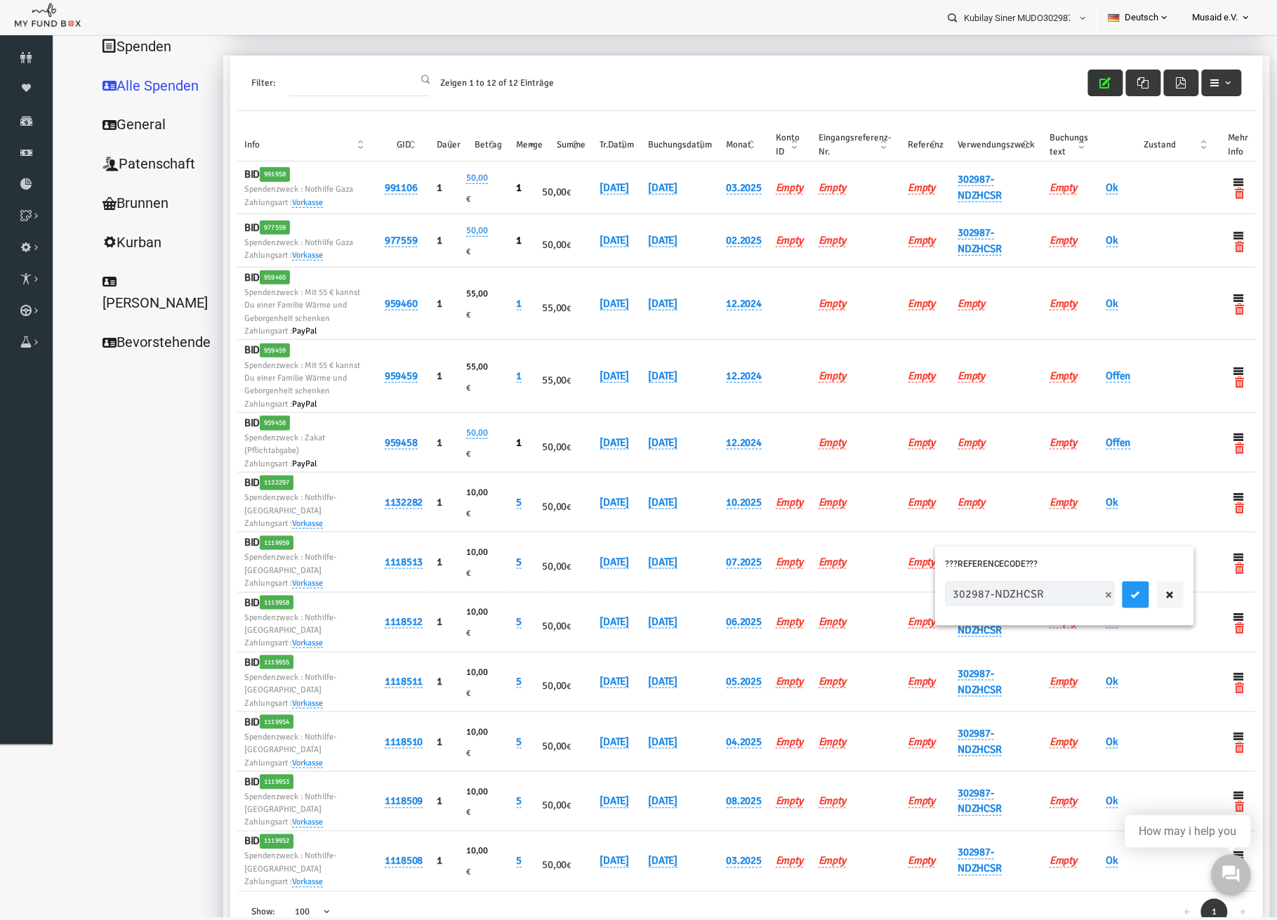
click at [955, 597] on input "302987-NDZHCSR" at bounding box center [1004, 593] width 169 height 25
click at [1132, 593] on button "button" at bounding box center [1145, 594] width 27 height 27
click at [939, 509] on link "Empty" at bounding box center [946, 502] width 27 height 13
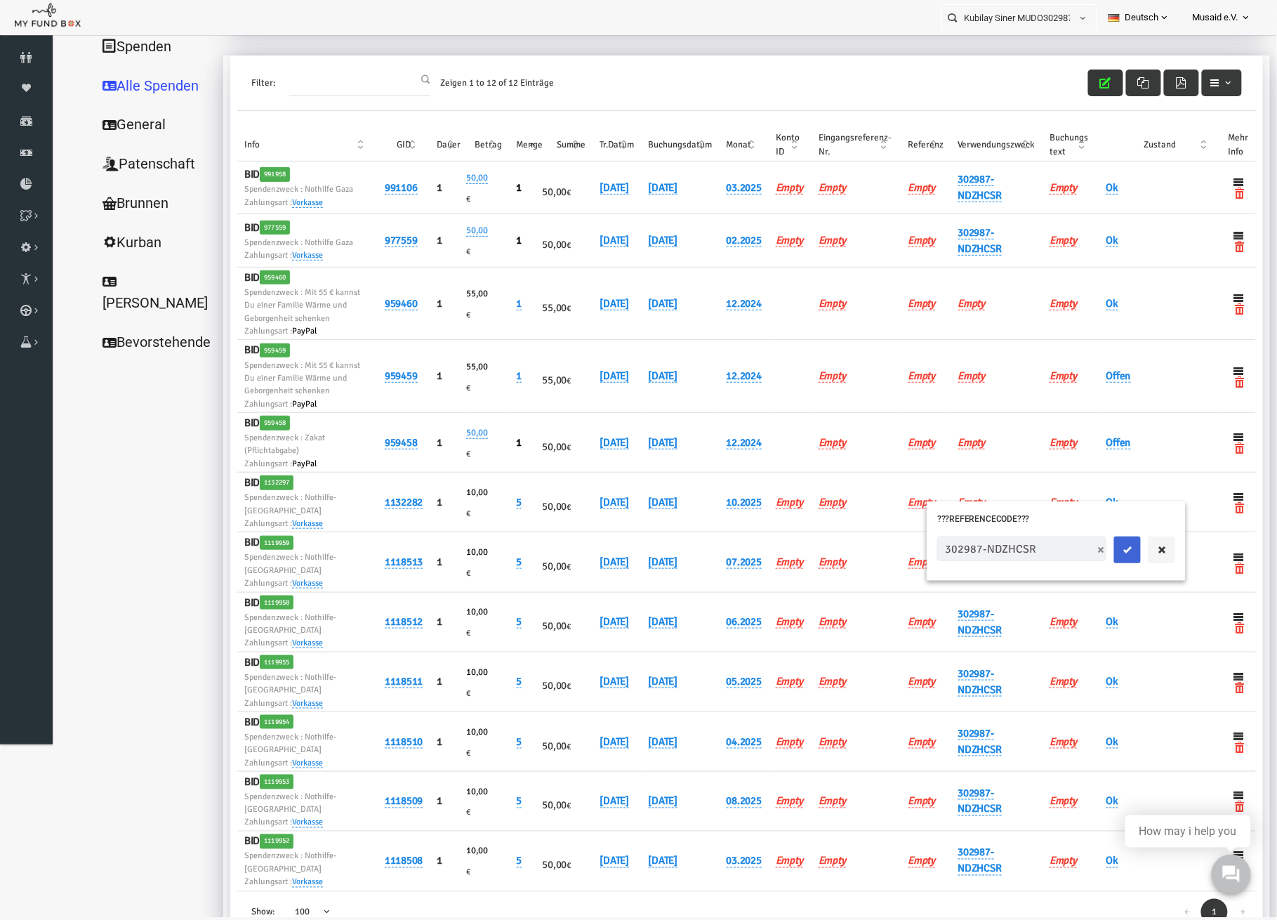
type input "302987-NDZHCSR"
drag, startPoint x: 1070, startPoint y: 550, endPoint x: 1077, endPoint y: 550, distance: 7.1
click at [1097, 550] on icon "submit" at bounding box center [1102, 549] width 11 height 11
click at [953, 518] on h6 "302987-NDZHCSR" at bounding box center [972, 502] width 78 height 32
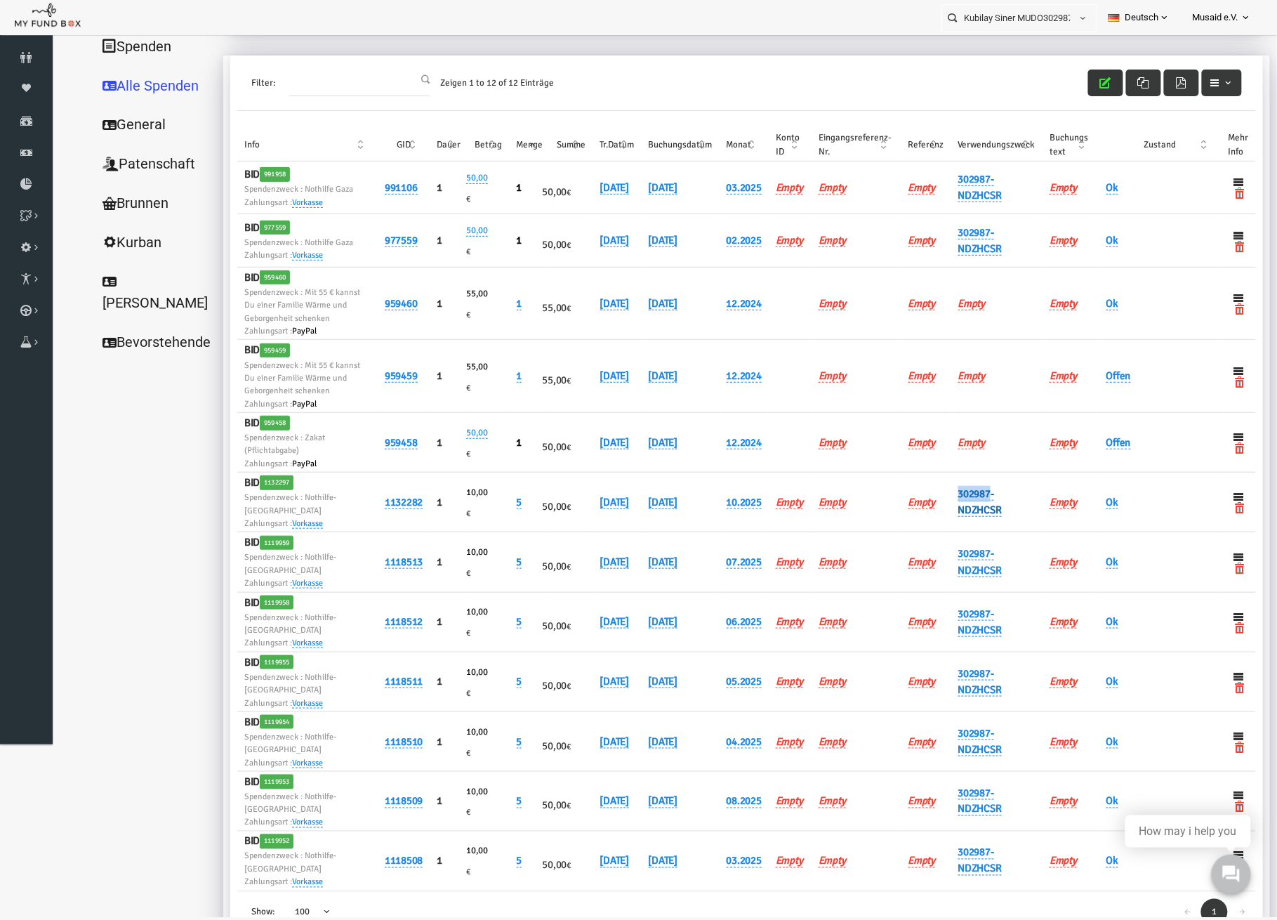
click at [960, 517] on link "302987-NDZHCSR" at bounding box center [955, 501] width 44 height 29
click at [960, 527] on div "302987-NDZHCSR" at bounding box center [1039, 545] width 259 height 55
drag, startPoint x: 1024, startPoint y: 538, endPoint x: 975, endPoint y: 553, distance: 52.0
click at [975, 553] on div "302987-NDZHCSR" at bounding box center [1039, 542] width 238 height 27
type input "302987-NOZHCSZ"
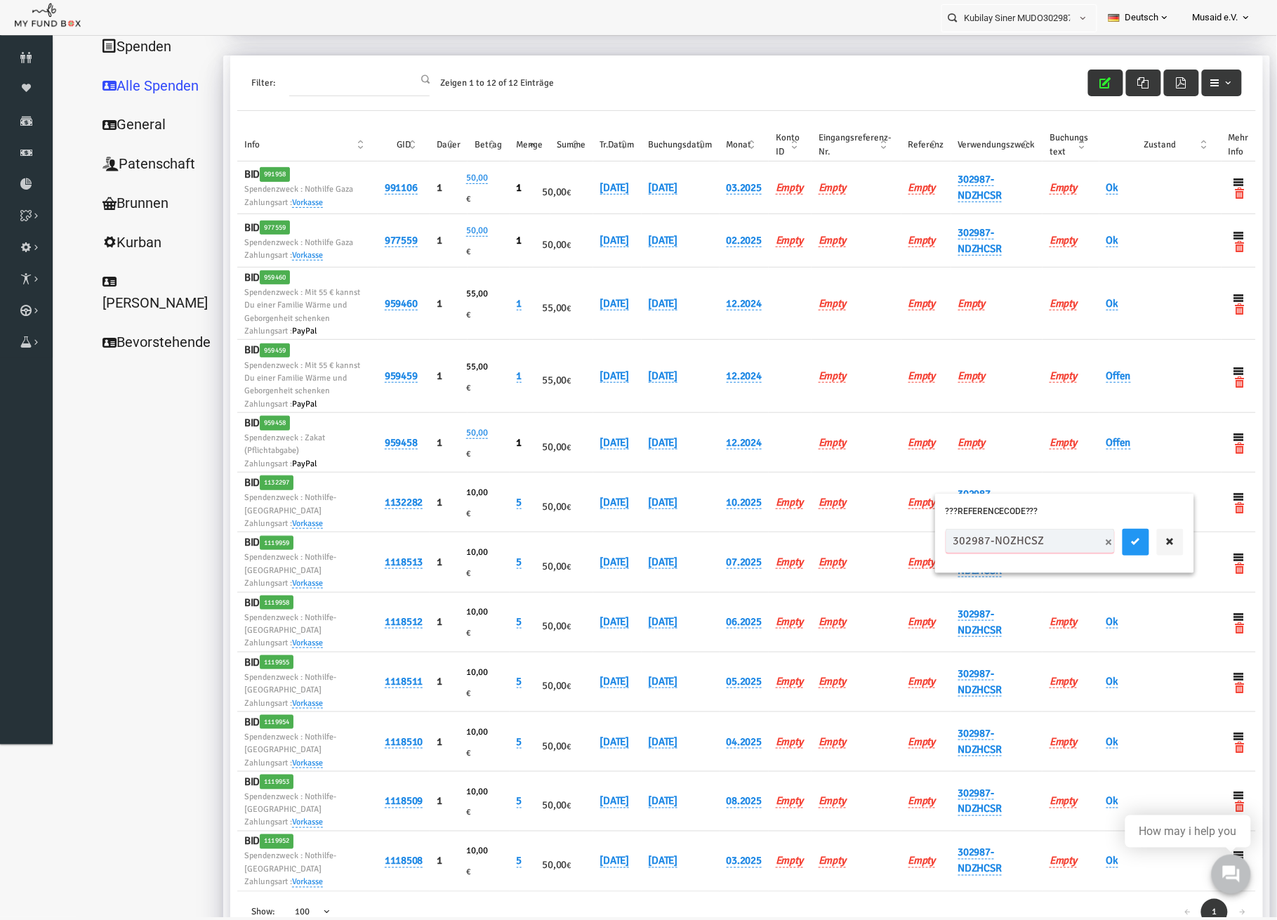
click at [1097, 529] on button "submit" at bounding box center [1110, 542] width 27 height 27
click at [1070, 74] on button "button" at bounding box center [1080, 83] width 35 height 27
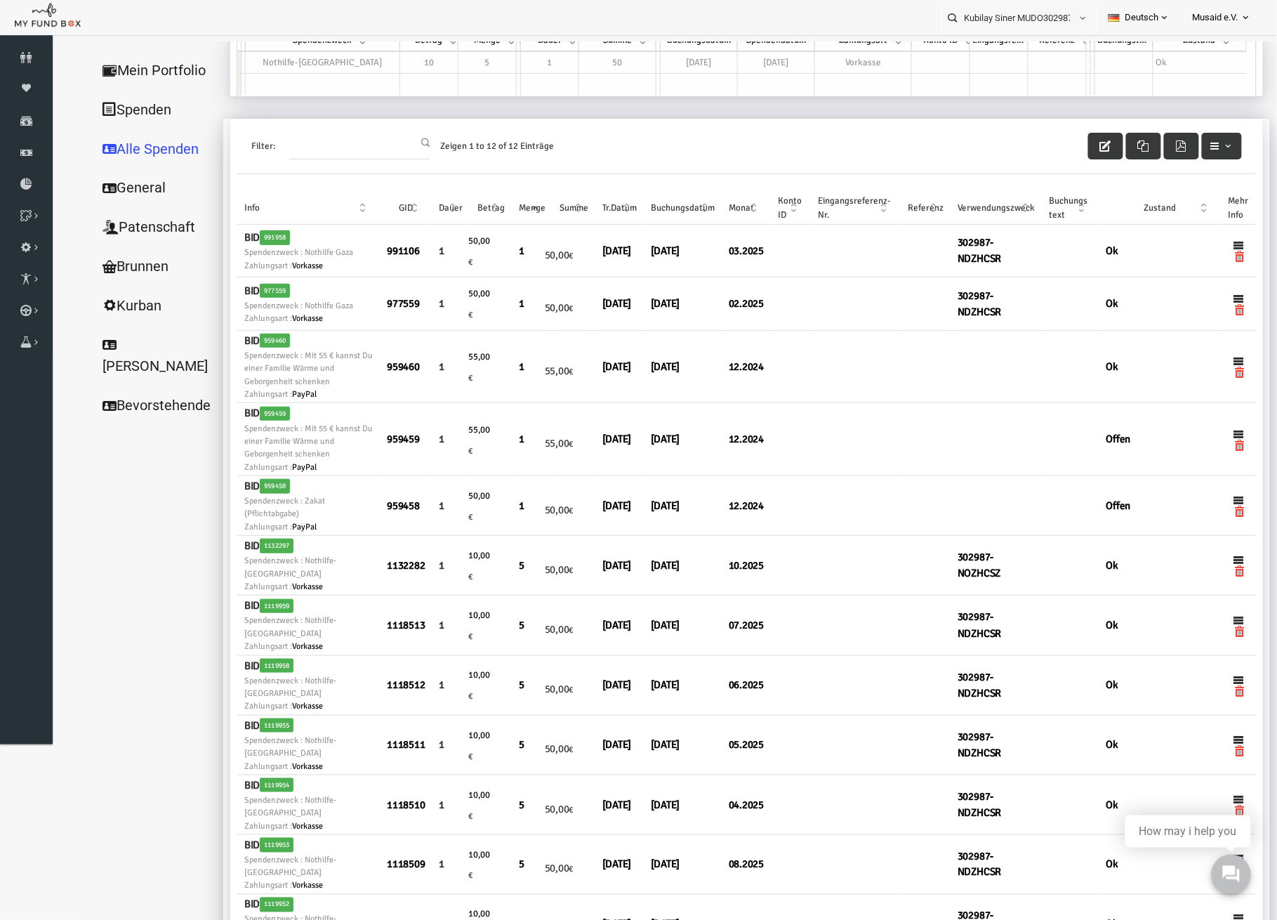
scroll to position [73, 0]
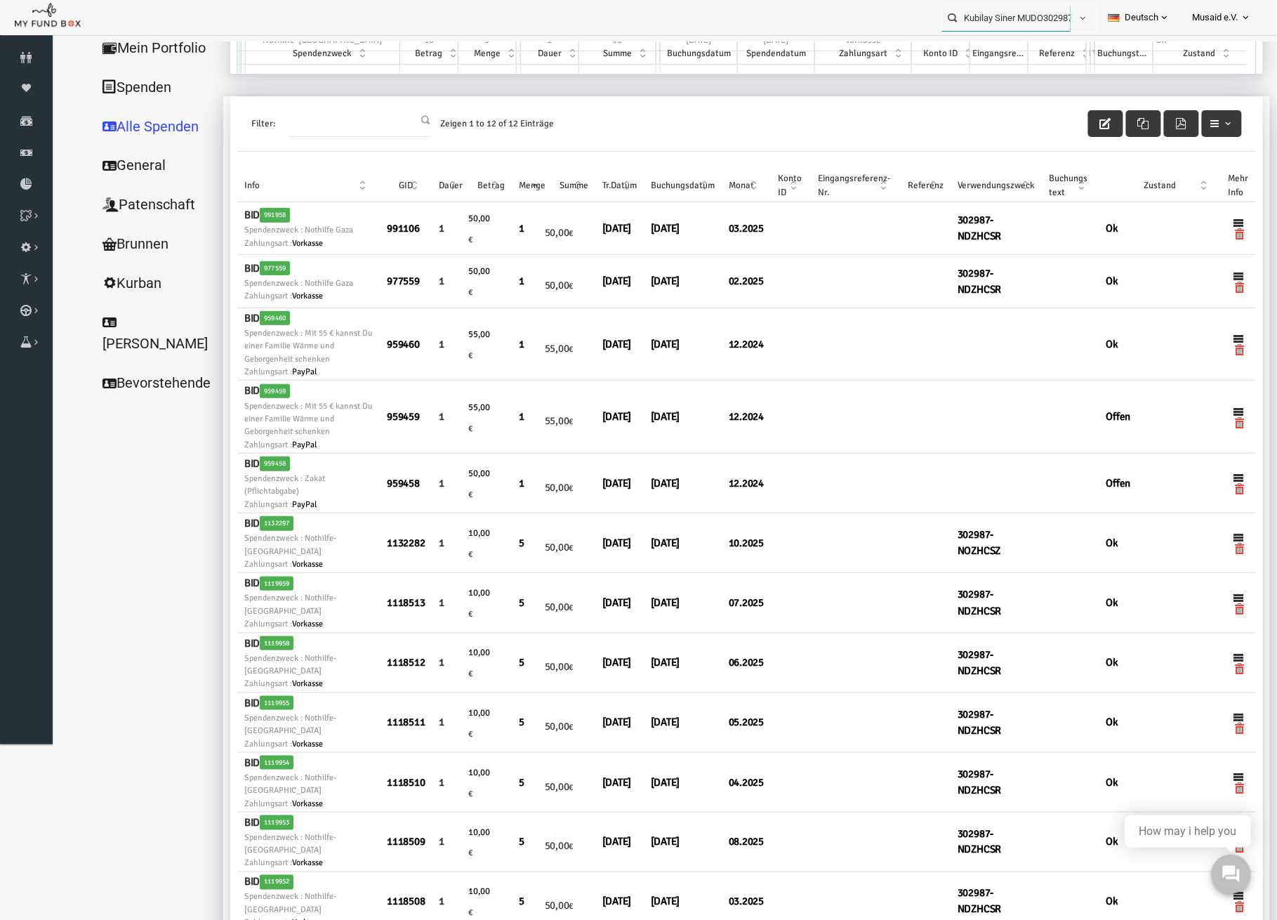
click at [1054, 28] on input "Kubilay Siner MUDO302987" at bounding box center [1006, 18] width 128 height 26
click at [1053, 28] on input "Kubilay Siner MUDO302987" at bounding box center [1006, 18] width 128 height 26
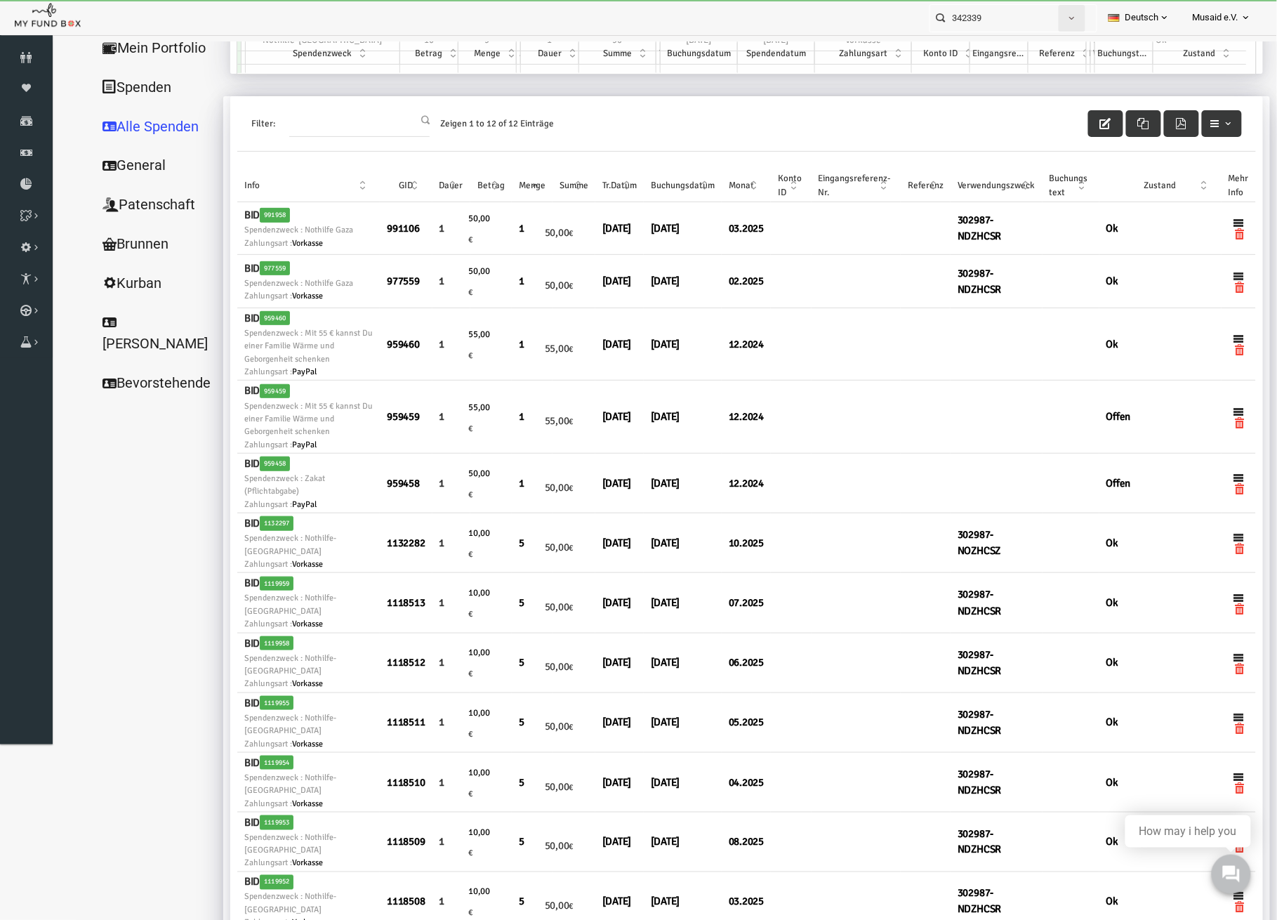
click at [1072, 8] on button "button" at bounding box center [1072, 18] width 27 height 27
click at [1074, 10] on button "button" at bounding box center [1083, 18] width 27 height 27
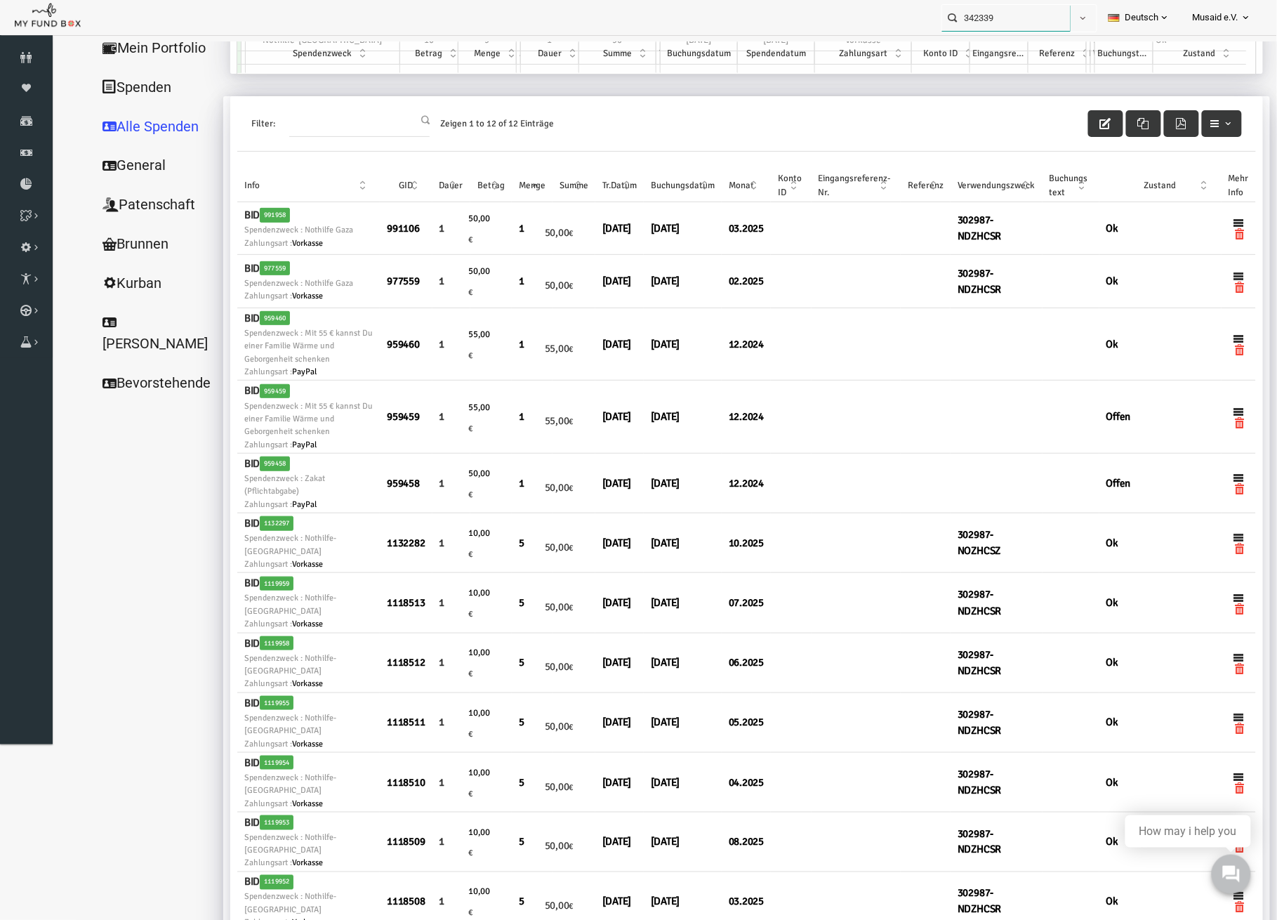
click at [1034, 20] on input "342339" at bounding box center [1006, 18] width 128 height 26
click at [1027, 44] on label "[PERSON_NAME] MUDO342339" at bounding box center [1003, 42] width 139 height 15
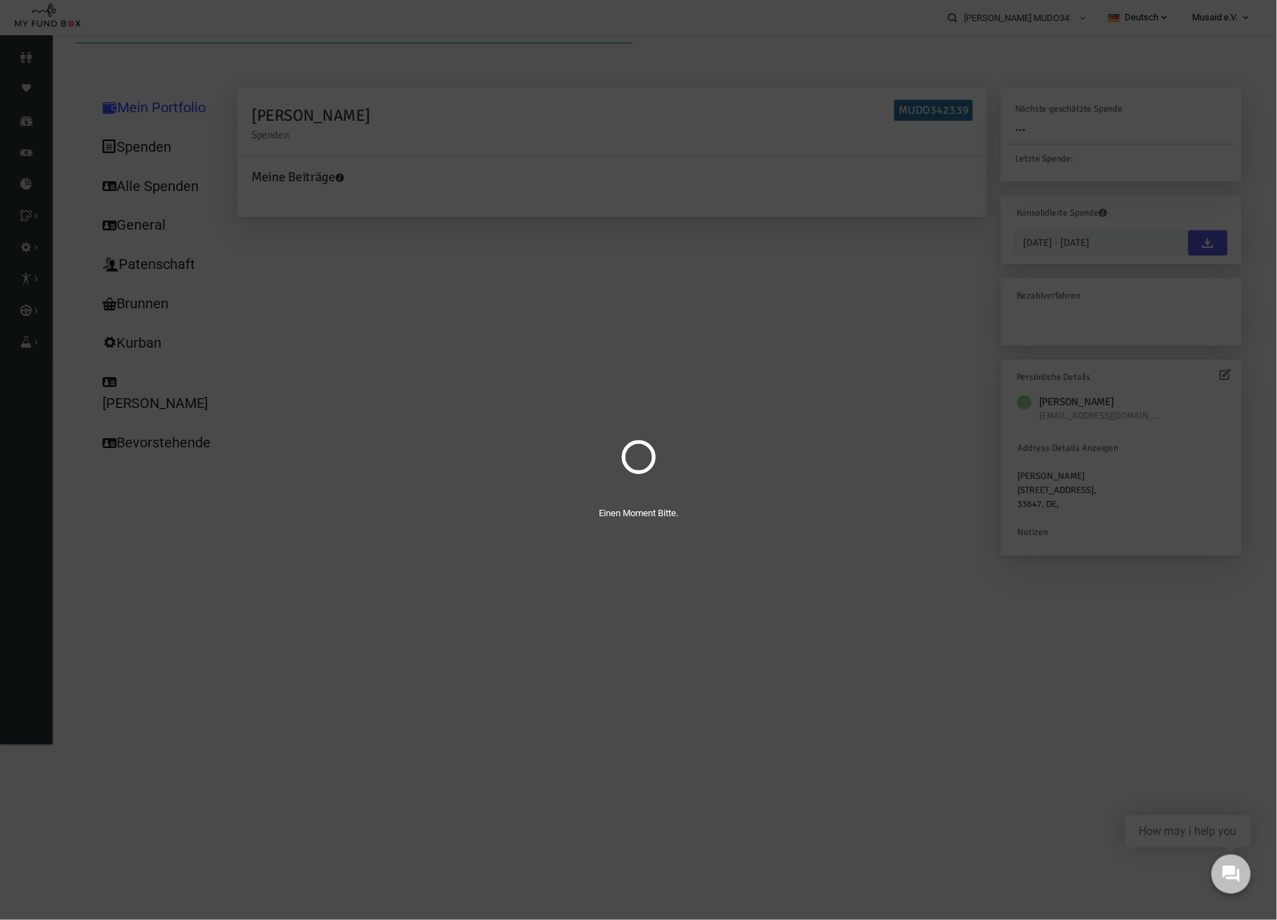
scroll to position [0, 0]
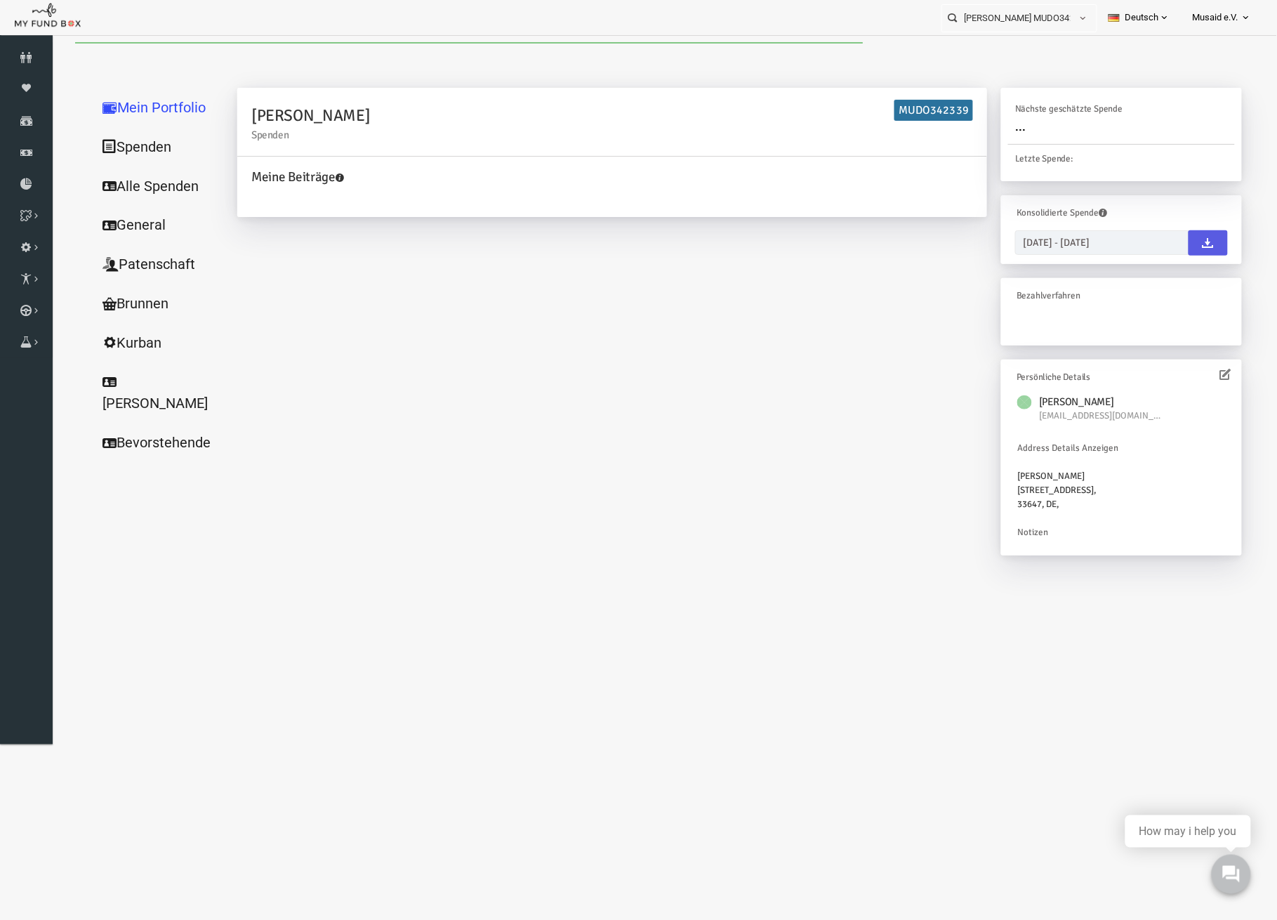
drag, startPoint x: 225, startPoint y: 230, endPoint x: 150, endPoint y: 187, distance: 86.7
click at [150, 187] on link "Alle Spenden" at bounding box center [135, 186] width 140 height 40
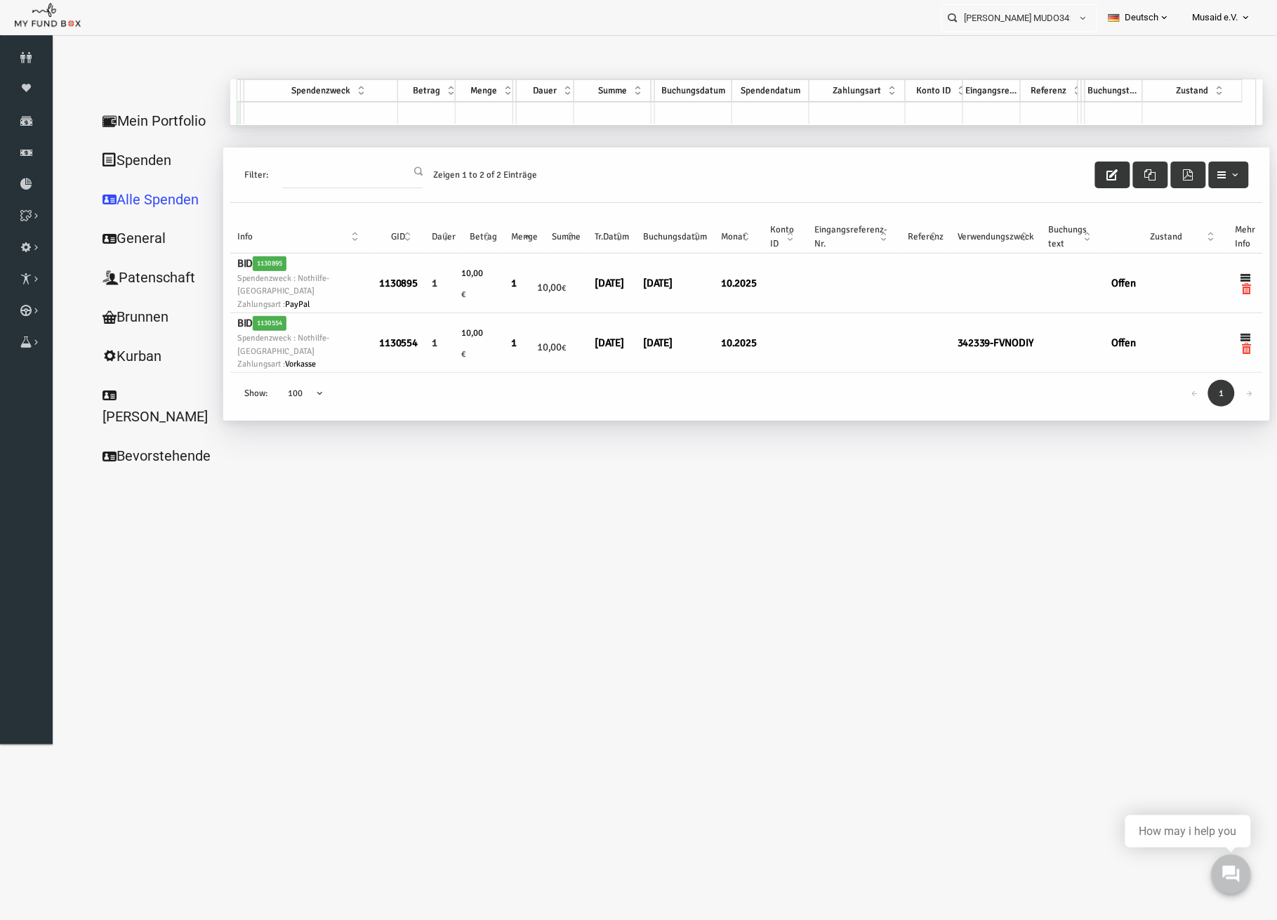
click at [1089, 180] on button "button" at bounding box center [1087, 174] width 35 height 27
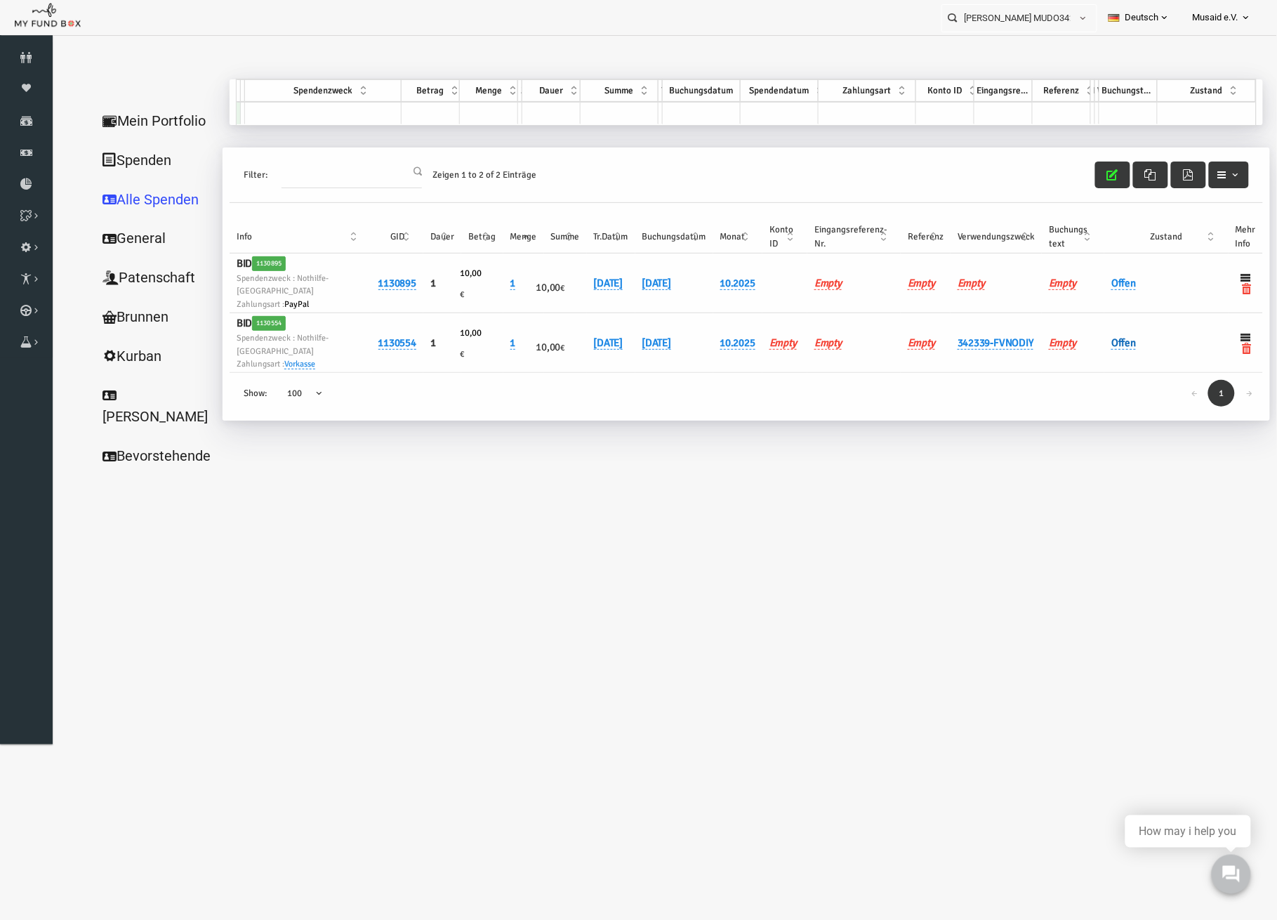
click at [1107, 338] on link "Offen" at bounding box center [1098, 342] width 25 height 13
click at [1111, 339] on span "× Offen" at bounding box center [1171, 341] width 128 height 14
drag, startPoint x: 1143, startPoint y: 407, endPoint x: 1144, endPoint y: 377, distance: 29.5
click at [1137, 355] on div at bounding box center [1137, 368] width 61 height 27
click at [1128, 359] on button "submit" at bounding box center [1120, 368] width 27 height 27
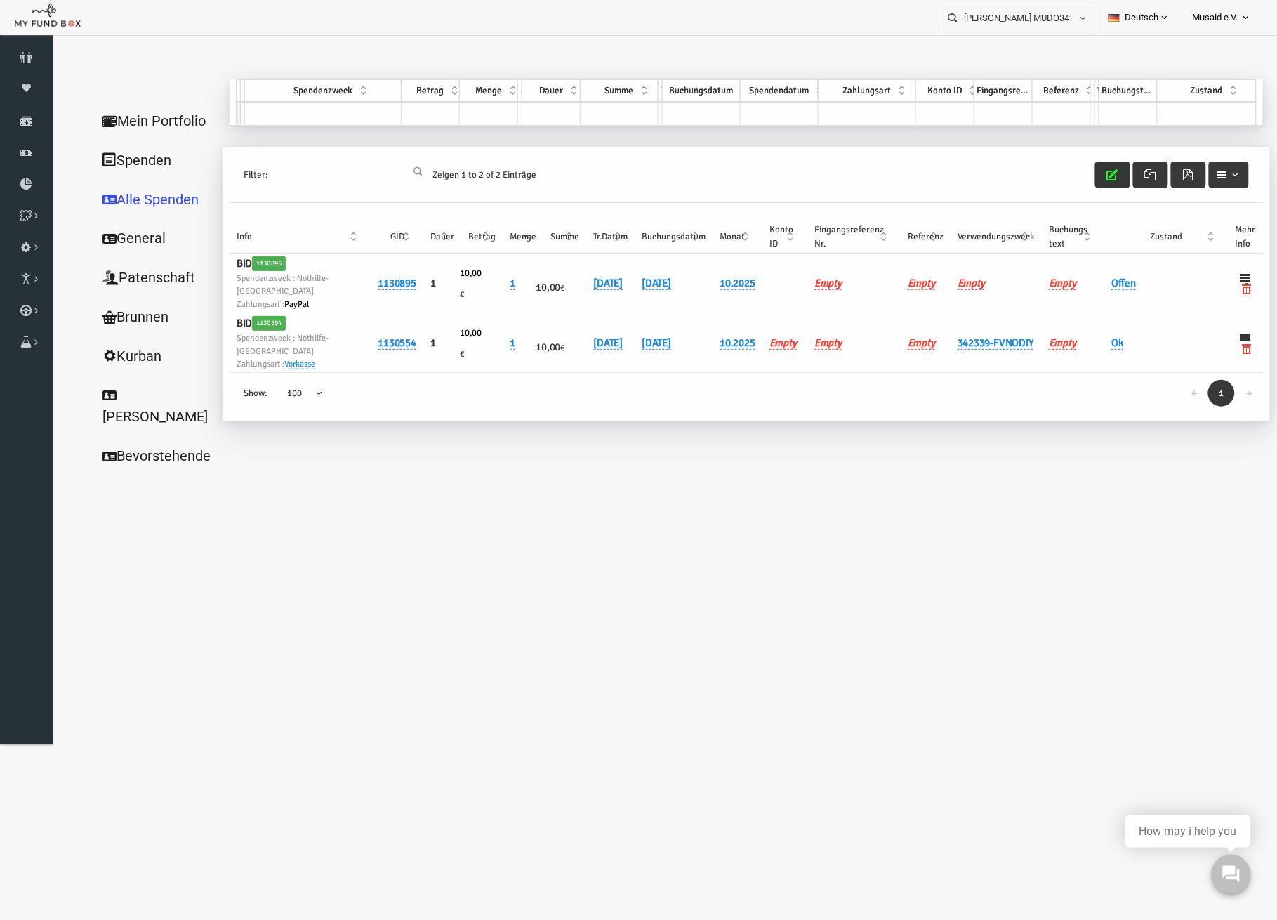
click at [1089, 166] on button "button" at bounding box center [1087, 174] width 35 height 27
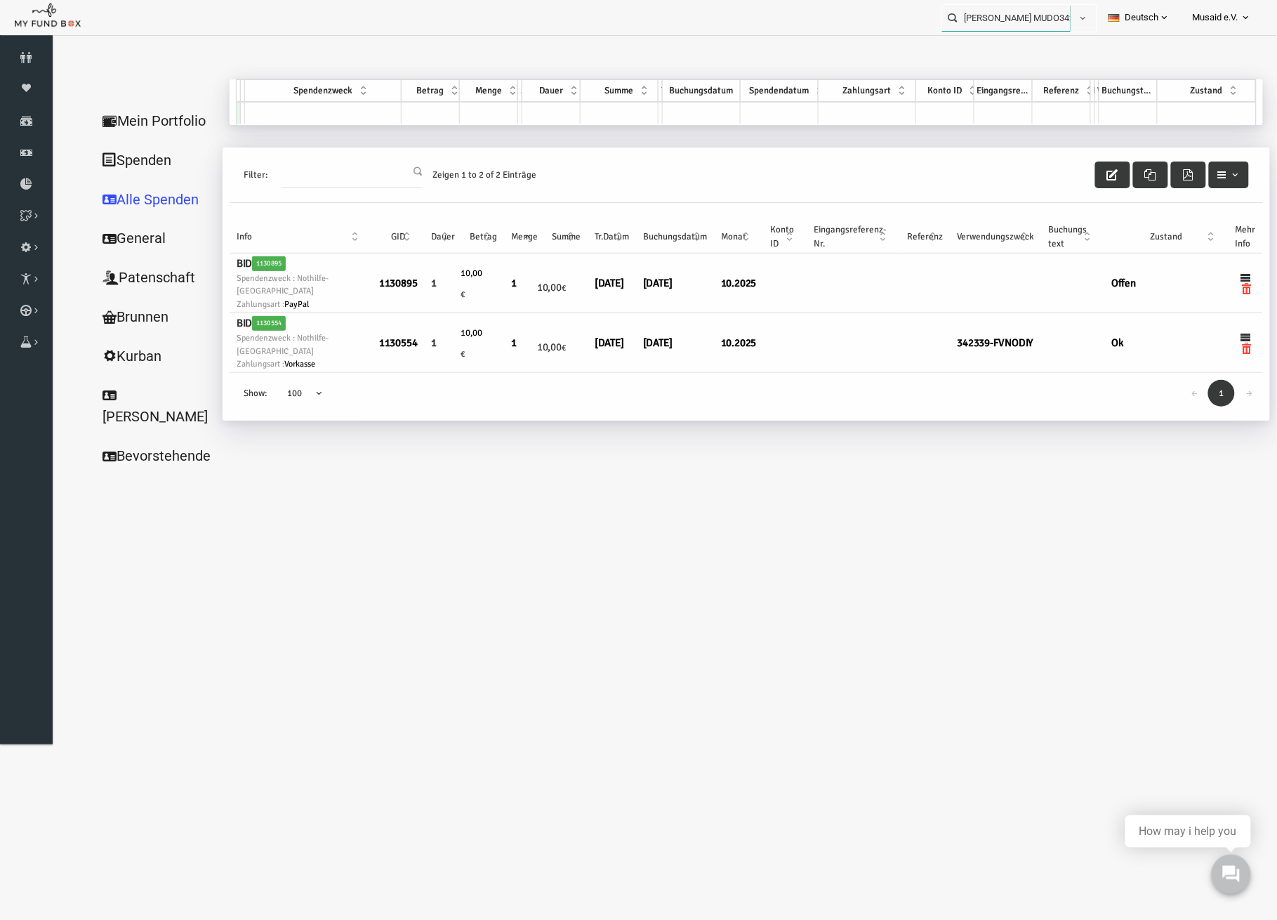
click at [964, 16] on input "[PERSON_NAME] MUDO342339" at bounding box center [1006, 18] width 128 height 26
click at [985, 54] on div "Sanel Sejkic MUDO342336" at bounding box center [1013, 46] width 165 height 29
type input "Sanel Sejkic MUDO342336"
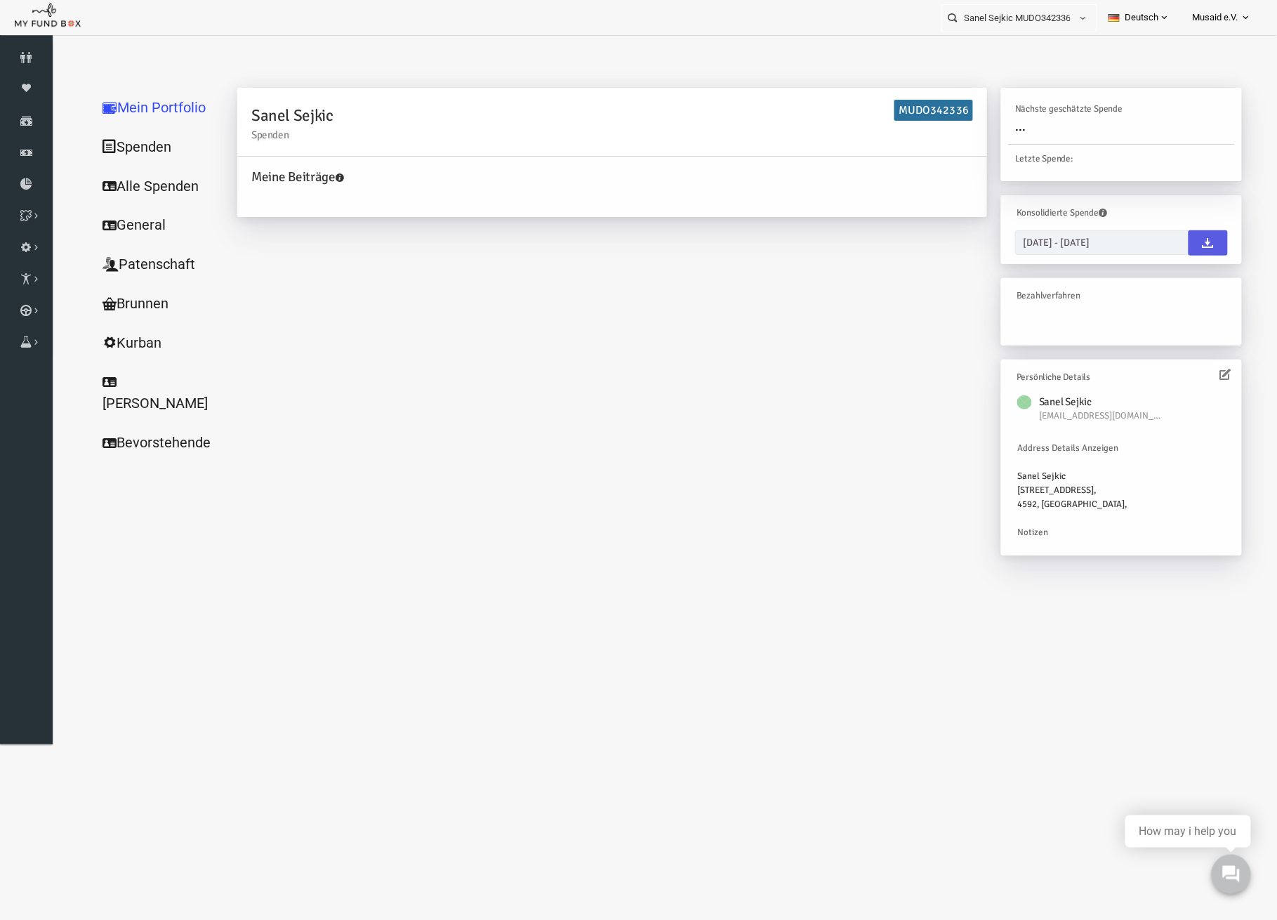
click at [92, 182] on link "Alle Spenden" at bounding box center [135, 186] width 140 height 40
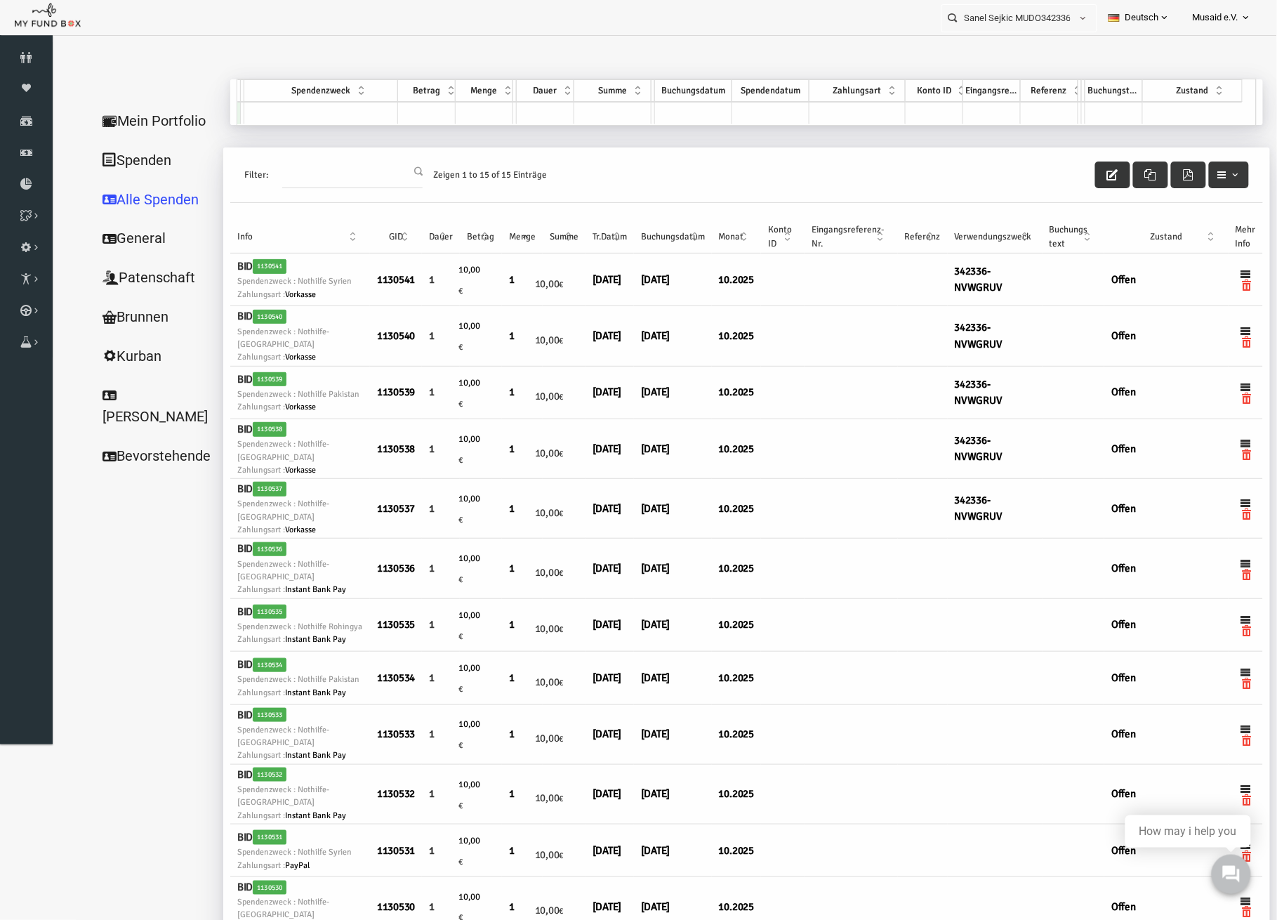
click at [1070, 182] on button "button" at bounding box center [1087, 174] width 35 height 27
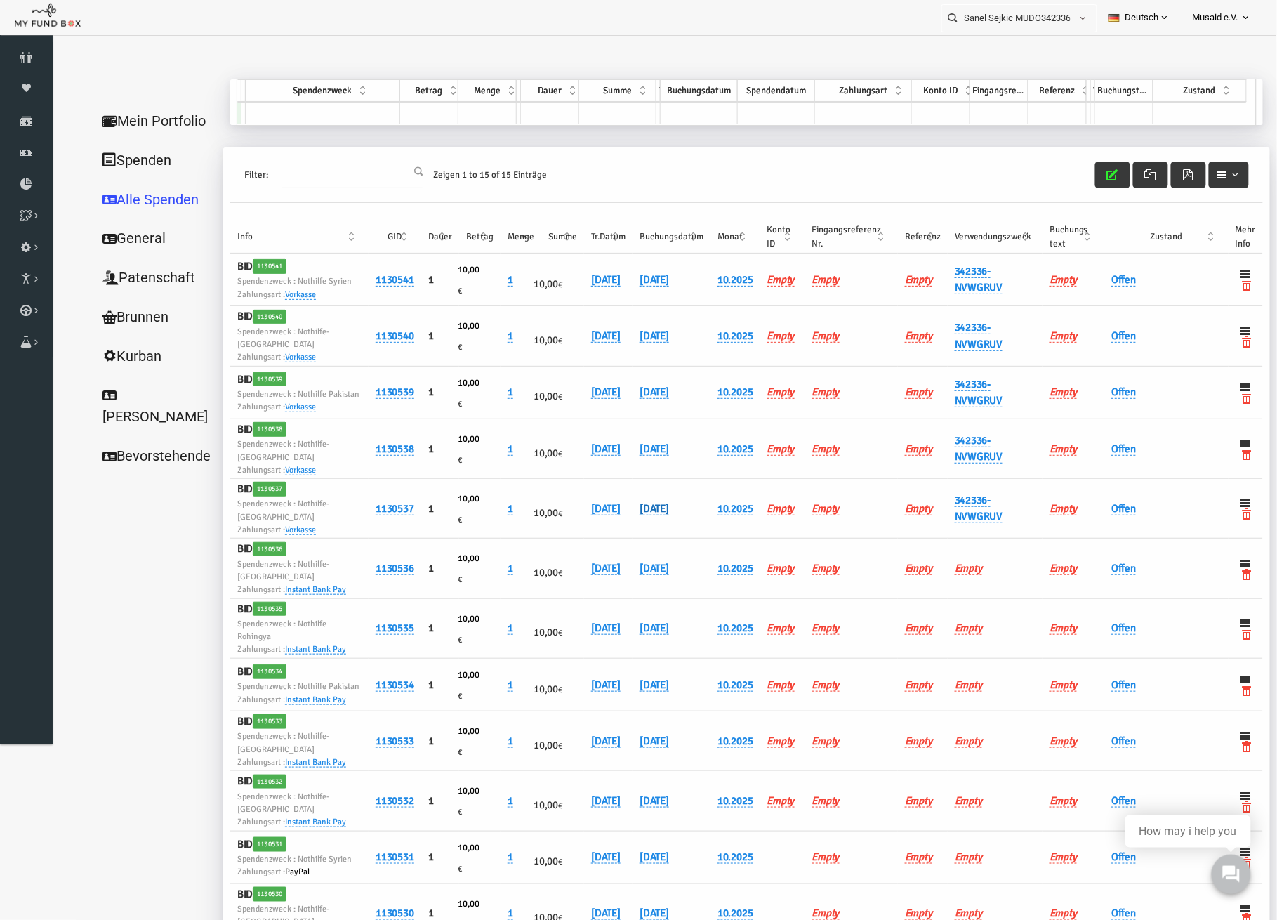
click at [637, 515] on link "[DATE]" at bounding box center [628, 507] width 29 height 13
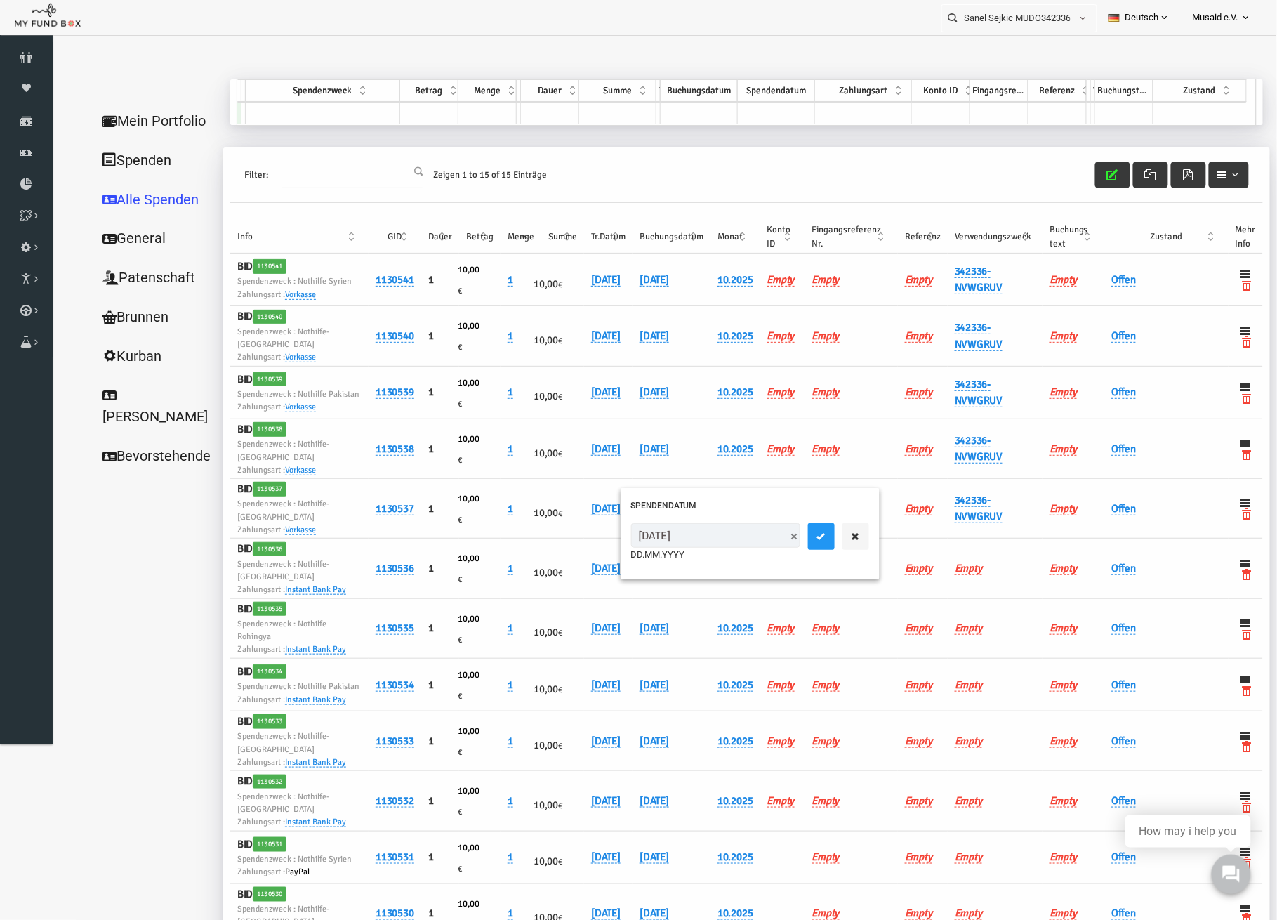
click at [623, 543] on input "[DATE]" at bounding box center [690, 534] width 169 height 25
type input "[DATE]"
click at [783, 536] on button "submit" at bounding box center [796, 535] width 27 height 27
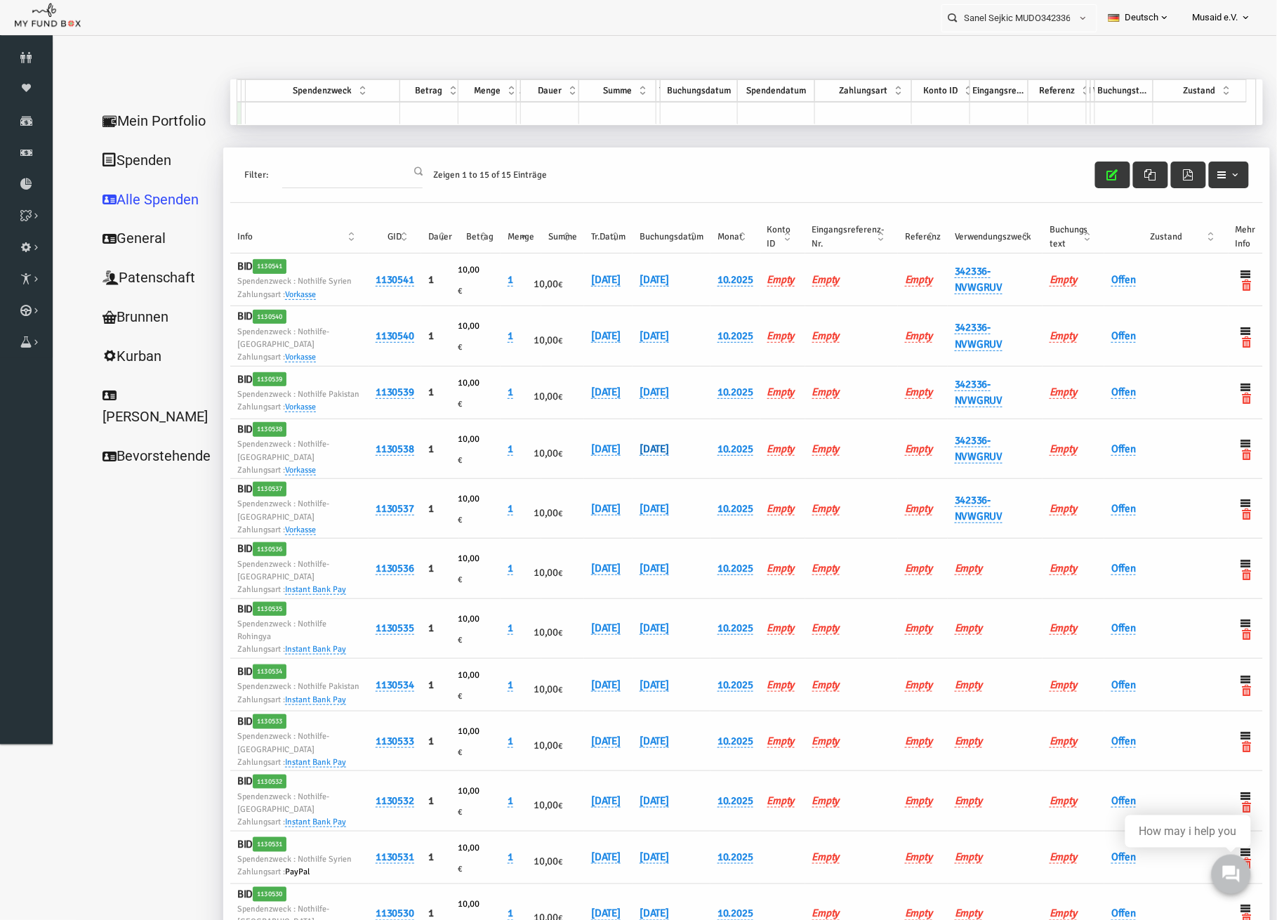
click at [642, 455] on link "[DATE]" at bounding box center [628, 448] width 29 height 13
click at [623, 482] on input "[DATE]" at bounding box center [690, 475] width 169 height 25
type input "[DATE]"
click at [783, 473] on button "submit" at bounding box center [796, 476] width 27 height 27
click at [642, 398] on link "[DATE]" at bounding box center [628, 391] width 29 height 13
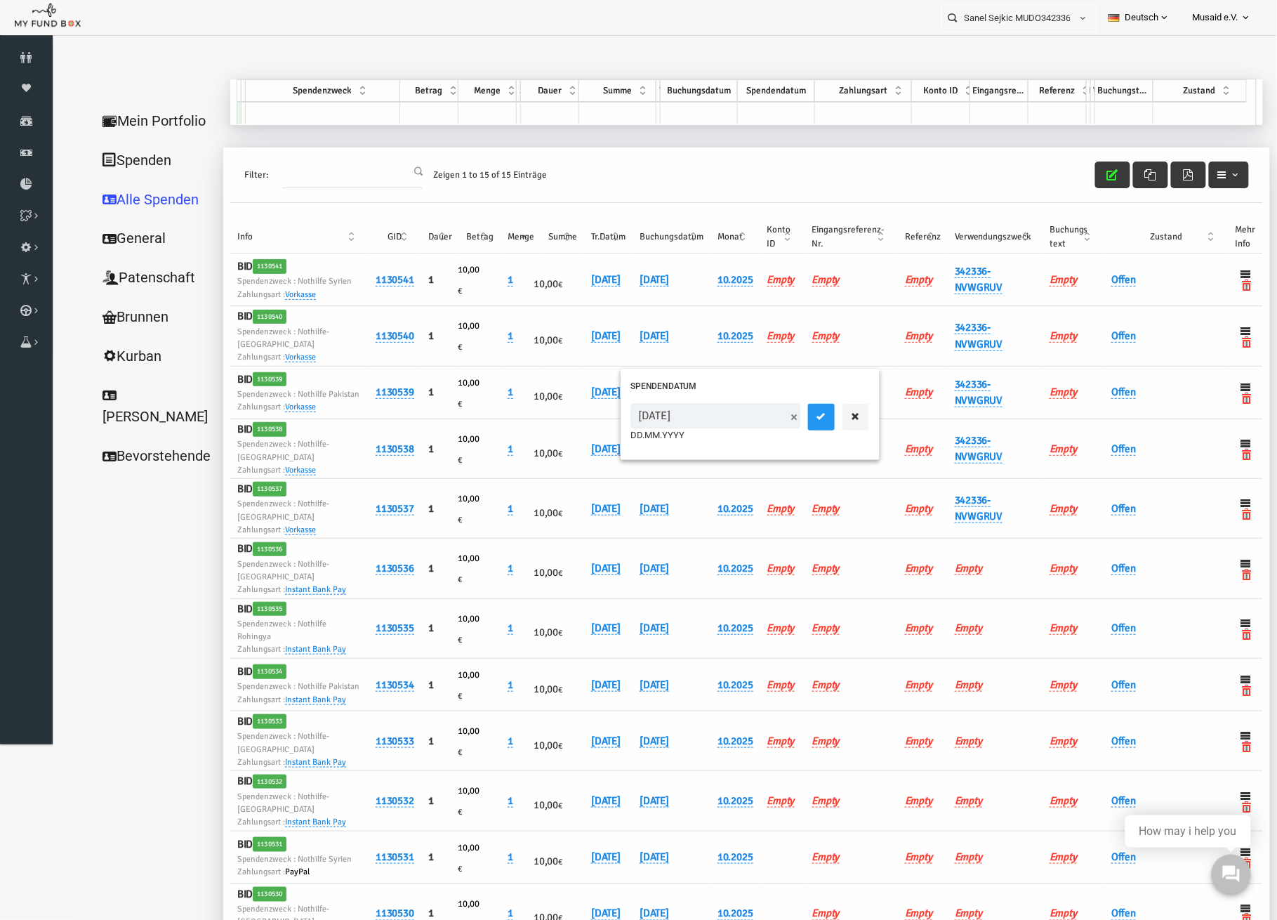
click at [624, 421] on input "[DATE]" at bounding box center [690, 415] width 169 height 25
type input "[DATE]"
click at [791, 416] on icon "submit" at bounding box center [796, 415] width 11 height 11
click at [619, 342] on link "[DATE]" at bounding box center [628, 335] width 29 height 13
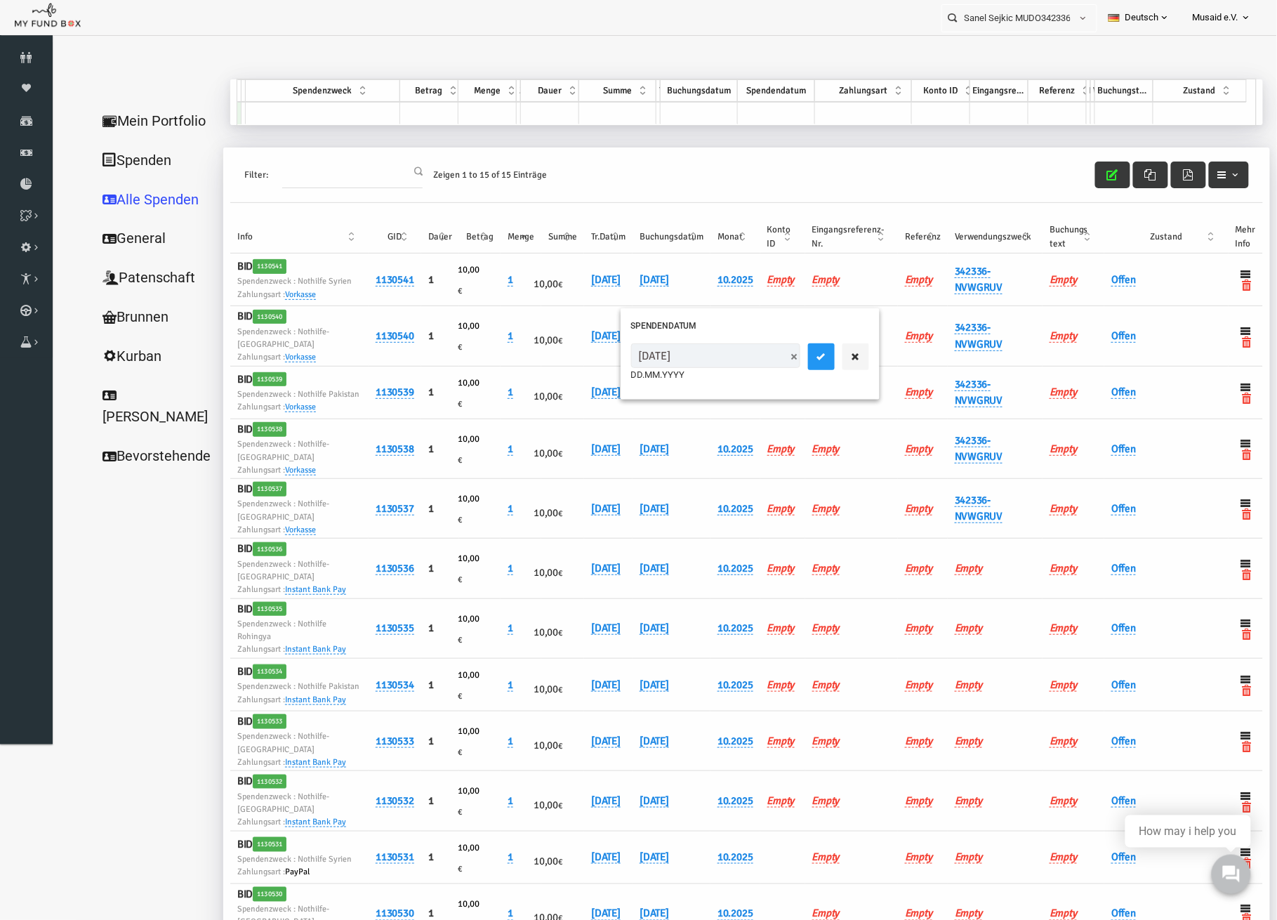
click at [626, 362] on input "[DATE]" at bounding box center [690, 355] width 169 height 25
type input "[DATE]"
click at [783, 362] on button "submit" at bounding box center [796, 356] width 27 height 27
click at [644, 282] on link "[DATE]" at bounding box center [628, 278] width 29 height 13
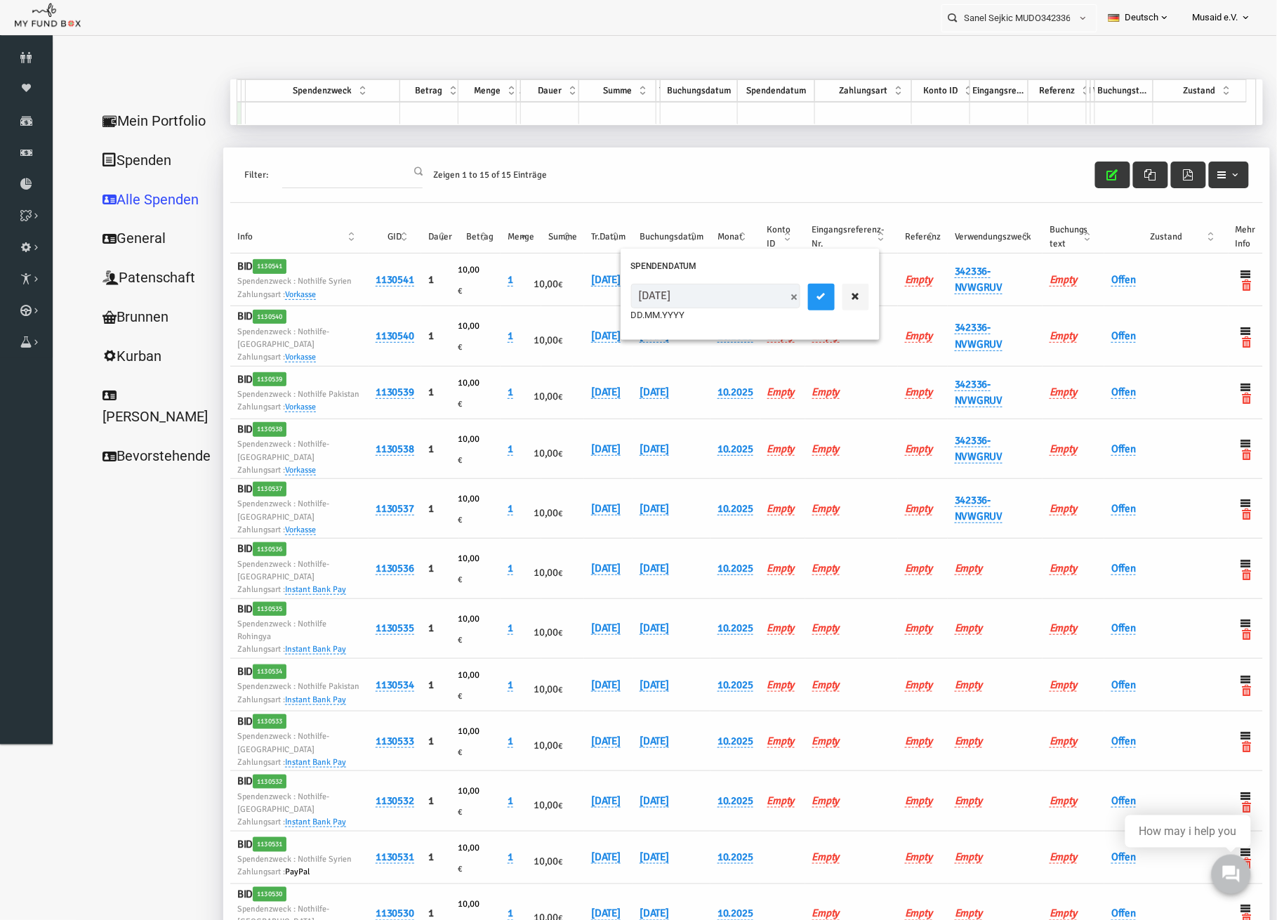
drag, startPoint x: 619, startPoint y: 302, endPoint x: 626, endPoint y: 301, distance: 7.1
click at [626, 301] on input "[DATE]" at bounding box center [690, 295] width 169 height 25
type input "[DATE]"
click at [791, 292] on icon "submit" at bounding box center [796, 295] width 11 height 11
click at [1091, 286] on link "Offen" at bounding box center [1098, 278] width 25 height 13
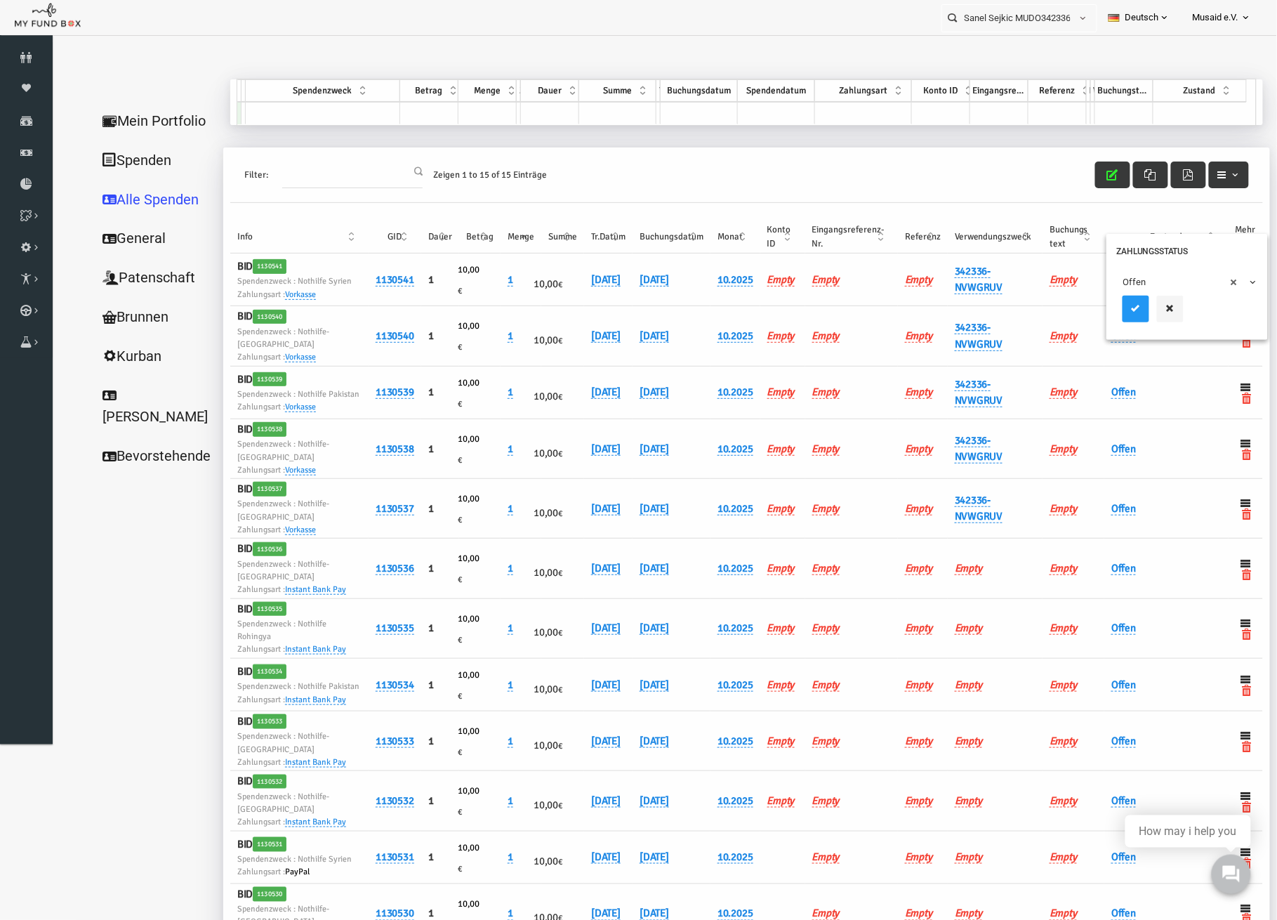
click at [1110, 284] on span "× Offen" at bounding box center [1162, 282] width 128 height 14
click at [1109, 312] on icon "submit" at bounding box center [1110, 307] width 11 height 11
click at [1089, 341] on link "Offen" at bounding box center [1098, 335] width 25 height 13
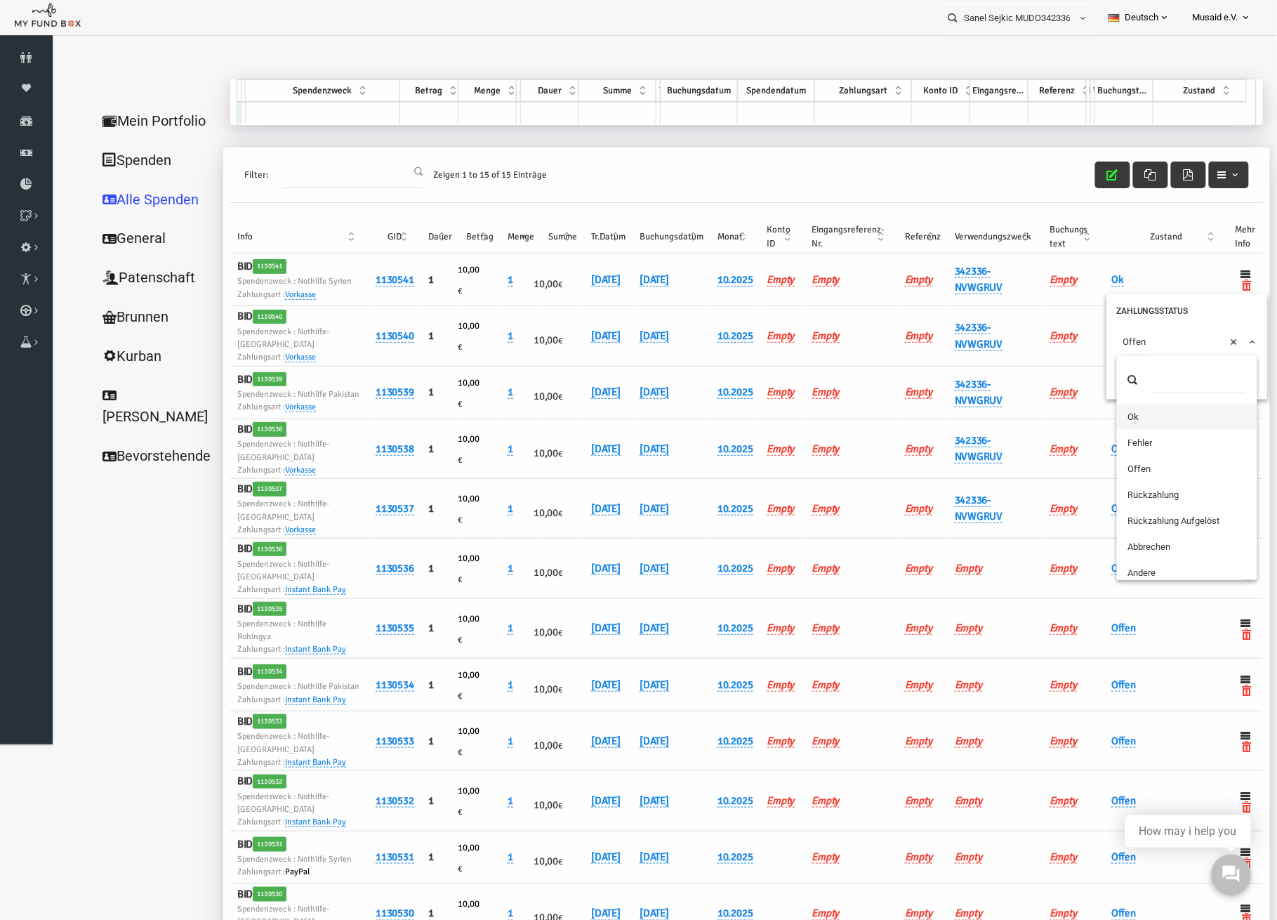
click at [1102, 338] on span "× Offen" at bounding box center [1162, 341] width 128 height 14
drag, startPoint x: 1106, startPoint y: 369, endPoint x: 1091, endPoint y: 416, distance: 48.6
click at [1106, 369] on icon "submit" at bounding box center [1110, 367] width 11 height 11
click at [1090, 398] on link "Offen" at bounding box center [1098, 391] width 25 height 13
click at [1095, 399] on span "× Offen" at bounding box center [1162, 401] width 140 height 27
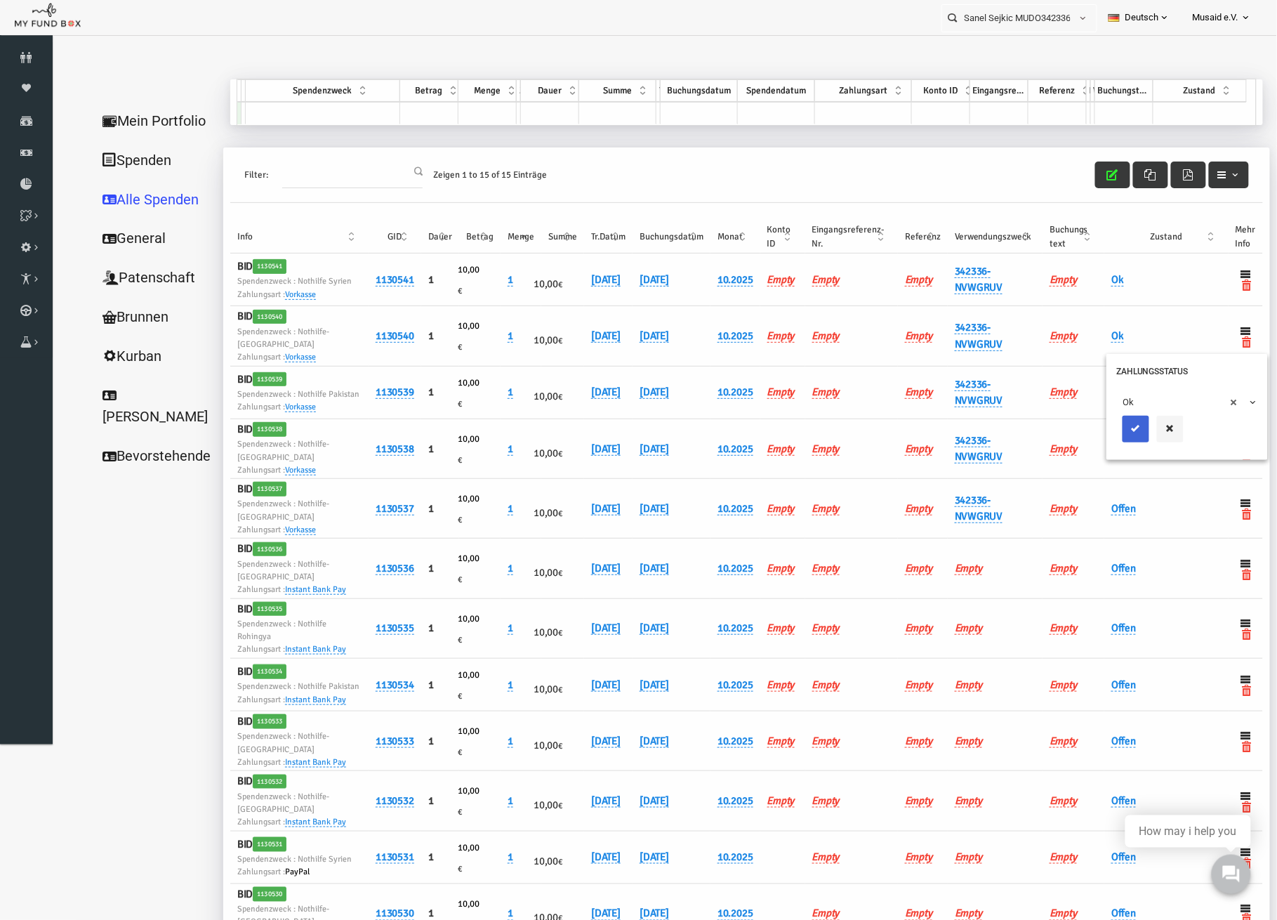
click at [1109, 427] on icon "submit" at bounding box center [1110, 427] width 11 height 11
click at [1091, 455] on link "Offen" at bounding box center [1098, 448] width 25 height 13
click at [1093, 446] on div "× Offen" at bounding box center [1161, 477] width 161 height 81
click at [1123, 467] on span "× Offen" at bounding box center [1162, 461] width 128 height 14
click at [1116, 491] on button "submit" at bounding box center [1110, 488] width 27 height 27
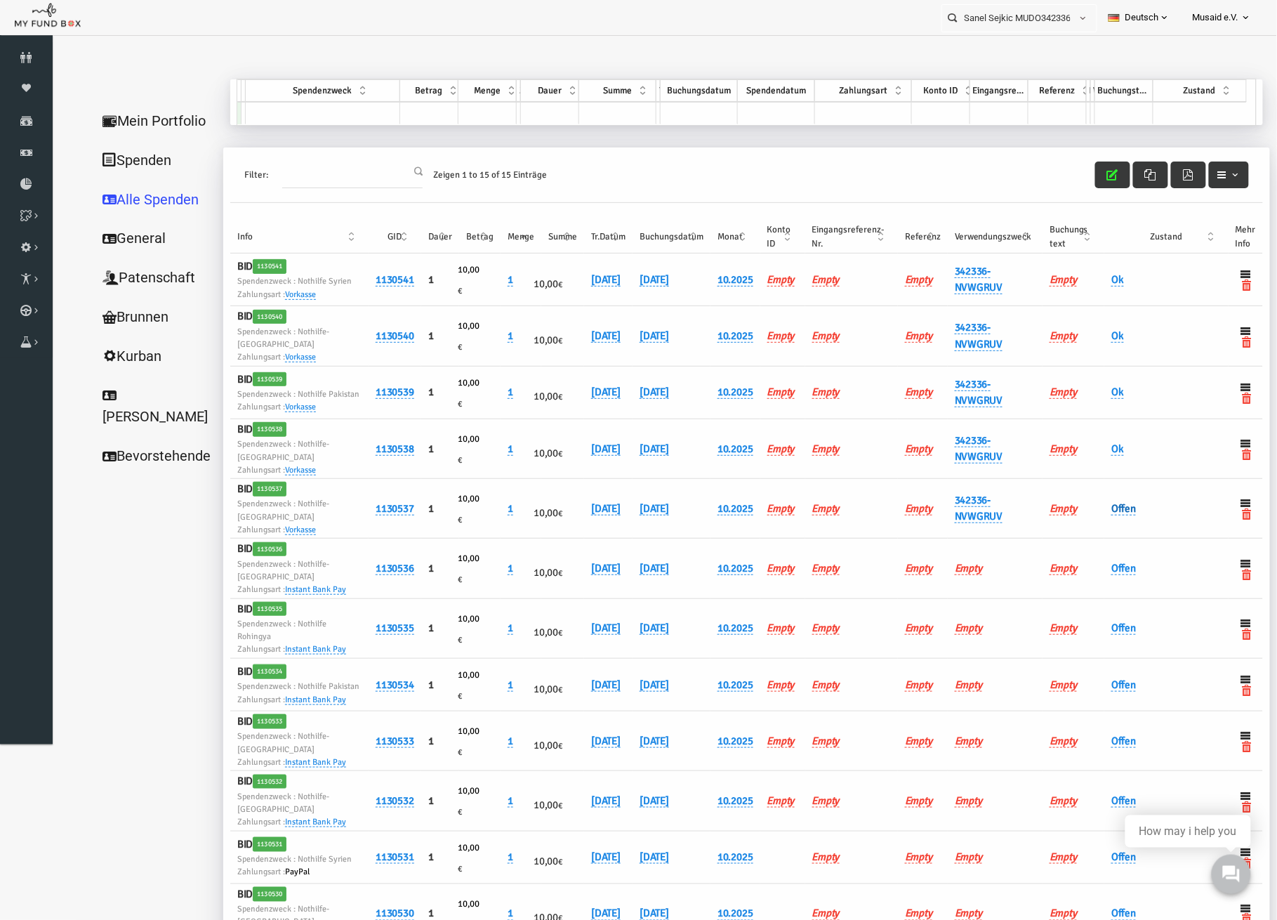
click at [1095, 515] on link "Offen" at bounding box center [1098, 507] width 25 height 13
drag, startPoint x: 1103, startPoint y: 510, endPoint x: 1125, endPoint y: 577, distance: 70.4
click at [1104, 513] on span "× Offen" at bounding box center [1162, 521] width 140 height 27
drag, startPoint x: 1126, startPoint y: 607, endPoint x: 1126, endPoint y: 600, distance: 7.7
drag, startPoint x: 1117, startPoint y: 543, endPoint x: 1041, endPoint y: 413, distance: 150.4
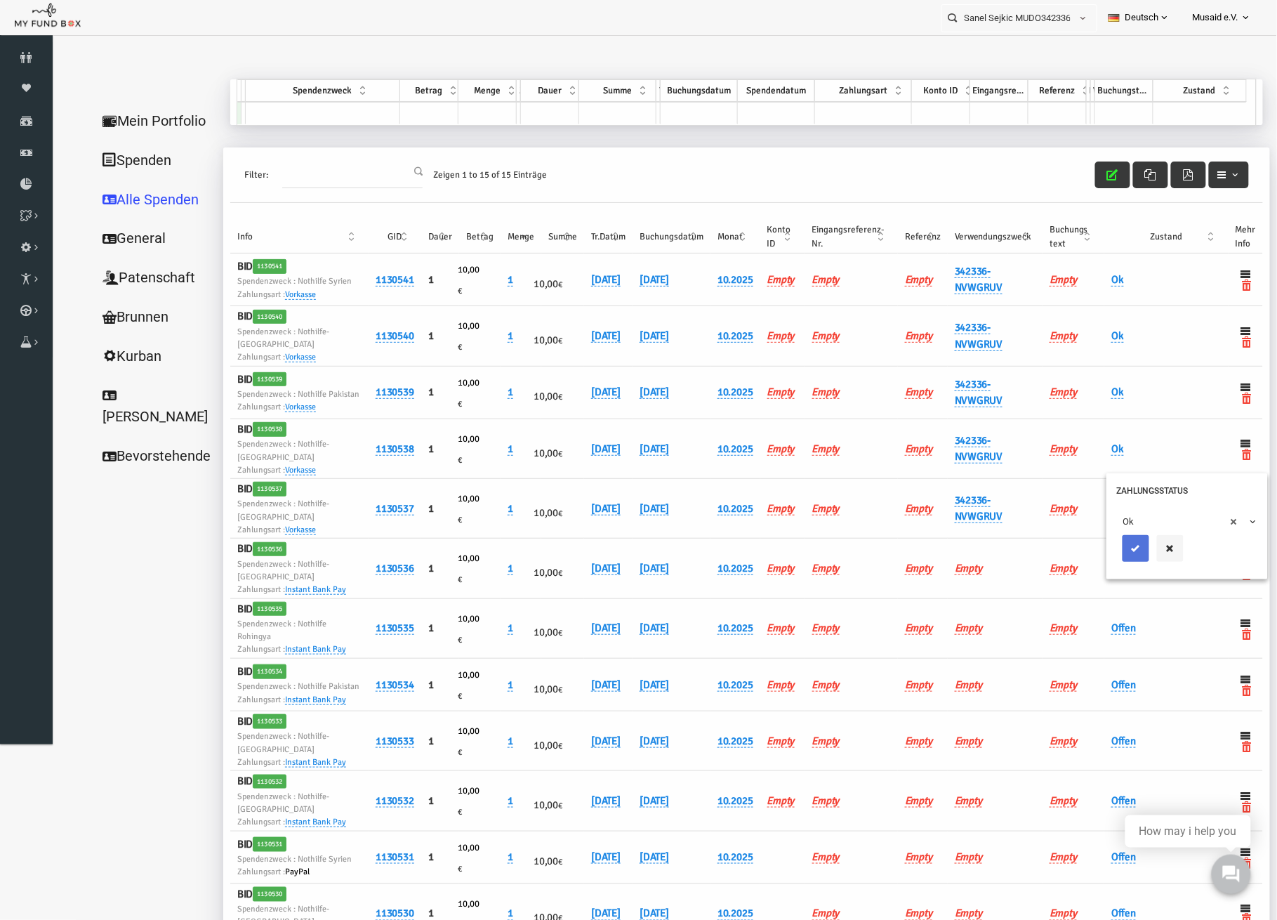
click at [1117, 543] on button "submit" at bounding box center [1110, 547] width 27 height 27
click at [1082, 176] on icon "button" at bounding box center [1087, 174] width 11 height 11
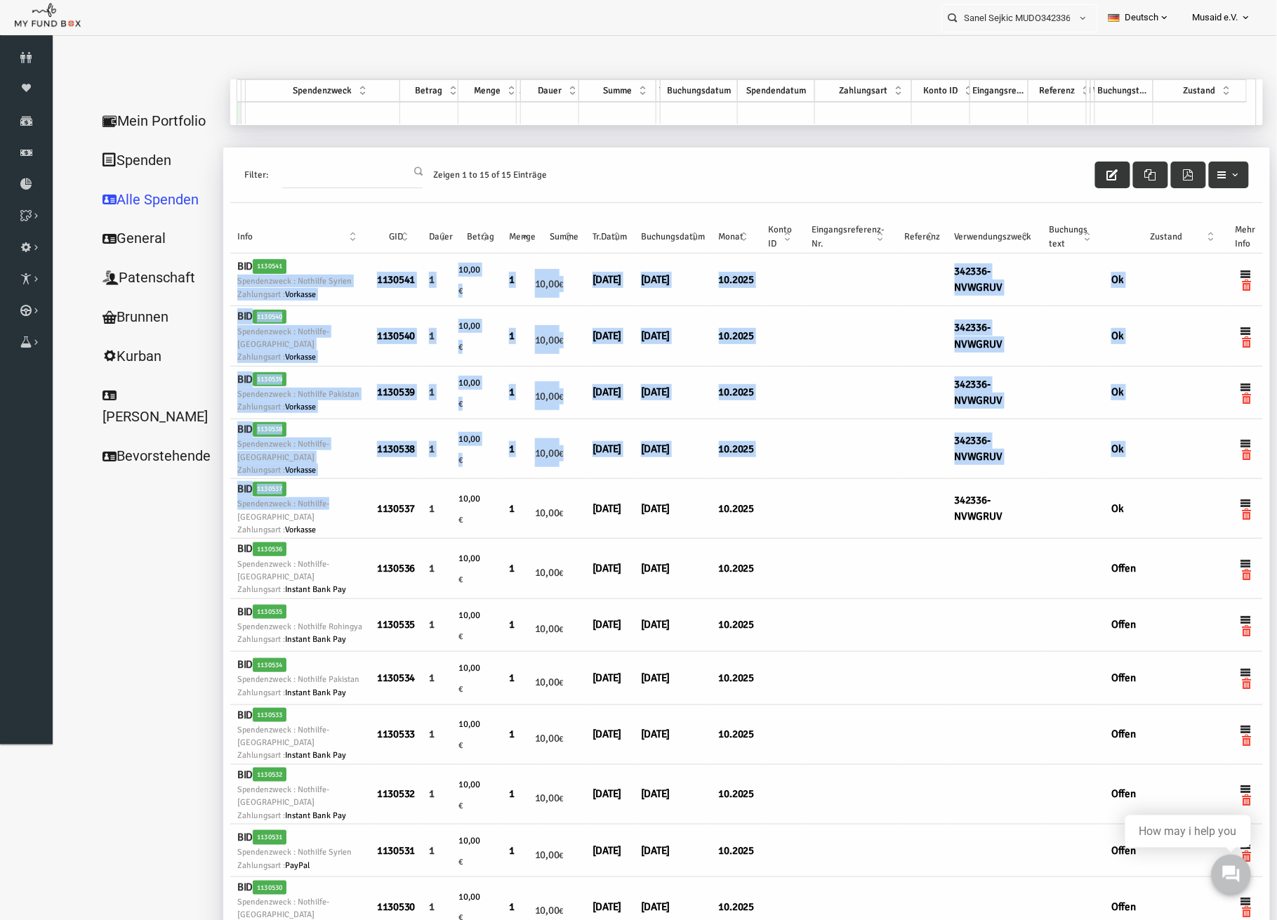
drag, startPoint x: 312, startPoint y: 516, endPoint x: 277, endPoint y: 266, distance: 252.4
click at [277, 266] on tbody "BID 1130541 Spendenzweck : Nothilfe Syrien Zahlungsart : Vorkasse 1130541 1 10,…" at bounding box center [721, 681] width 1033 height 856
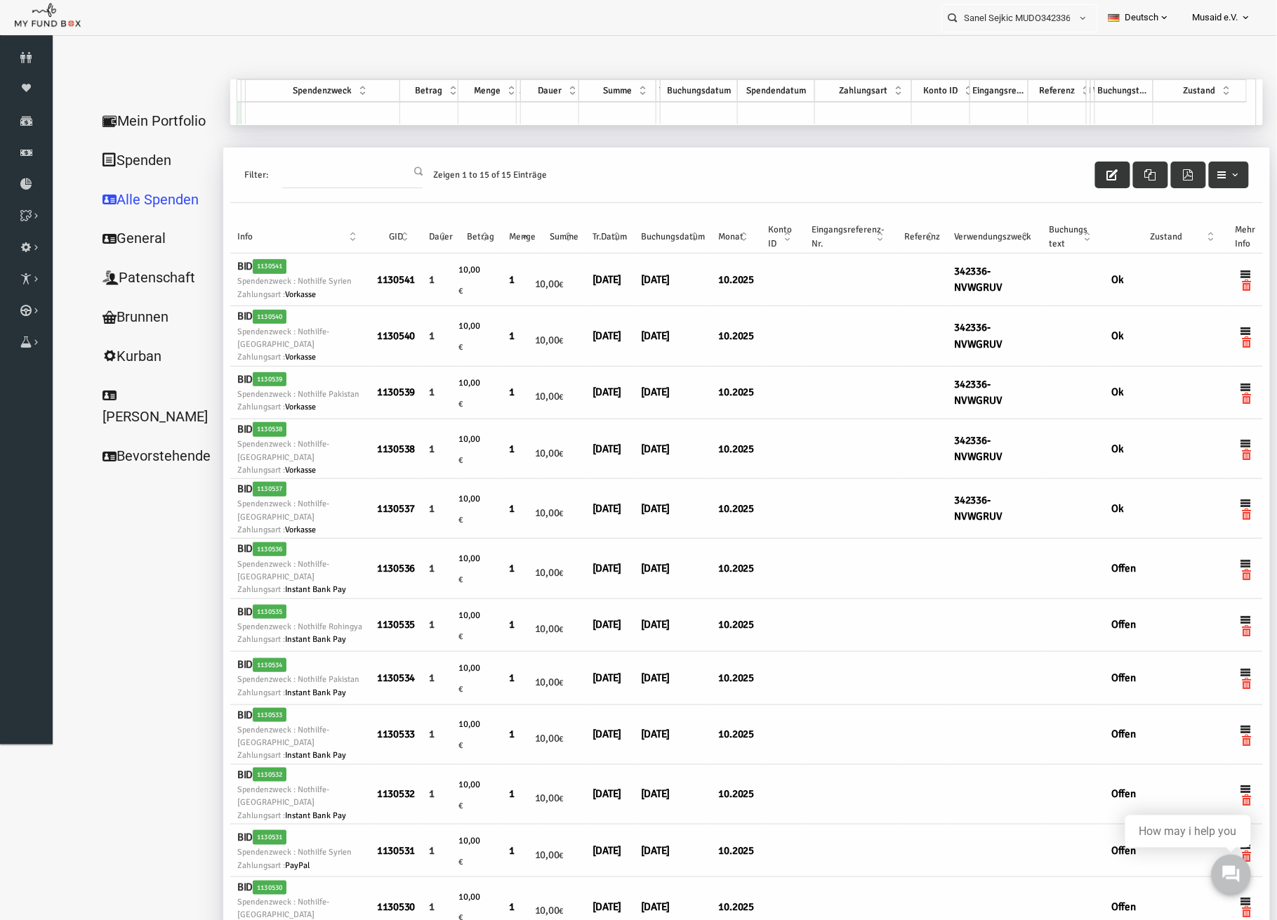
click at [152, 595] on ul "Mein Portfolio Spenden Alle Spenden General Patenschaft Brunnen [PERSON_NAME] B…" at bounding box center [135, 625] width 140 height 1092
